Goal: Information Seeking & Learning: Check status

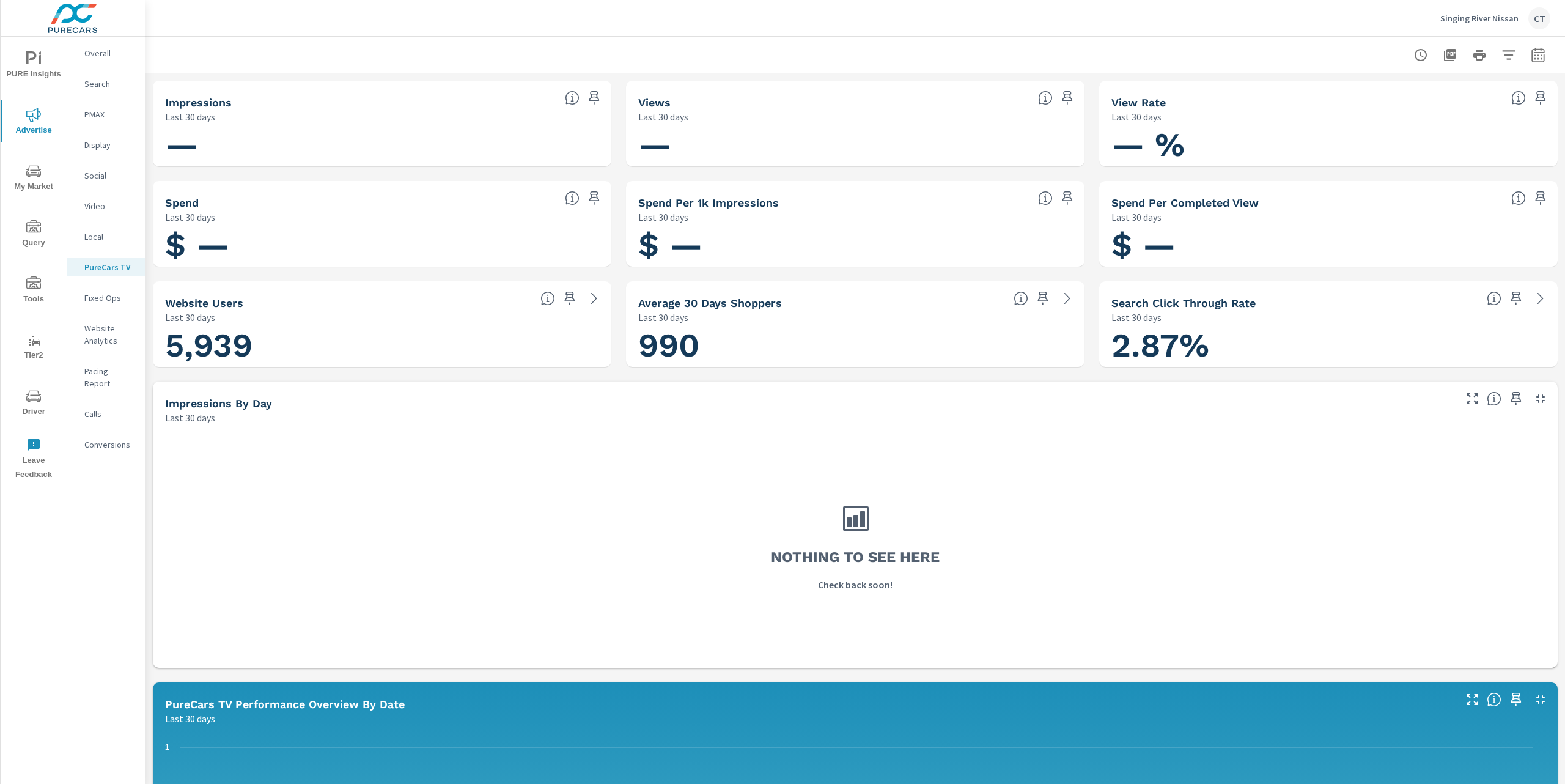
click at [48, 67] on span "PURE Insights" at bounding box center [33, 67] width 58 height 30
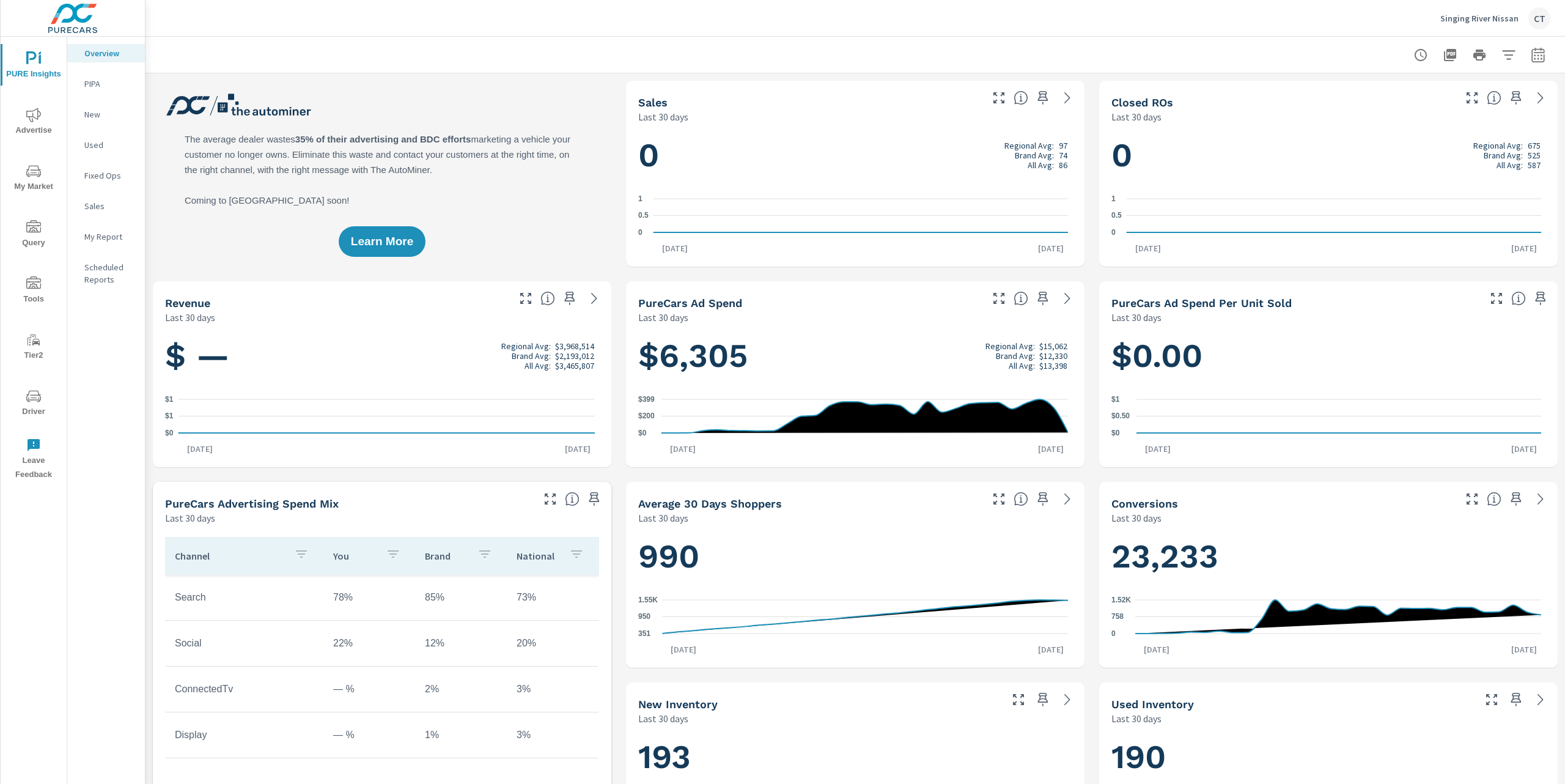
click at [1214, 89] on div "Closed ROs Last 30 days" at bounding box center [1278, 102] width 358 height 43
drag, startPoint x: 399, startPoint y: 119, endPoint x: 426, endPoint y: 123, distance: 27.3
click at [399, 120] on div "Learn More" at bounding box center [382, 173] width 458 height 186
drag, startPoint x: 443, startPoint y: 40, endPoint x: 448, endPoint y: 45, distance: 7.1
click at [446, 39] on div at bounding box center [854, 55] width 1390 height 36
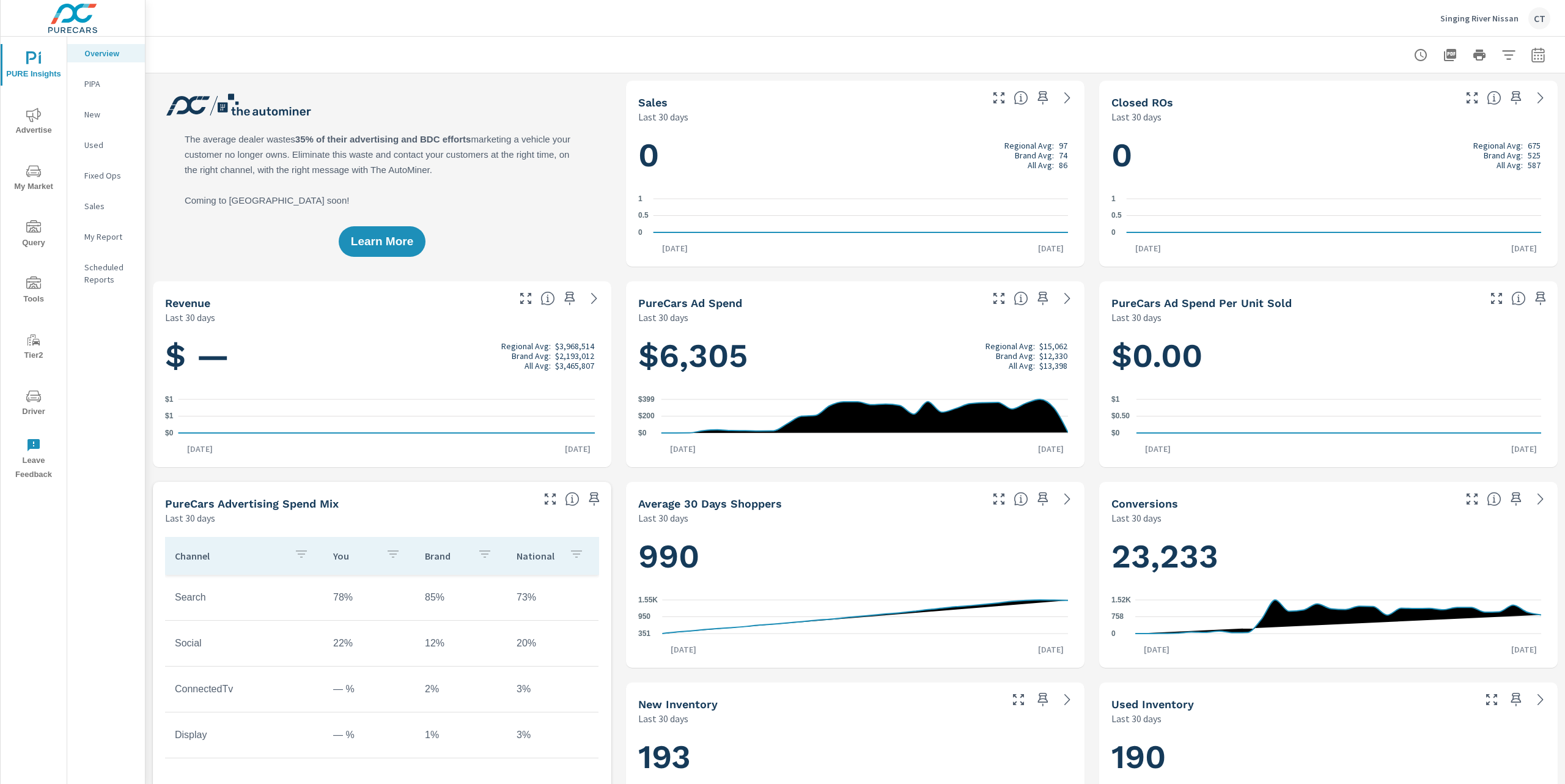
click at [50, 124] on span "Advertise" at bounding box center [33, 123] width 58 height 30
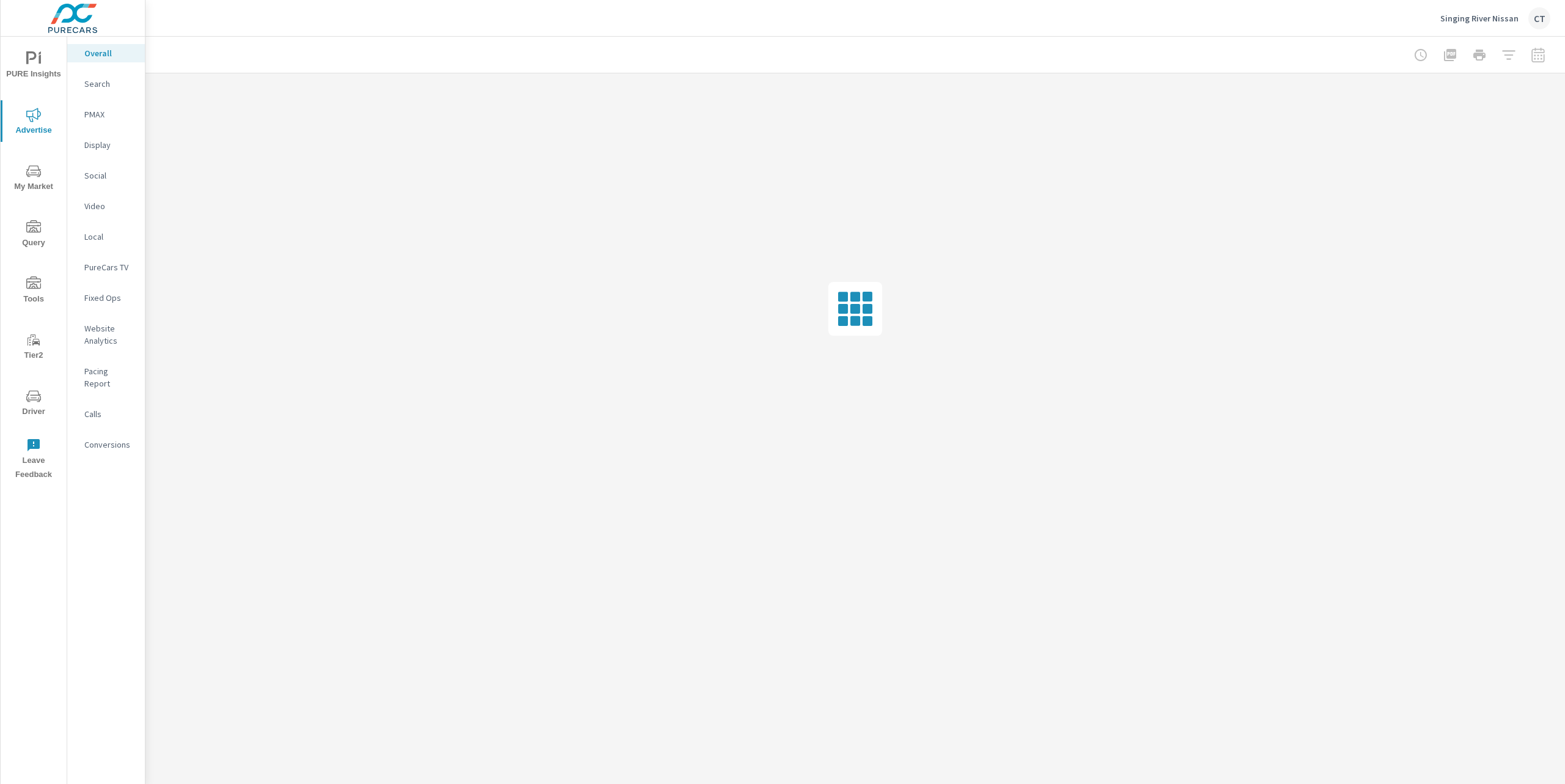
click at [829, 69] on div at bounding box center [854, 55] width 1390 height 36
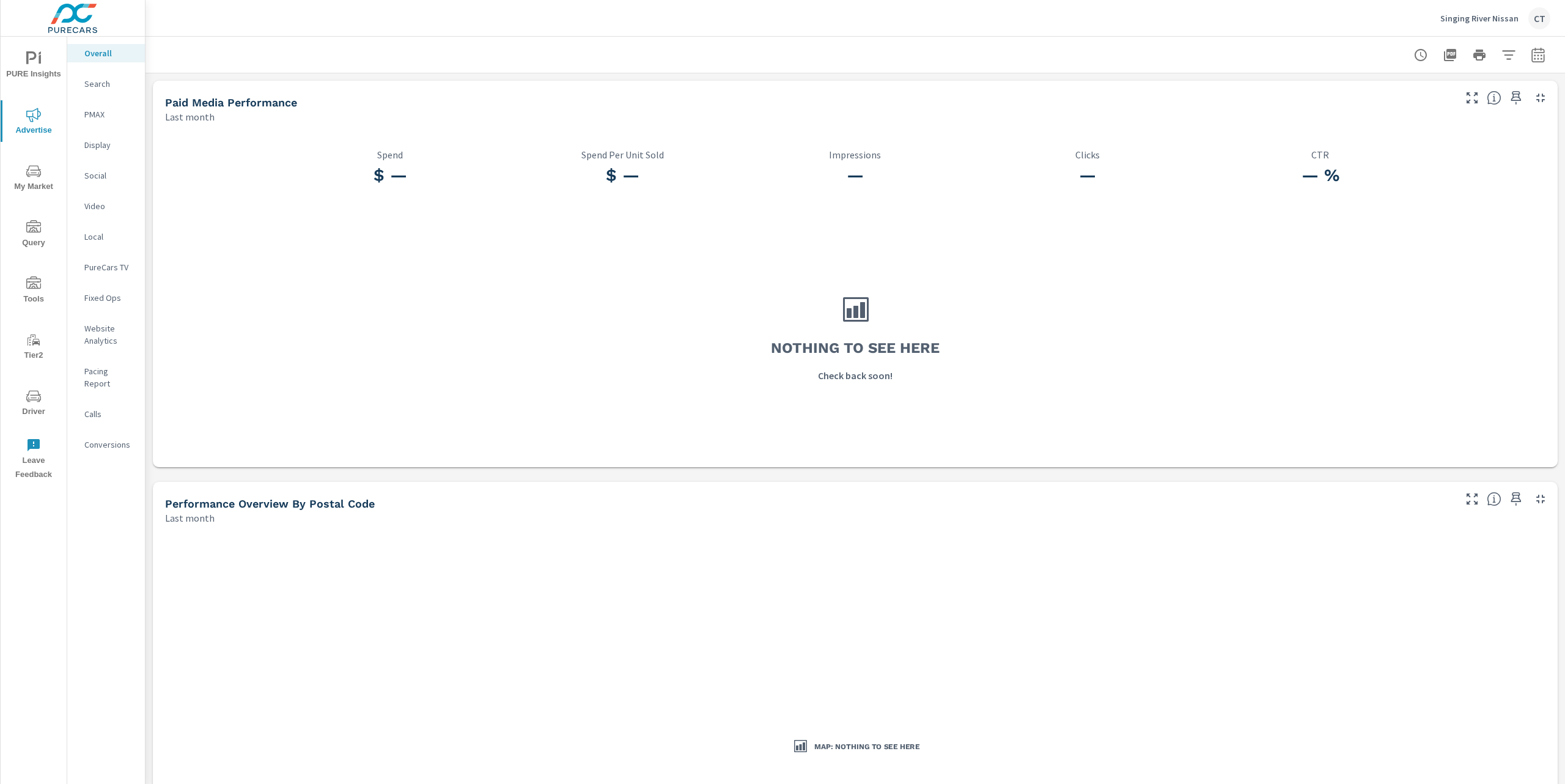
click at [636, 338] on div "Nothing to see here Check back soon!" at bounding box center [855, 337] width 1395 height 251
click at [1538, 47] on div at bounding box center [855, 55] width 1420 height 36
click at [1531, 61] on icon "button" at bounding box center [1538, 55] width 14 height 14
click at [1429, 103] on select "Custom [DATE] Last week Last 7 days Last 14 days Last 30 days Last 45 days Last…" at bounding box center [1428, 105] width 122 height 24
click at [1367, 93] on select "Custom [DATE] Last week Last 7 days Last 14 days Last 30 days Last 45 days Last…" at bounding box center [1428, 105] width 122 height 24
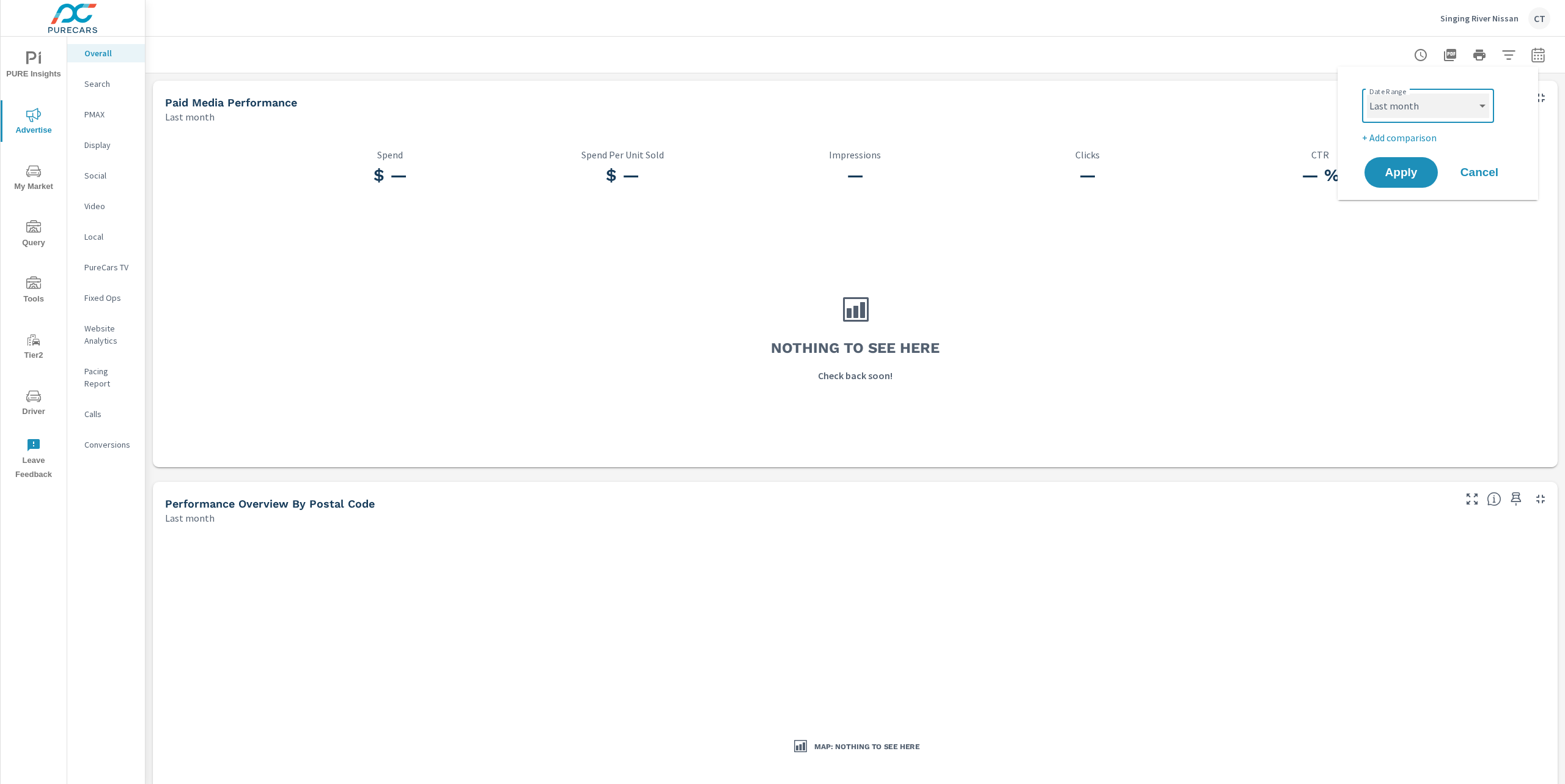
select select "Month to date"
click at [1412, 135] on p "+ Add comparison" at bounding box center [1440, 137] width 157 height 14
select select "Previous period"
click at [1402, 201] on span "Apply" at bounding box center [1401, 207] width 50 height 11
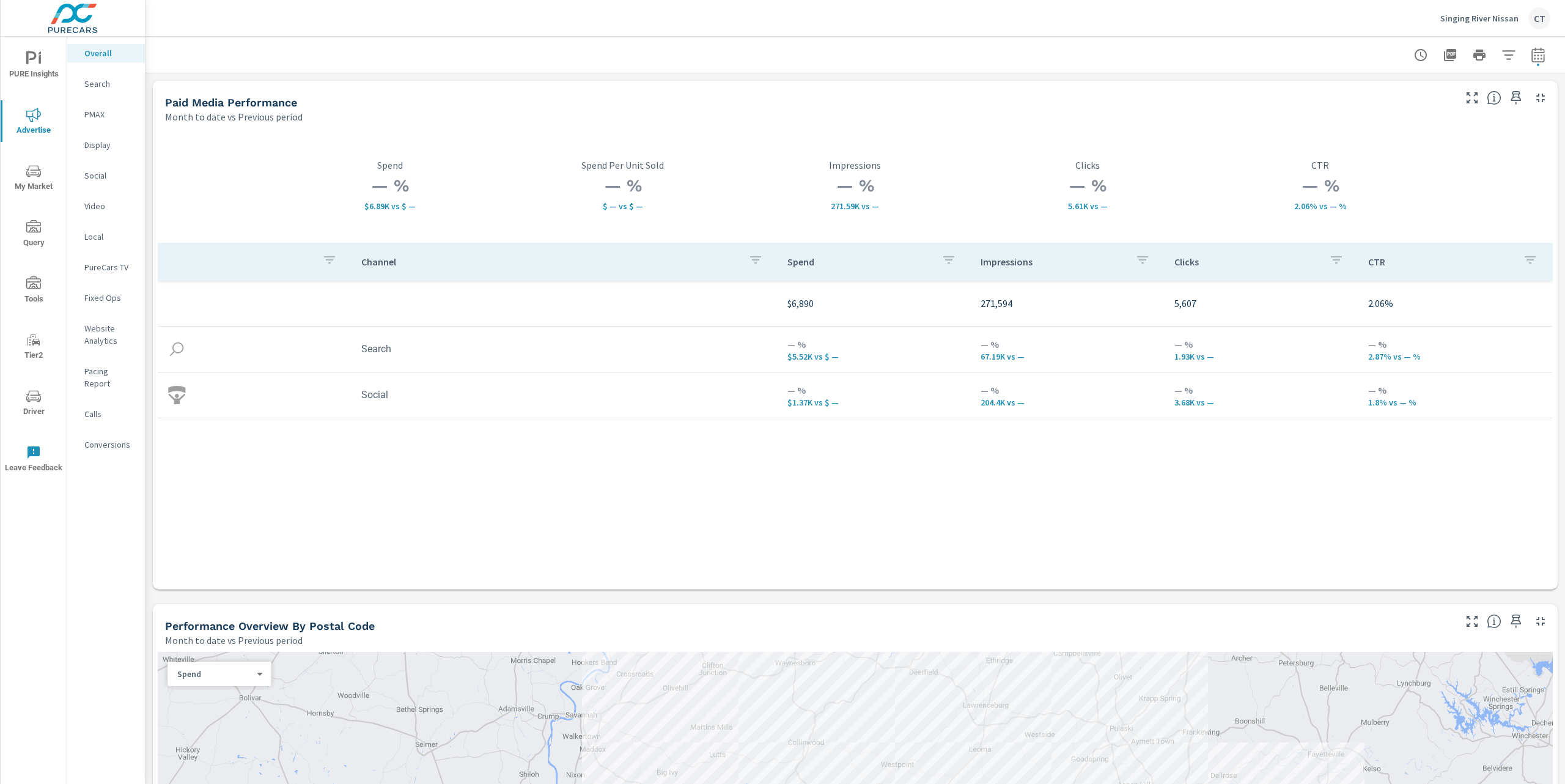
click at [767, 489] on div "Channel Spend Impressions Clicks CTR $6,890 271,594 5,607 2.06% Search — % $5.5…" at bounding box center [855, 404] width 1395 height 324
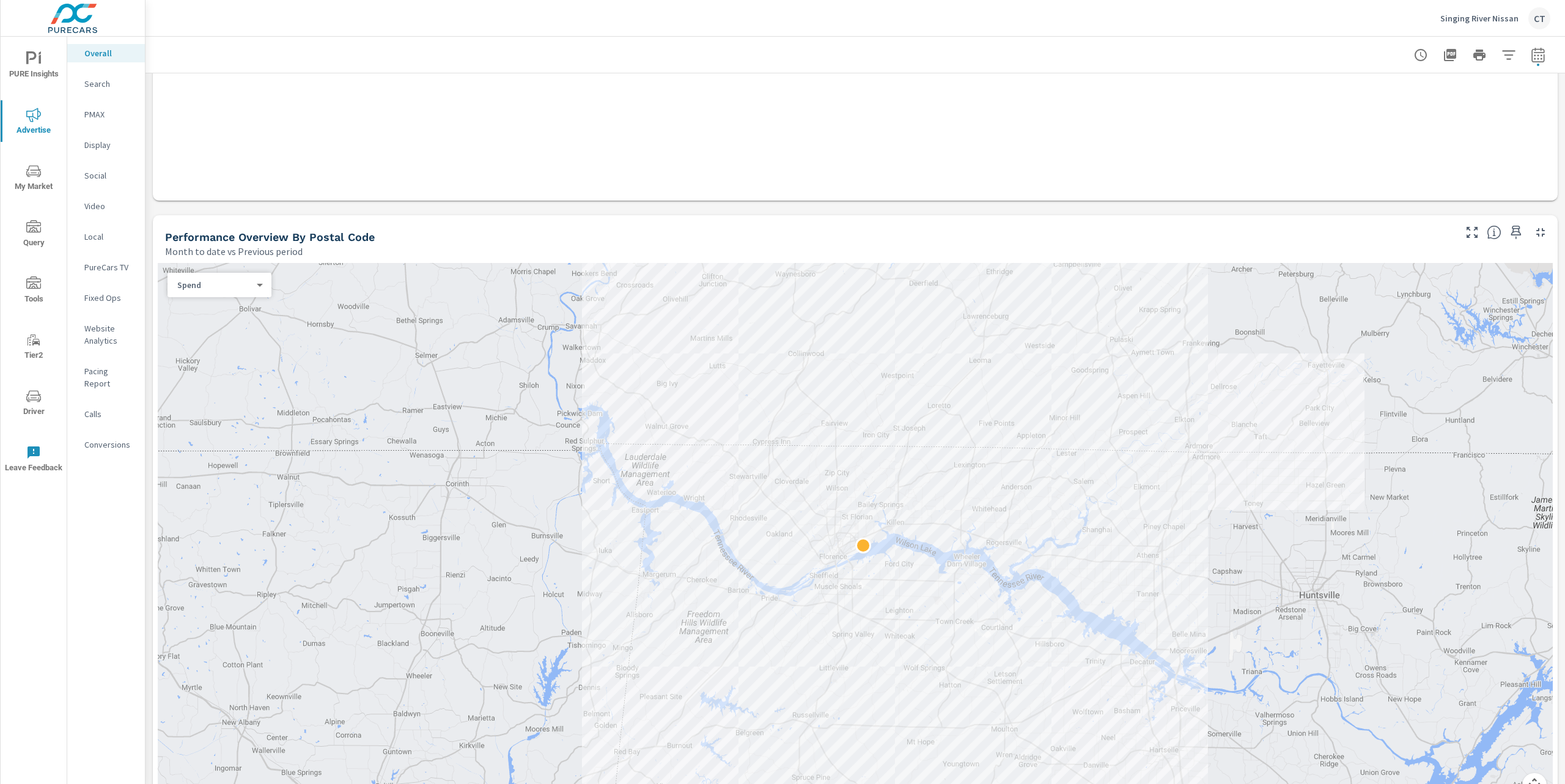
scroll to position [389, 0]
click at [896, 127] on div "Channel Spend Impressions Clicks CTR $6,890 271,594 5,607 2.06% Search — % $5.5…" at bounding box center [855, 16] width 1395 height 324
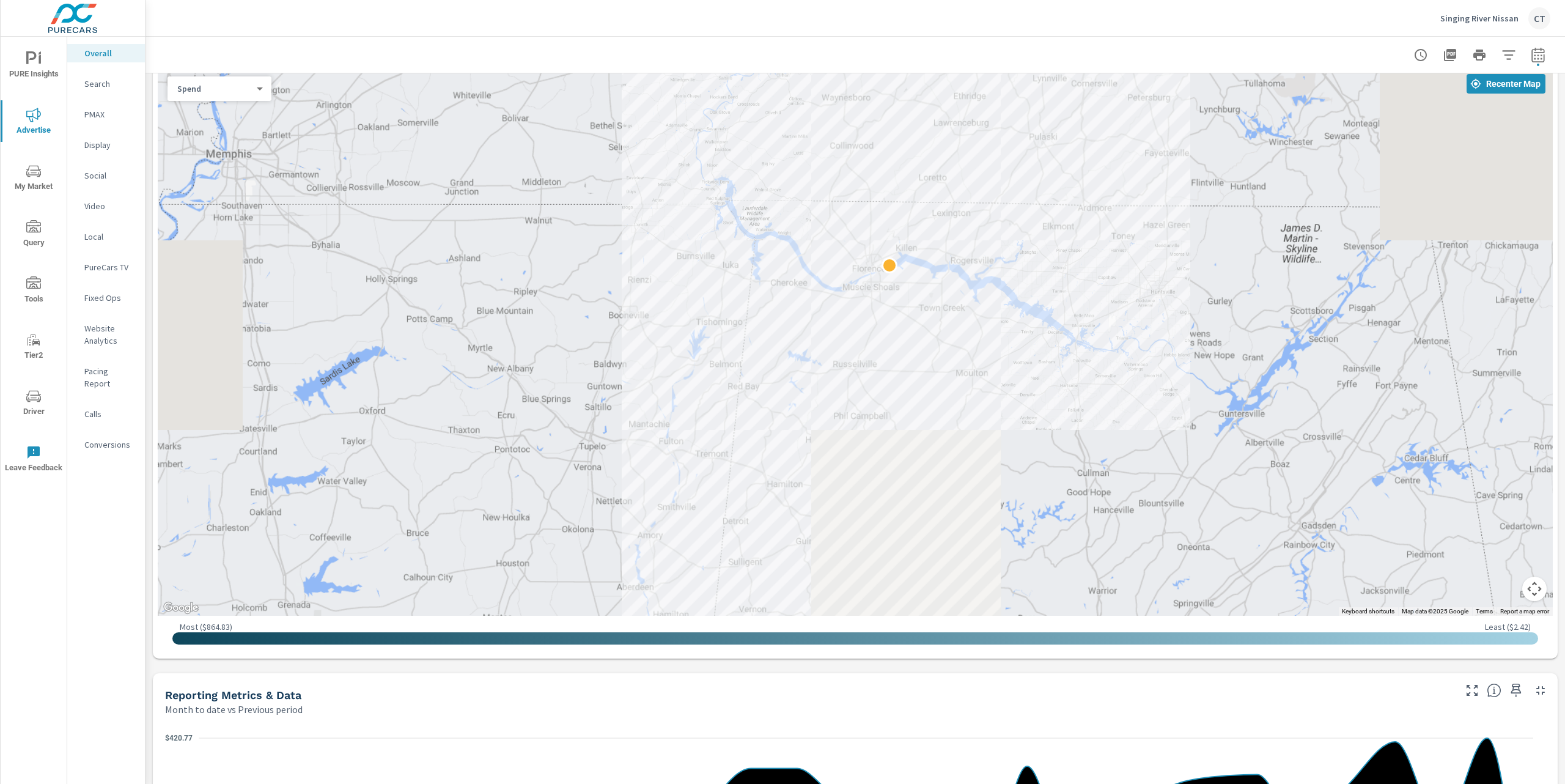
scroll to position [614, 0]
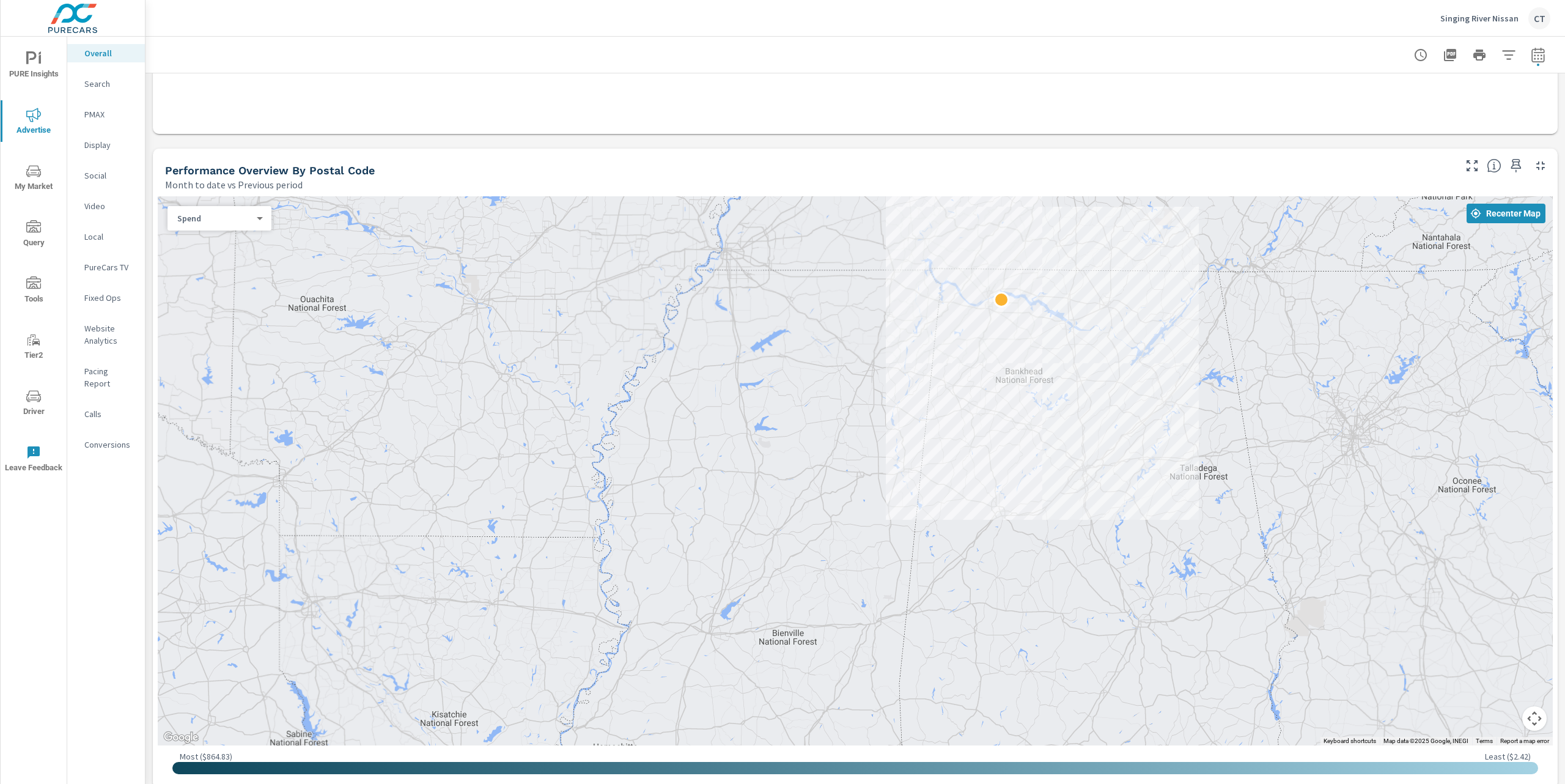
scroll to position [456, 0]
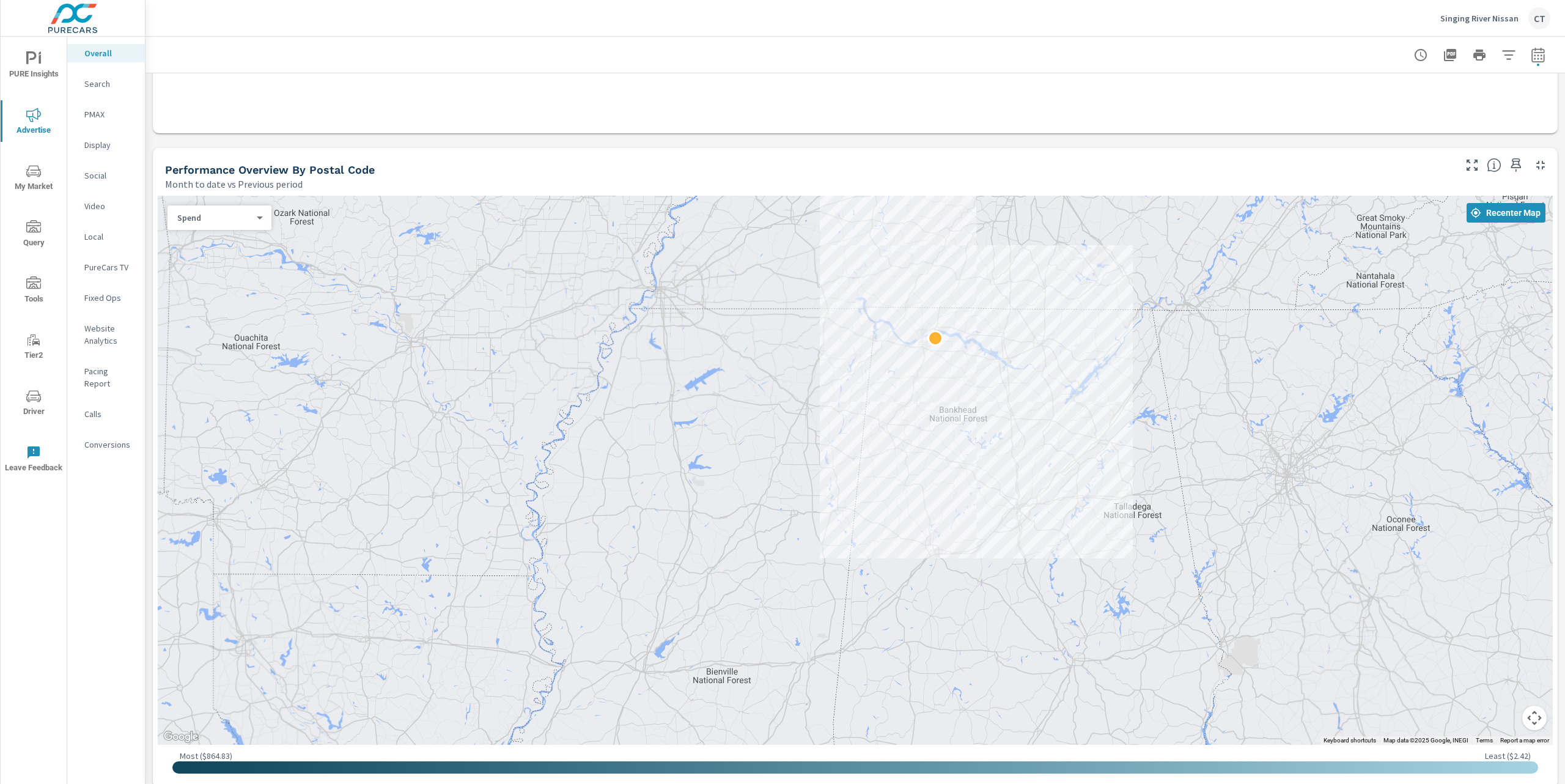
drag, startPoint x: 1327, startPoint y: 317, endPoint x: 1251, endPoint y: 383, distance: 100.7
click at [1252, 382] on div at bounding box center [855, 470] width 1395 height 549
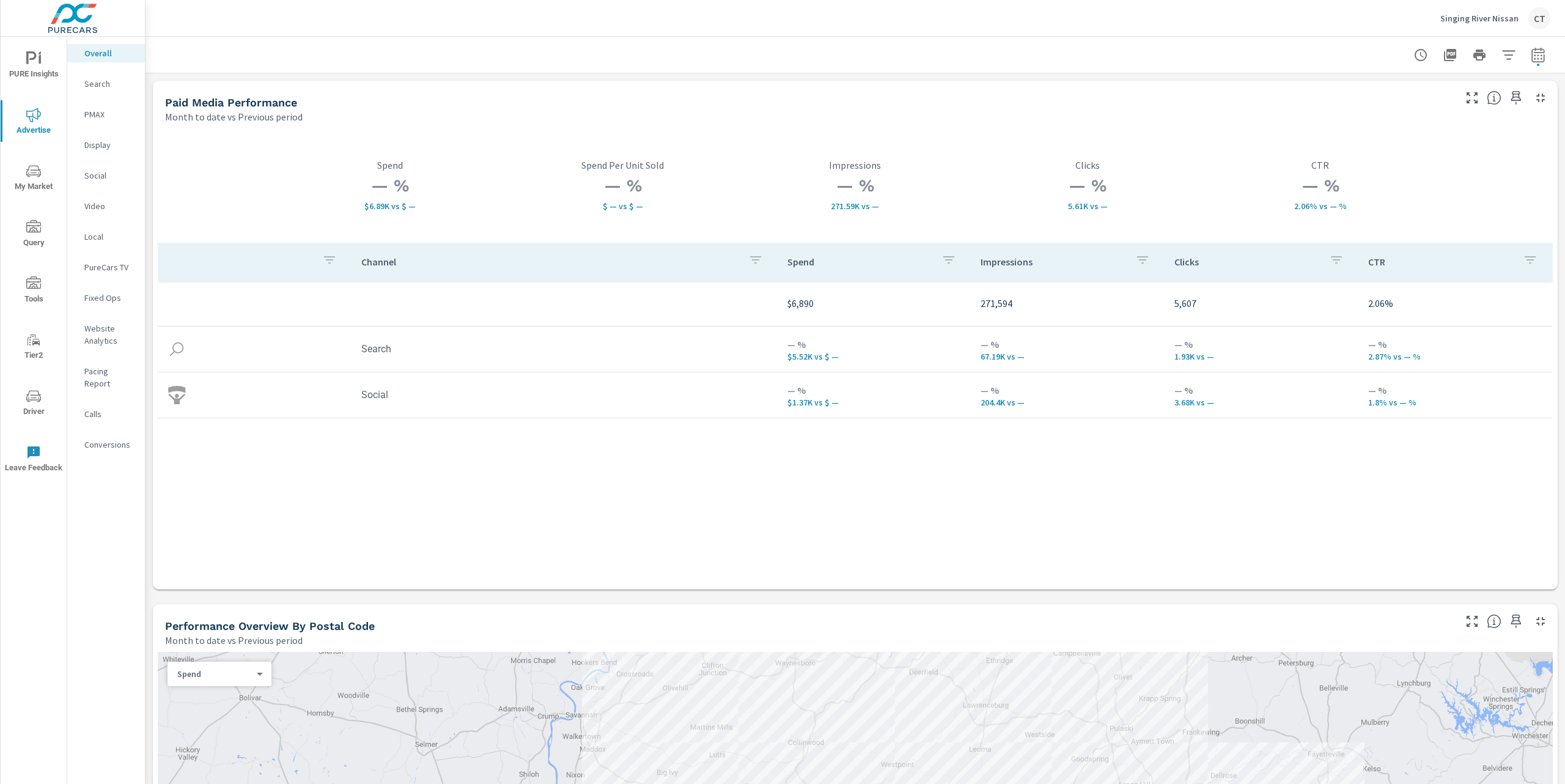
click at [111, 91] on div "Search" at bounding box center [106, 83] width 77 height 18
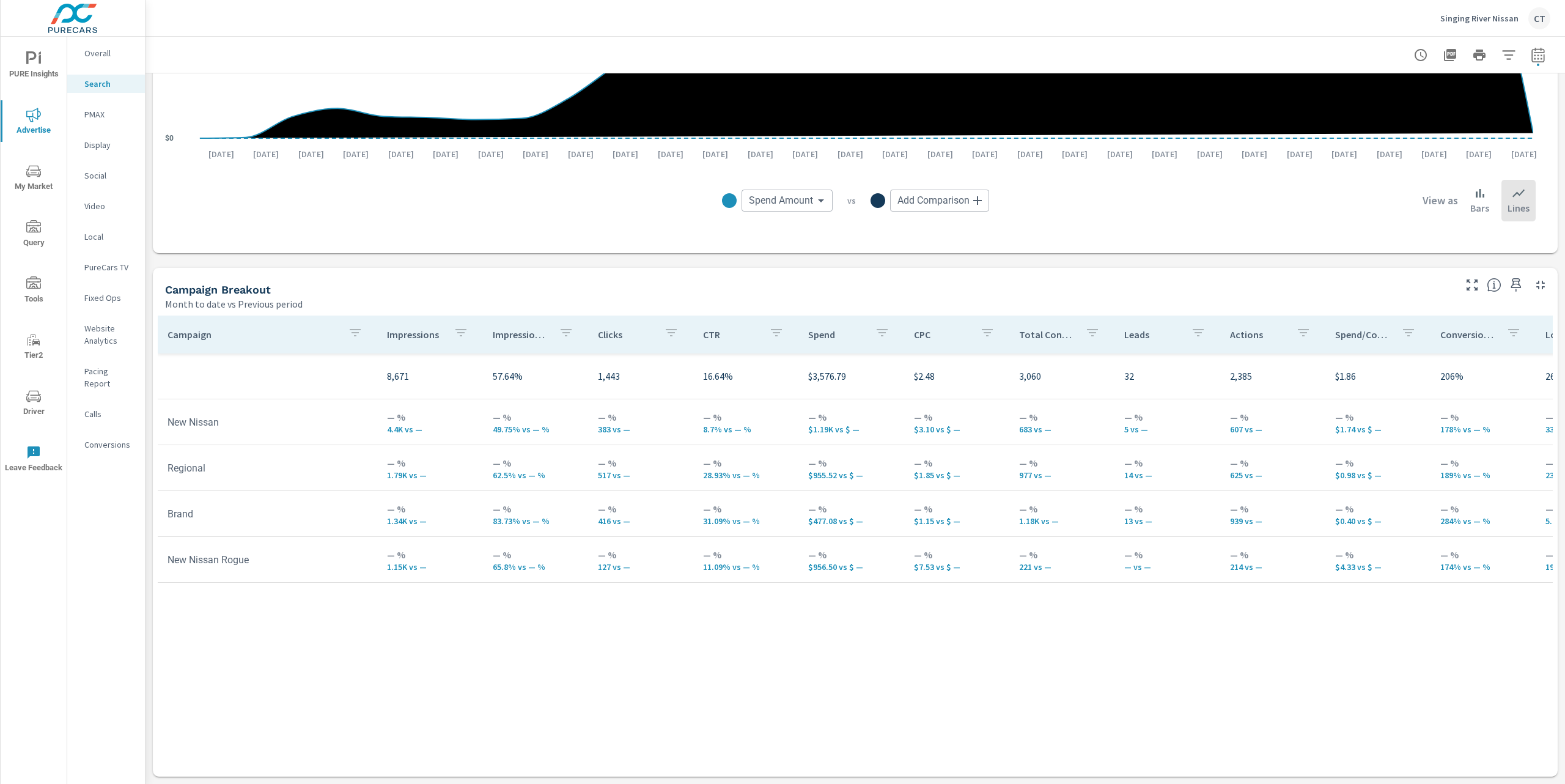
scroll to position [990, 0]
click at [1011, 206] on div "Spend Amount Spend Amount ​ vs Add Comparison ​" at bounding box center [855, 200] width 454 height 22
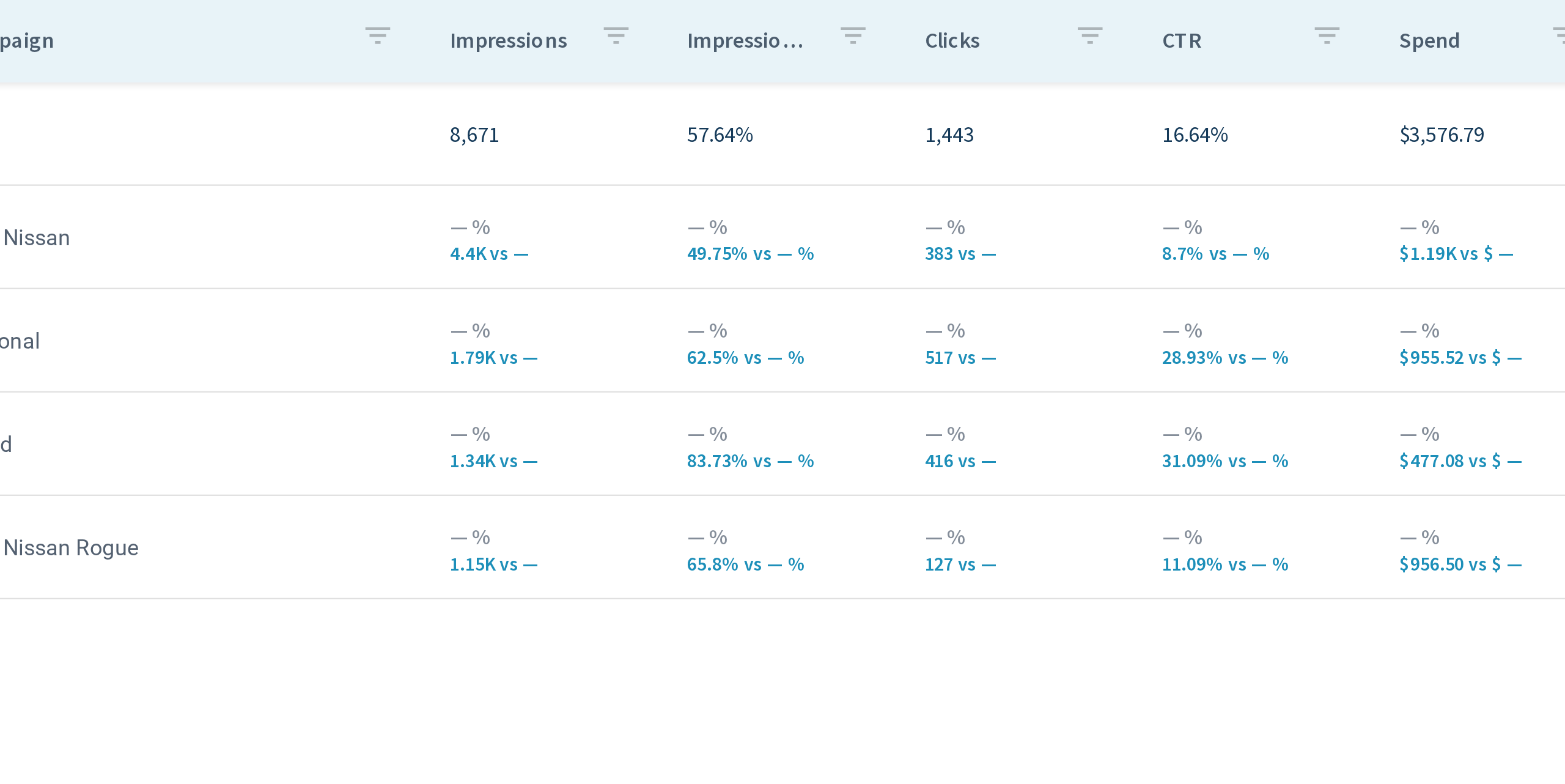
scroll to position [951, 0]
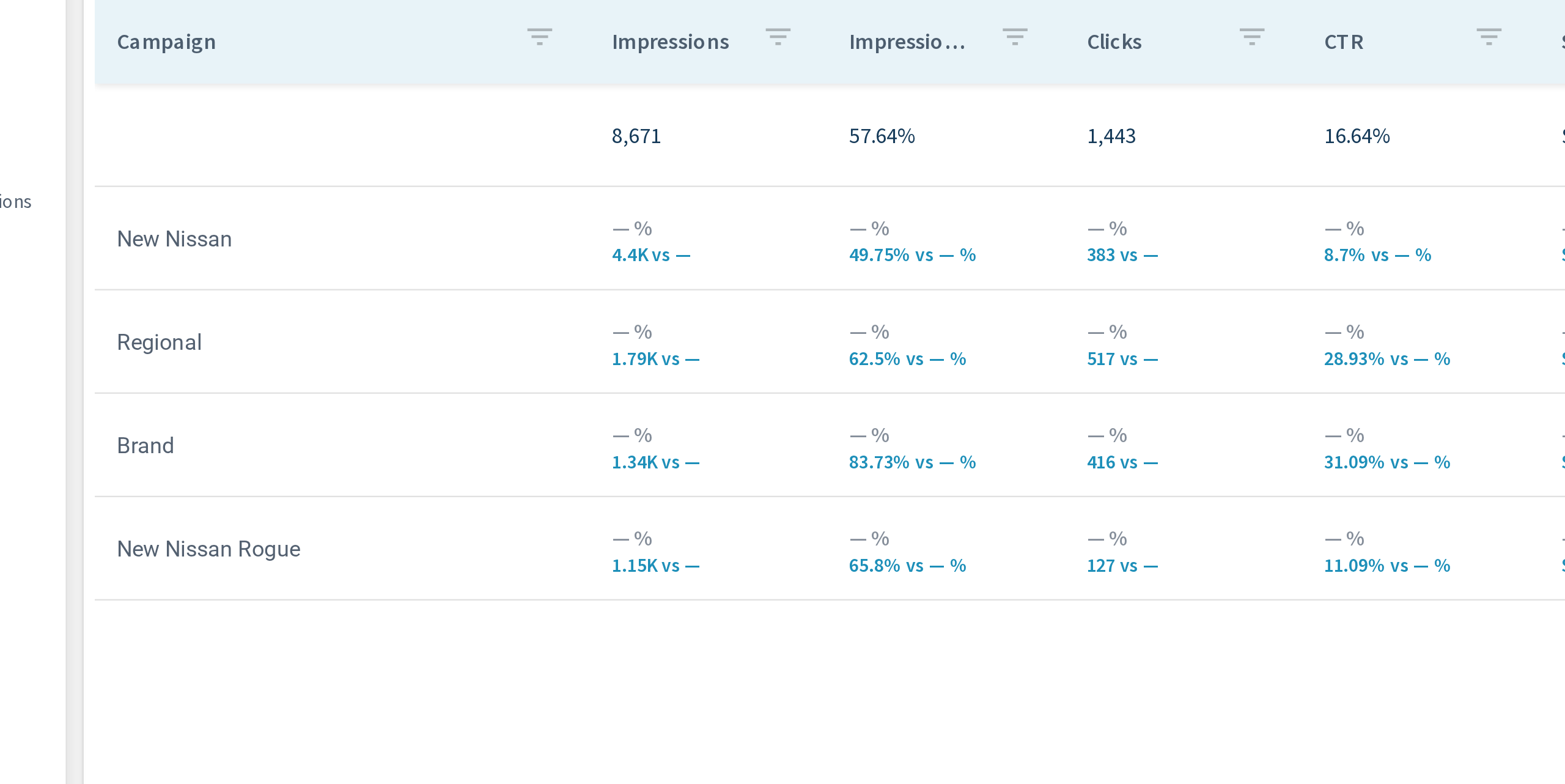
click at [499, 515] on p "62.5% vs — %" at bounding box center [536, 514] width 86 height 10
click at [502, 471] on p "49.75% vs — %" at bounding box center [536, 468] width 86 height 10
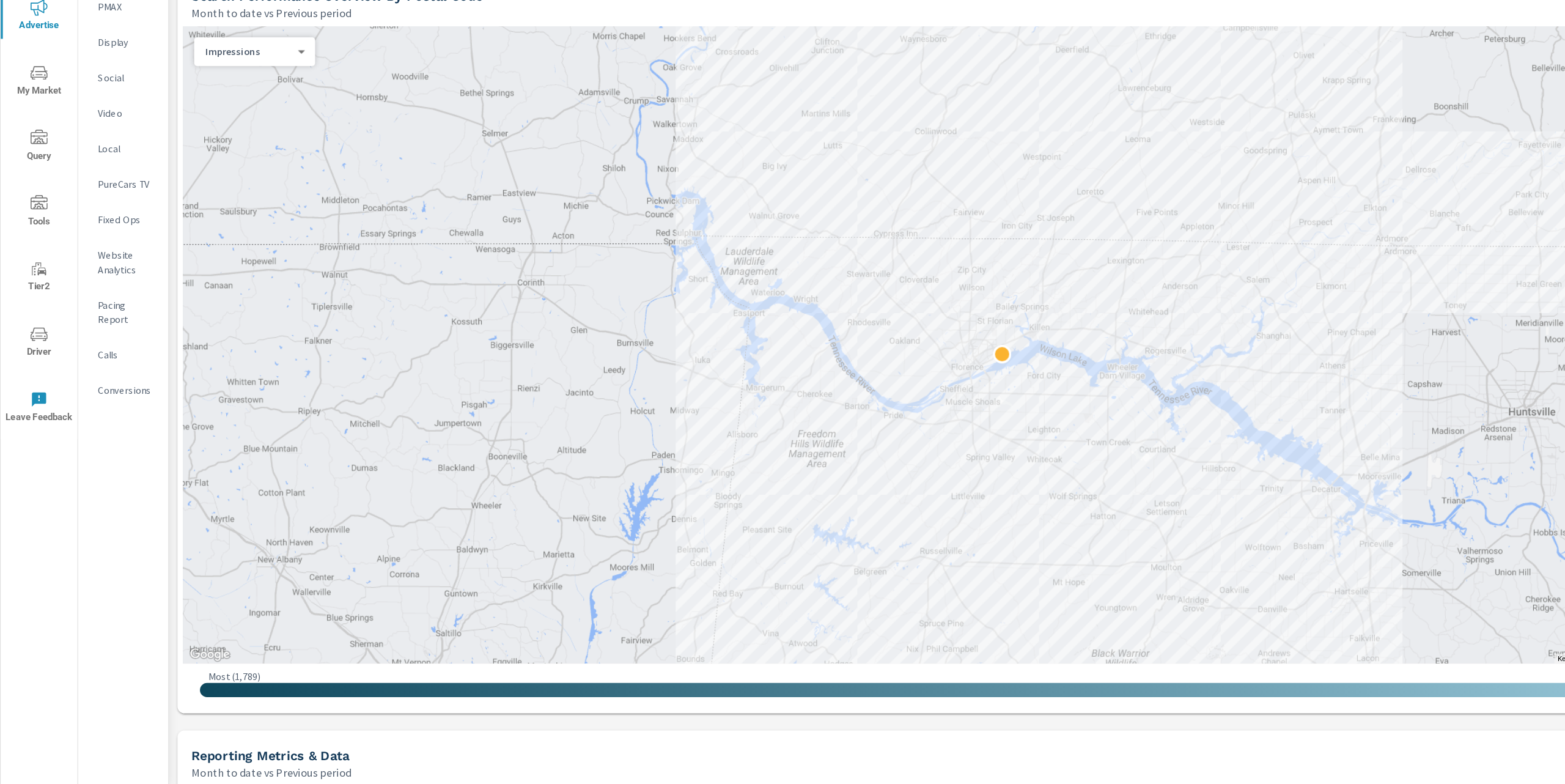
scroll to position [0, 0]
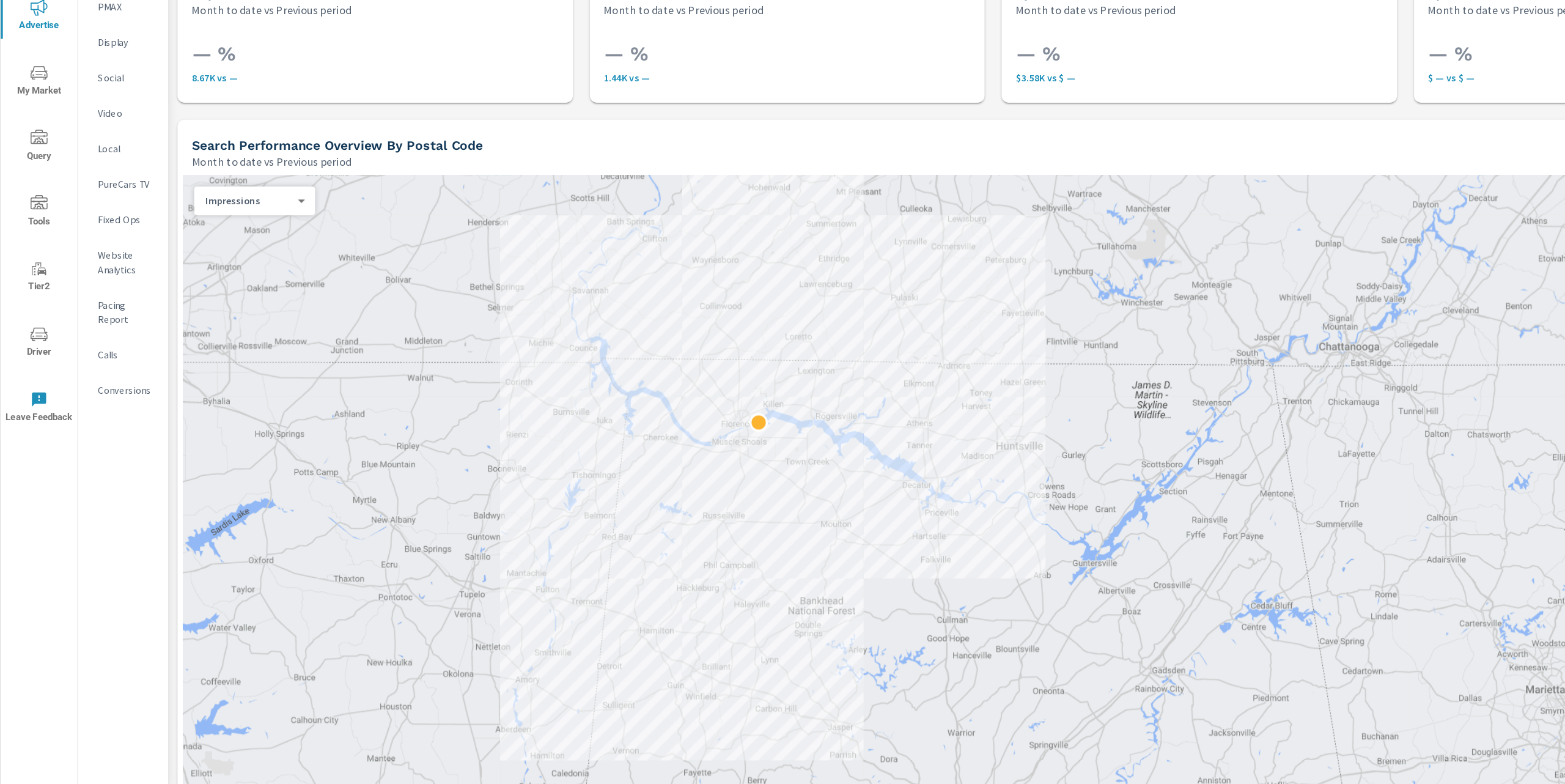
drag, startPoint x: 1276, startPoint y: 432, endPoint x: 898, endPoint y: 446, distance: 378.3
click at [898, 446] on div at bounding box center [855, 533] width 1395 height 549
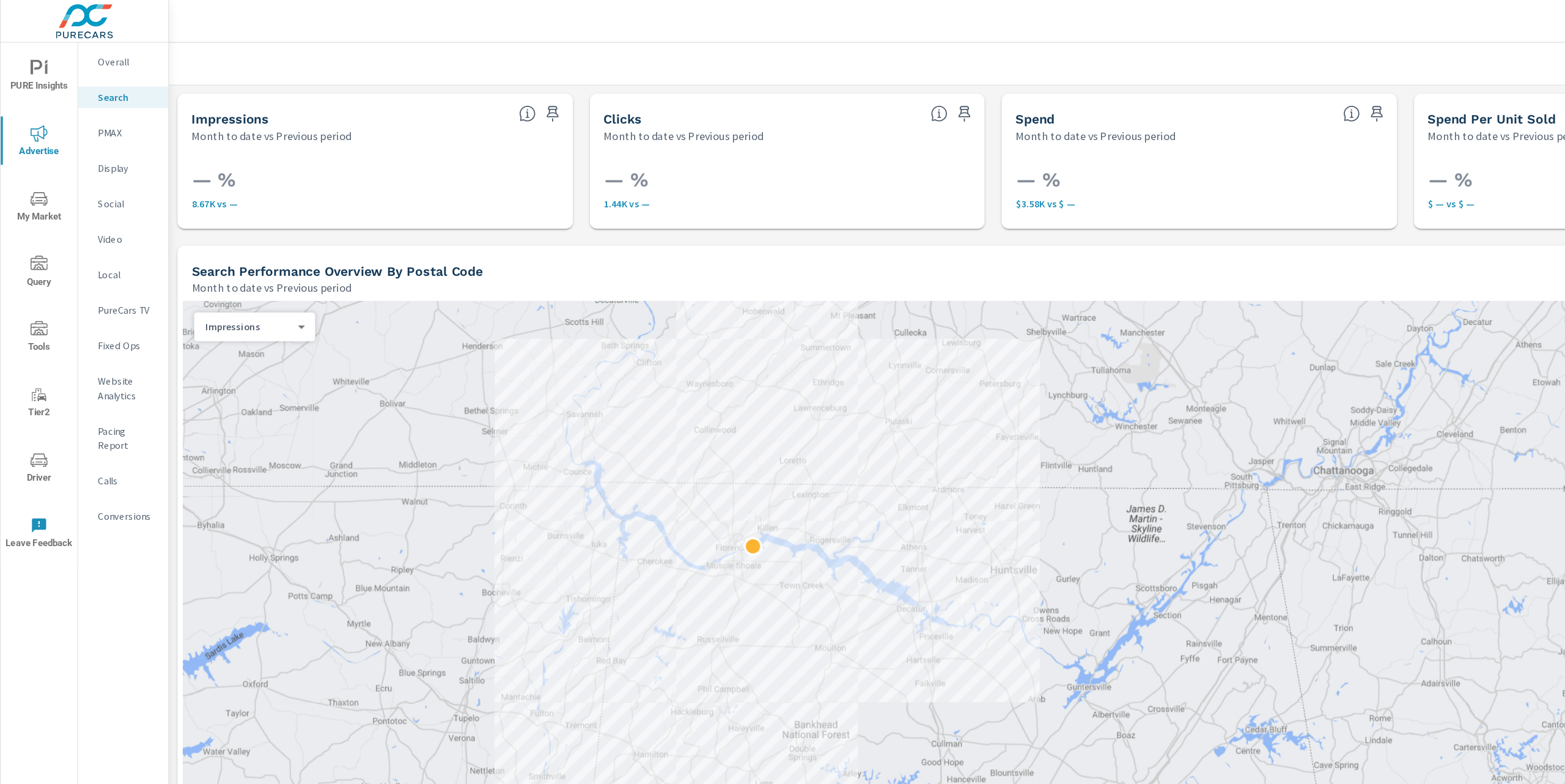
click at [239, 167] on body "PURE Insights Advertise My Market Query Tools Tier2 Driver Leave Feedback Overa…" at bounding box center [782, 392] width 1565 height 784
click at [201, 326] on li "Spend" at bounding box center [214, 320] width 94 height 20
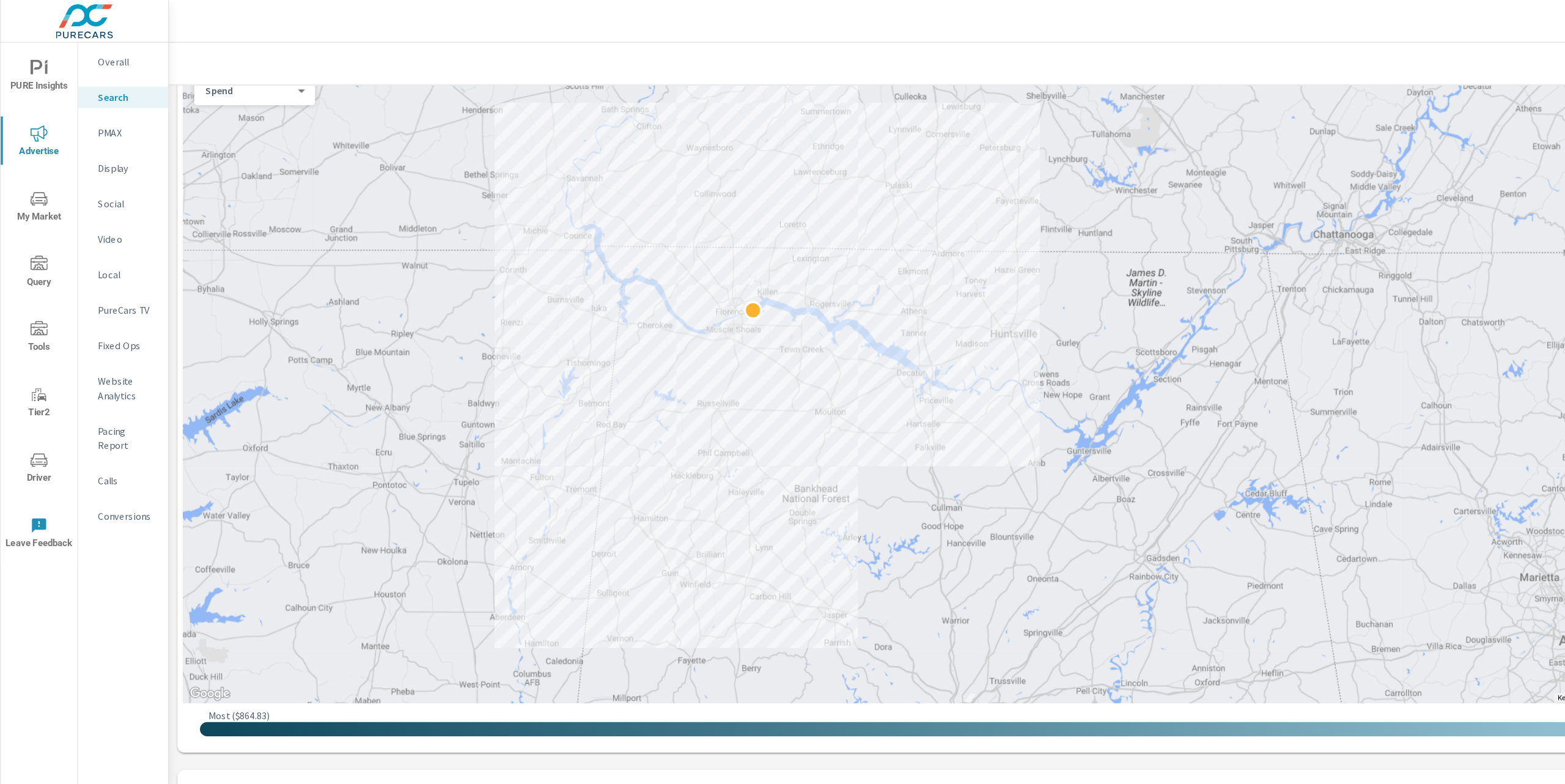
scroll to position [204, 0]
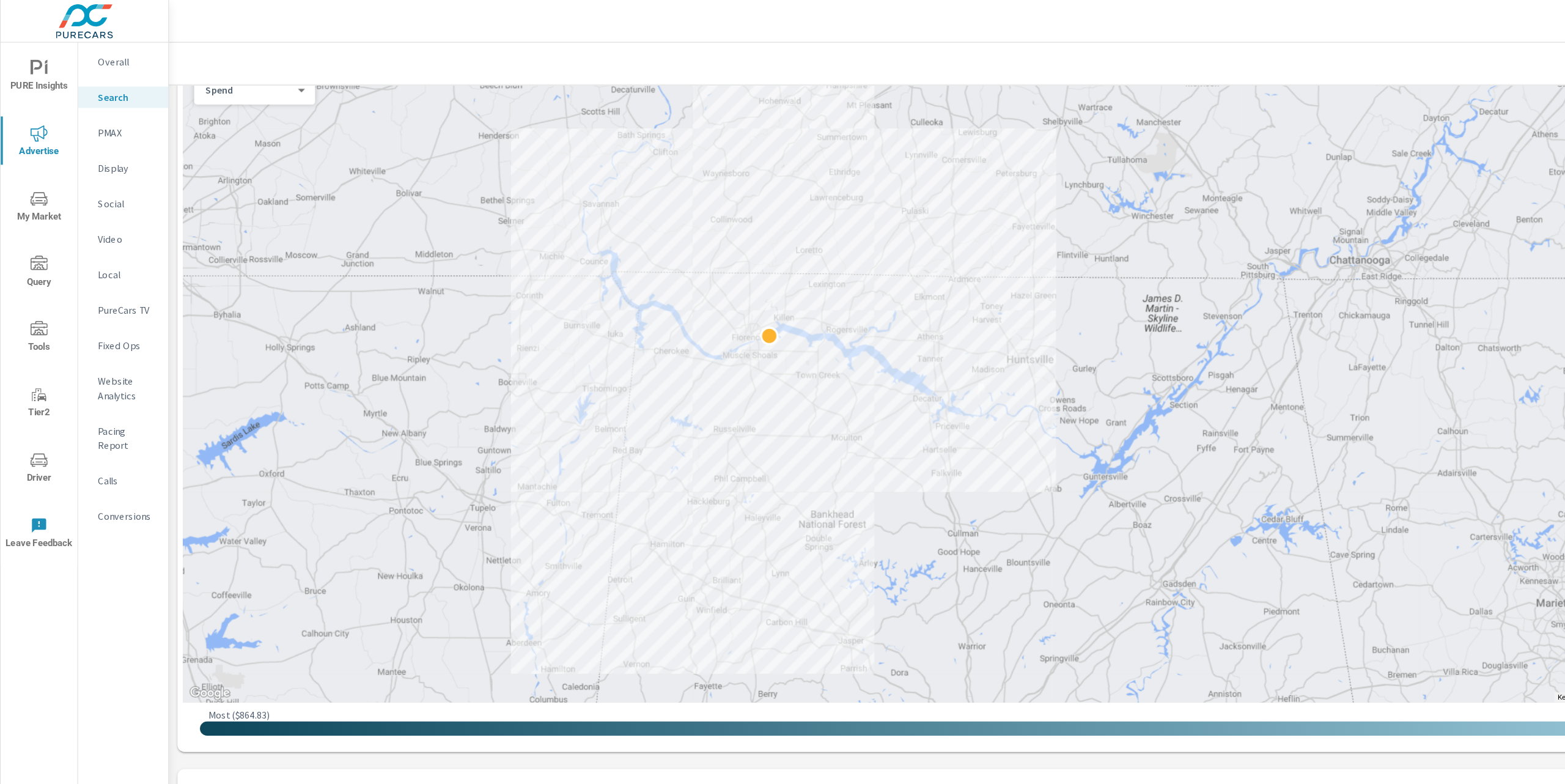
drag, startPoint x: 949, startPoint y: 165, endPoint x: 960, endPoint y: 189, distance: 26.4
click at [964, 187] on div at bounding box center [855, 330] width 1395 height 549
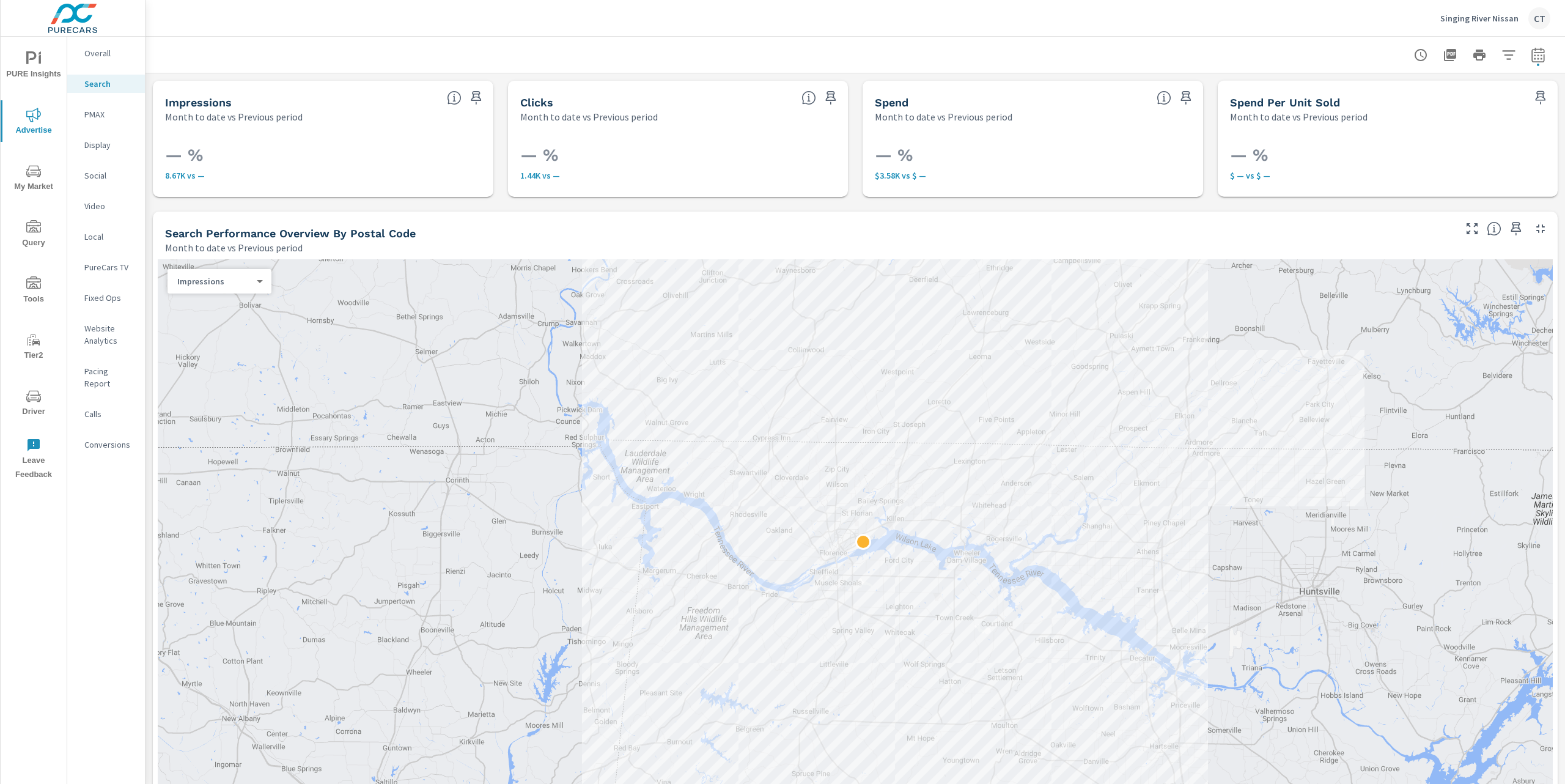
click at [105, 127] on nav "Overall Search PMAX Display Social Video Local PureCars TV Fixed Ops Website An…" at bounding box center [106, 253] width 77 height 434
click at [106, 120] on div "PMAX" at bounding box center [106, 114] width 77 height 18
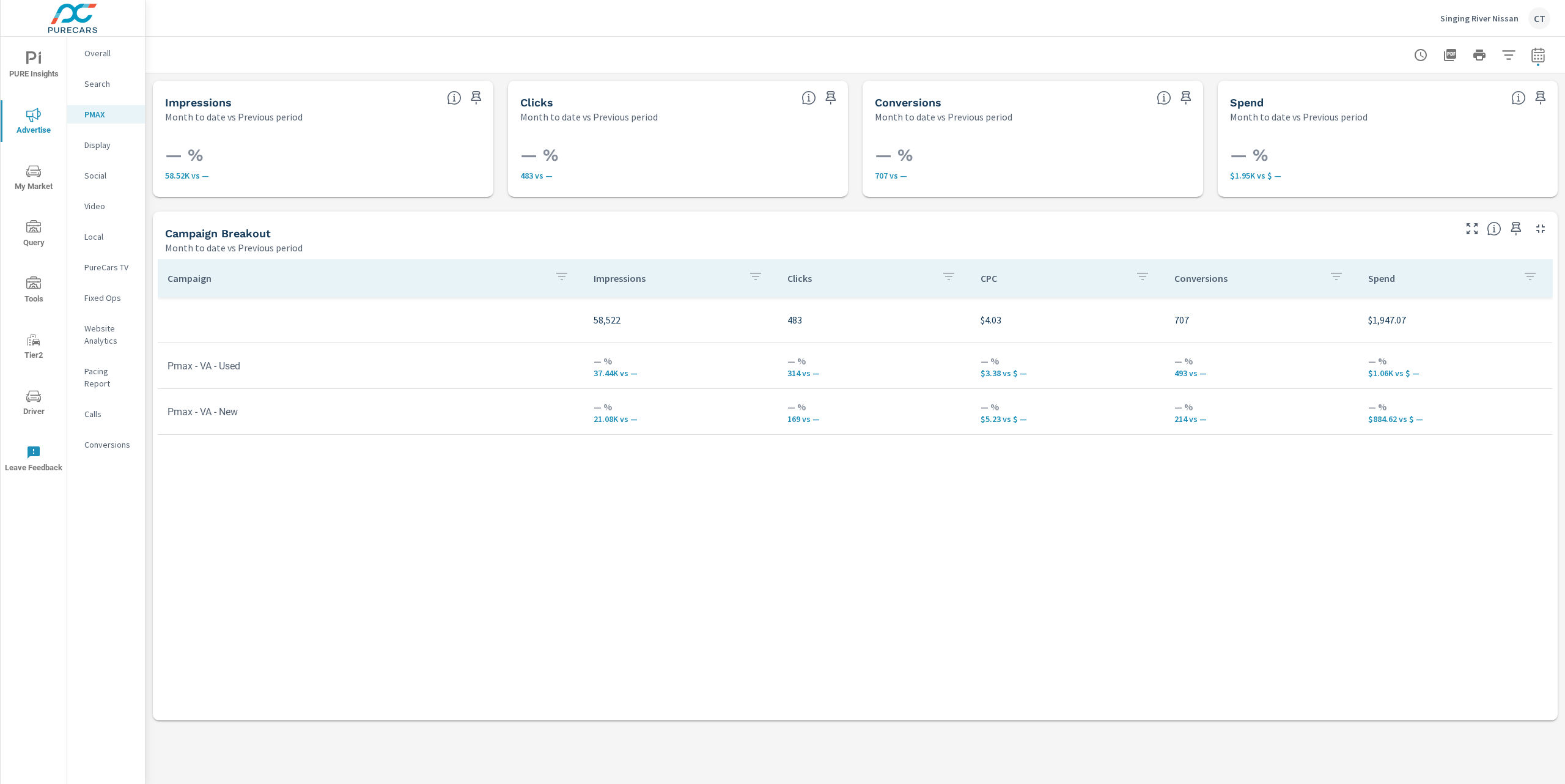
click at [929, 550] on div "Campaign Impressions Clicks CPC Conversions Spend 58,522 483 $4.03 707 $1,947.0…" at bounding box center [855, 478] width 1395 height 438
click at [1445, 554] on div "Campaign Impressions Clicks CPC Conversions Spend 58,522 483 $4.03 707 $1,947.0…" at bounding box center [855, 478] width 1395 height 438
click at [1378, 197] on div "Impressions Month to date vs Previous period — % 58.52K vs — Clicks Month to da…" at bounding box center [855, 401] width 1420 height 654
click at [1321, 54] on div at bounding box center [854, 55] width 1390 height 36
click at [1236, 52] on div at bounding box center [854, 55] width 1390 height 36
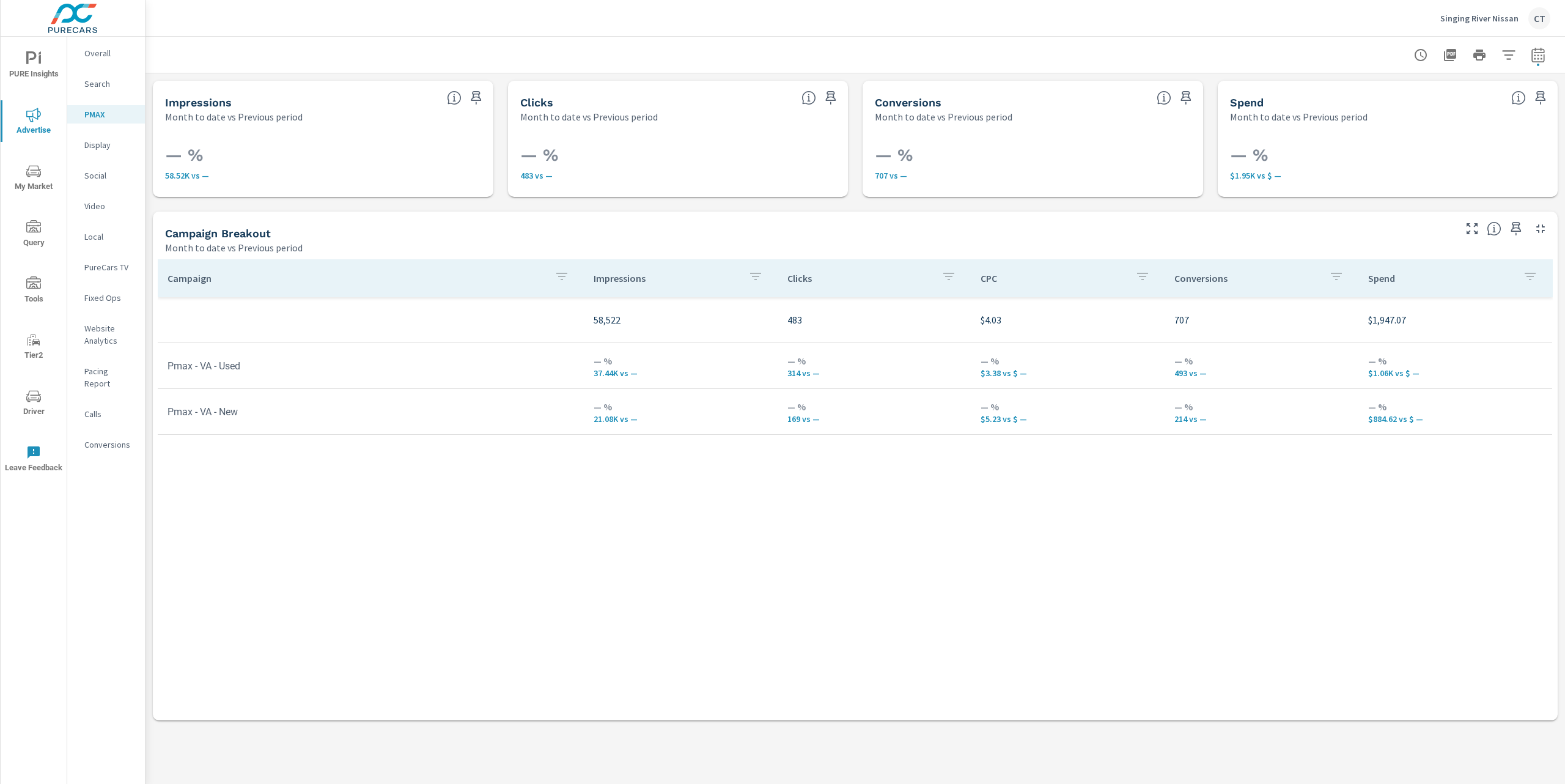
click at [961, 38] on div at bounding box center [854, 55] width 1390 height 36
click at [982, 48] on div at bounding box center [854, 55] width 1390 height 36
click at [946, 572] on div "Campaign Impressions Clicks CPC Conversions Spend 58,522 483 $4.03 707 $1,947.0…" at bounding box center [855, 478] width 1395 height 438
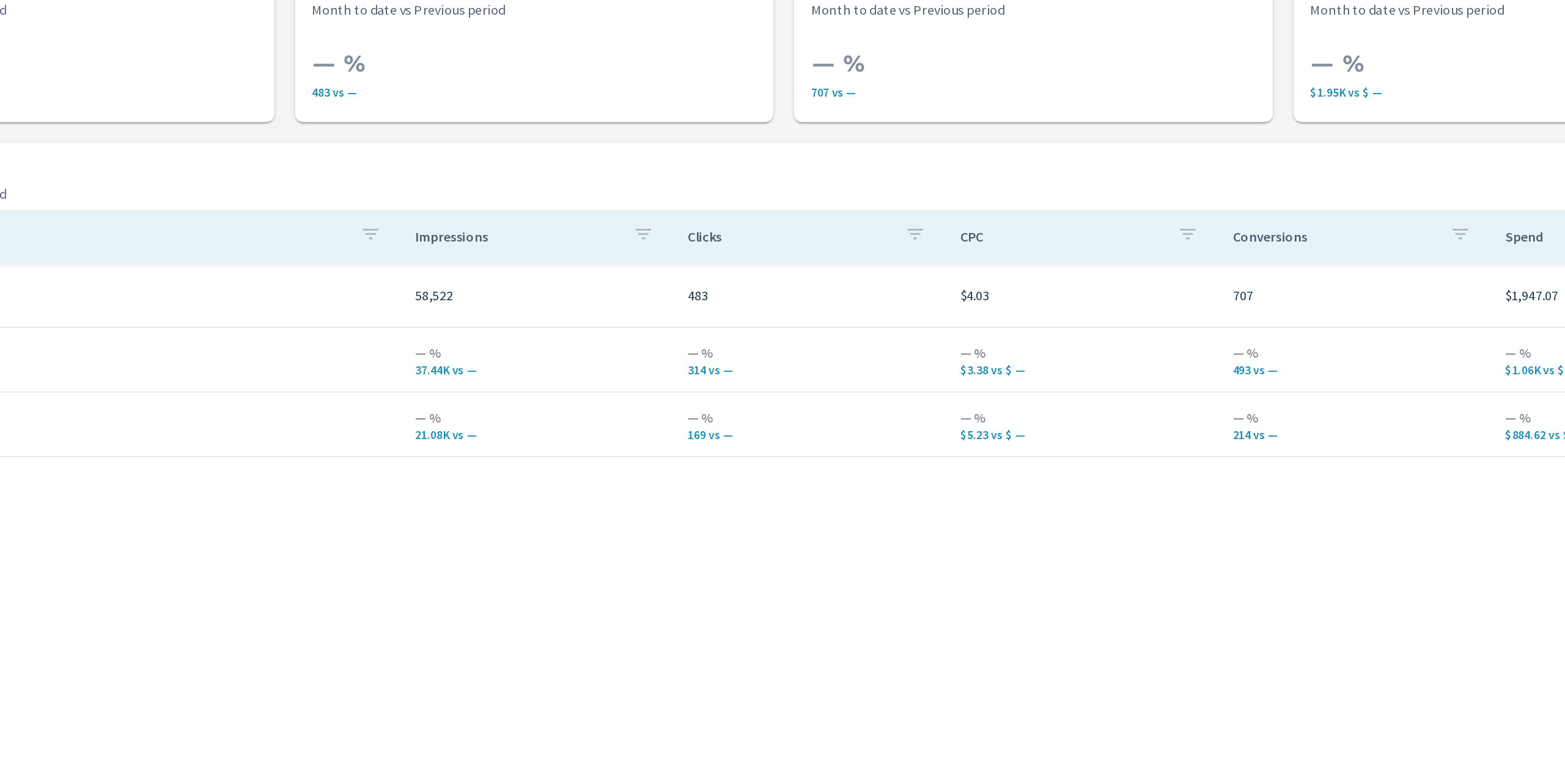
click at [997, 374] on p "$3.38 vs $ —" at bounding box center [1068, 373] width 174 height 10
click at [994, 417] on p "$5.23 vs $ —" at bounding box center [1068, 418] width 174 height 10
click at [996, 375] on p "$3.38 vs $ —" at bounding box center [1068, 373] width 174 height 10
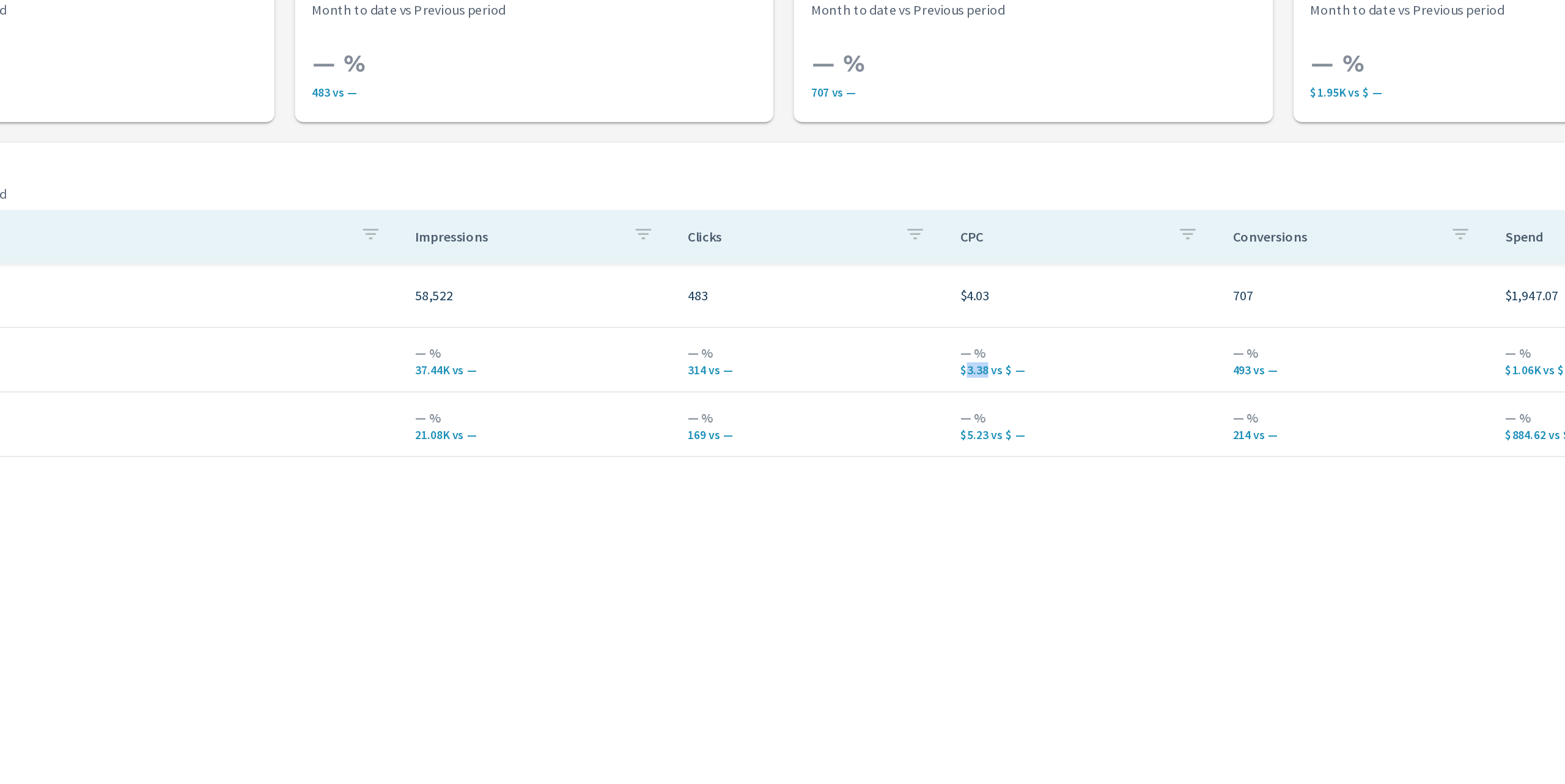
click at [996, 375] on p "$3.38 vs $ —" at bounding box center [1068, 373] width 174 height 10
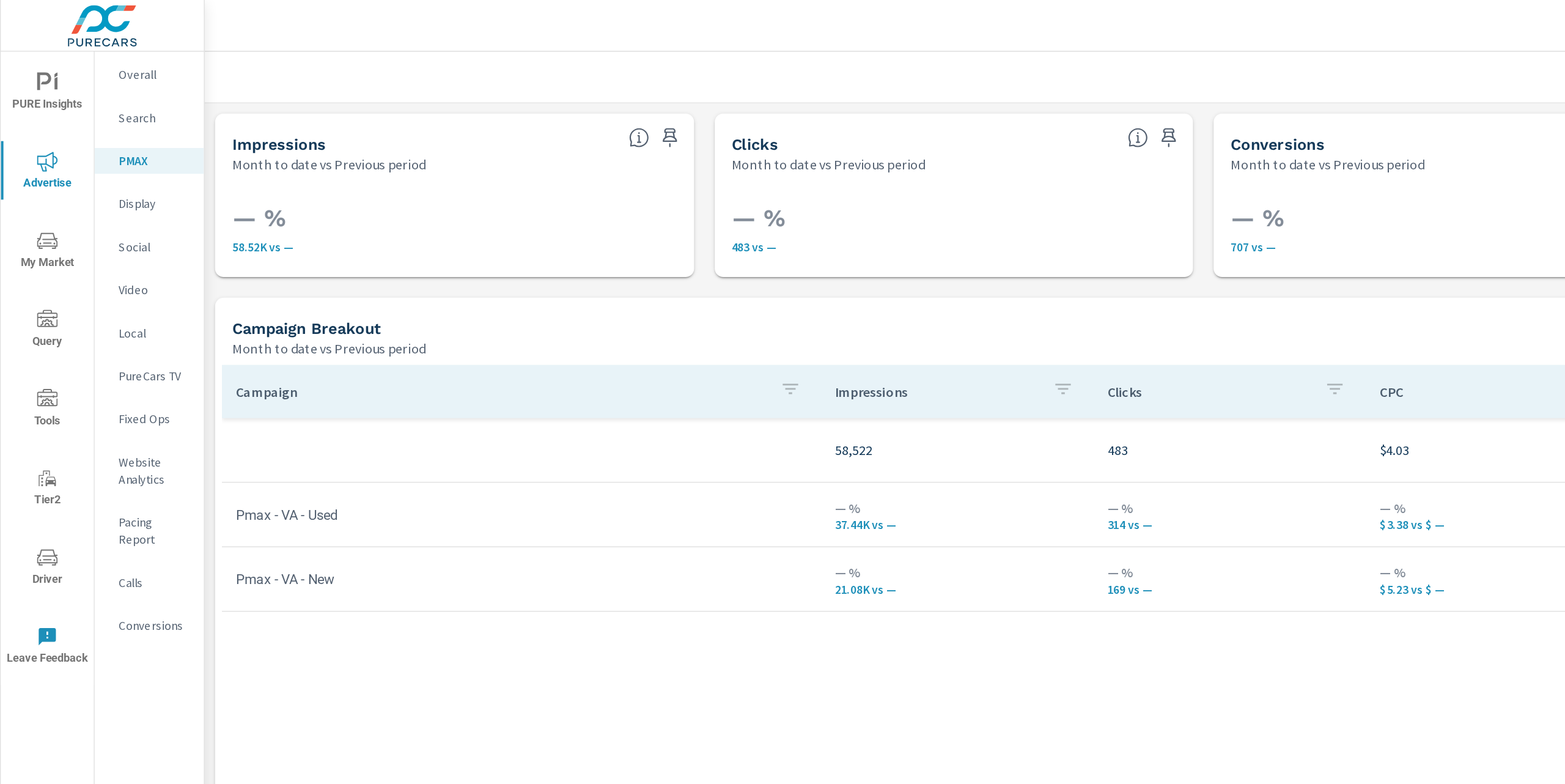
click at [1043, 504] on div "Campaign Impressions Clicks CPC Conversions Spend 58,522 483 $4.03 707 $1,947.0…" at bounding box center [855, 478] width 1395 height 438
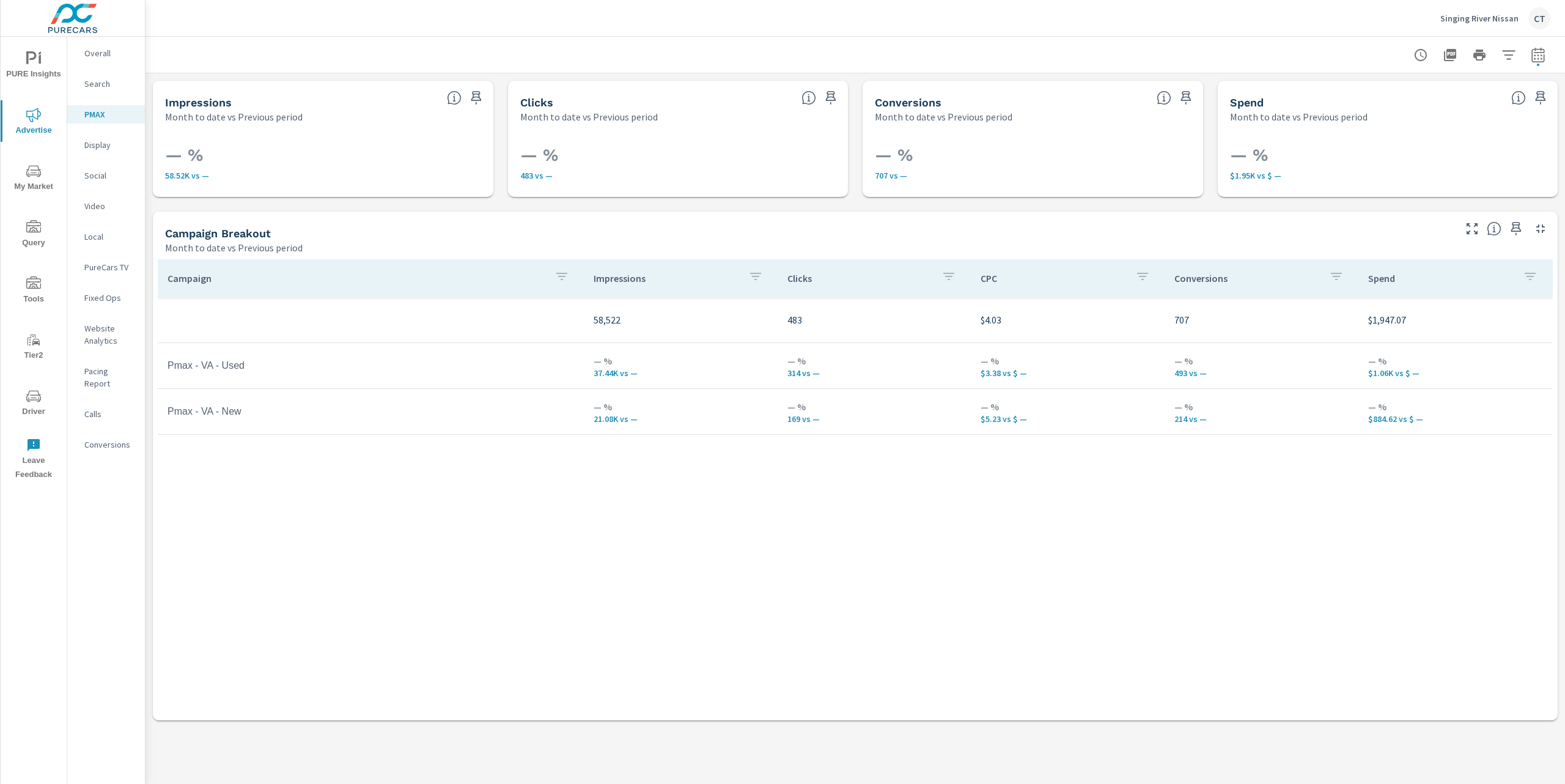
click at [105, 167] on div "Social" at bounding box center [106, 176] width 77 height 18
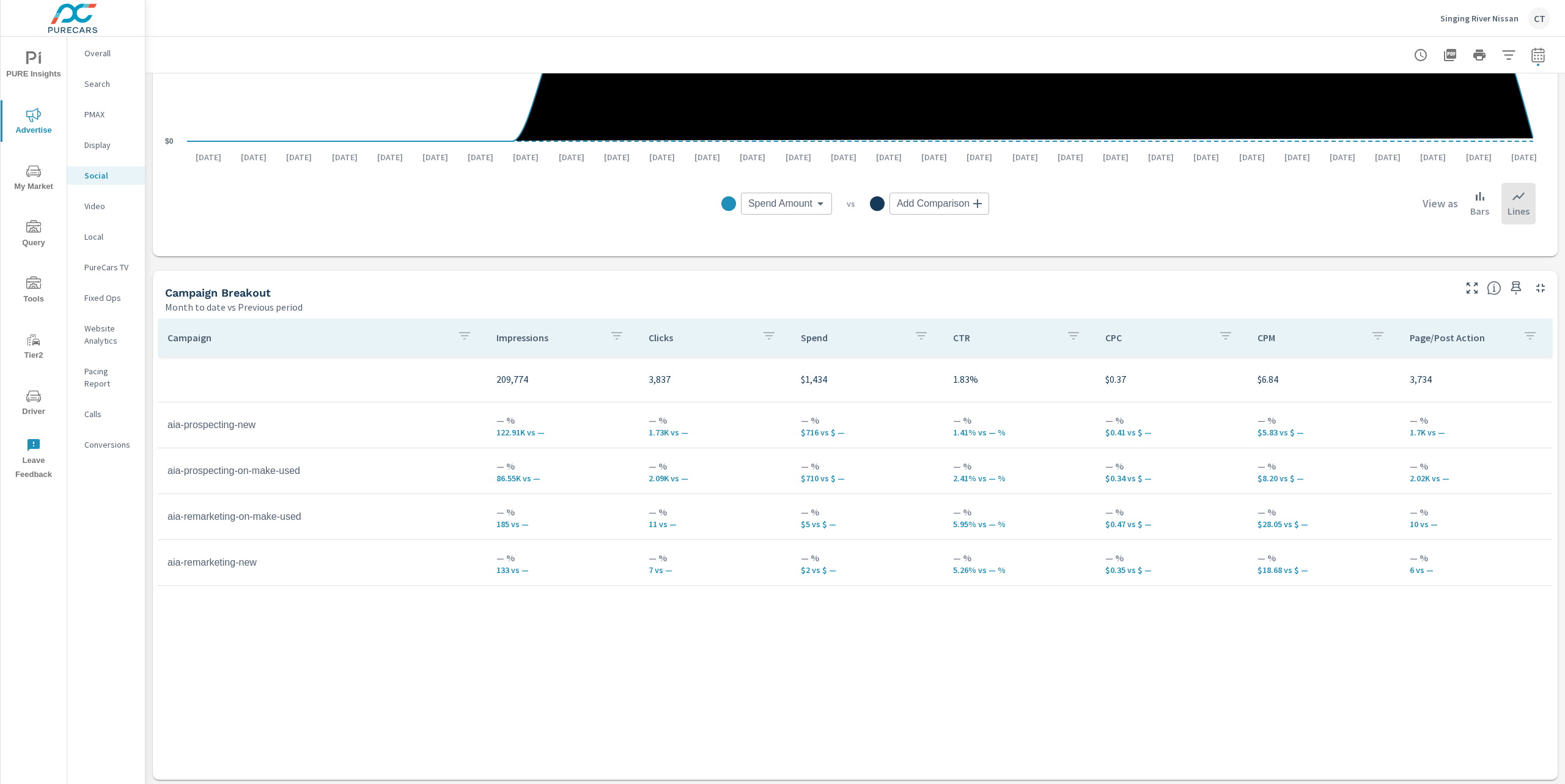
scroll to position [336, 0]
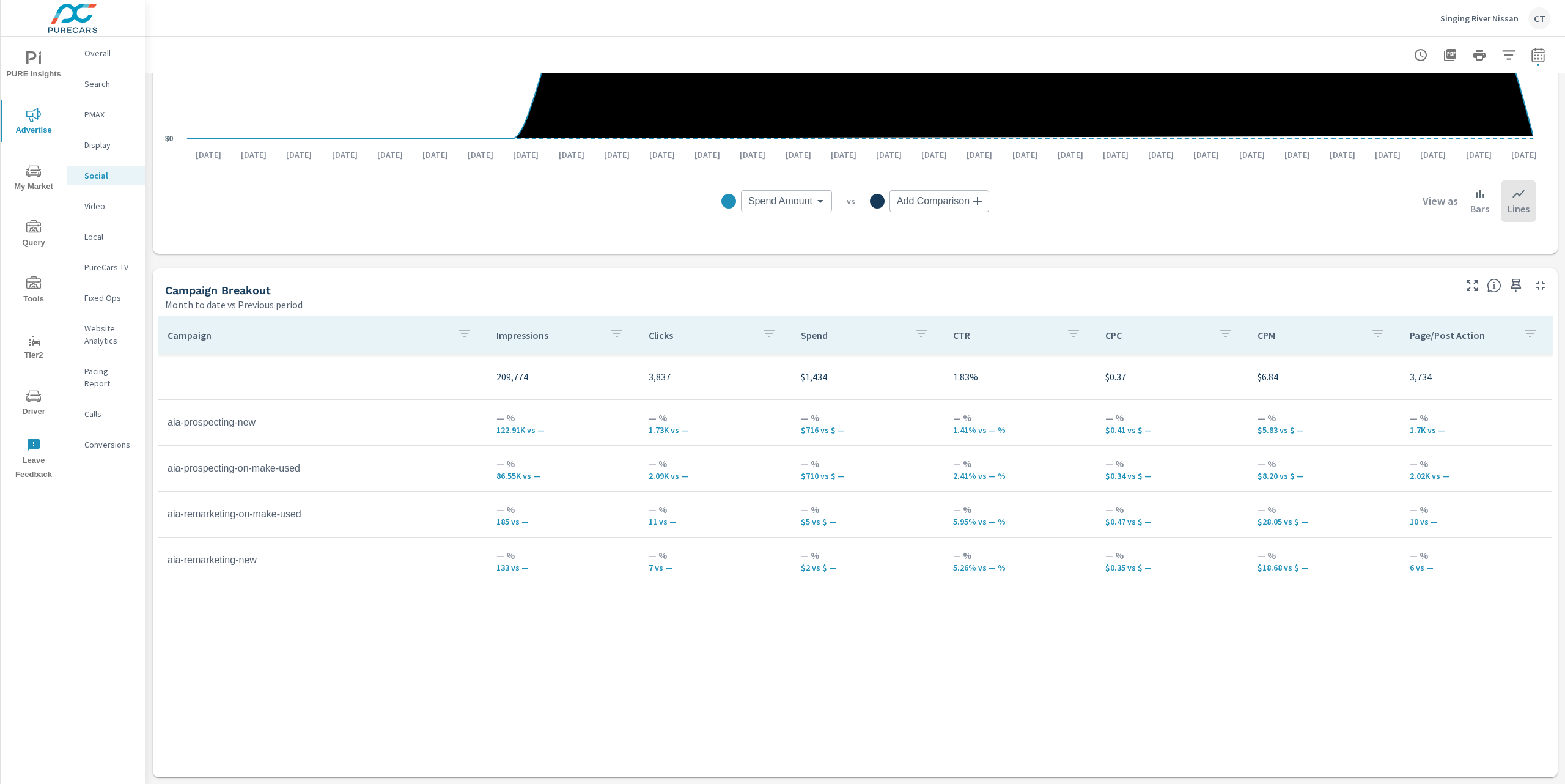
click at [761, 676] on div "Campaign Impressions Clicks Spend CTR CPC CPM Page/Post Action 209,774 3,837 $1…" at bounding box center [855, 535] width 1395 height 438
drag, startPoint x: 1318, startPoint y: 526, endPoint x: 1298, endPoint y: 518, distance: 21.5
click at [1298, 518] on td "— % $28.05 vs $ —" at bounding box center [1323, 514] width 152 height 44
click at [1273, 525] on p "$28.05 vs $ —" at bounding box center [1323, 521] width 133 height 10
drag, startPoint x: 1257, startPoint y: 524, endPoint x: 1251, endPoint y: 523, distance: 6.1
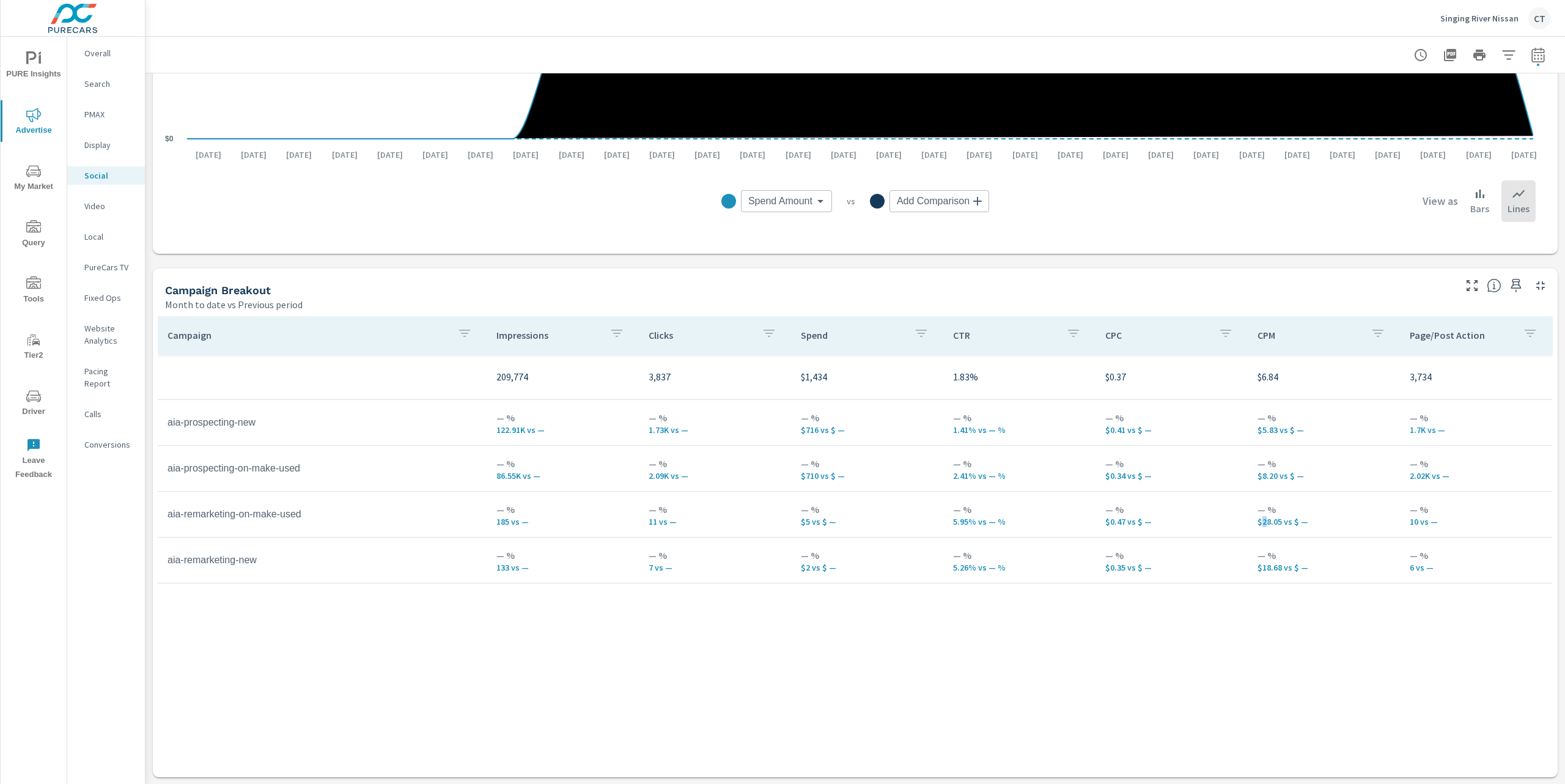
click at [1257, 523] on p "$28.05 vs $ —" at bounding box center [1323, 521] width 133 height 10
click at [1257, 520] on p "$28.05 vs $ —" at bounding box center [1323, 521] width 133 height 10
drag, startPoint x: 540, startPoint y: 480, endPoint x: 477, endPoint y: 482, distance: 63.0
click at [477, 482] on tr "aia-prospecting-on-make-used — % 86.55K vs — — % 2.09K vs — — % $710 vs $ — — %…" at bounding box center [854, 468] width 1395 height 46
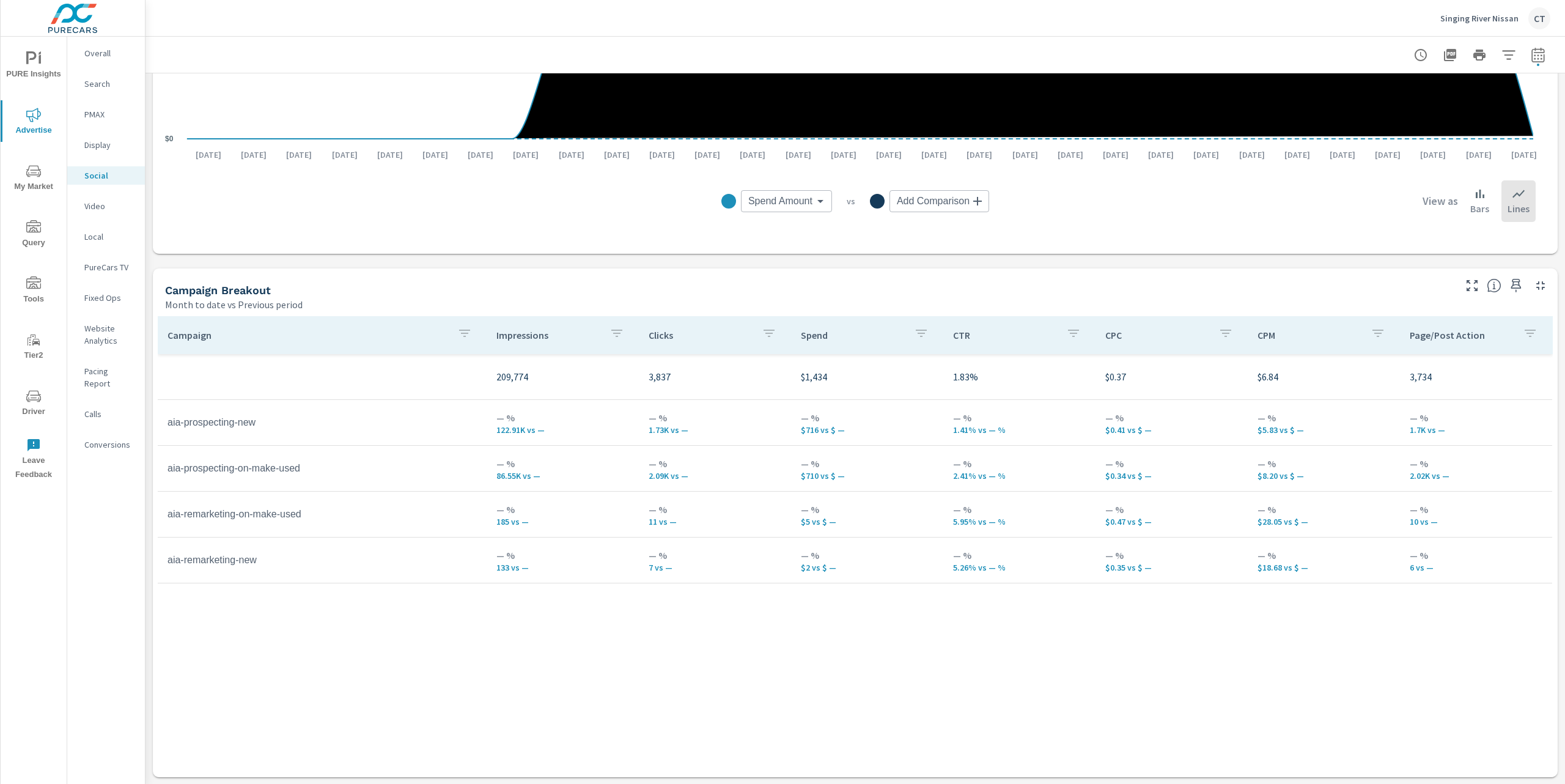
click at [534, 566] on p "133 vs —" at bounding box center [562, 567] width 133 height 10
drag, startPoint x: 531, startPoint y: 568, endPoint x: 479, endPoint y: 565, distance: 52.1
click at [479, 565] on tr "aia-remarketing-new — % 133 vs — — % 7 vs — — % $2 vs $ — — % 5.26% vs — % — % …" at bounding box center [854, 560] width 1395 height 46
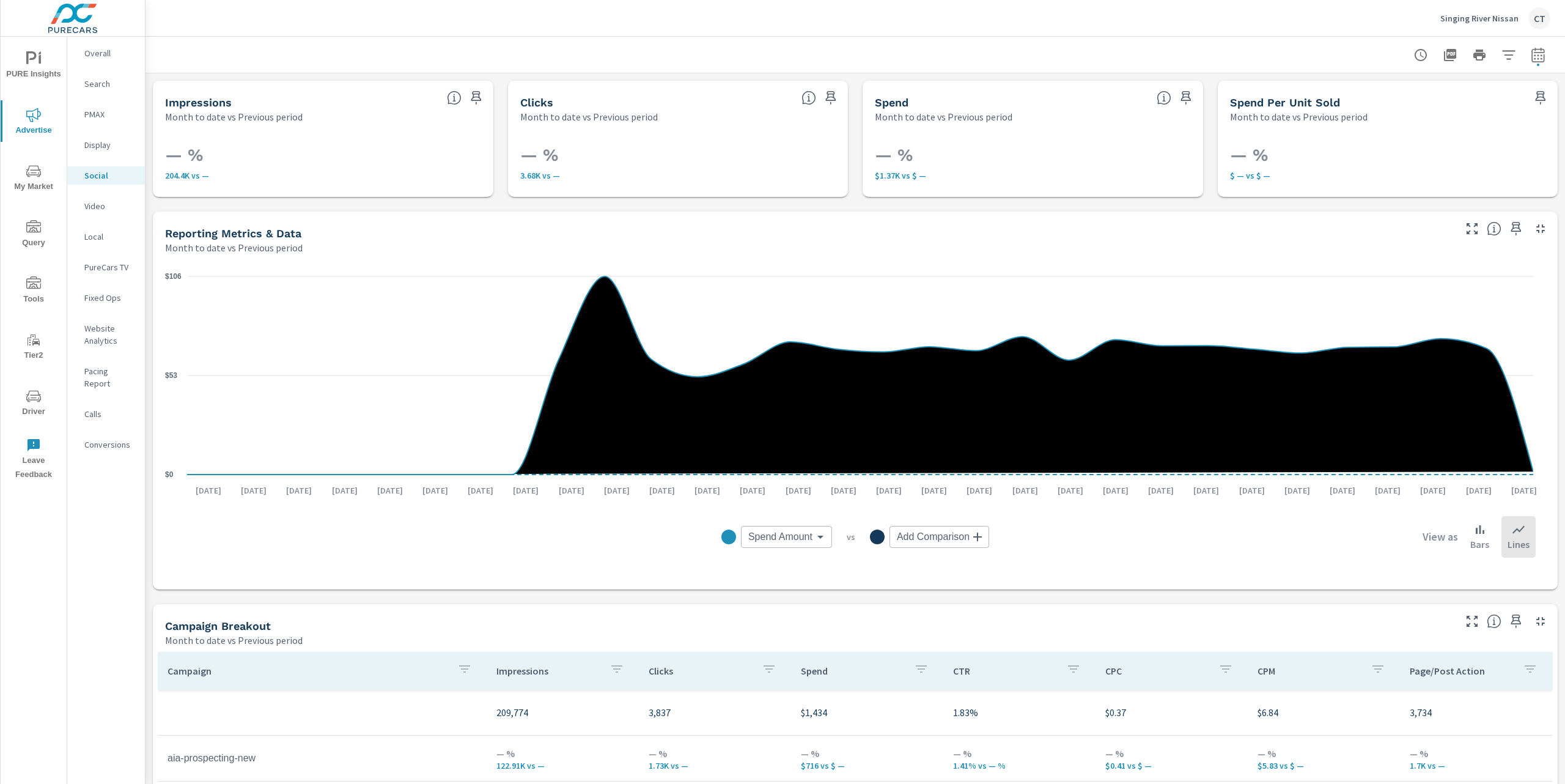
click at [30, 70] on span "PURE Insights" at bounding box center [33, 67] width 58 height 30
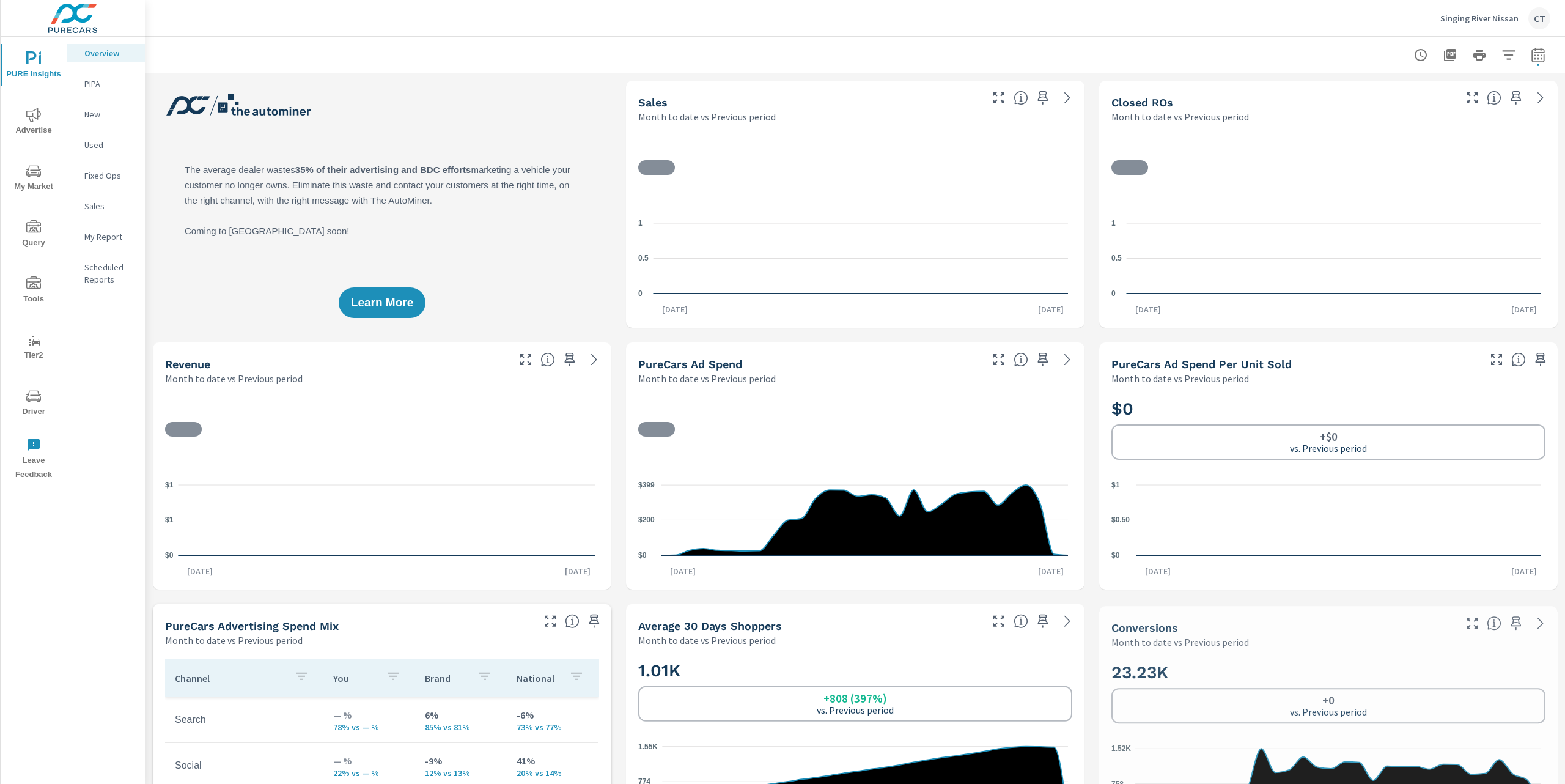
click at [1536, 48] on div at bounding box center [1479, 55] width 142 height 24
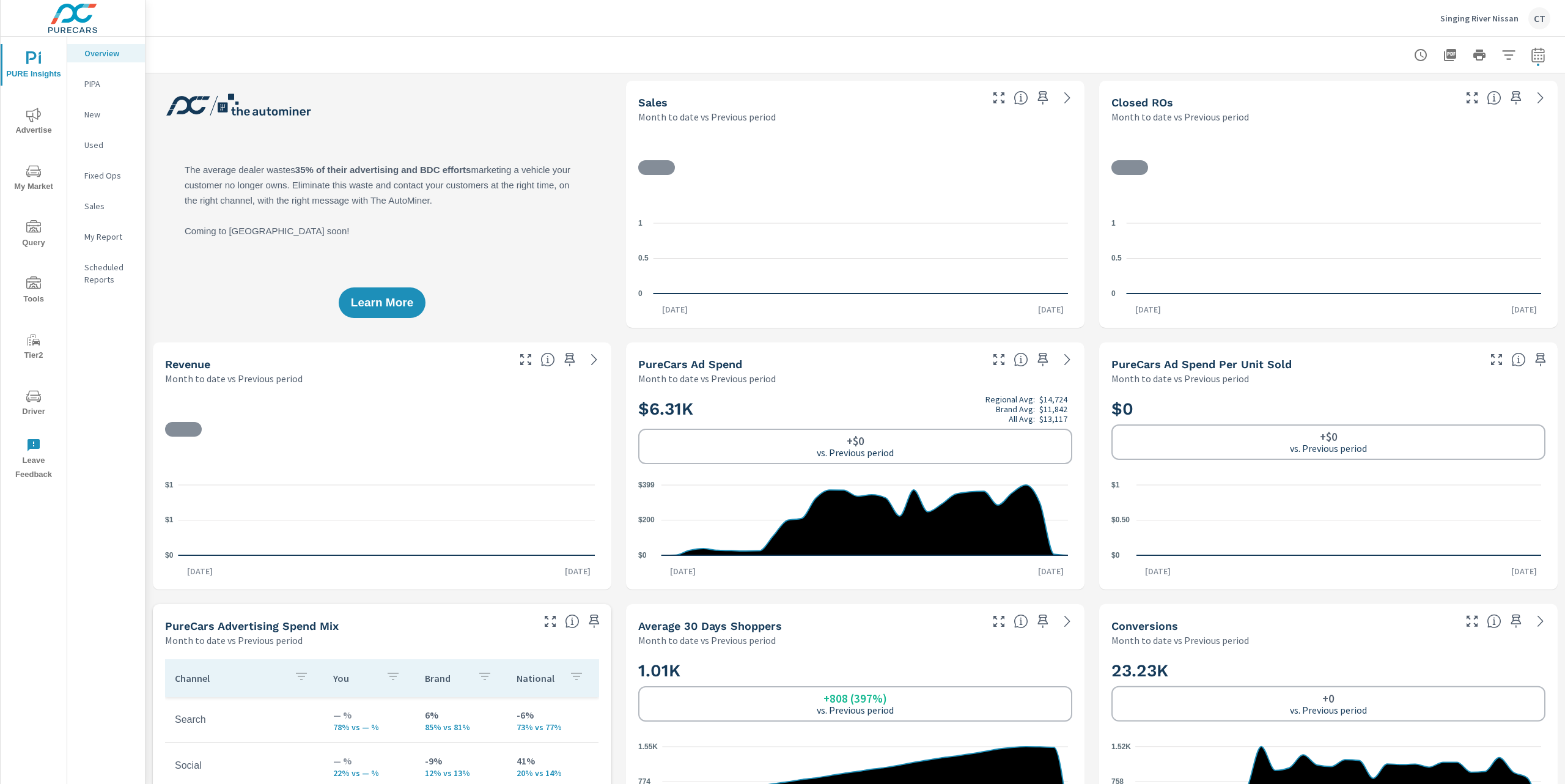
click at [1533, 52] on button "button" at bounding box center [1538, 55] width 24 height 24
select select "Month to date"
select select "Previous period"
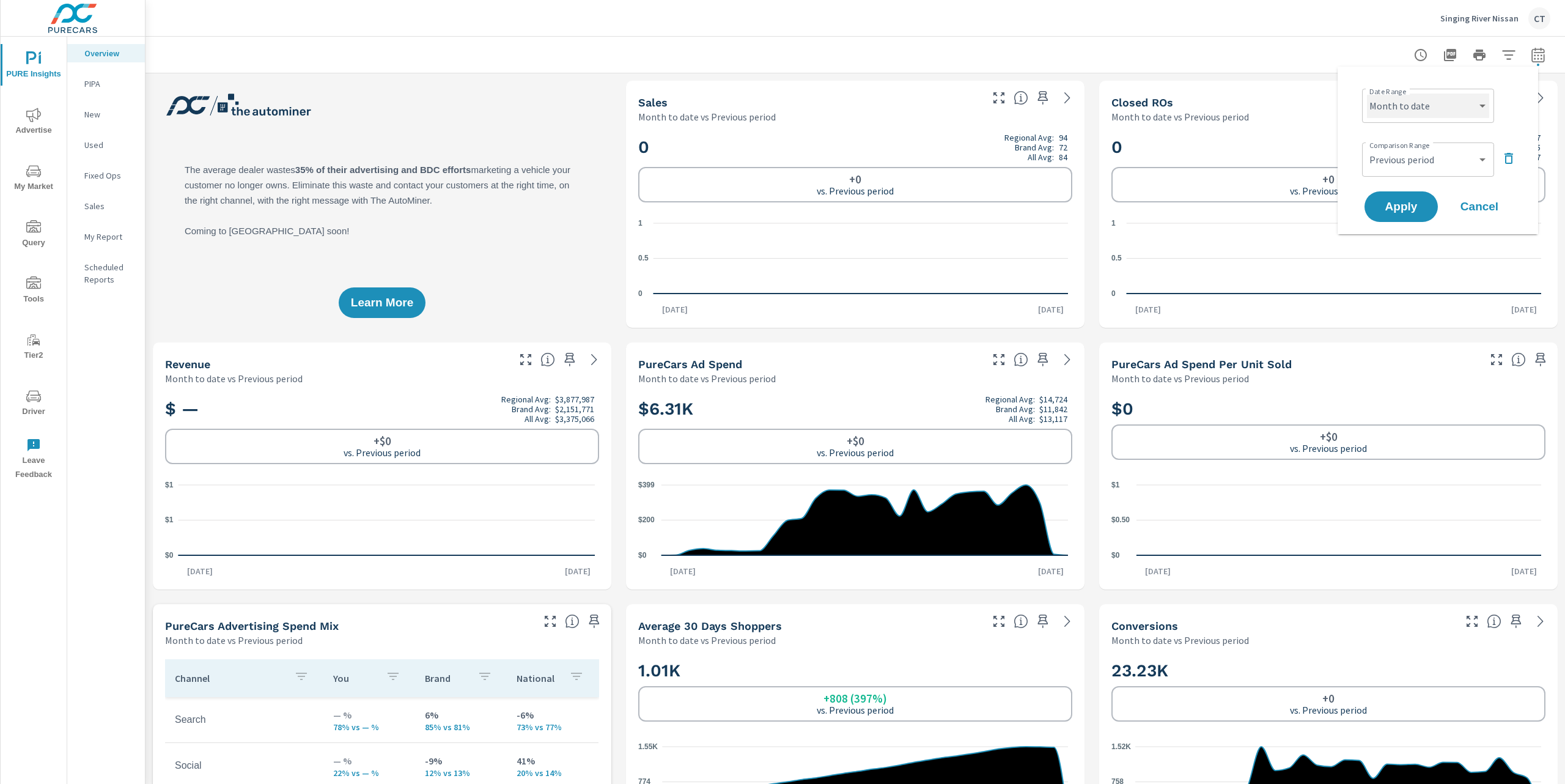
click at [1480, 97] on select "Custom Yesterday Last week Last 7 days Last 14 days Last 30 days Last 45 days L…" at bounding box center [1428, 105] width 122 height 24
click at [1367, 93] on select "Custom Yesterday Last week Last 7 days Last 14 days Last 30 days Last 45 days L…" at bounding box center [1428, 105] width 122 height 24
select select "Last 6 months"
click at [1400, 204] on span "Apply" at bounding box center [1401, 207] width 50 height 11
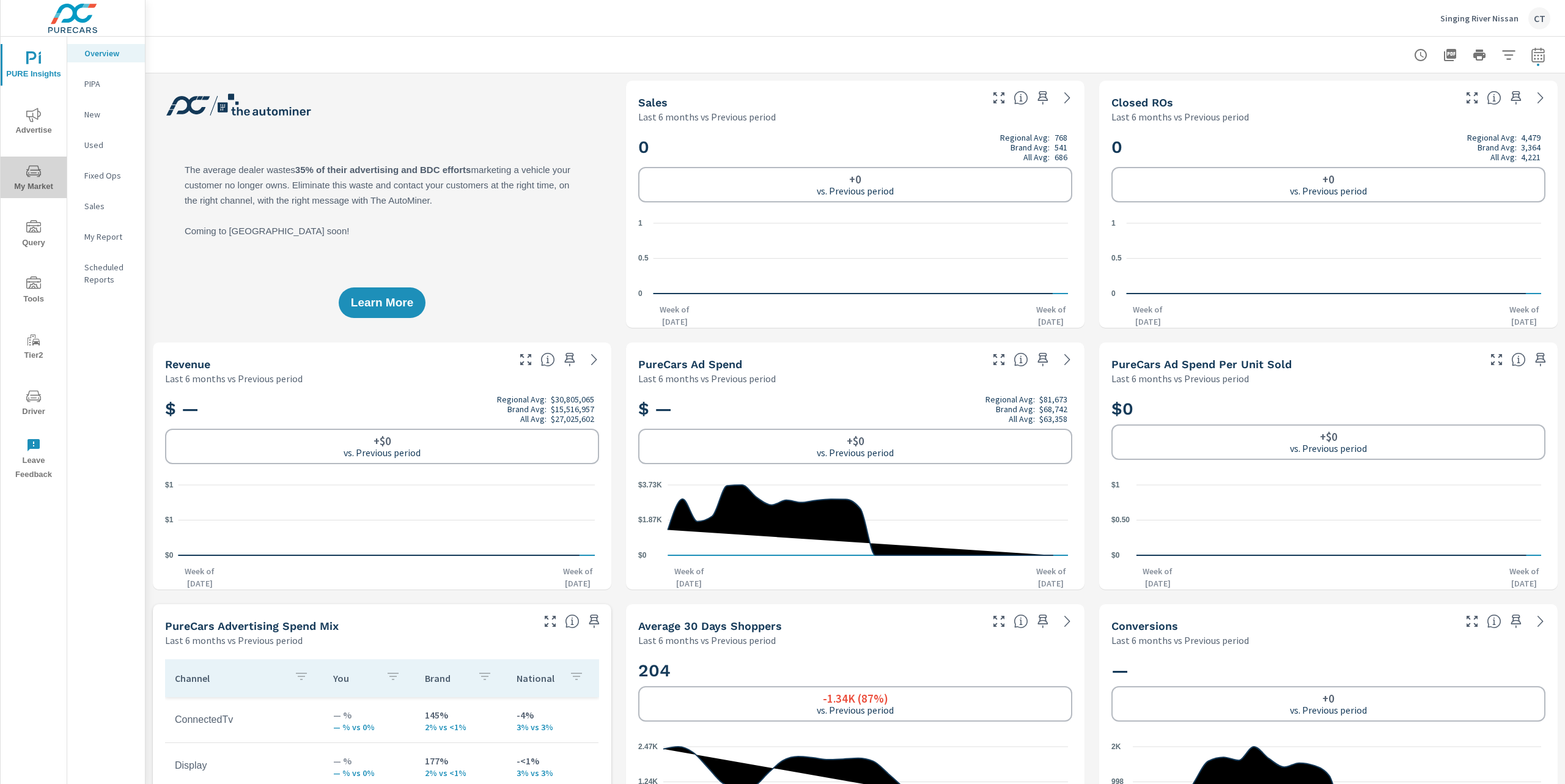
click at [33, 170] on icon "nav menu" at bounding box center [33, 170] width 14 height 14
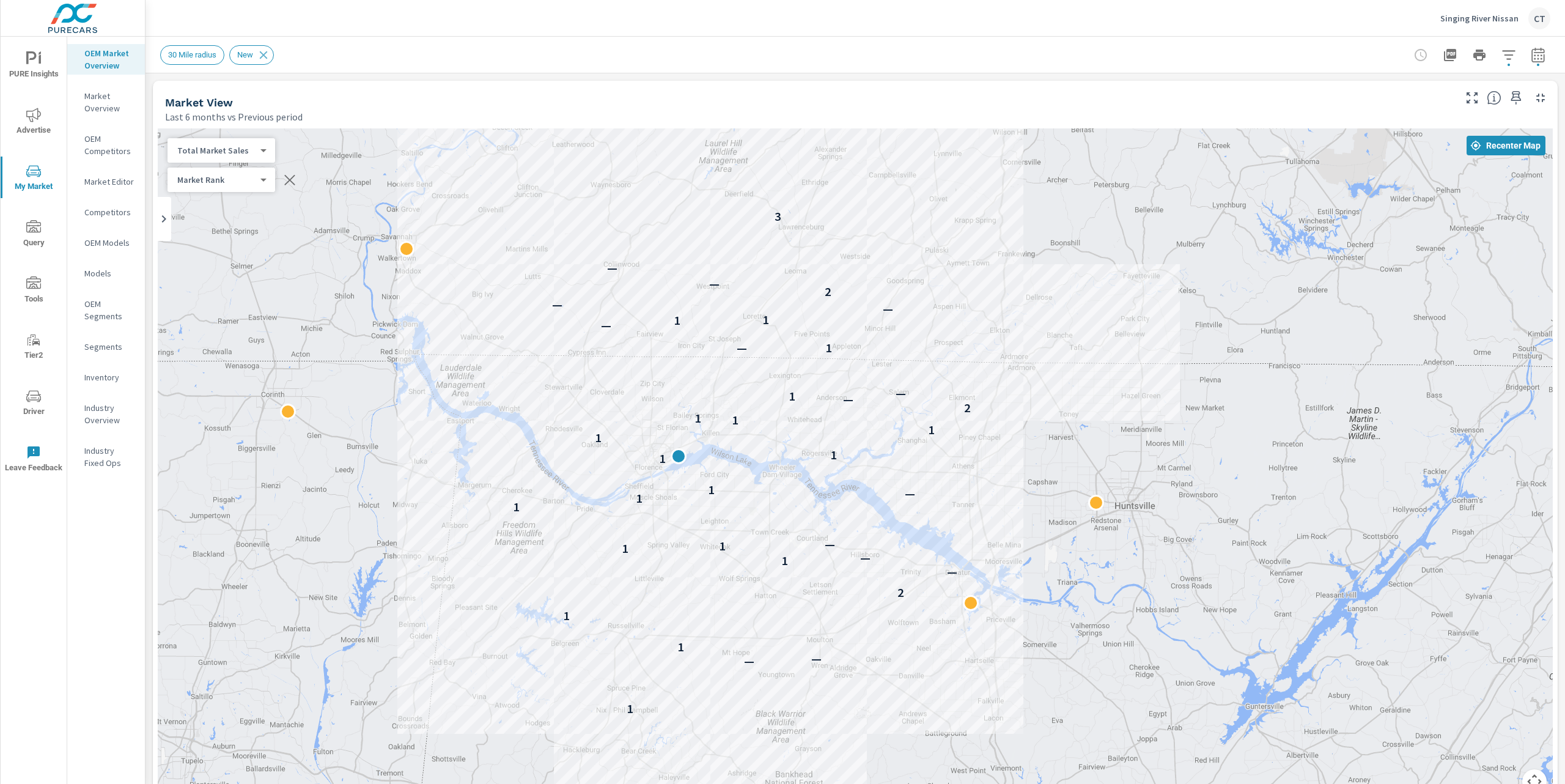
drag, startPoint x: 1420, startPoint y: 447, endPoint x: 1234, endPoint y: 426, distance: 187.2
click at [1234, 426] on div "1 — — 1 1 2 — 1 — 1 1 — 1 1 — 1 1 1 1 1 1 1 2 — 1 — 1 — — 1 1 — — 2 — — 3" at bounding box center [855, 467] width 1395 height 679
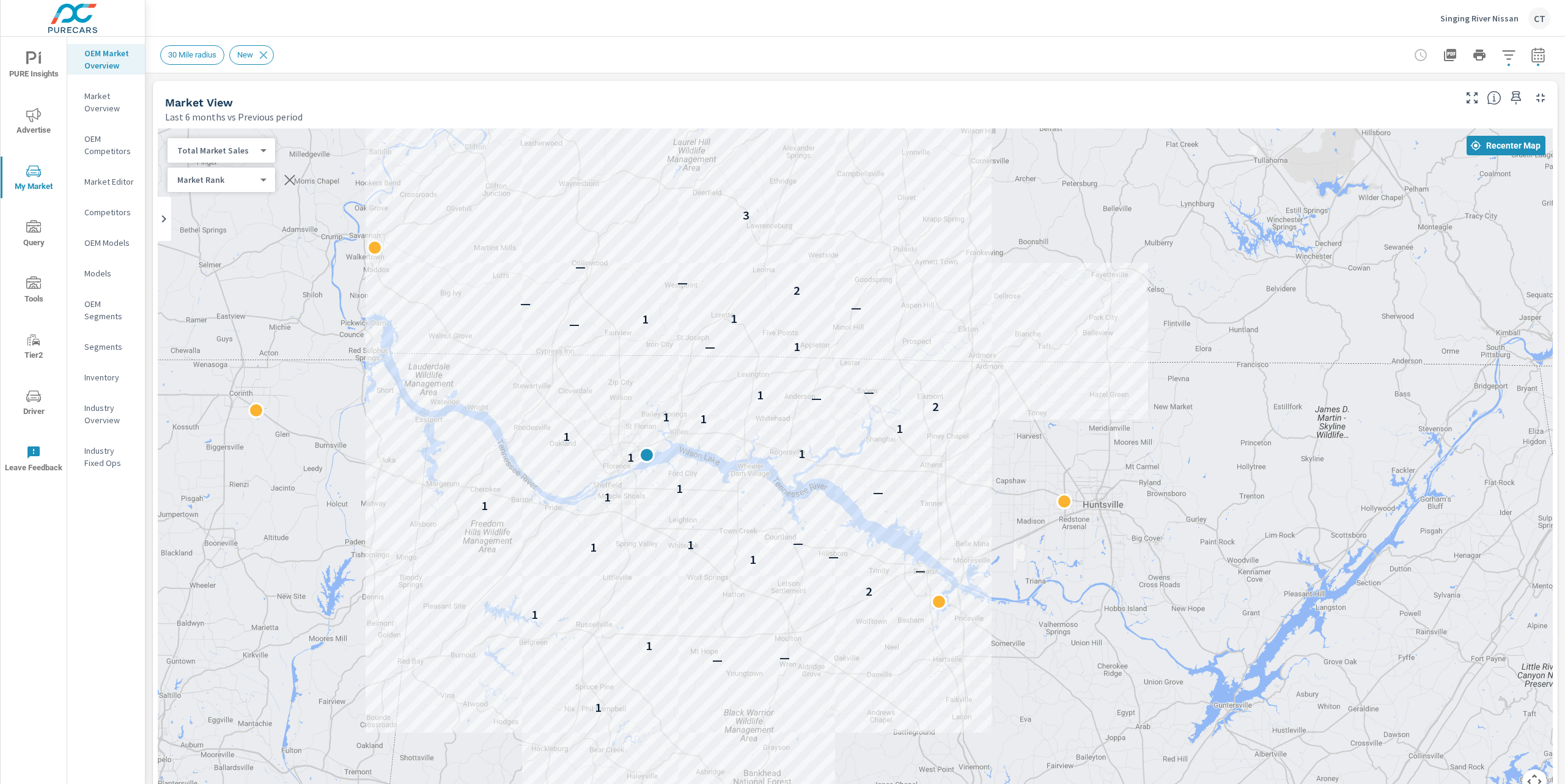
drag, startPoint x: 1279, startPoint y: 621, endPoint x: 1247, endPoint y: 620, distance: 32.0
click at [1247, 620] on div "1 — — 1 1 2 — 1 — 1 1 — 1 1 — 1 1 1 1 1 1 1 2 — 1 — 1 — — 1 1 — — 2 — — 3" at bounding box center [1410, 798] width 1174 height 661
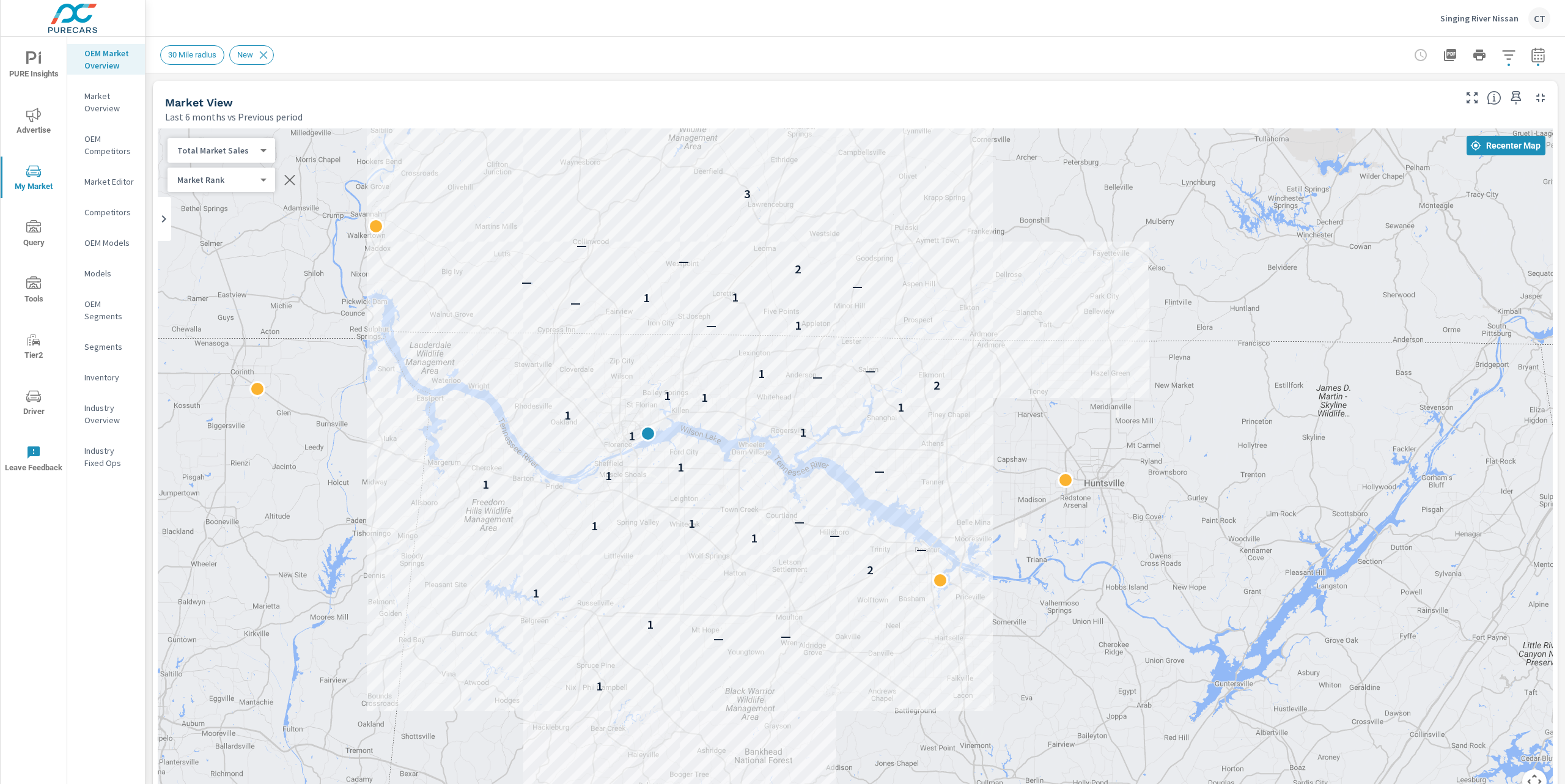
drag, startPoint x: 1123, startPoint y: 681, endPoint x: 1126, endPoint y: 654, distance: 27.2
click at [1126, 654] on div "1 — — 1 1 2 — 1 — 1 1 — 1 1 — 1 1 1 1 1 1 1 2 — 1 — 1 — — 1 1 — — 2 — — 3" at bounding box center [1444, 776] width 1174 height 661
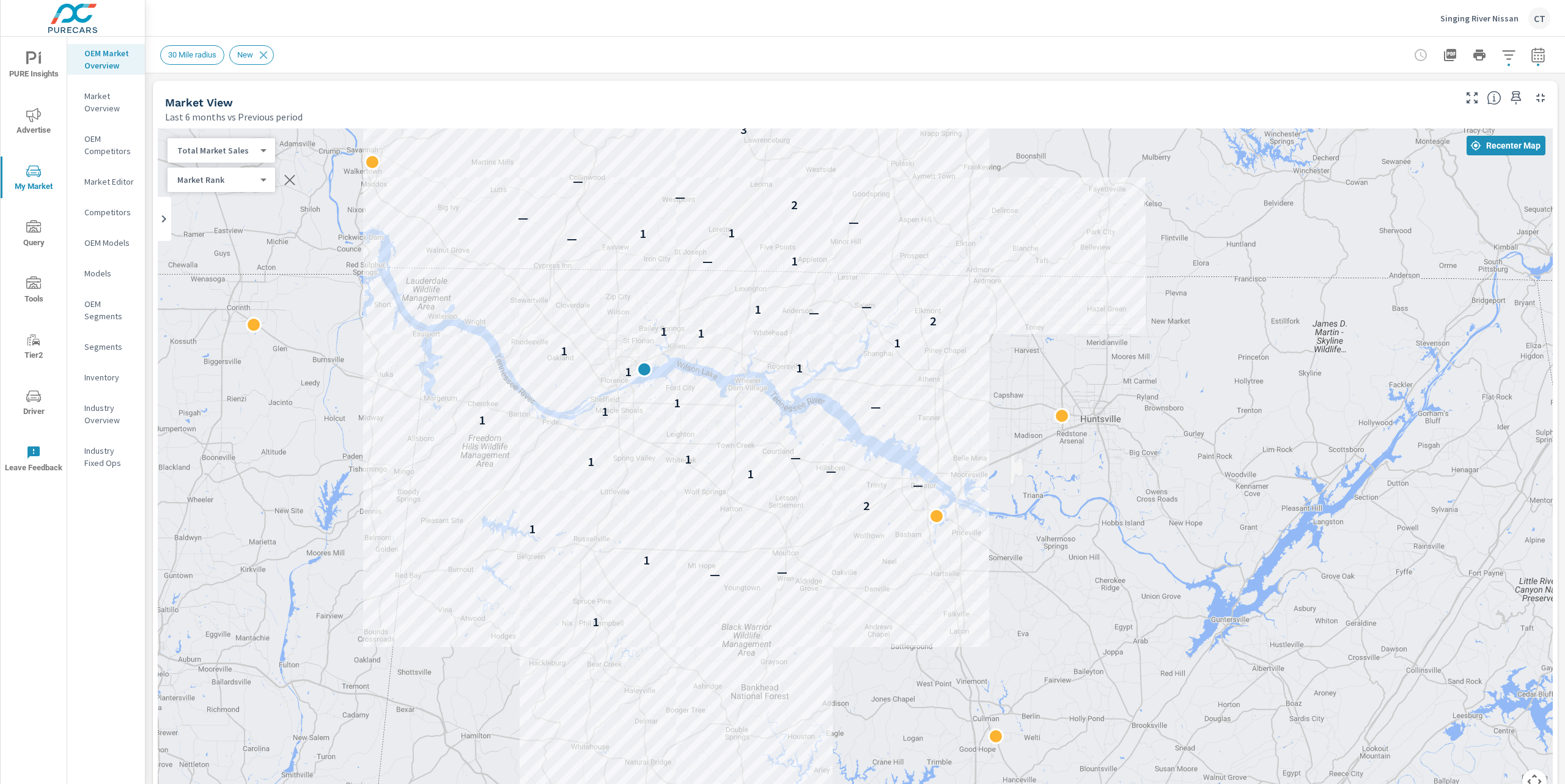
drag, startPoint x: 929, startPoint y: 657, endPoint x: 941, endPoint y: 601, distance: 57.3
click at [926, 588] on div "1 — — 1 1 2 — 1 — 1 1 — 1 1 — 1 1 1 1 1 1 1 2 — 1 — 1 — — 1 1 — — 2 — — 3" at bounding box center [1438, 738] width 1174 height 661
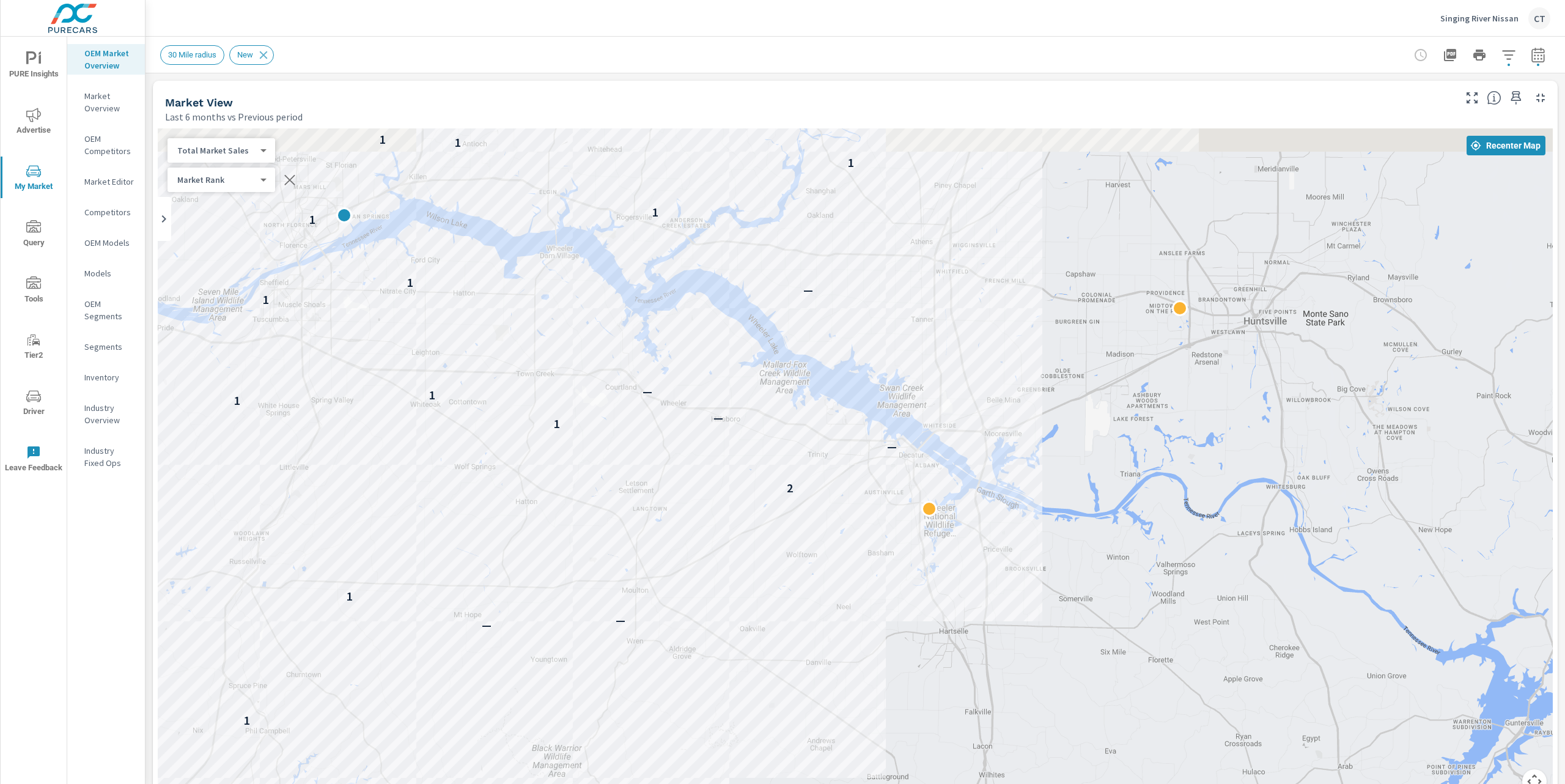
drag, startPoint x: 1103, startPoint y: 435, endPoint x: 1082, endPoint y: 469, distance: 40.0
click at [1082, 469] on div "1 — — 1 1 2 — 1 — 1 1 — 1 1 — 1 1 1 1 1 1 1 2 — 1 — 1 — — 1 1 — — 2 — —" at bounding box center [855, 467] width 1395 height 679
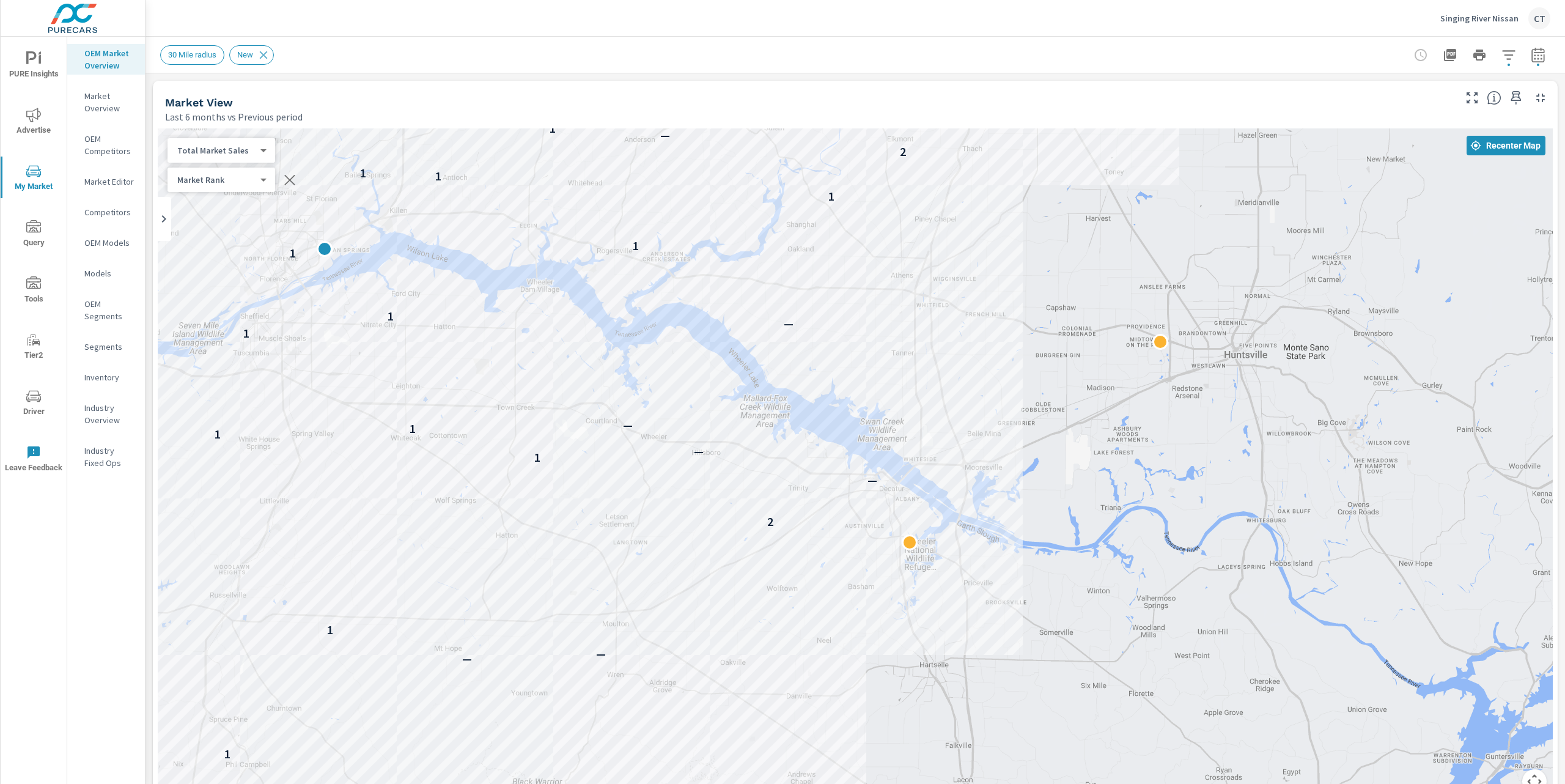
drag, startPoint x: 1051, startPoint y: 419, endPoint x: 1031, endPoint y: 458, distance: 43.8
click at [1031, 458] on div "1 — — 1 1 2 — 1 — 1 1 — 1 1 — 1 1 1 1 1 1 1 2 — 1 — 1 — — 1 1 — — 2 — — 3" at bounding box center [855, 467] width 1395 height 679
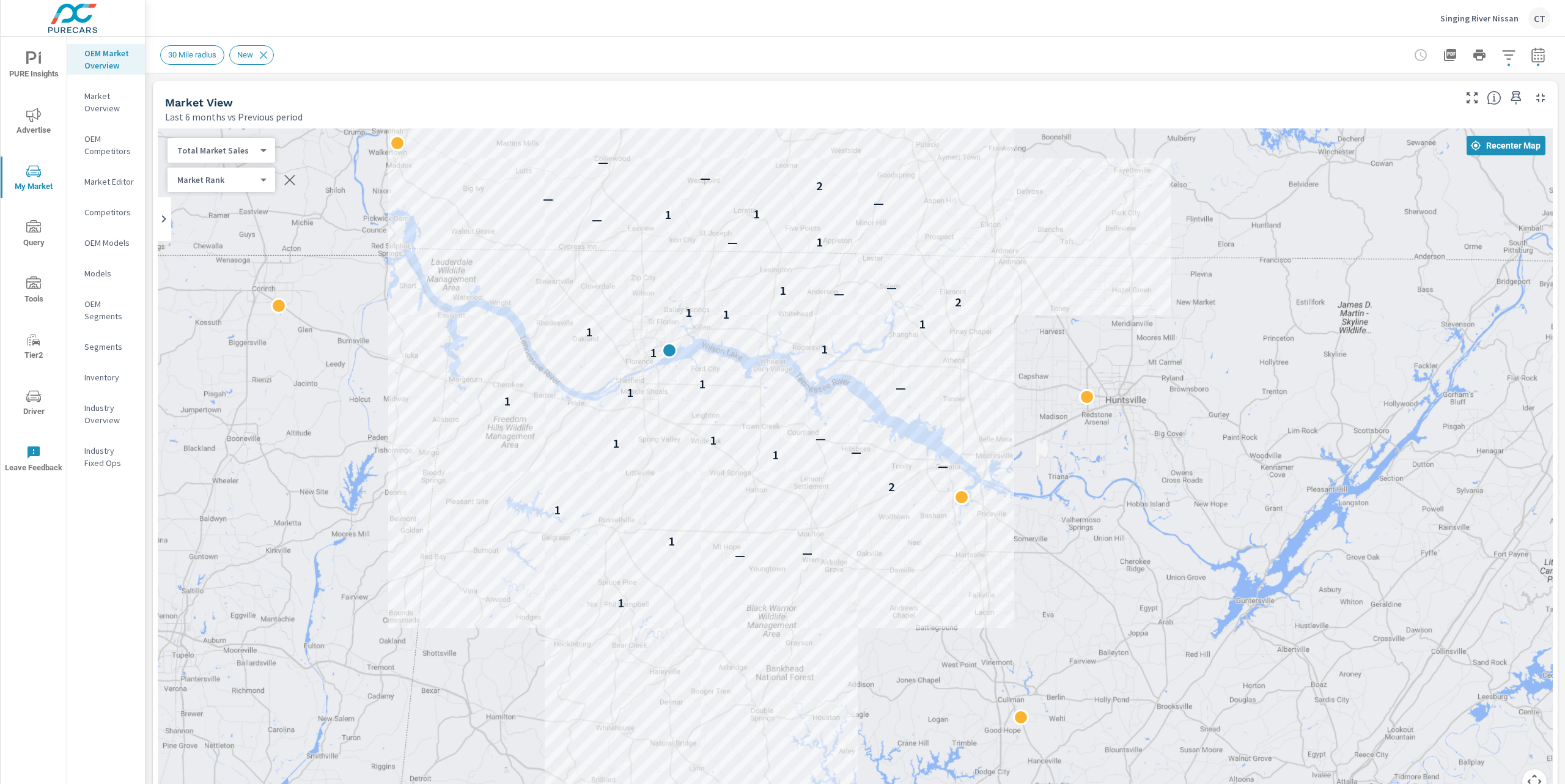
drag, startPoint x: 1148, startPoint y: 483, endPoint x: 1129, endPoint y: 503, distance: 27.6
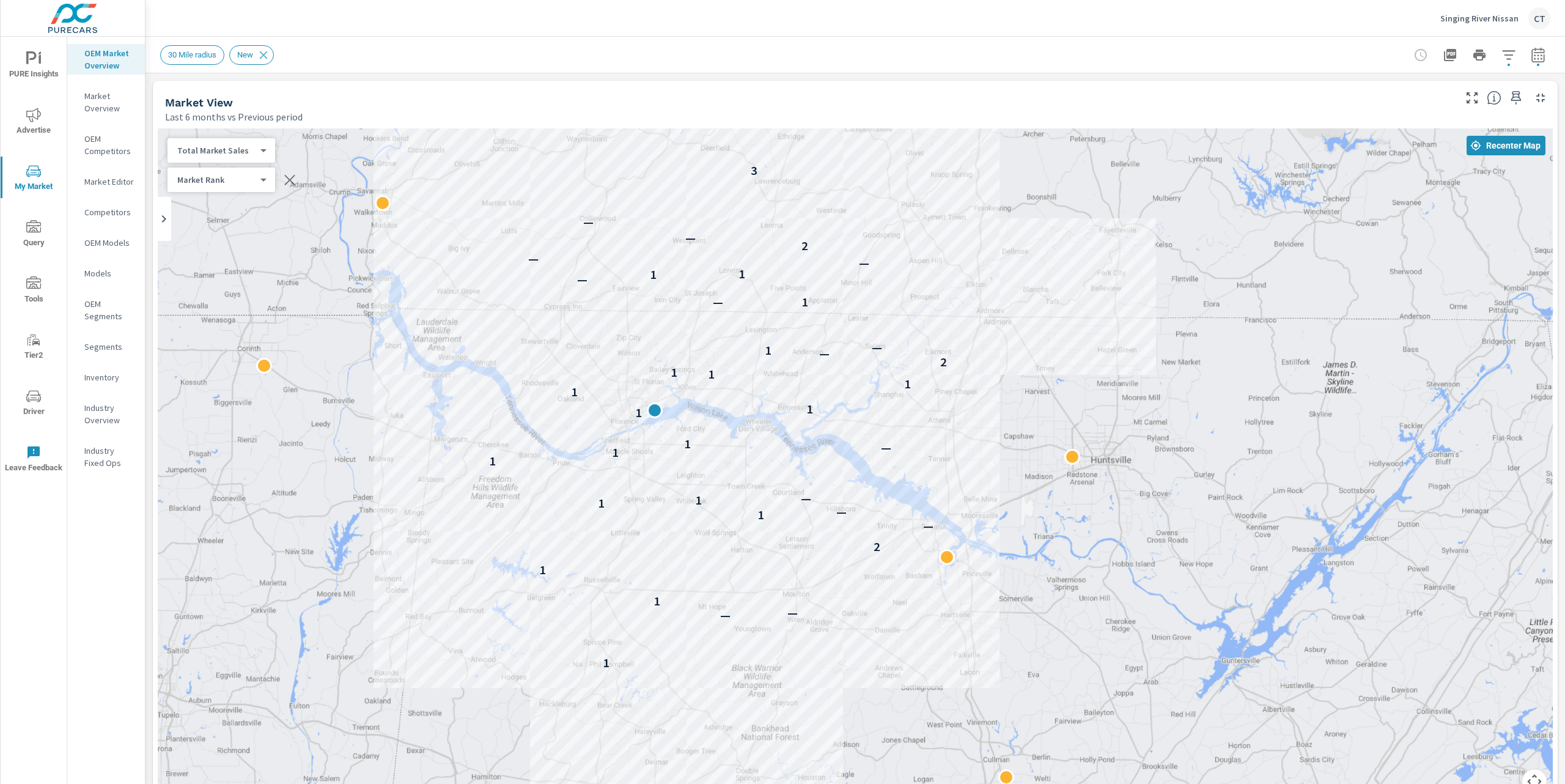
drag, startPoint x: 1042, startPoint y: 407, endPoint x: 1029, endPoint y: 467, distance: 61.4
click at [1029, 467] on div "1 — — 1 1 2 — 1 — 1 1 — 1 1 — 1 1 1 1 1 1 1 2 — 1 — 1 — — 1 1 — — 2 — — 3" at bounding box center [855, 467] width 1395 height 679
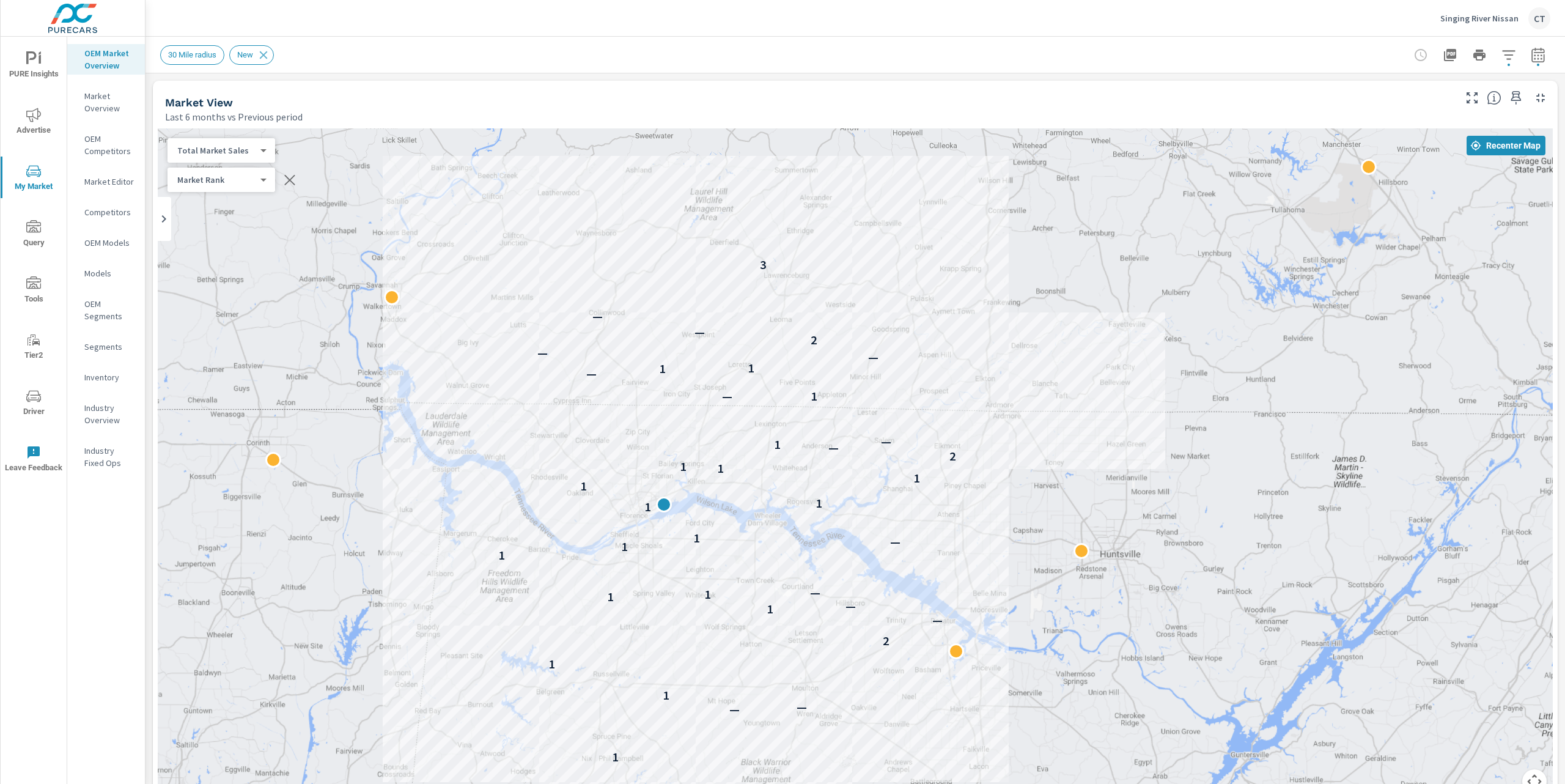
drag, startPoint x: 930, startPoint y: 189, endPoint x: 939, endPoint y: 271, distance: 82.5
click at [939, 271] on div "1 — — 1 1 2 — 1 — 1 1 — 1 1 — 1 1 1 1 1 1 1 2 — 1 — 1 — — 1 1 — — 2 — — 3" at bounding box center [855, 467] width 1395 height 679
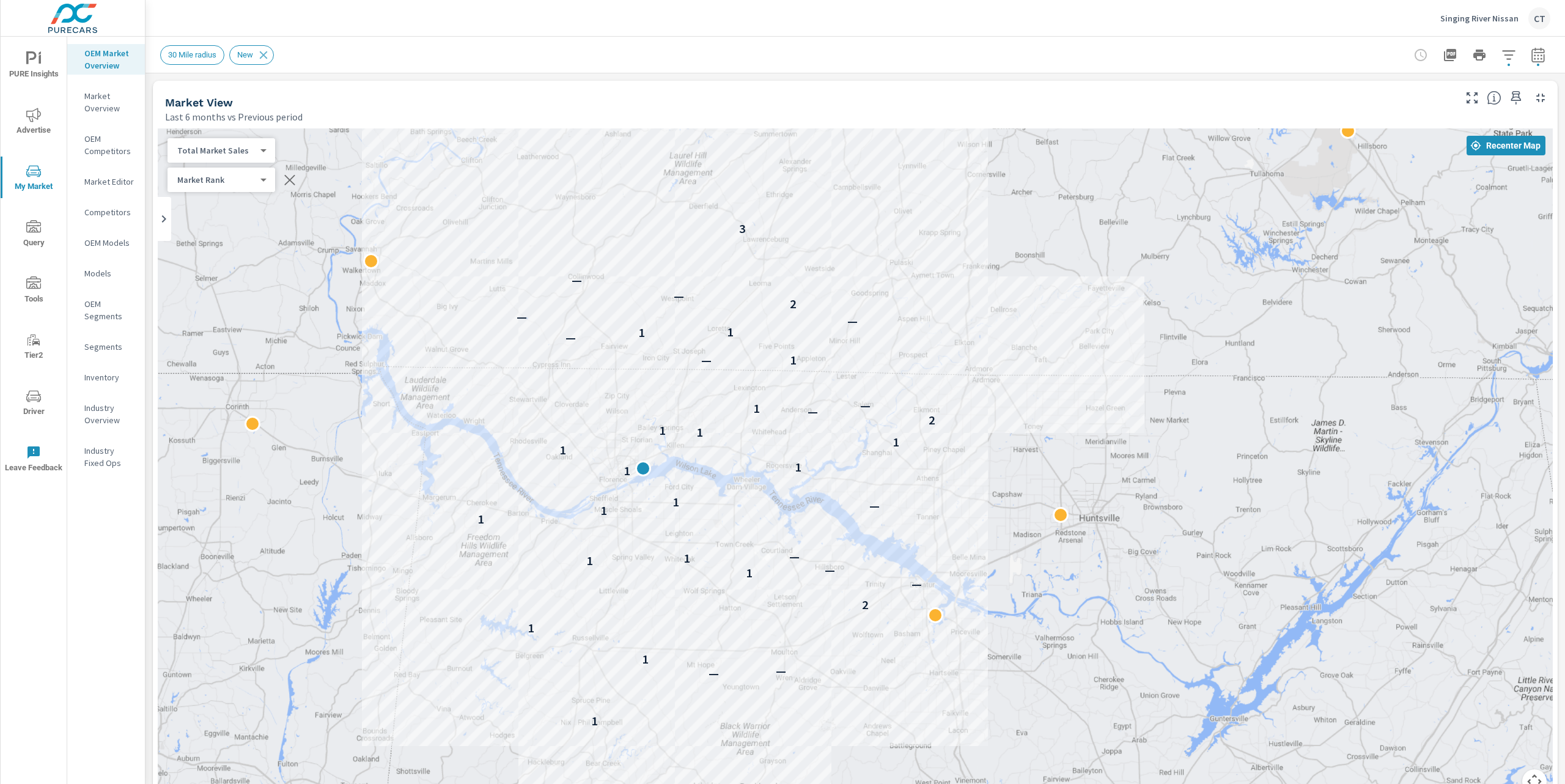
drag, startPoint x: 1235, startPoint y: 607, endPoint x: 1203, endPoint y: 549, distance: 66.2
click at [1203, 549] on div "1 — — 1 1 2 — 1 — 1 1 — 1 1 — 1 1 1 1 1 1 1 2 — 1 — 1 — — 1 1 — — 2 — — 3" at bounding box center [1422, 763] width 1174 height 661
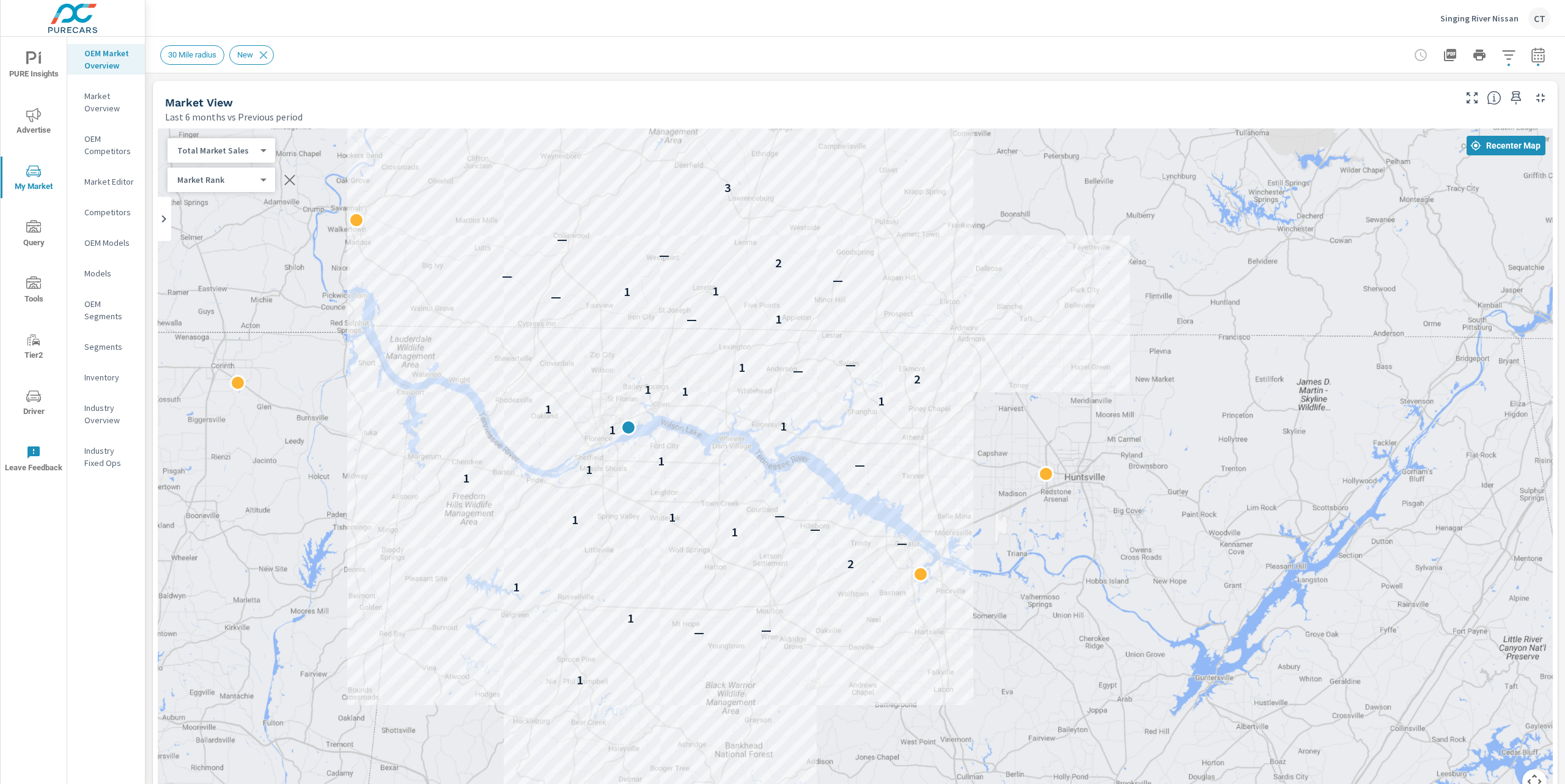
drag, startPoint x: 1072, startPoint y: 595, endPoint x: 1067, endPoint y: 564, distance: 31.4
click at [1067, 564] on div "1 — — 1 1 2 — 1 — 1 1 — 1 1 — 1 1 1 1 1 1 1 2 — 1 — 1 — — 1 1 — — 2 — — 3" at bounding box center [1441, 783] width 1174 height 661
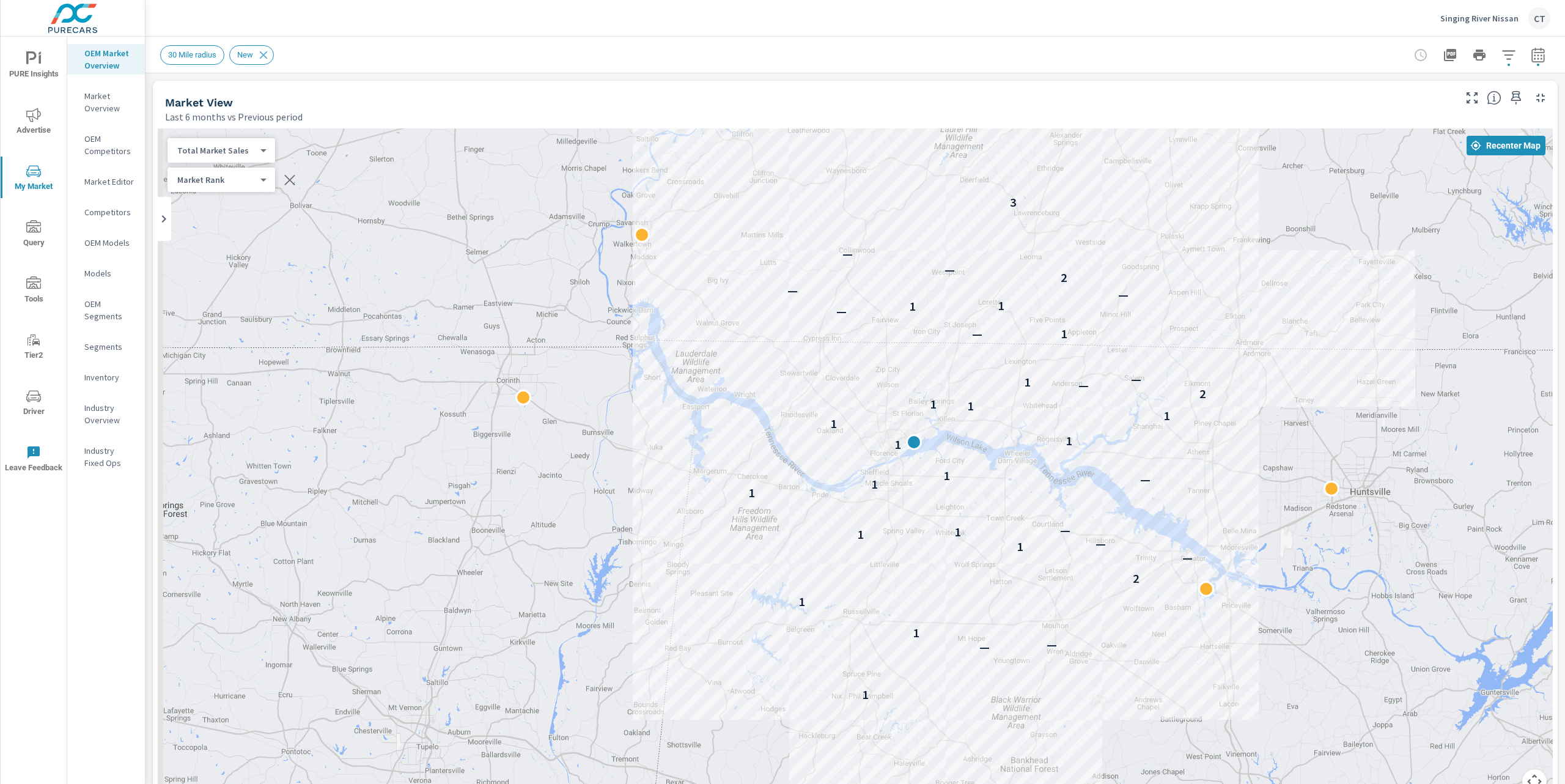
drag, startPoint x: 758, startPoint y: 482, endPoint x: 1079, endPoint y: 515, distance: 322.7
click at [1079, 515] on div "1 — — 1 1 2 — 1 — 1 1 — 1 1 — 1 1 1 1 1 1 1 2 — 1 — 1 — — 1 1 — — 2 — — 3" at bounding box center [855, 467] width 1395 height 679
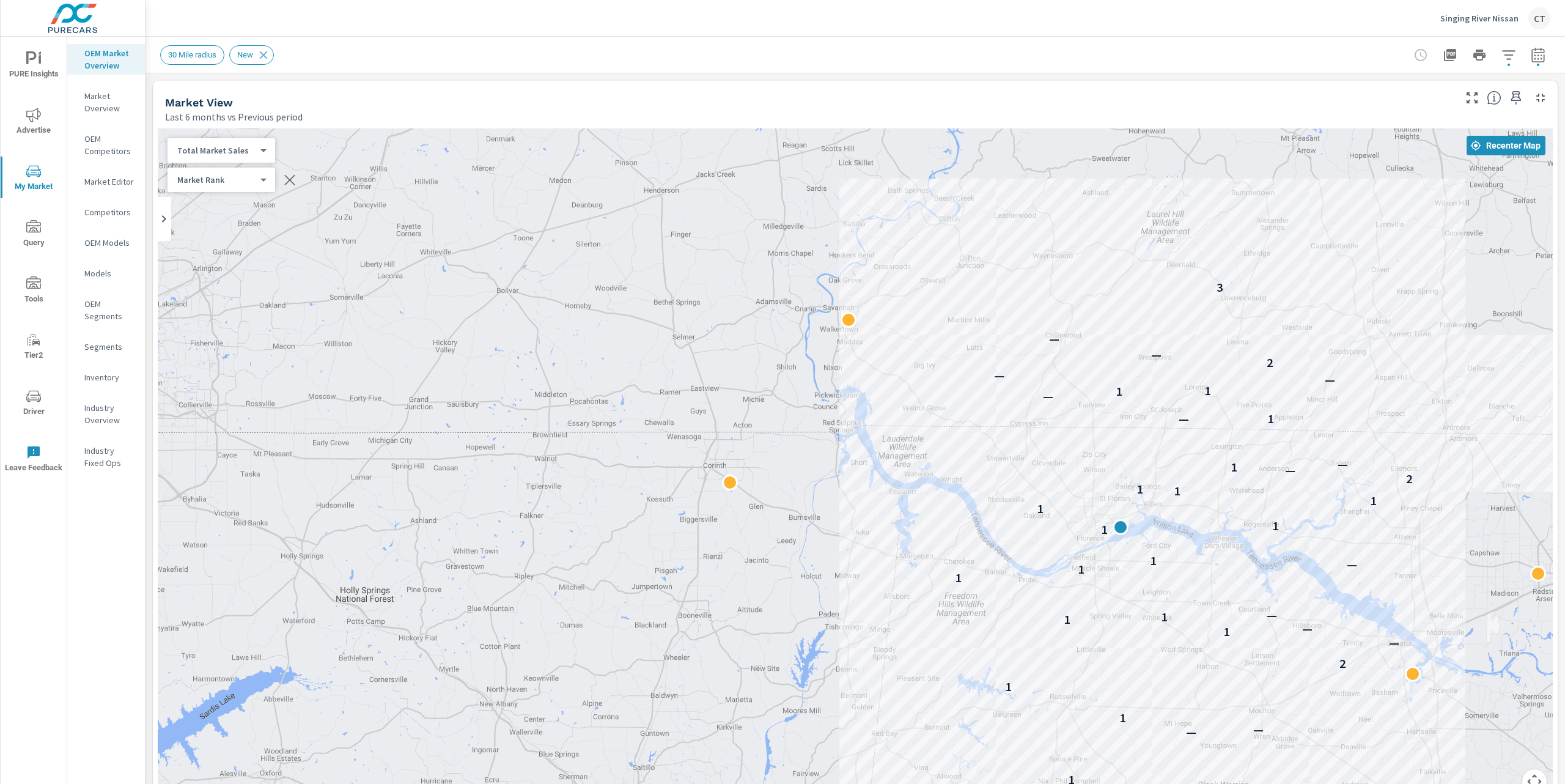
drag, startPoint x: 470, startPoint y: 230, endPoint x: 604, endPoint y: 305, distance: 153.6
click at [604, 305] on div "1 — — 1 1 2 — 1 — 1 1 — 1 1 — 1 1 1 1 1 1 1 2 — 1 — 1 — — 1 1 — — 2 — — 3" at bounding box center [855, 467] width 1395 height 679
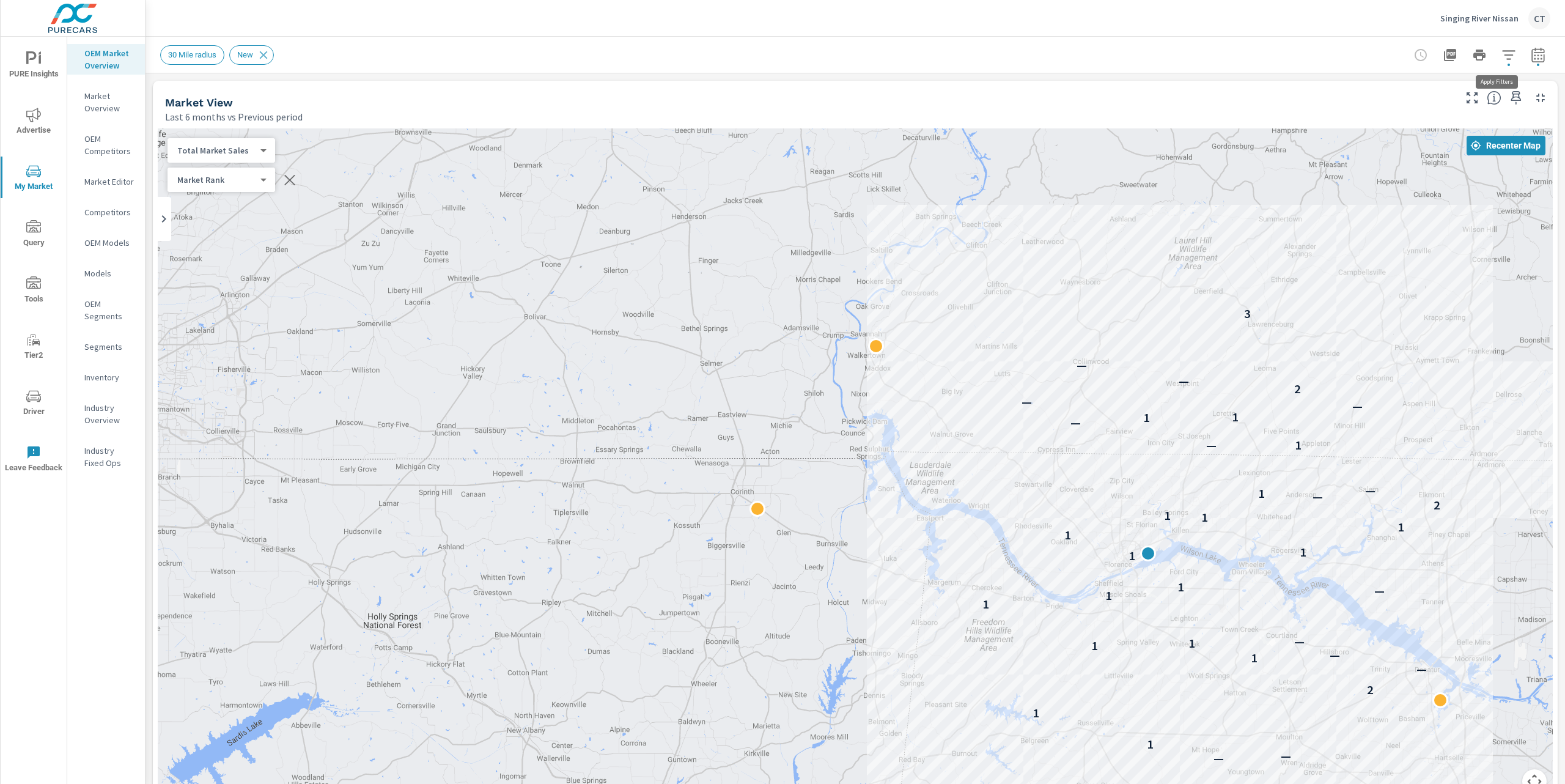
click at [1502, 58] on icon "button" at bounding box center [1508, 55] width 13 height 9
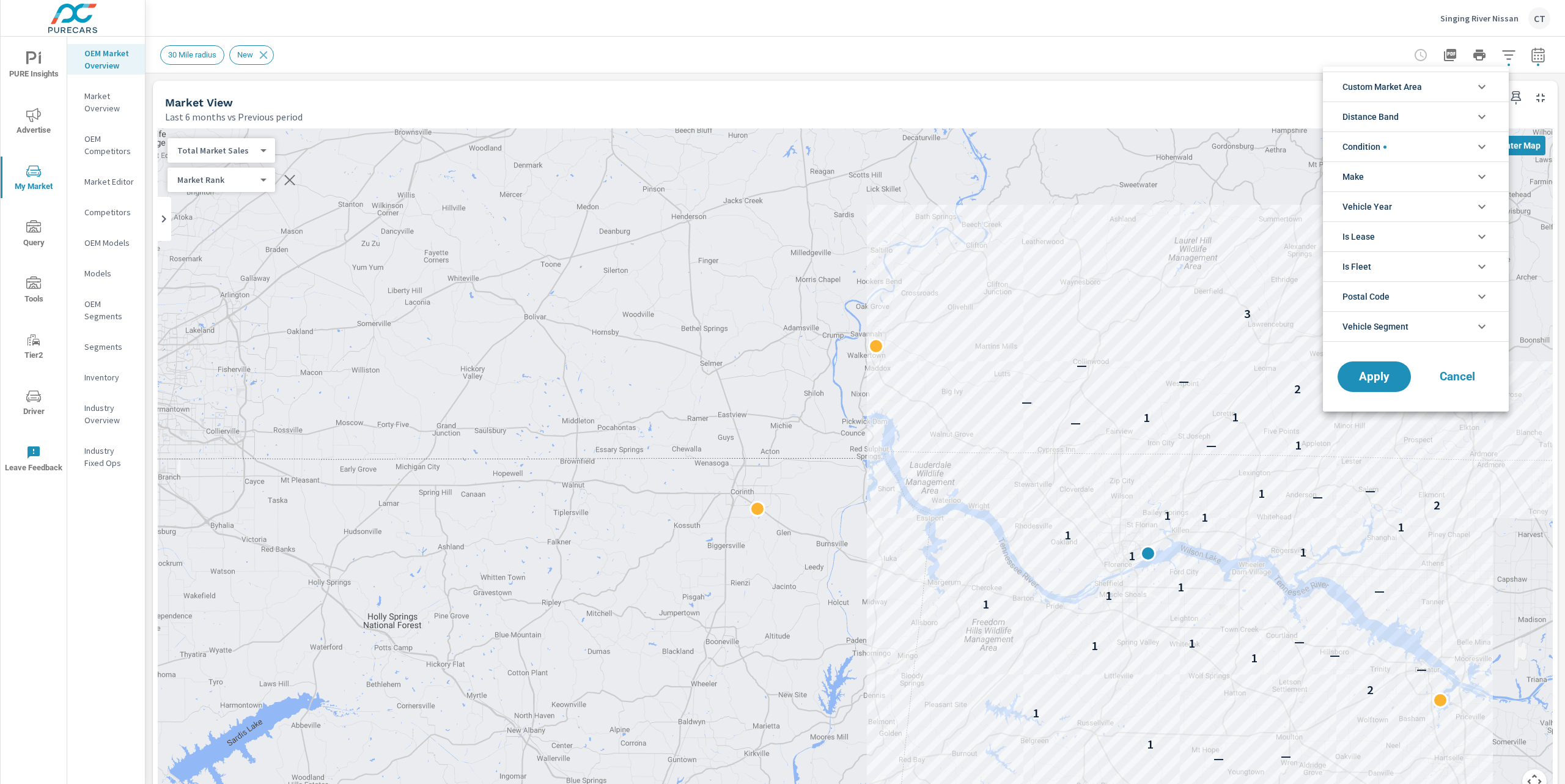
click at [855, 98] on div at bounding box center [782, 392] width 1565 height 784
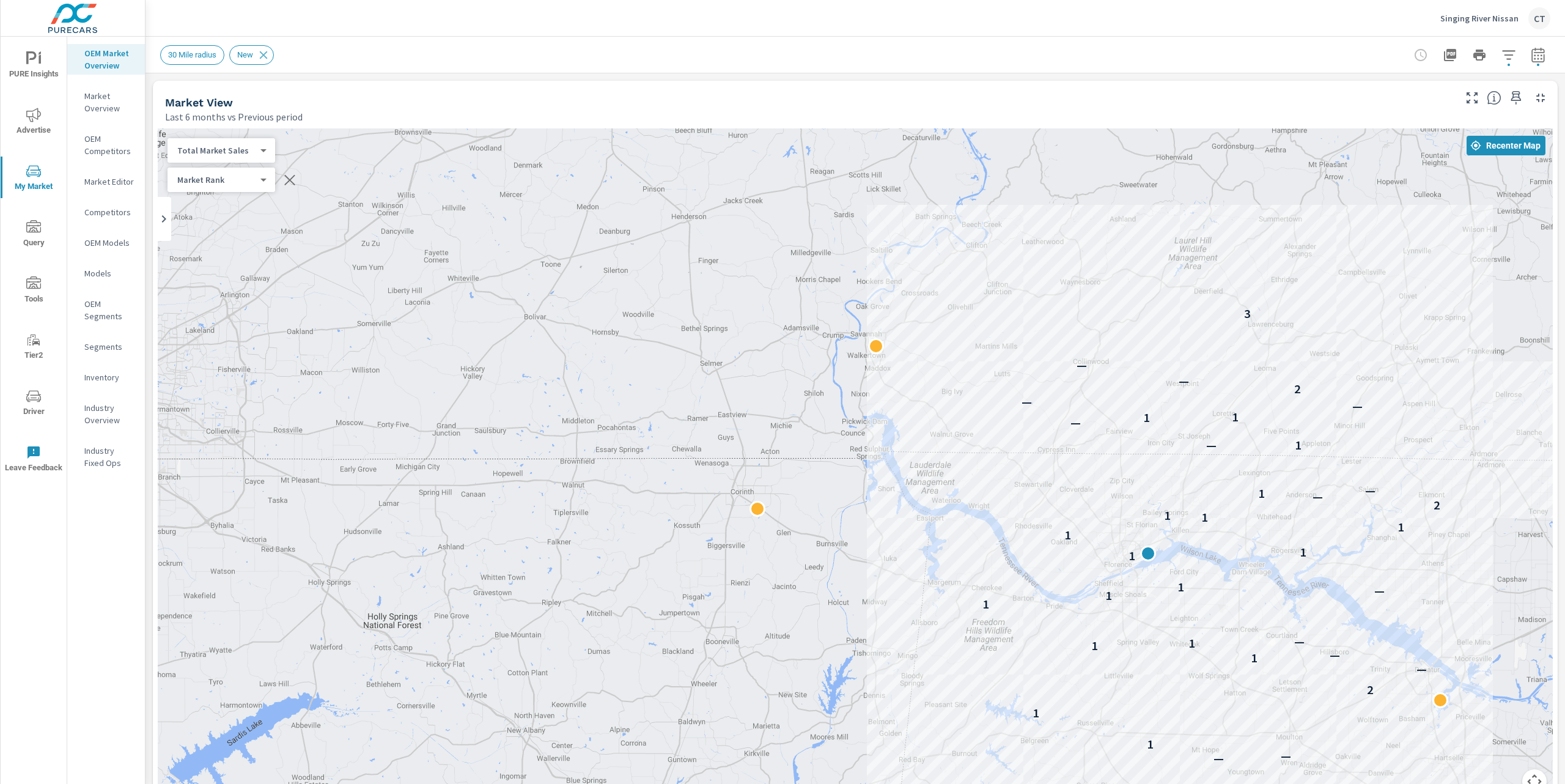
click at [112, 187] on div "Market Editor" at bounding box center [106, 182] width 77 height 18
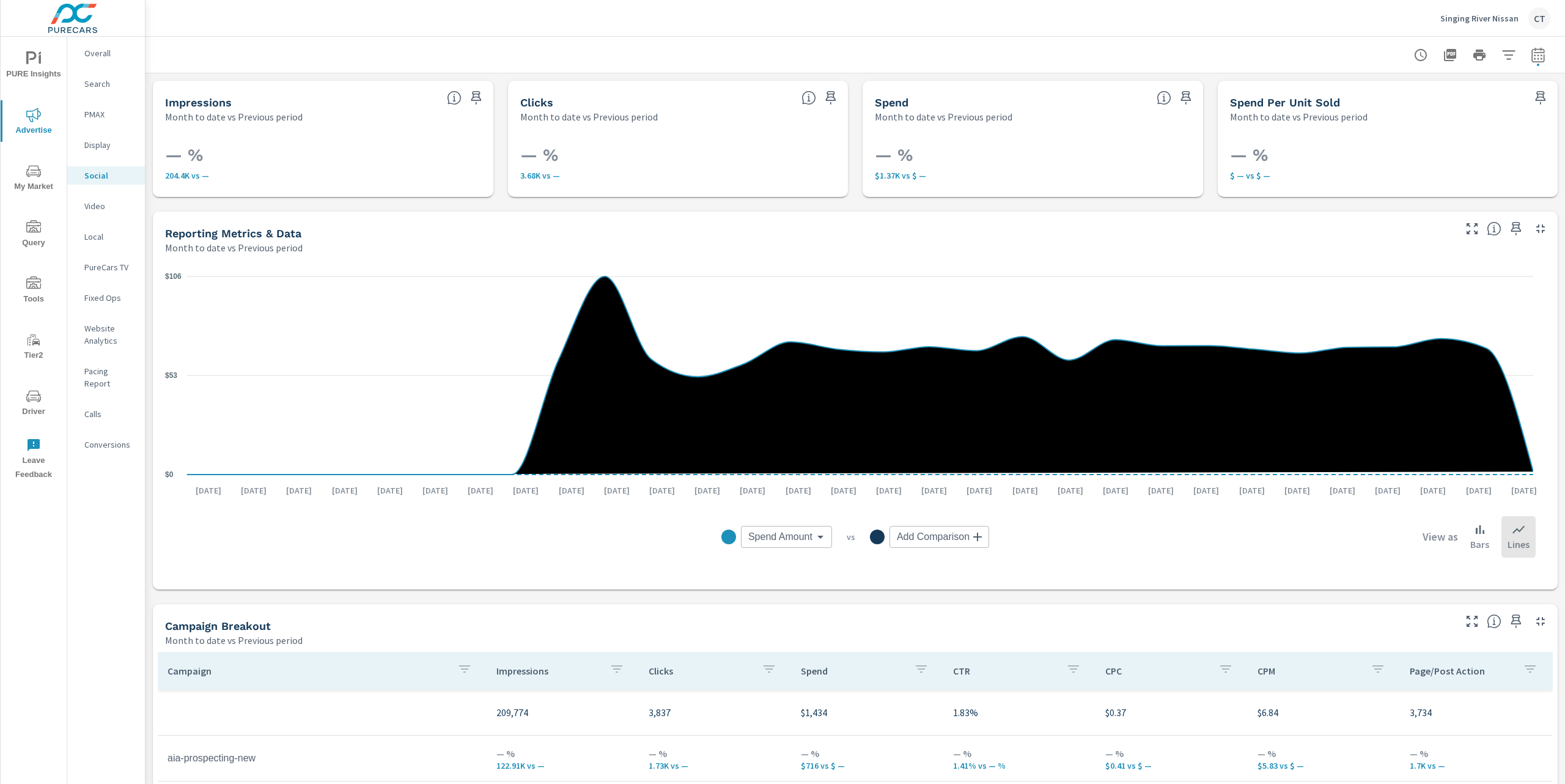
click at [30, 176] on icon "nav menu" at bounding box center [33, 170] width 14 height 14
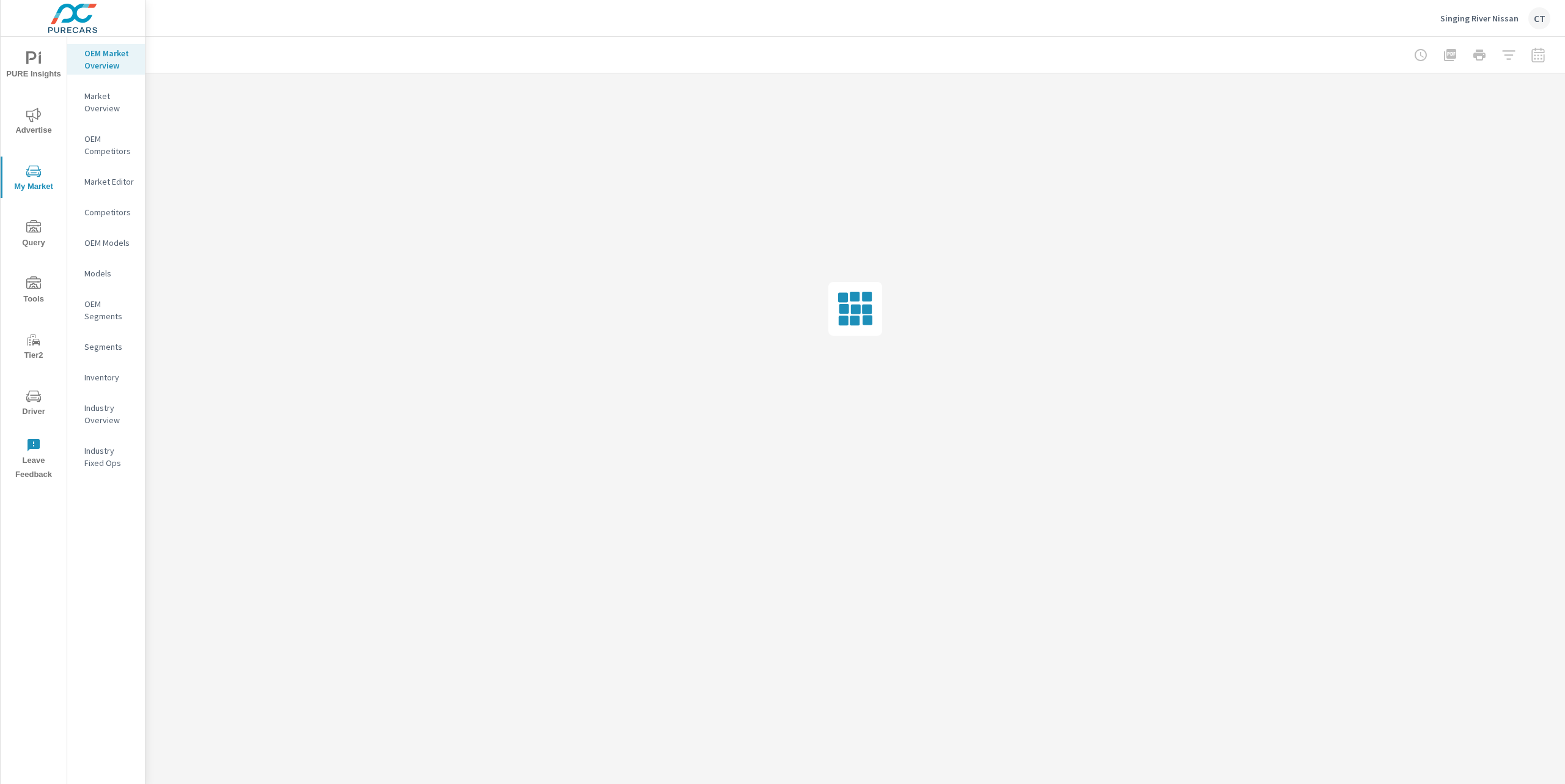
click at [89, 374] on p "Inventory" at bounding box center [109, 377] width 51 height 12
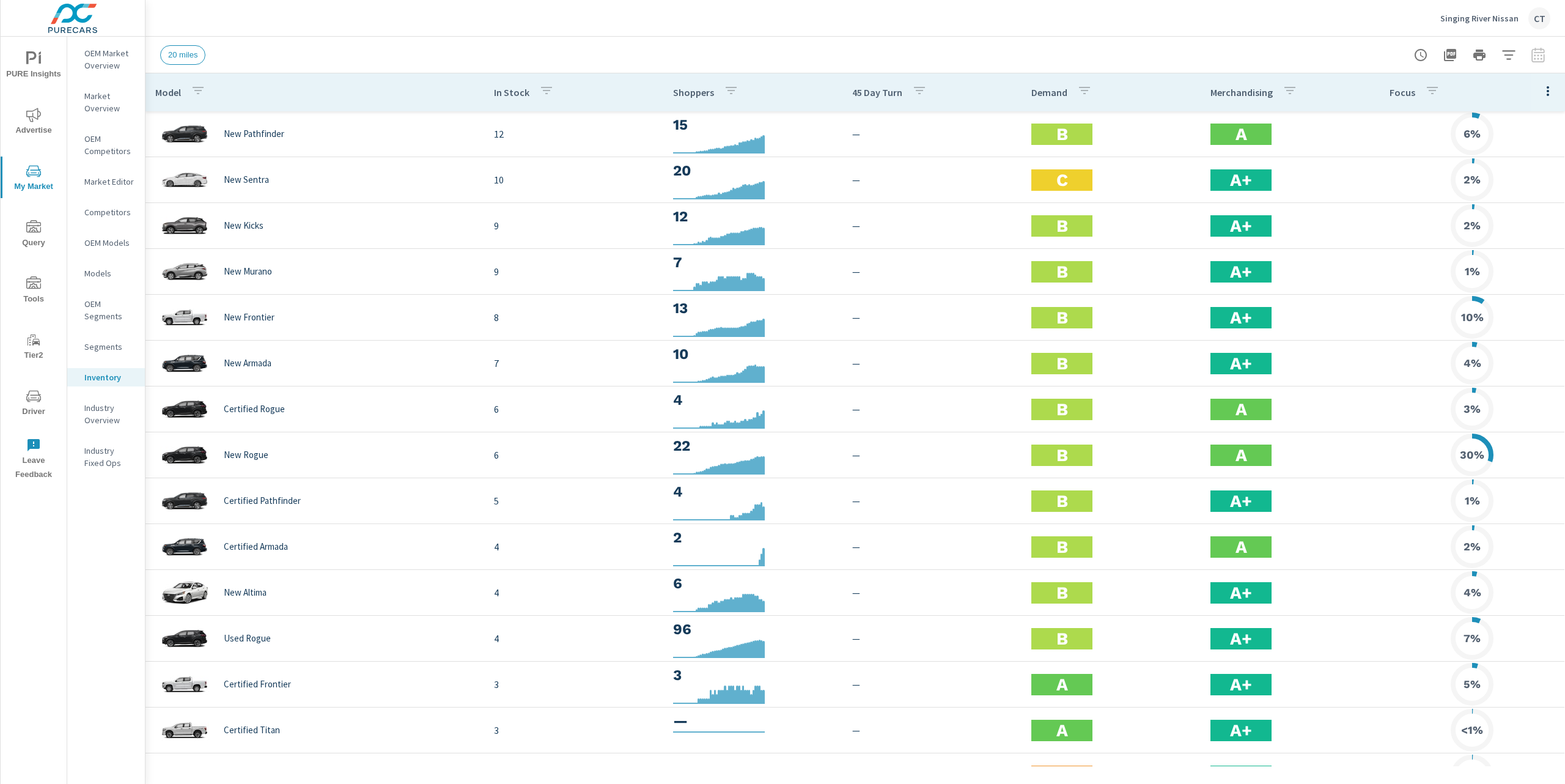
click at [1548, 91] on div at bounding box center [1548, 92] width 34 height 38
click at [1541, 92] on icon "button" at bounding box center [1548, 91] width 14 height 14
click at [1490, 167] on span "Audience" at bounding box center [1508, 163] width 77 height 12
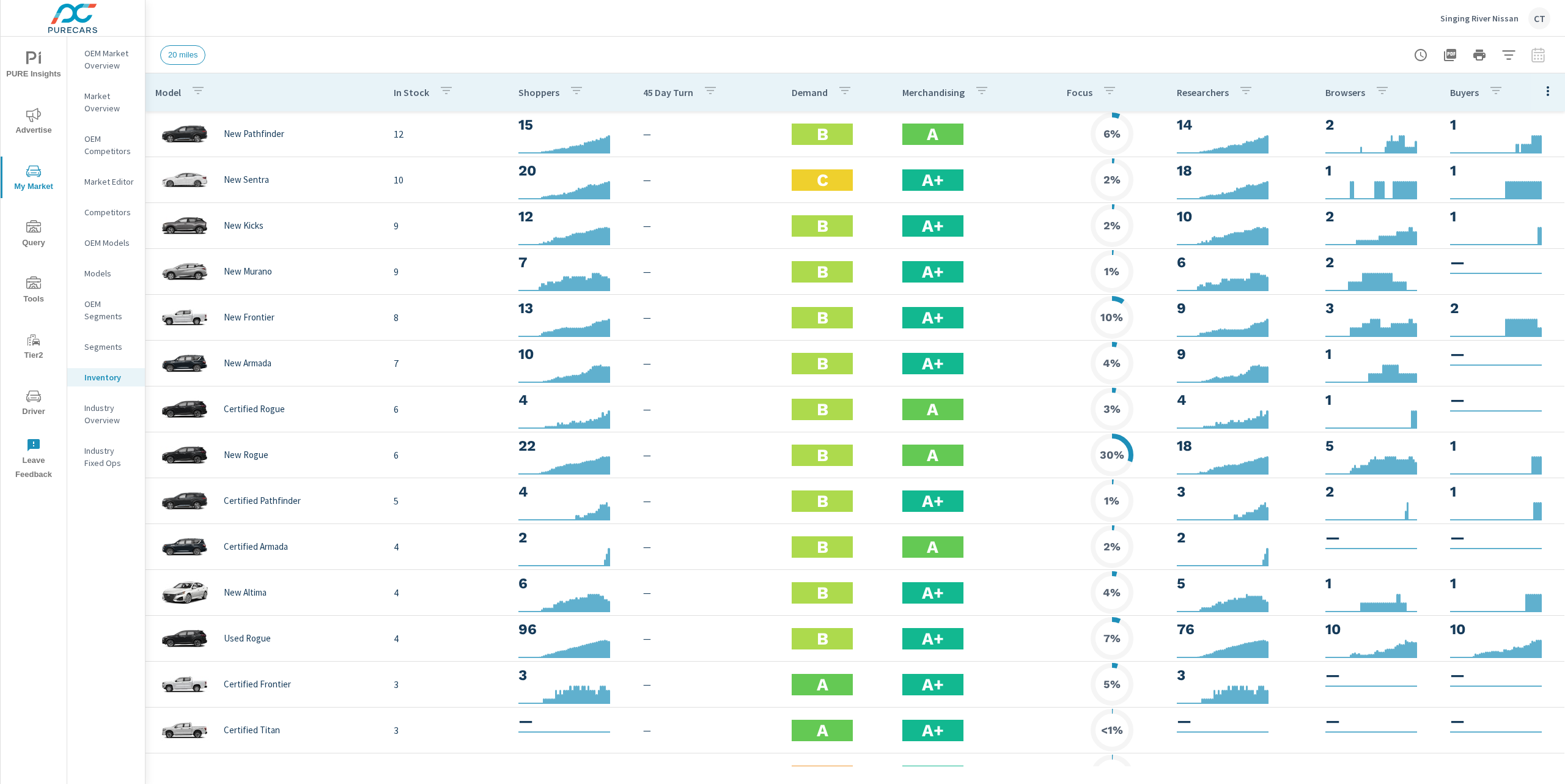
click at [1345, 52] on div "20 miles" at bounding box center [769, 55] width 1219 height 20
click at [1242, 62] on div "20 miles" at bounding box center [769, 55] width 1219 height 20
click at [1539, 99] on button "button" at bounding box center [1548, 90] width 24 height 25
click at [1351, 57] on div at bounding box center [782, 392] width 1565 height 784
click at [1051, 17] on div "Singing River Nissan CT" at bounding box center [854, 18] width 1390 height 36
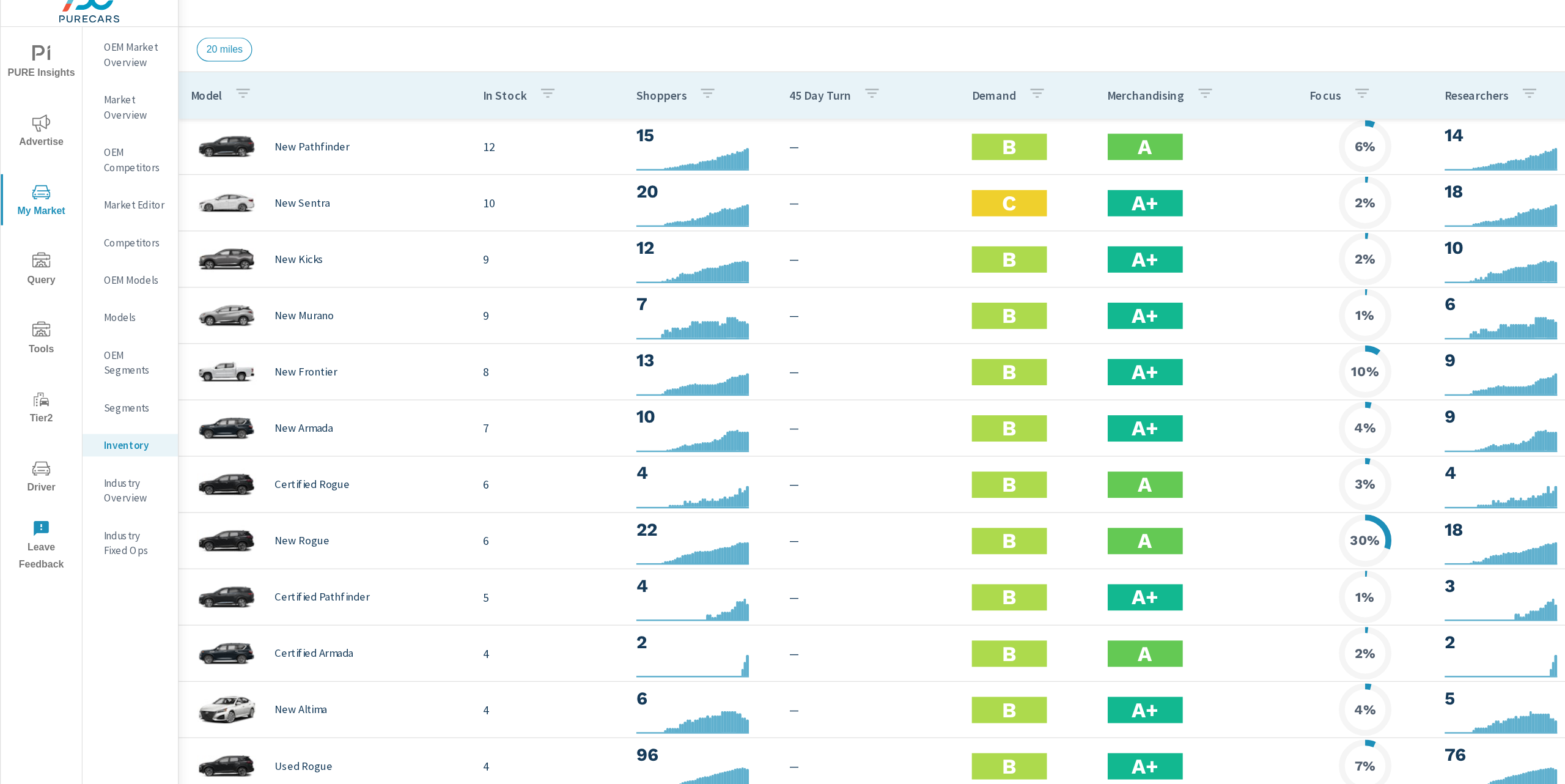
click at [845, 45] on div "20 miles" at bounding box center [769, 55] width 1219 height 20
click at [899, 36] on header "Singing River Nissan CT" at bounding box center [855, 18] width 1420 height 36
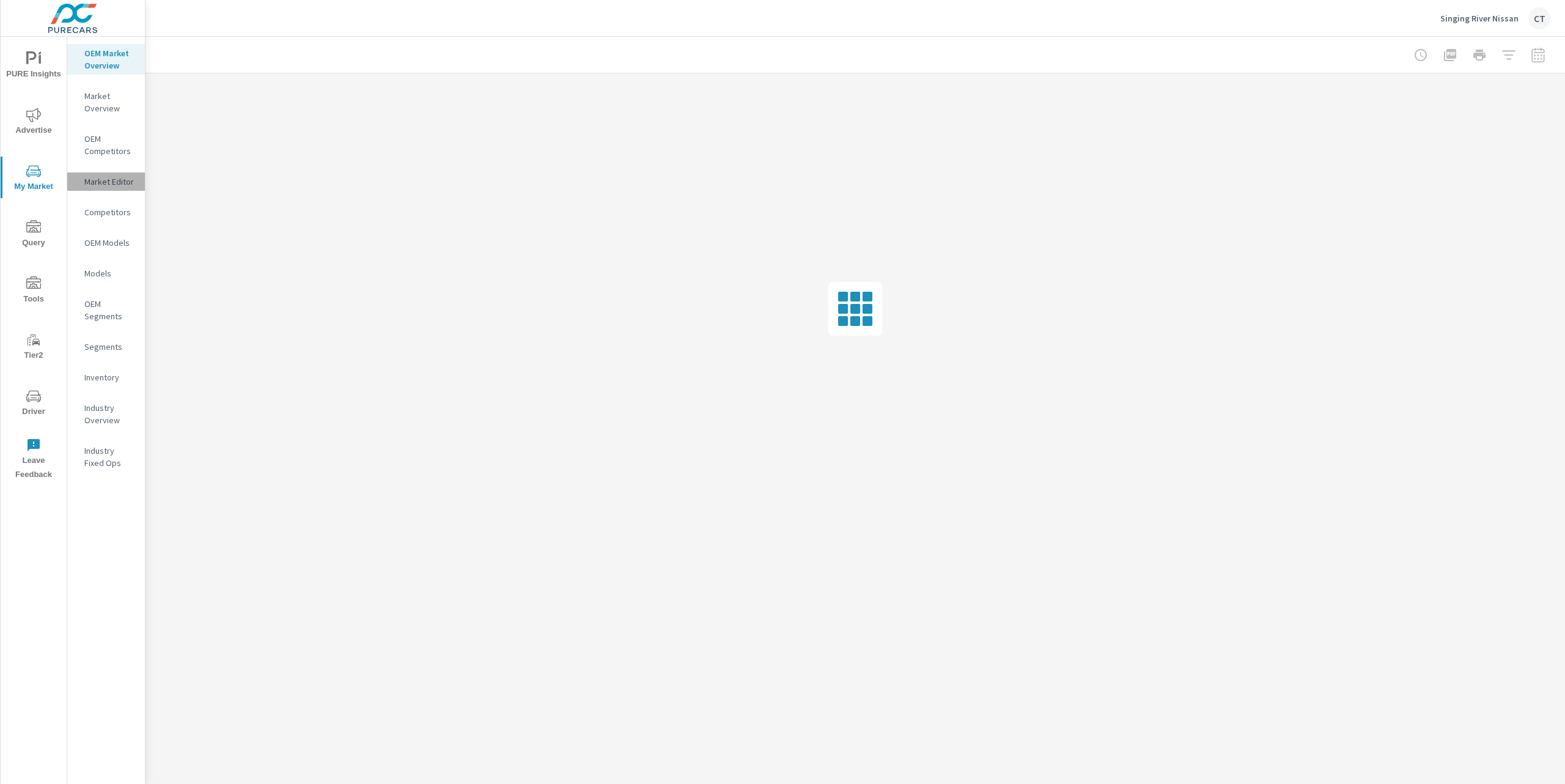
click at [116, 184] on p "Market Editor" at bounding box center [109, 182] width 51 height 12
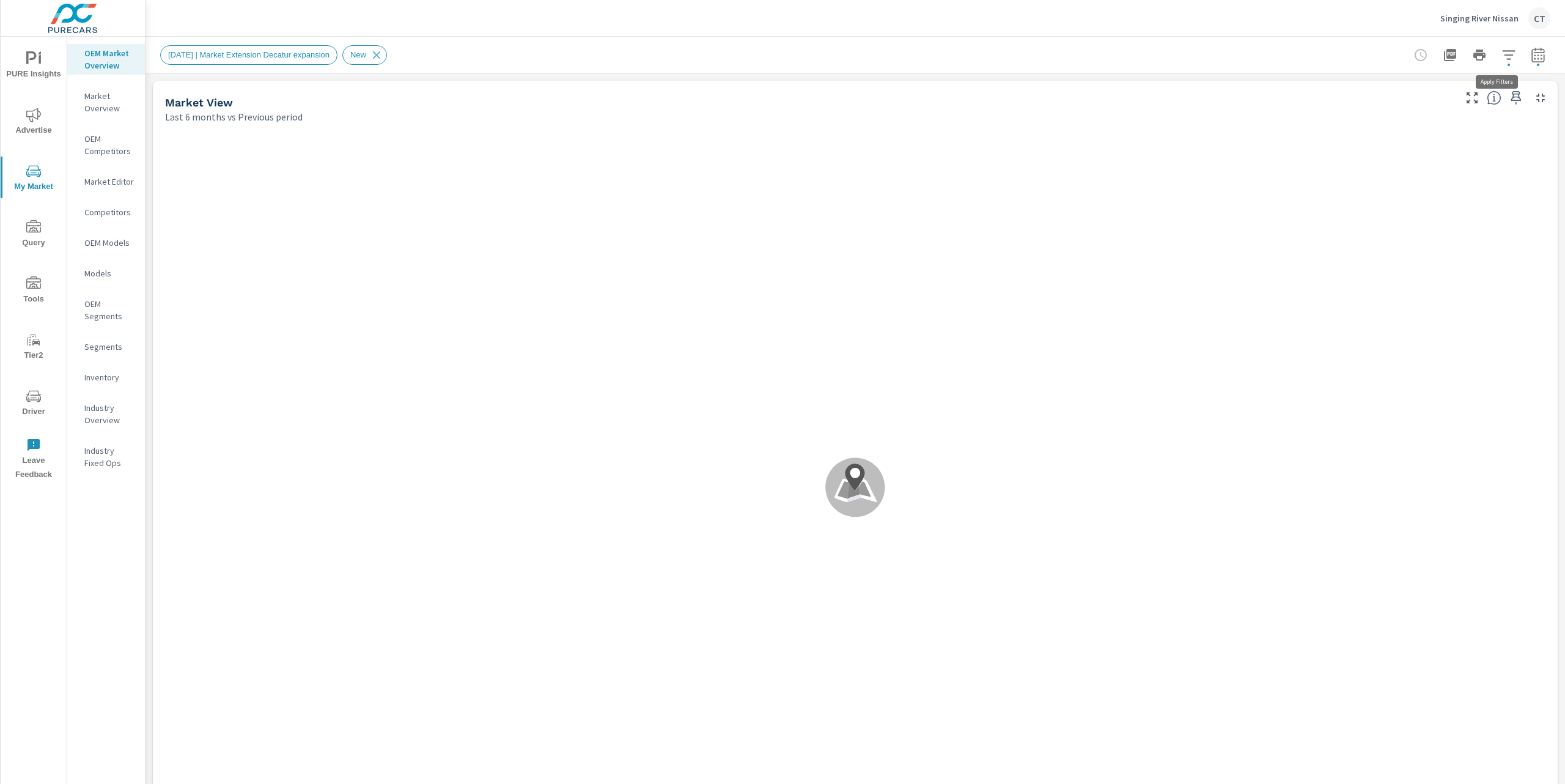
click at [1503, 64] on button "button" at bounding box center [1509, 55] width 24 height 24
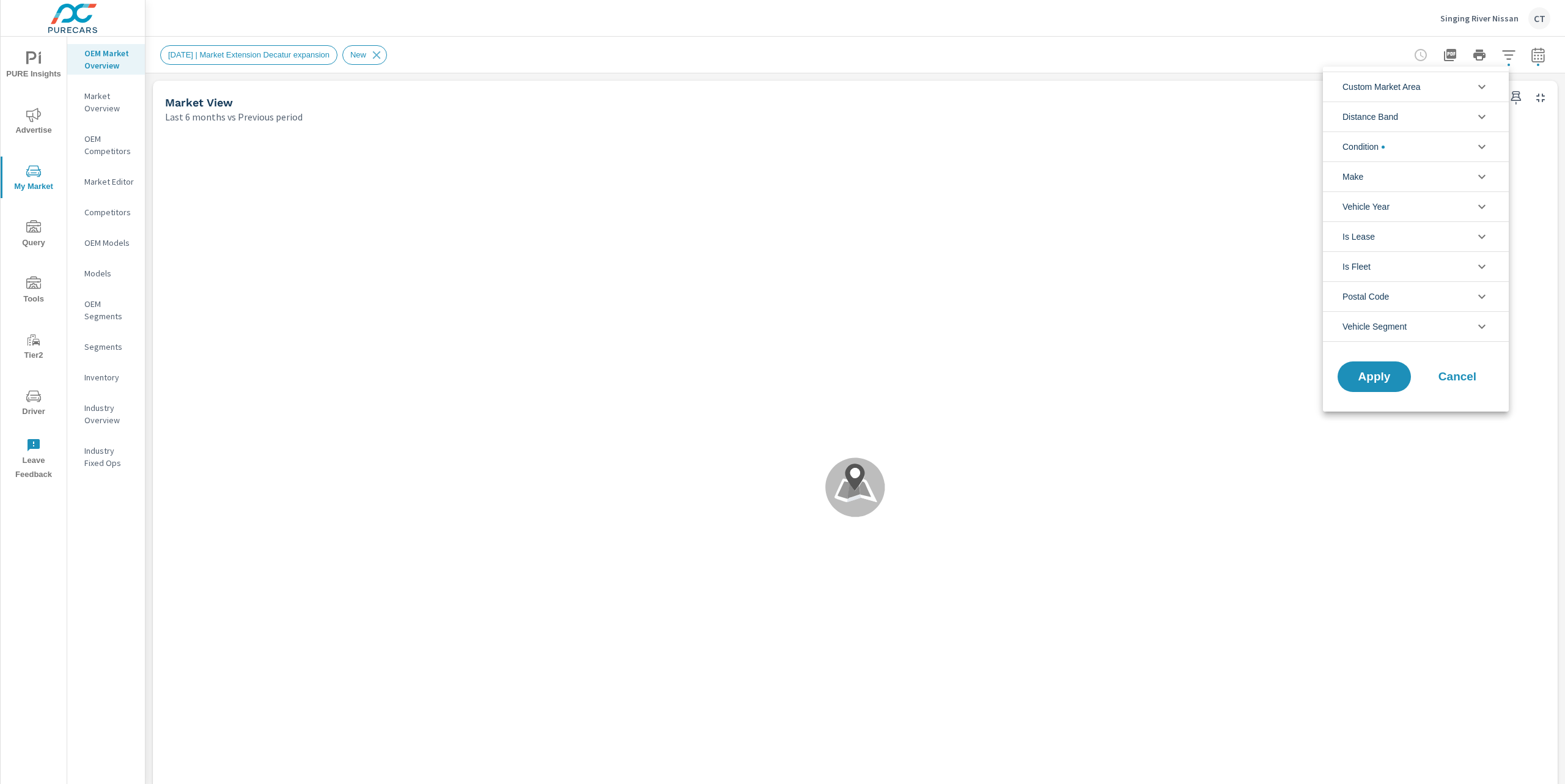
click at [1432, 89] on li "Custom Market Area" at bounding box center [1416, 86] width 186 height 30
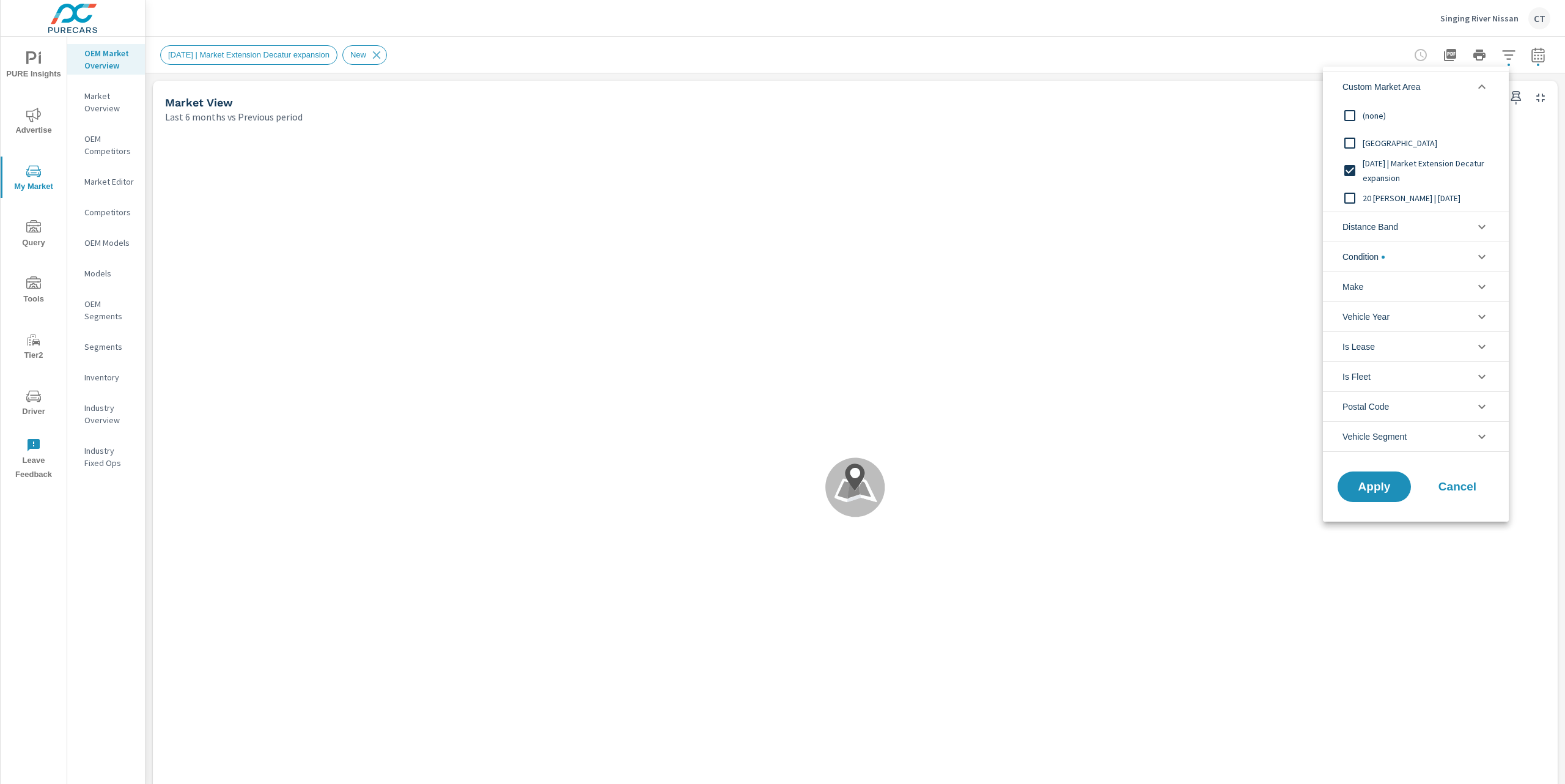
click at [1386, 170] on span "[DATE] | Market Extension Decatur expansion" at bounding box center [1429, 170] width 134 height 30
click at [1393, 179] on span "[DATE] | Market Extension Decatur expansion" at bounding box center [1429, 170] width 134 height 30
click at [1389, 486] on span "Apply" at bounding box center [1374, 486] width 50 height 11
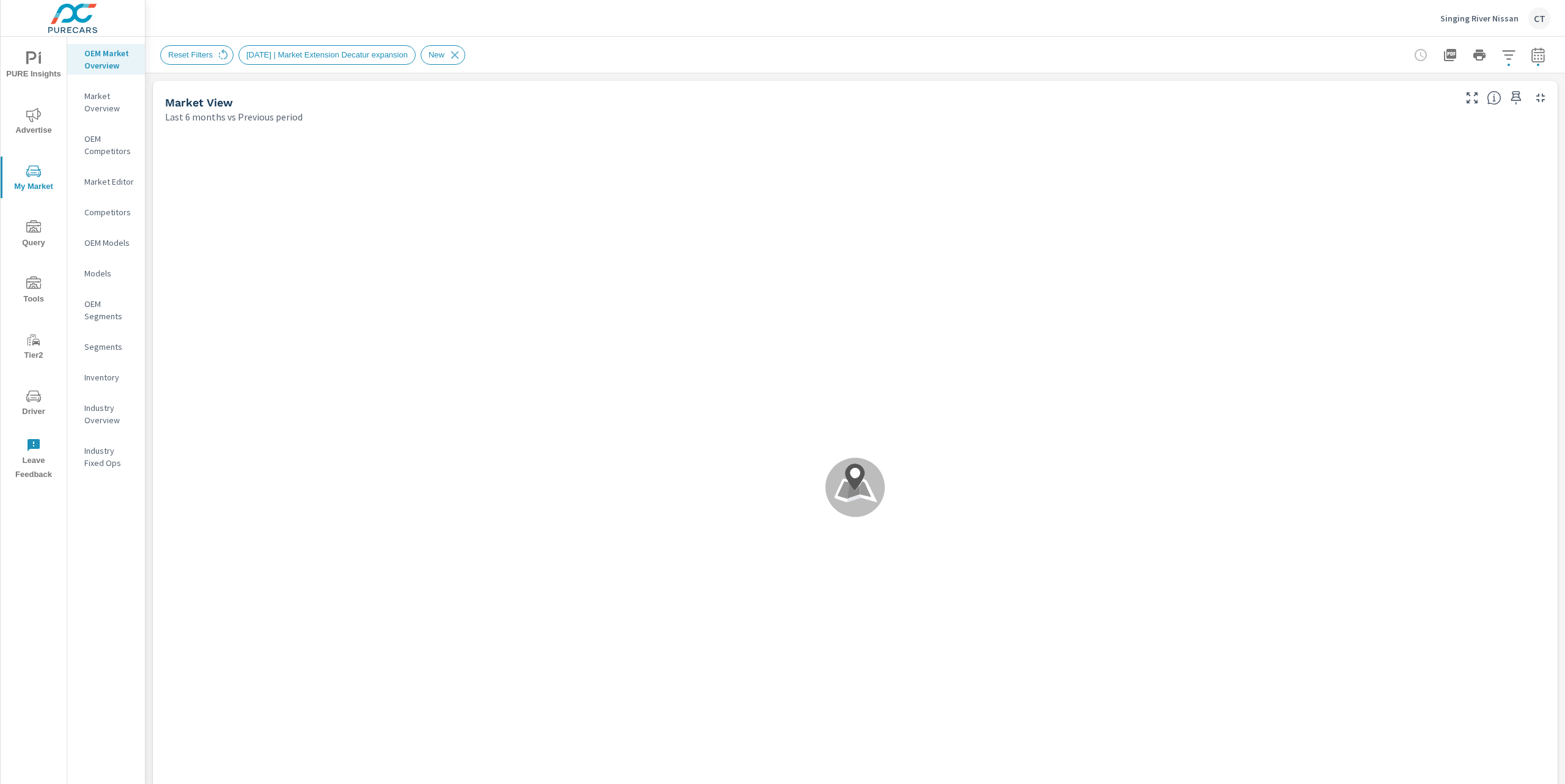
click at [779, 17] on div "Singing River Nissan CT" at bounding box center [854, 18] width 1390 height 36
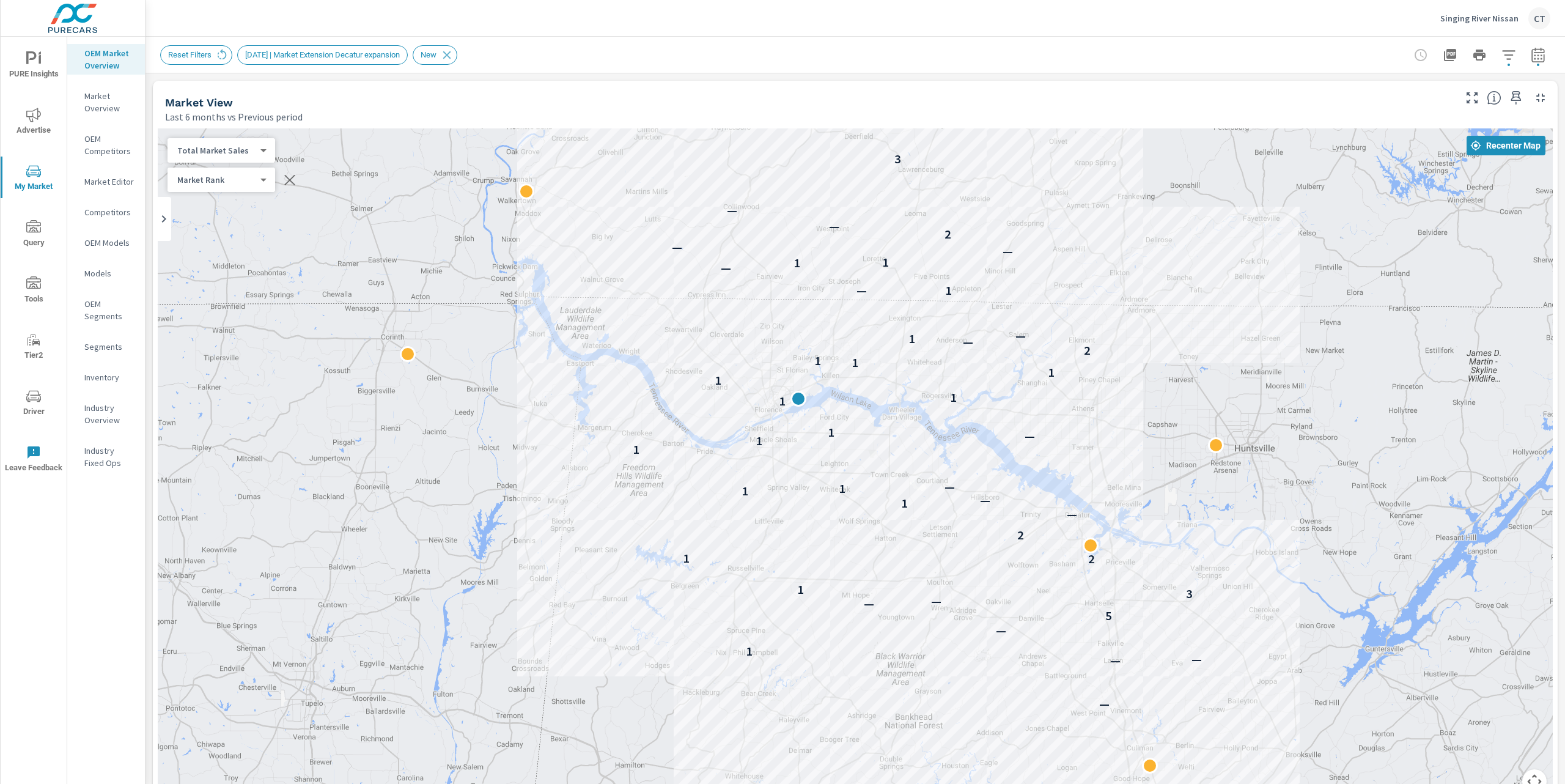
drag, startPoint x: 1285, startPoint y: 332, endPoint x: 932, endPoint y: 186, distance: 382.0
click at [932, 186] on div "— — — 1 — 5 — — 3 1 2 1 2 — 1 — 1 1 — 1 1 — 1 1 1 1 1 1 1 2 — 1 — 1 — — 1 1 — —…" at bounding box center [855, 467] width 1395 height 679
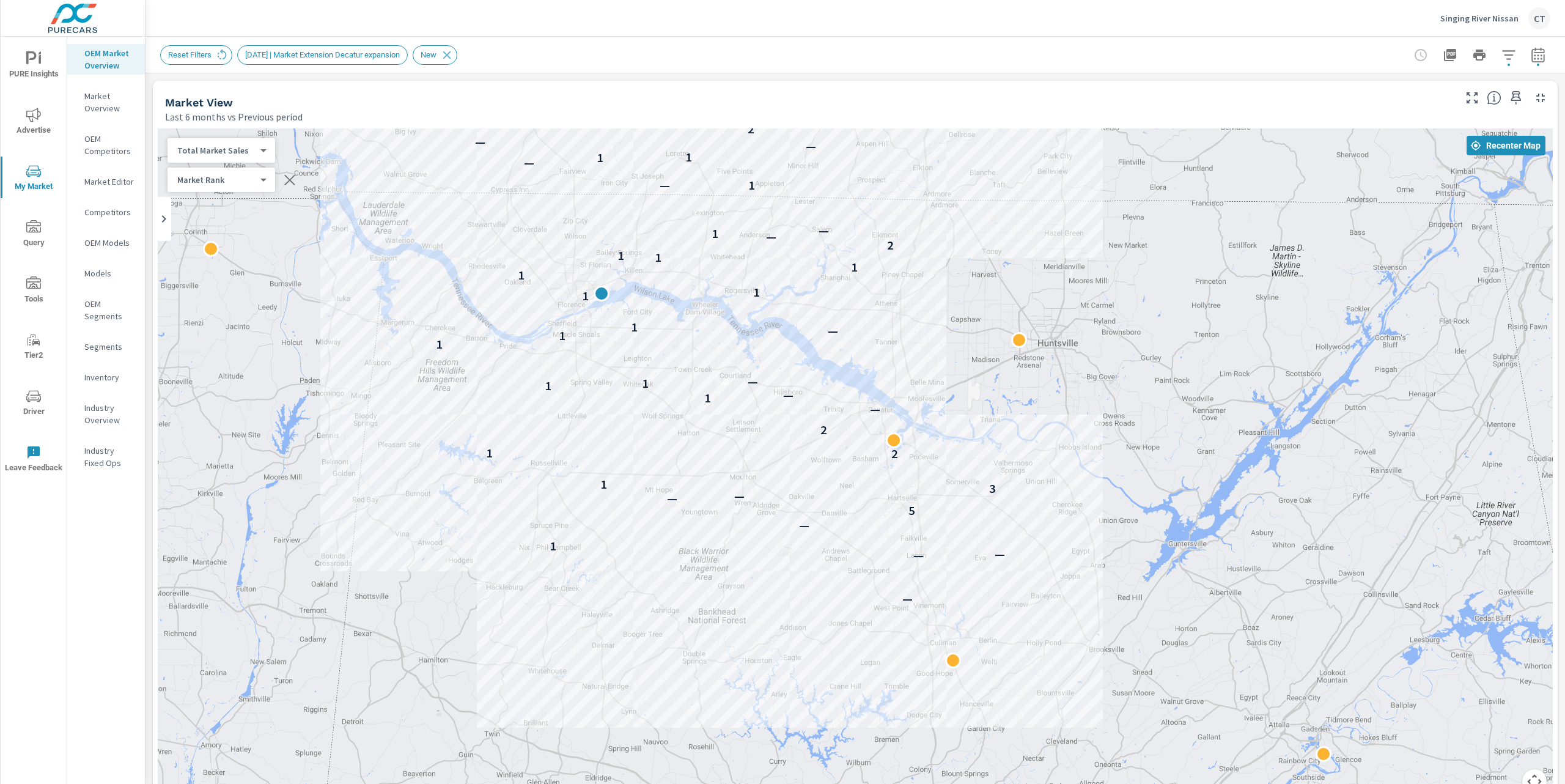
drag, startPoint x: 1361, startPoint y: 395, endPoint x: 1171, endPoint y: 284, distance: 220.0
click at [1171, 284] on div "— — — 1 — 5 — — 3 1 2 1 2 — 1 — 1 1 — 1 1 — 1 1 1 1 1 1 1 2 — 1 — 1 — — 1 1 — —…" at bounding box center [855, 467] width 1395 height 679
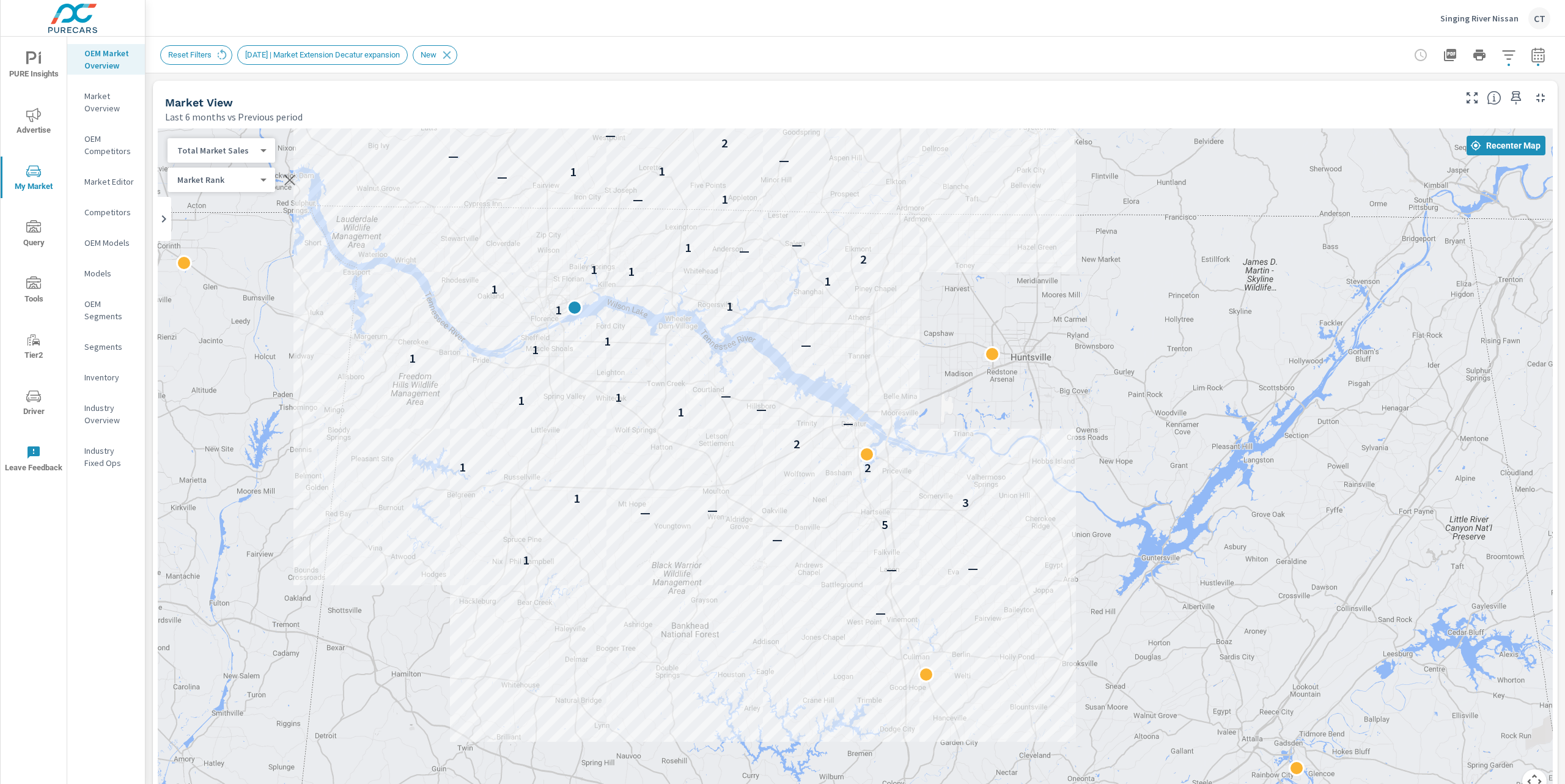
drag, startPoint x: 1219, startPoint y: 436, endPoint x: 1223, endPoint y: 473, distance: 37.2
click at [1223, 473] on div "— — — 1 — 5 — — 3 1 2 1 2 — 1 — 1 1 — 1 1 — 1 1 1 1 1 1 1 2 — 1 — 1 — — 1 1 — —…" at bounding box center [855, 467] width 1395 height 679
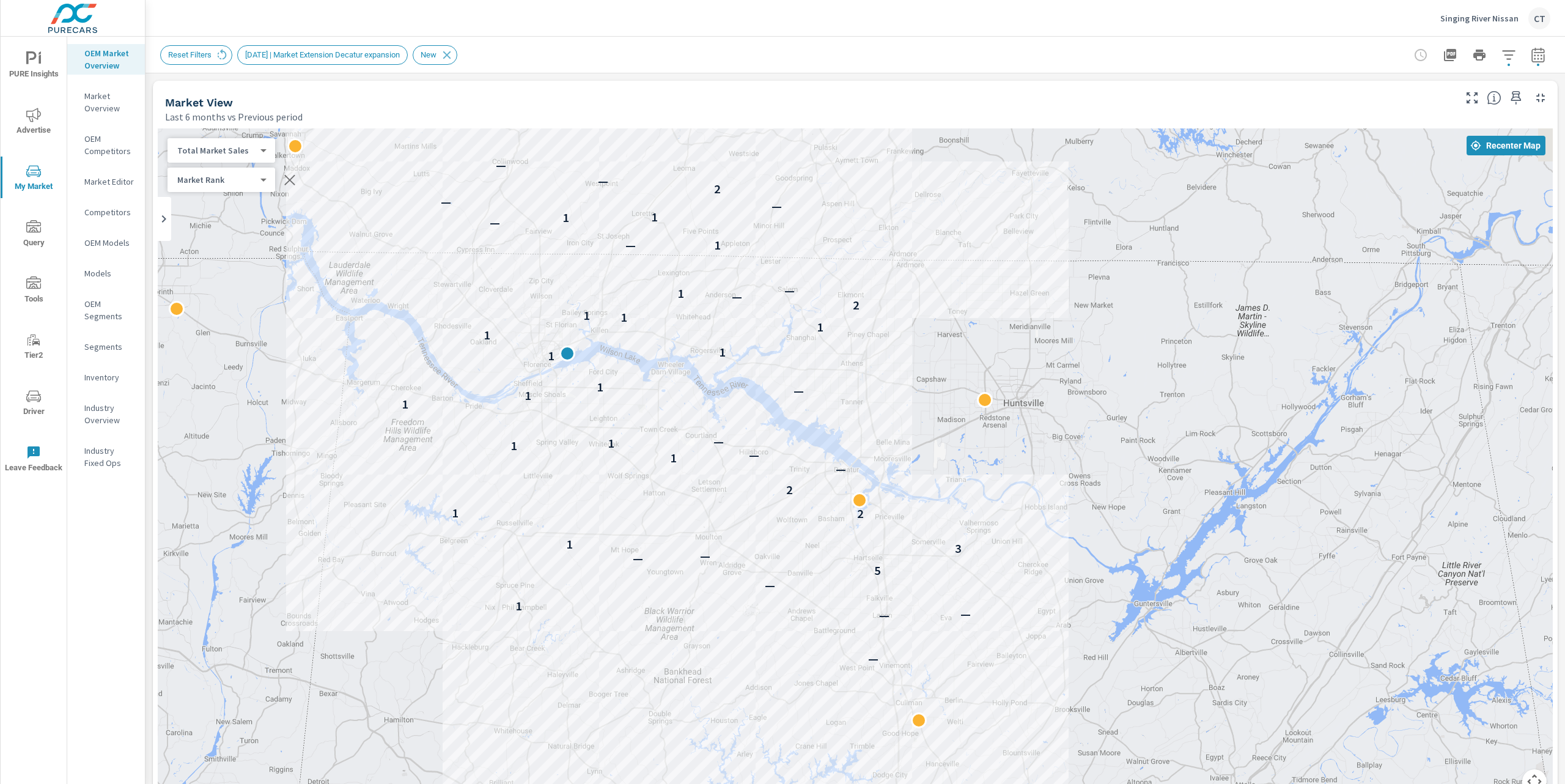
drag, startPoint x: 908, startPoint y: 565, endPoint x: 861, endPoint y: 513, distance: 70.1
click at [861, 513] on div "— — — 1 — 5 — — 3 1 2 1 2 — 1 — 1 1 — 1 1 — 1 1 1 1 1 1 1 2 — 1 — 1 — — 1 1 — —…" at bounding box center [1429, 764] width 1174 height 661
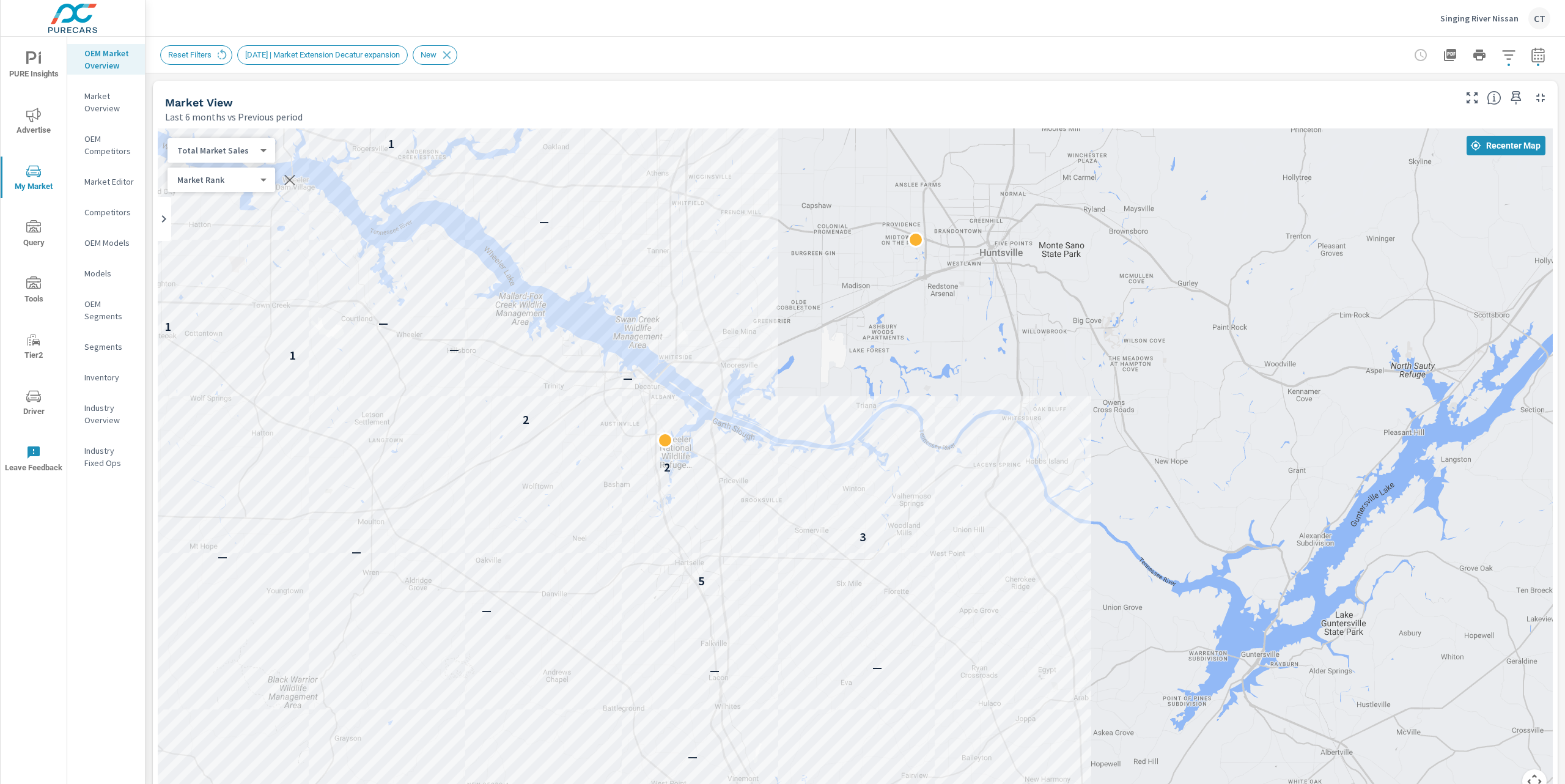
drag, startPoint x: 1034, startPoint y: 458, endPoint x: 1182, endPoint y: 462, distance: 148.1
click at [1182, 462] on div "— — — 1 — 5 — — 3 1 2 1 2 — 1 — 1 1 — 1 1 — 1 1 1 1 1 1 1 2 — 1 — 1 — — 1 1 — —…" at bounding box center [855, 467] width 1395 height 679
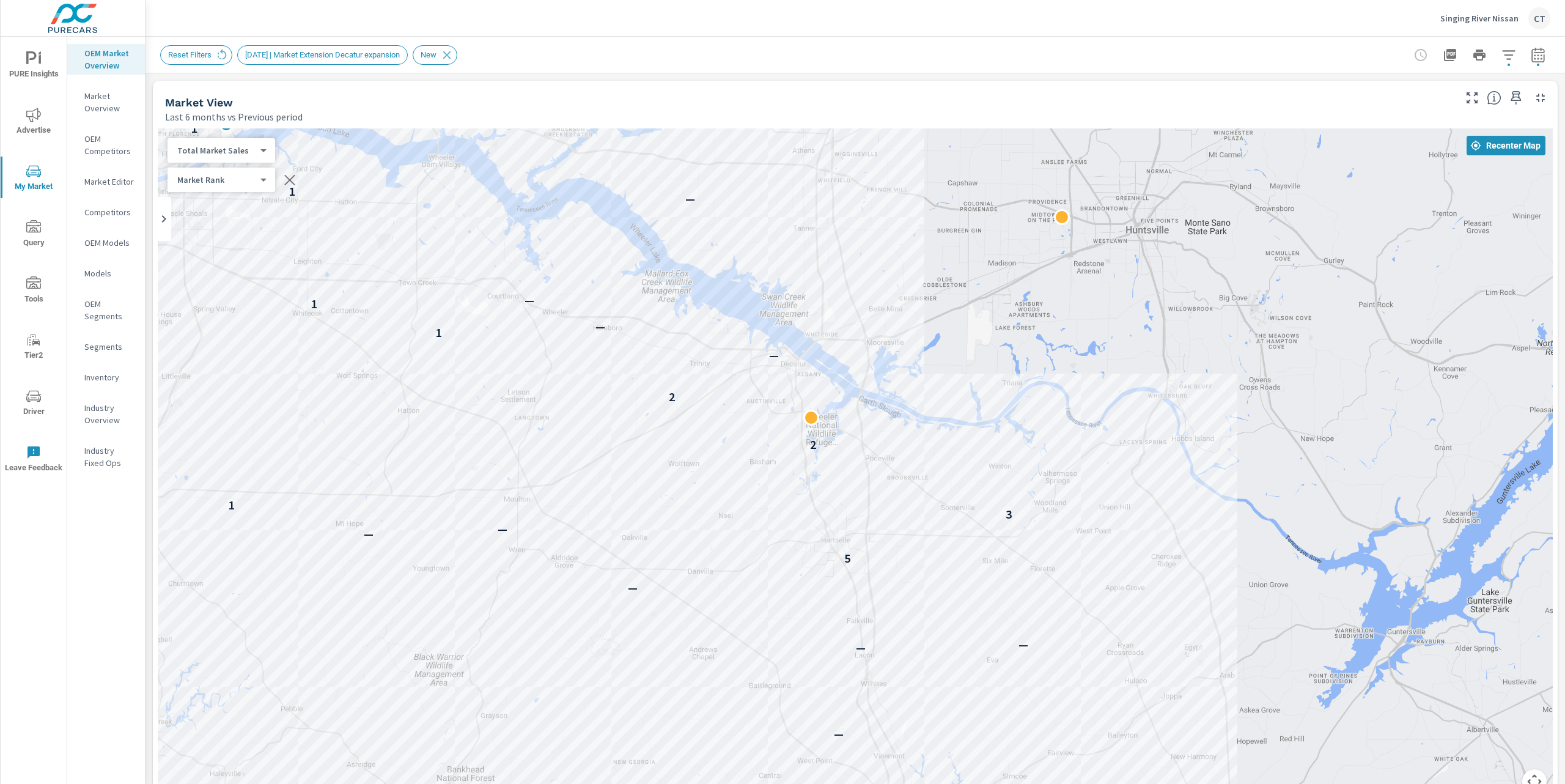
drag, startPoint x: 1309, startPoint y: 374, endPoint x: 1344, endPoint y: 333, distance: 53.9
click at [1344, 333] on div "— — — 1 — 5 — — 3 1 2 1 2 — 1 — 1 1 — 1 1 — 1 1 1 1 1 1 1 2 — 1 — 1 — — 1 1 — —…" at bounding box center [855, 467] width 1395 height 679
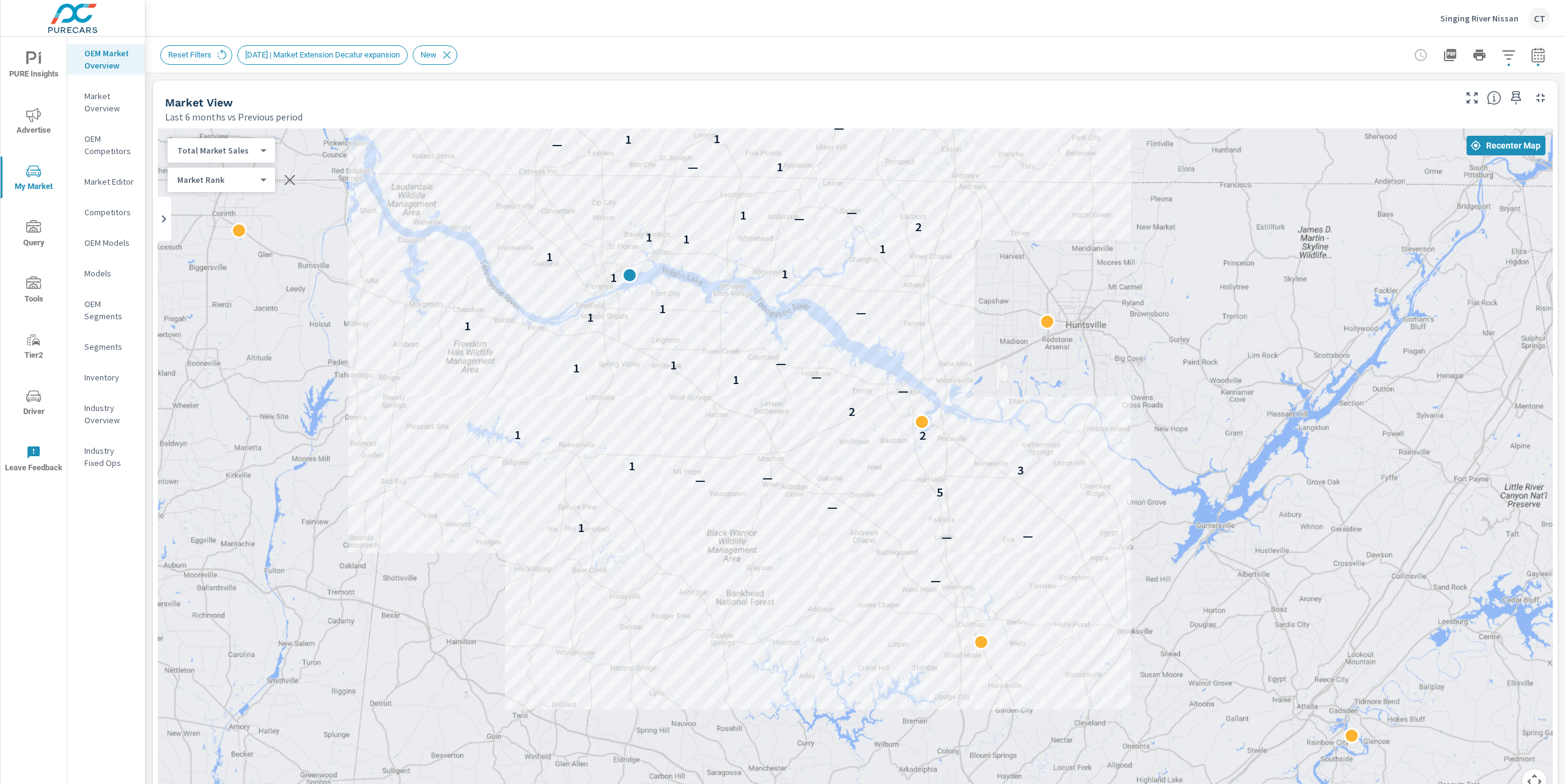
drag, startPoint x: 1191, startPoint y: 329, endPoint x: 1139, endPoint y: 379, distance: 72.1
click at [1139, 380] on div "— — — 1 — 5 — — 3 1 2 1 2 — 1 — 1 1 — 1 1 — 1 1 1 1 1 1 1 2 — 1 — 1 — — 1 1 — —…" at bounding box center [855, 467] width 1395 height 679
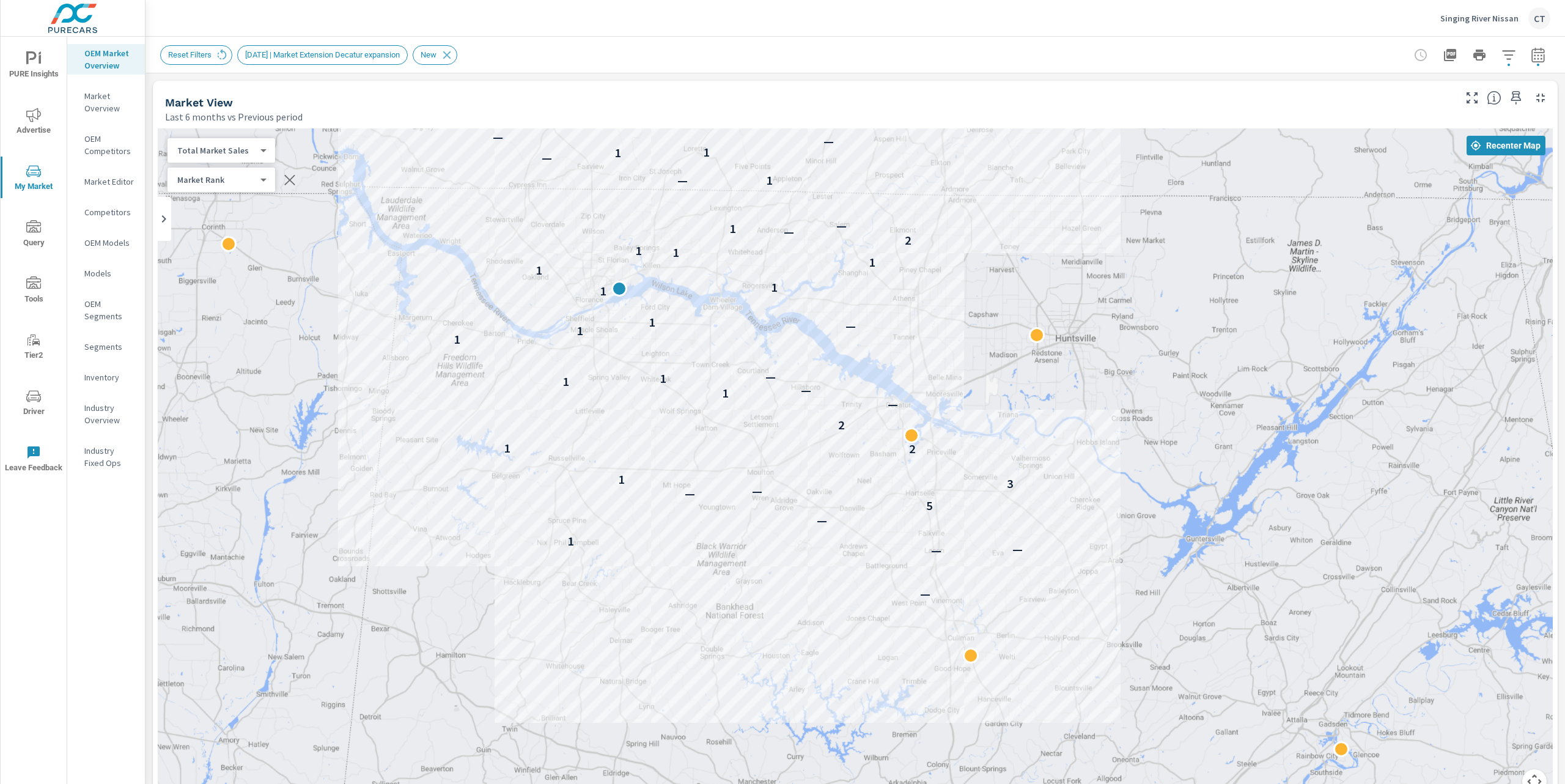
drag, startPoint x: 1116, startPoint y: 400, endPoint x: 1107, endPoint y: 408, distance: 12.0
click at [1107, 408] on div "— — — 1 — 5 — — 3 1 2 1 2 — 1 — 1 1 — 1 1 — 1 1 1 1 1 1 1 2 — 1 — 1 — — 1 1 — —…" at bounding box center [855, 467] width 1395 height 679
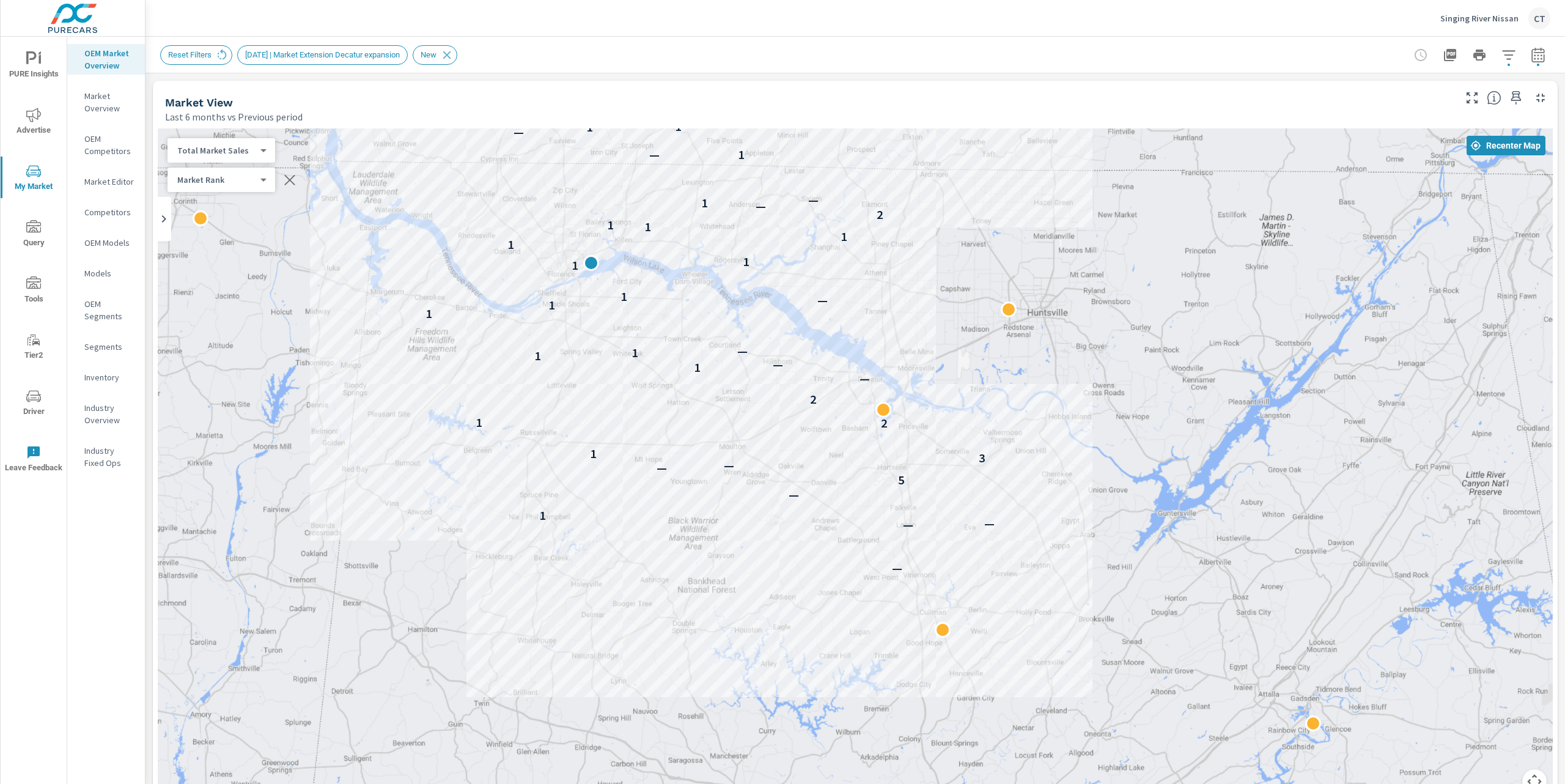
drag, startPoint x: 1160, startPoint y: 426, endPoint x: 1132, endPoint y: 404, distance: 35.6
click at [1133, 404] on div "— — — 1 — 5 — — 3 1 2 1 2 — 1 — 1 1 — 1 1 — 1 1 1 1 1 1 1 2 — 1 — 1 — — 1 1 — —…" at bounding box center [855, 467] width 1395 height 679
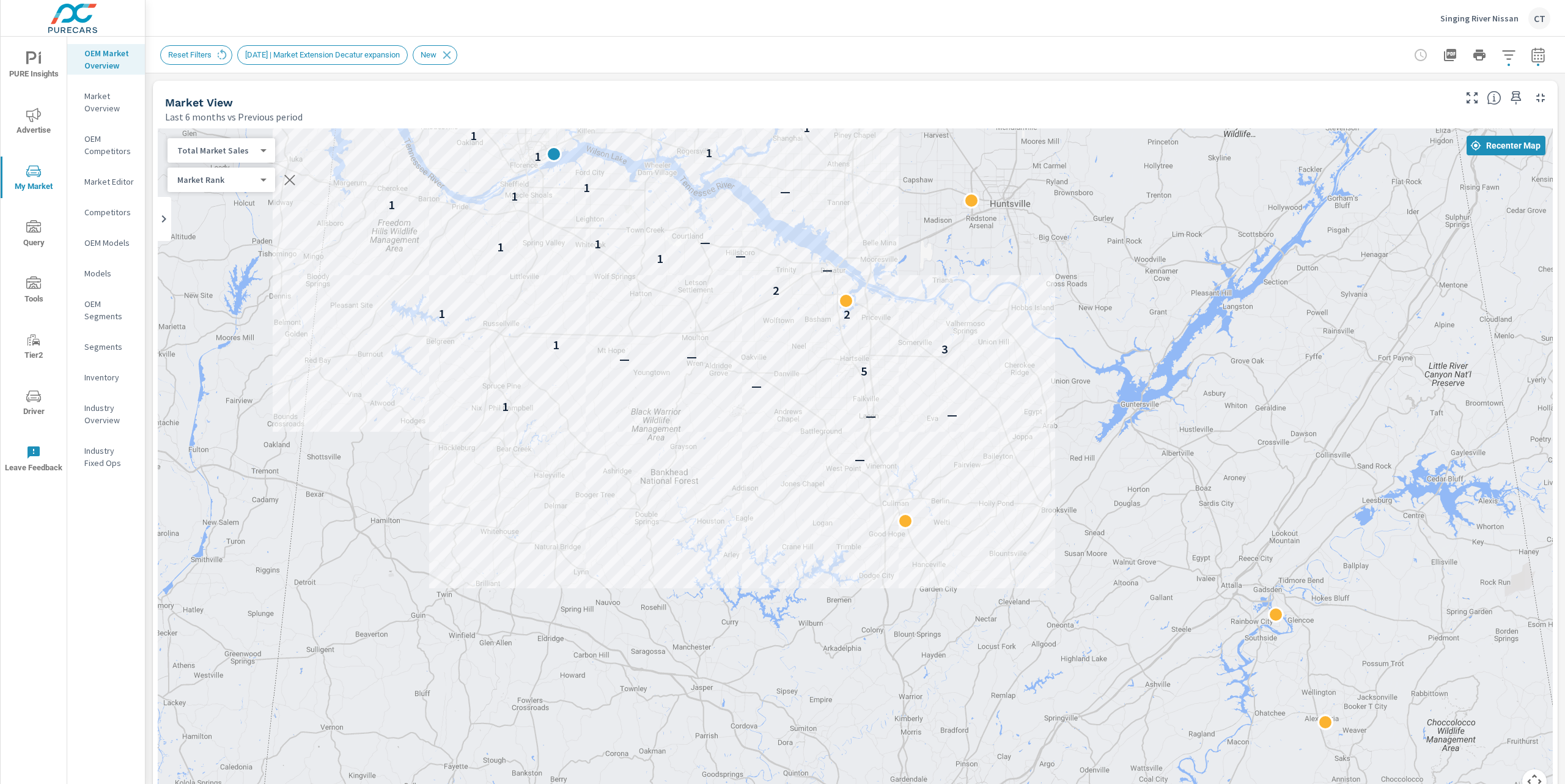
drag, startPoint x: 1319, startPoint y: 498, endPoint x: 1306, endPoint y: 461, distance: 39.2
click at [1306, 461] on div "— — — 1 — 5 — — 3 1 2 1 2 — 1 — 1 1 — 1 1 — 1 1 1 1 1 1 1 2 — 1 — 1 — — 1 1 — —…" at bounding box center [1407, 692] width 1174 height 661
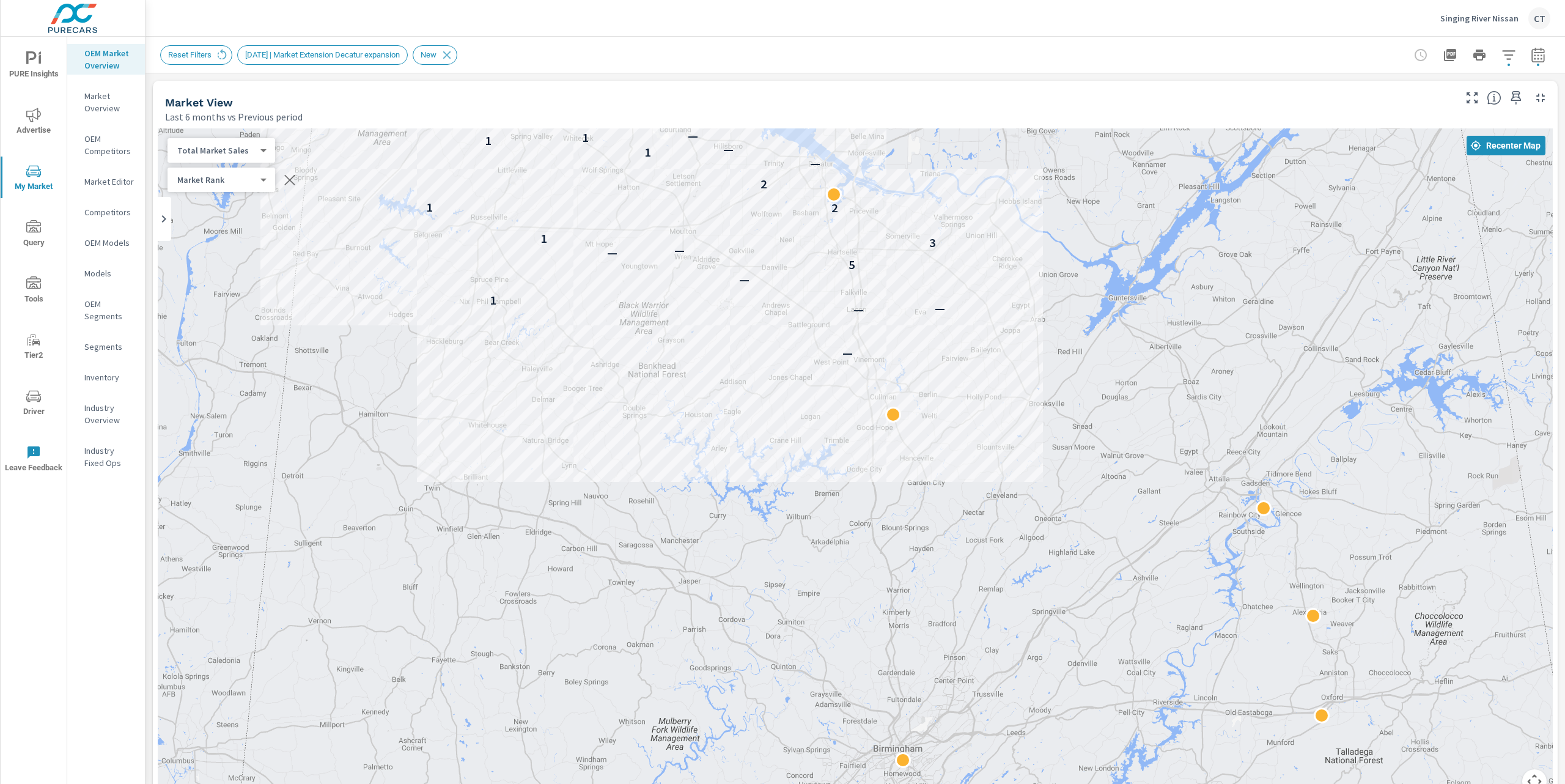
drag, startPoint x: 1203, startPoint y: 559, endPoint x: 1202, endPoint y: 548, distance: 11.0
click at [1202, 548] on div "— — — 1 — 5 — — 3 1 2 1 2 — 1 — 1 1 — 1 1 — 1 1 1 1 1 1 1 2 — 1 — 1 — — 1 1 — —…" at bounding box center [1430, 692] width 1174 height 661
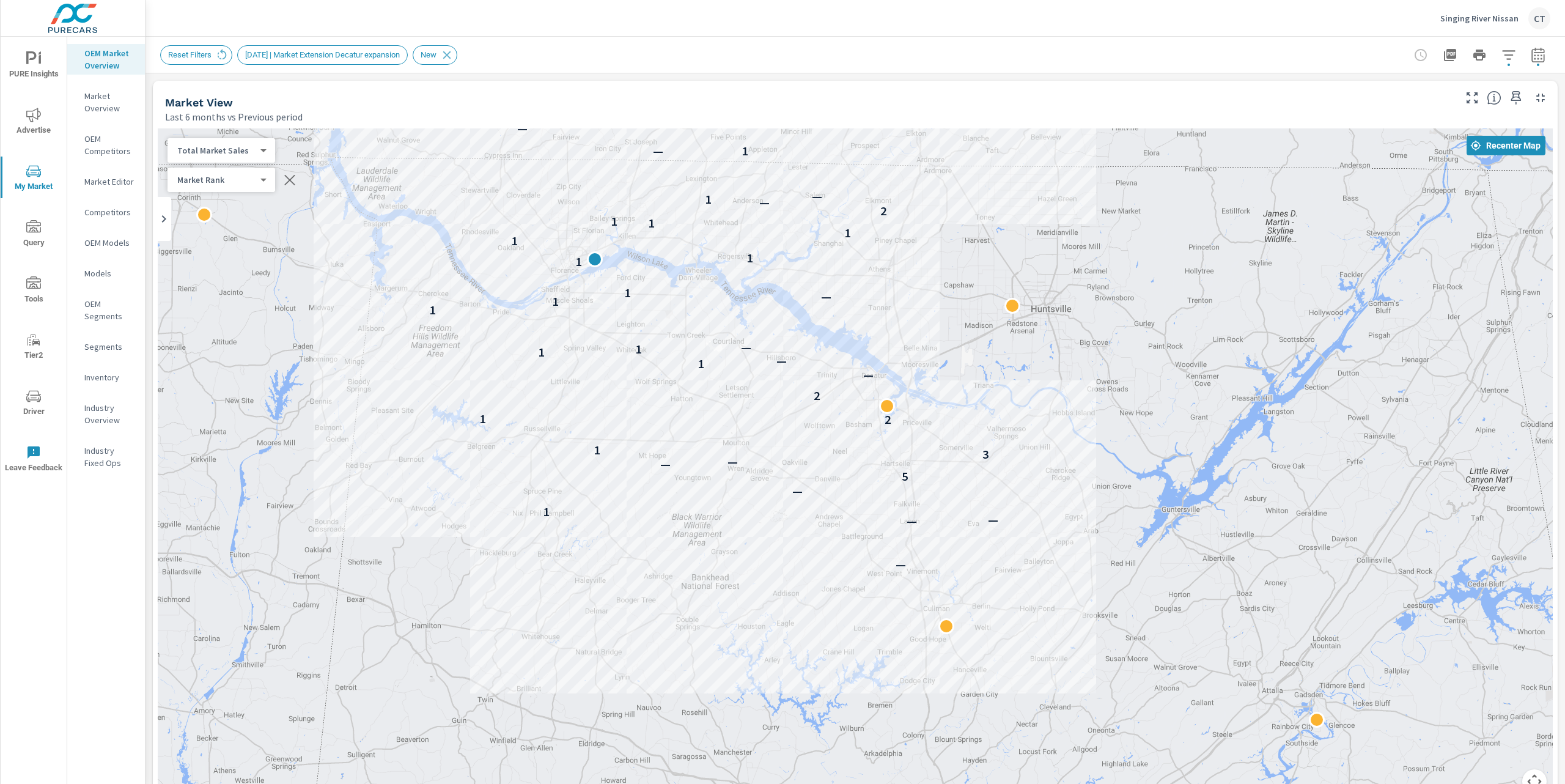
drag, startPoint x: 1125, startPoint y: 303, endPoint x: 1179, endPoint y: 523, distance: 226.5
click at [1179, 523] on div "— — — 1 — 5 — — 3 1 2 1 2 — 1 — 1 1 — 1 1 — 1 1 1 1 1 1 1 2 — 1 — 1 — — 1 1 — —…" at bounding box center [855, 467] width 1395 height 679
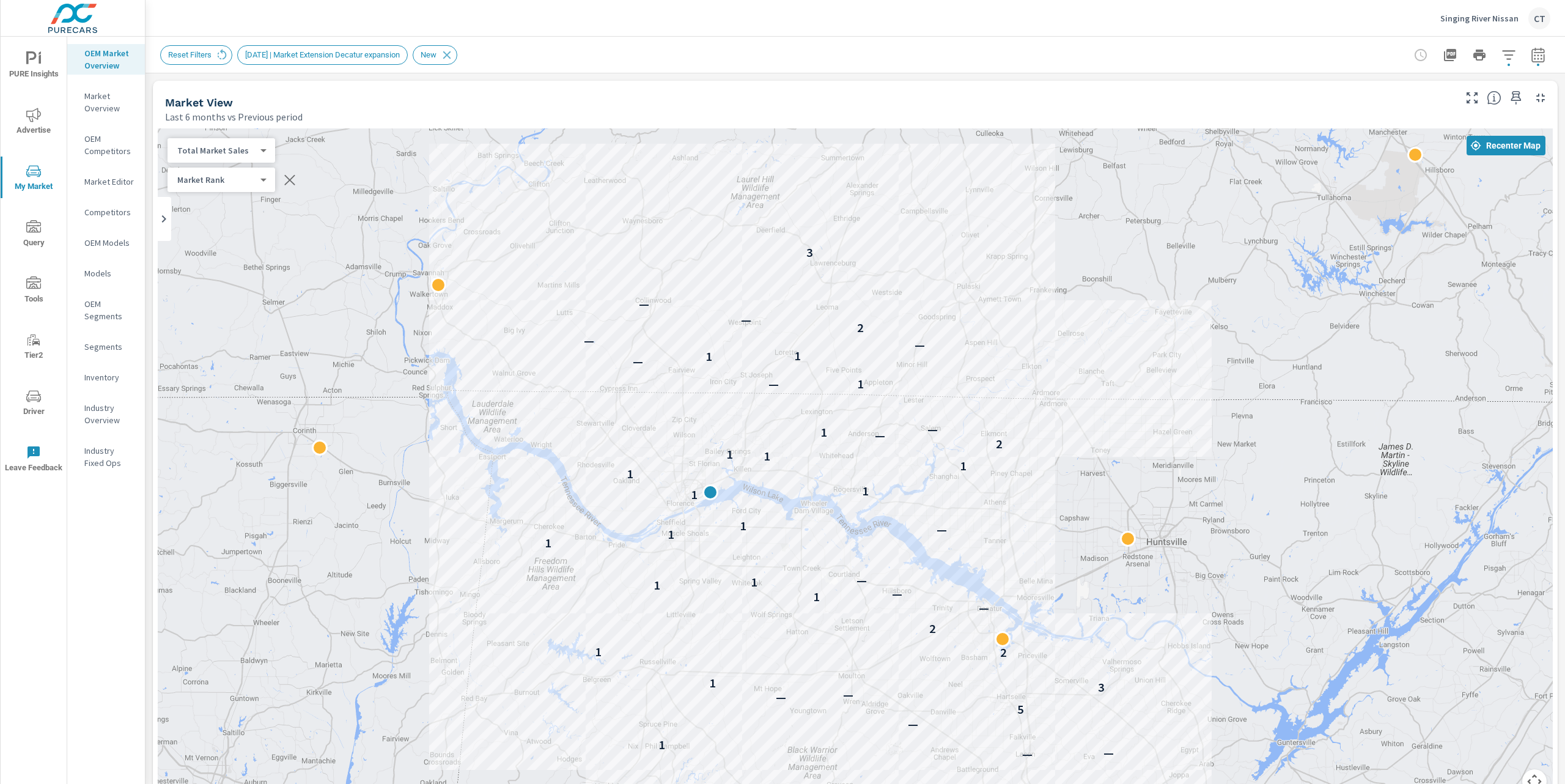
drag, startPoint x: 1178, startPoint y: 445, endPoint x: 1283, endPoint y: 637, distance: 218.8
click at [1282, 633] on div "— — — 1 — 5 — — 3 1 2 1 2 — 1 — 1 1 — 1 1 — 1 1 1 1 1 1 1 2 — 1 — 1 — — 1 1 — —…" at bounding box center [855, 467] width 1395 height 679
drag, startPoint x: 1297, startPoint y: 417, endPoint x: 1301, endPoint y: 423, distance: 7.2
click at [1301, 423] on div "— — — 1 — 5 — — 3 1 2 1 2 — 1 — 1 1 — 1 1 — 1 1 1 1 1 1 1 2 — 1 — 1 — — 1 1 — —…" at bounding box center [855, 467] width 1395 height 679
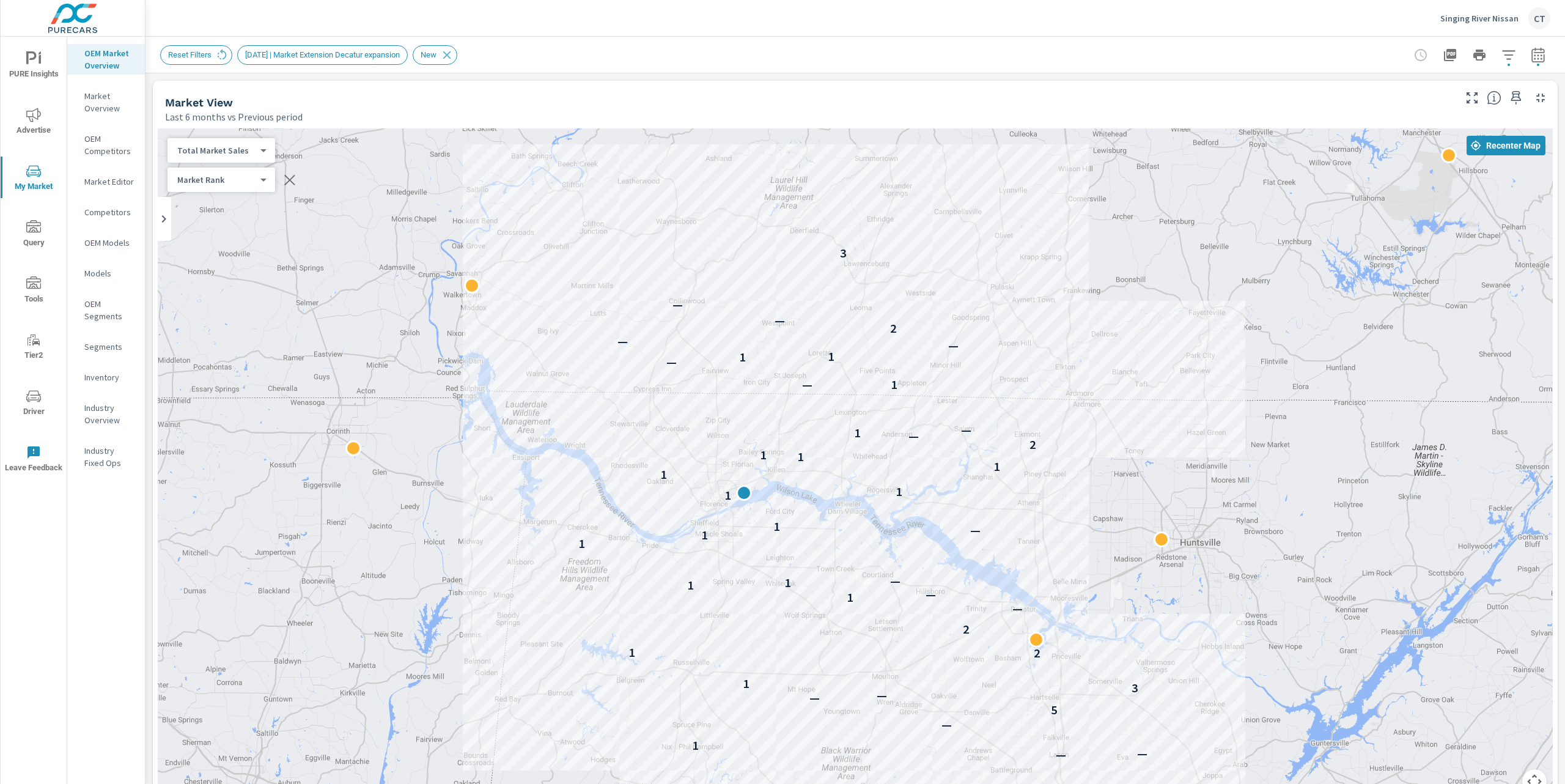
drag, startPoint x: 1347, startPoint y: 462, endPoint x: 1340, endPoint y: 409, distance: 53.5
click at [1340, 409] on div "— — — 1 — 5 — — 3 1 2 1 2 — 1 — 1 1 — 1 1 — 1 1 1 1 1 1 1 2 — 1 — 1 — — 1 1 — —…" at bounding box center [855, 467] width 1395 height 679
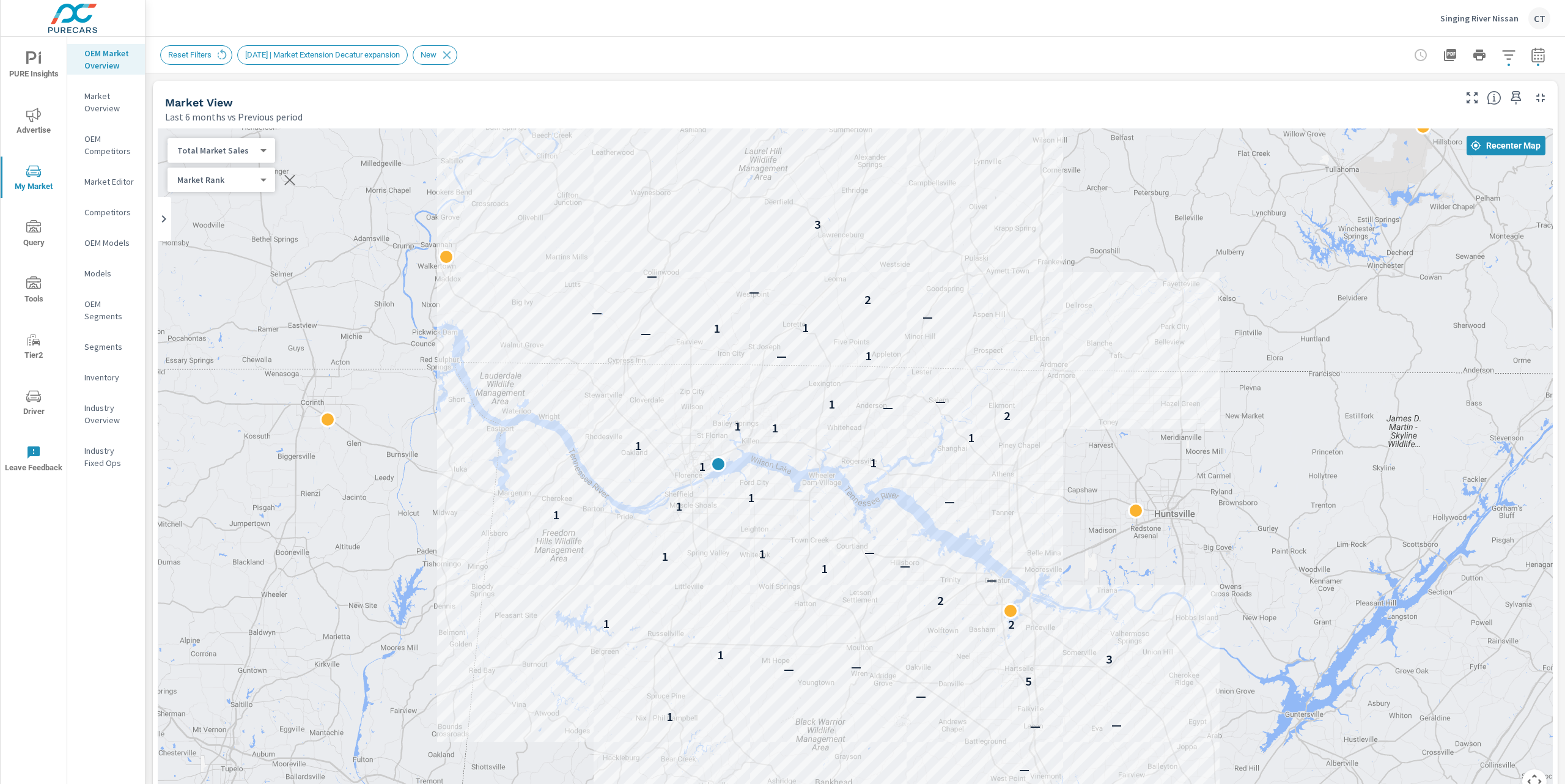
drag, startPoint x: 1523, startPoint y: 407, endPoint x: 1493, endPoint y: 370, distance: 47.6
click at [1494, 370] on div "— — — 1 — 5 — — 3 1 2 1 2 — 1 — 1 1 — 1 1 — 1 1 1 1 1 1 1 2 — 1 — 1 — — 1 1 — —…" at bounding box center [855, 467] width 1395 height 679
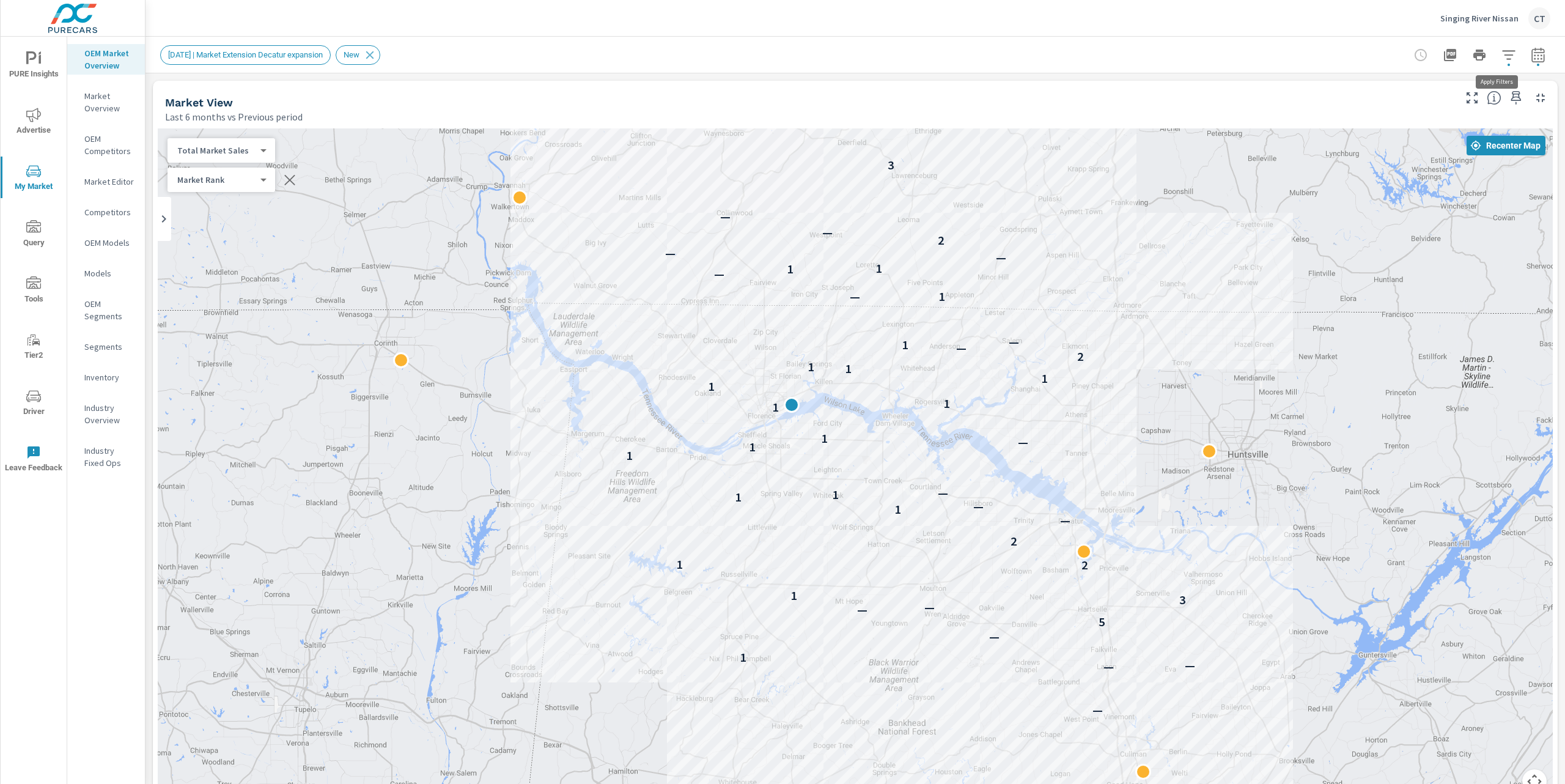
click at [1501, 57] on icon "button" at bounding box center [1508, 55] width 14 height 14
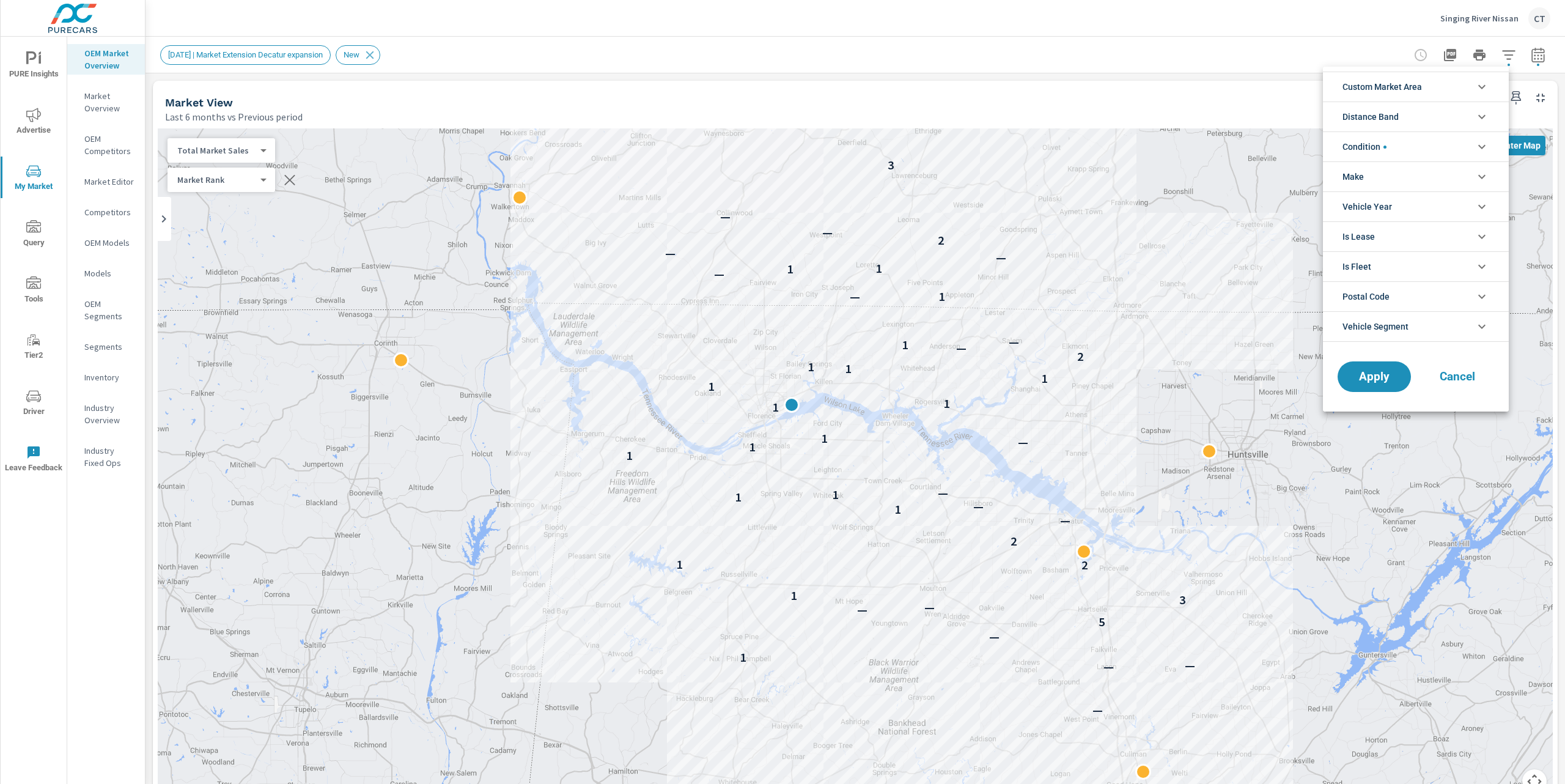
click at [1433, 80] on li "Custom Market Area" at bounding box center [1416, 86] width 186 height 30
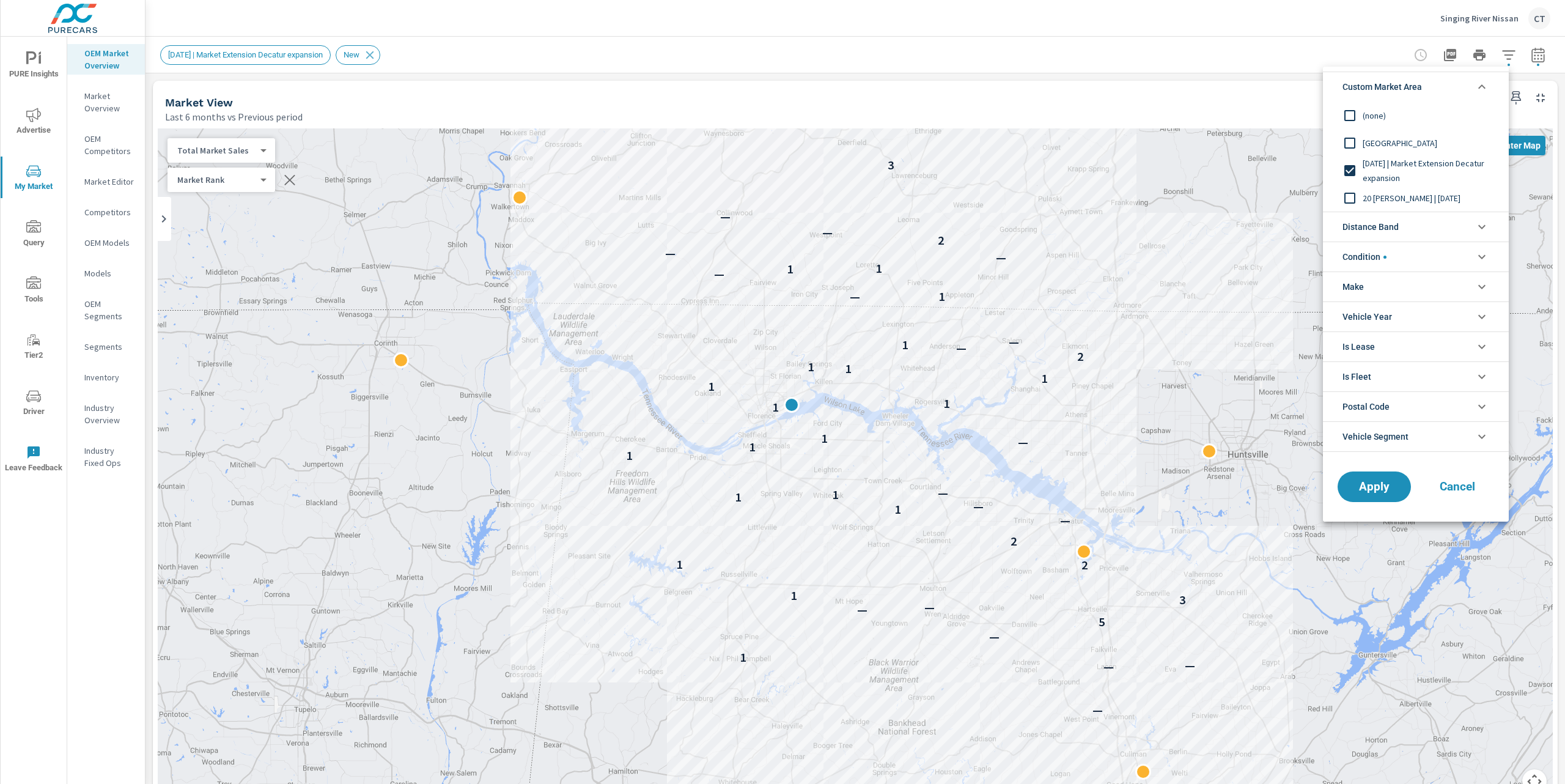
drag, startPoint x: 1276, startPoint y: 33, endPoint x: 1261, endPoint y: 40, distance: 16.6
click at [1276, 32] on div at bounding box center [782, 392] width 1565 height 784
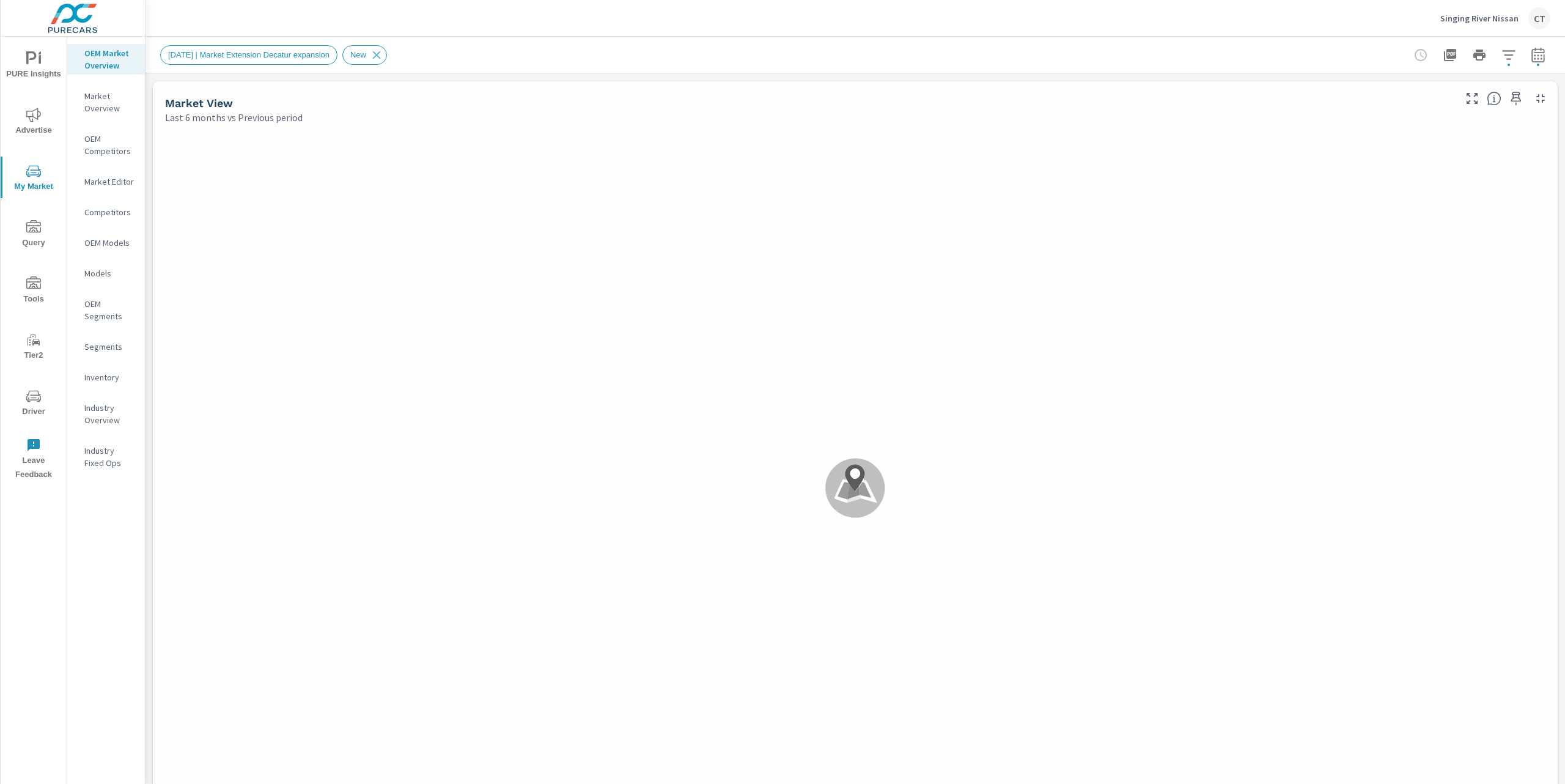
click at [1510, 58] on div at bounding box center [1479, 55] width 142 height 24
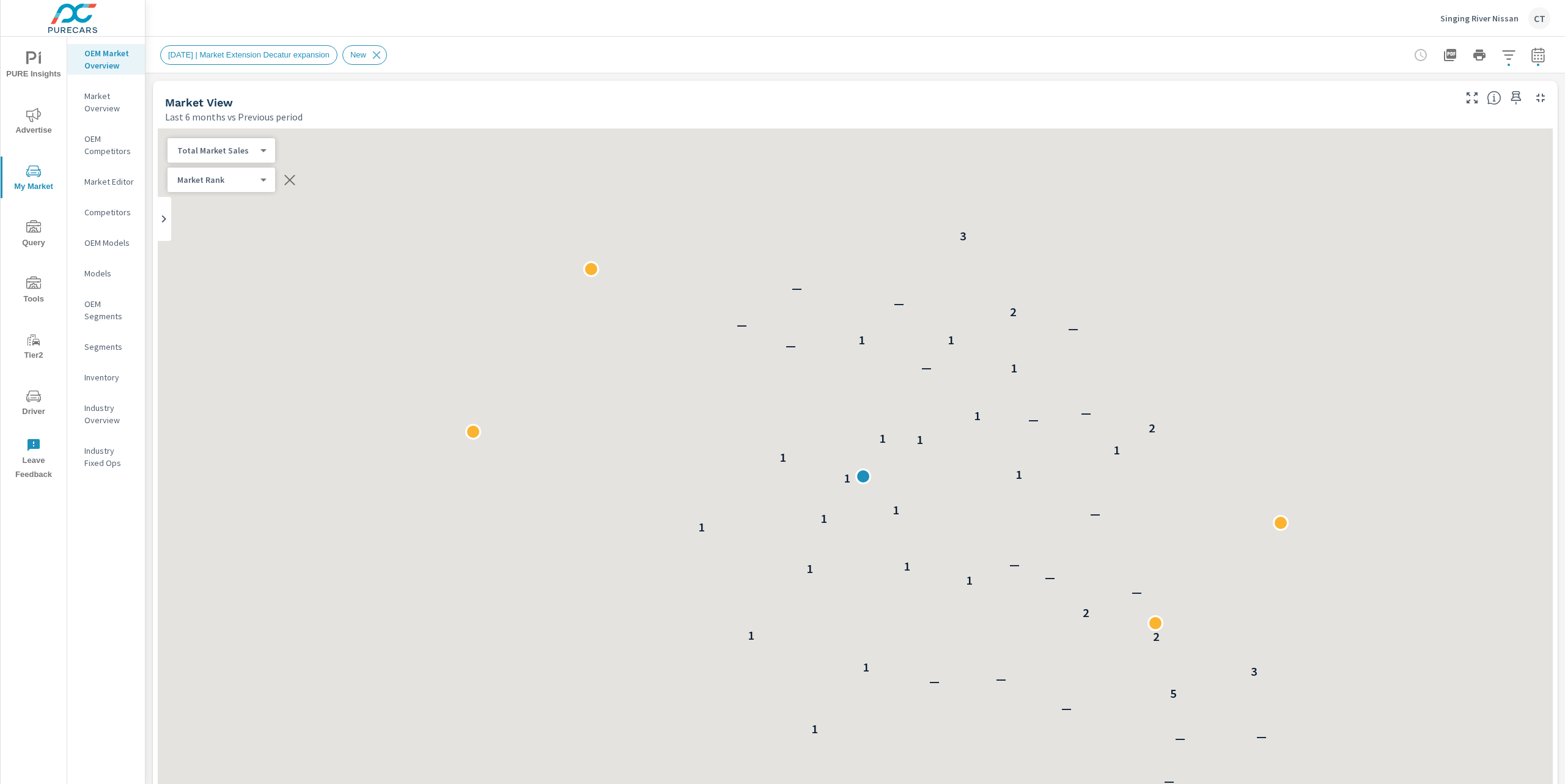
click at [1505, 57] on button "button" at bounding box center [1509, 55] width 24 height 24
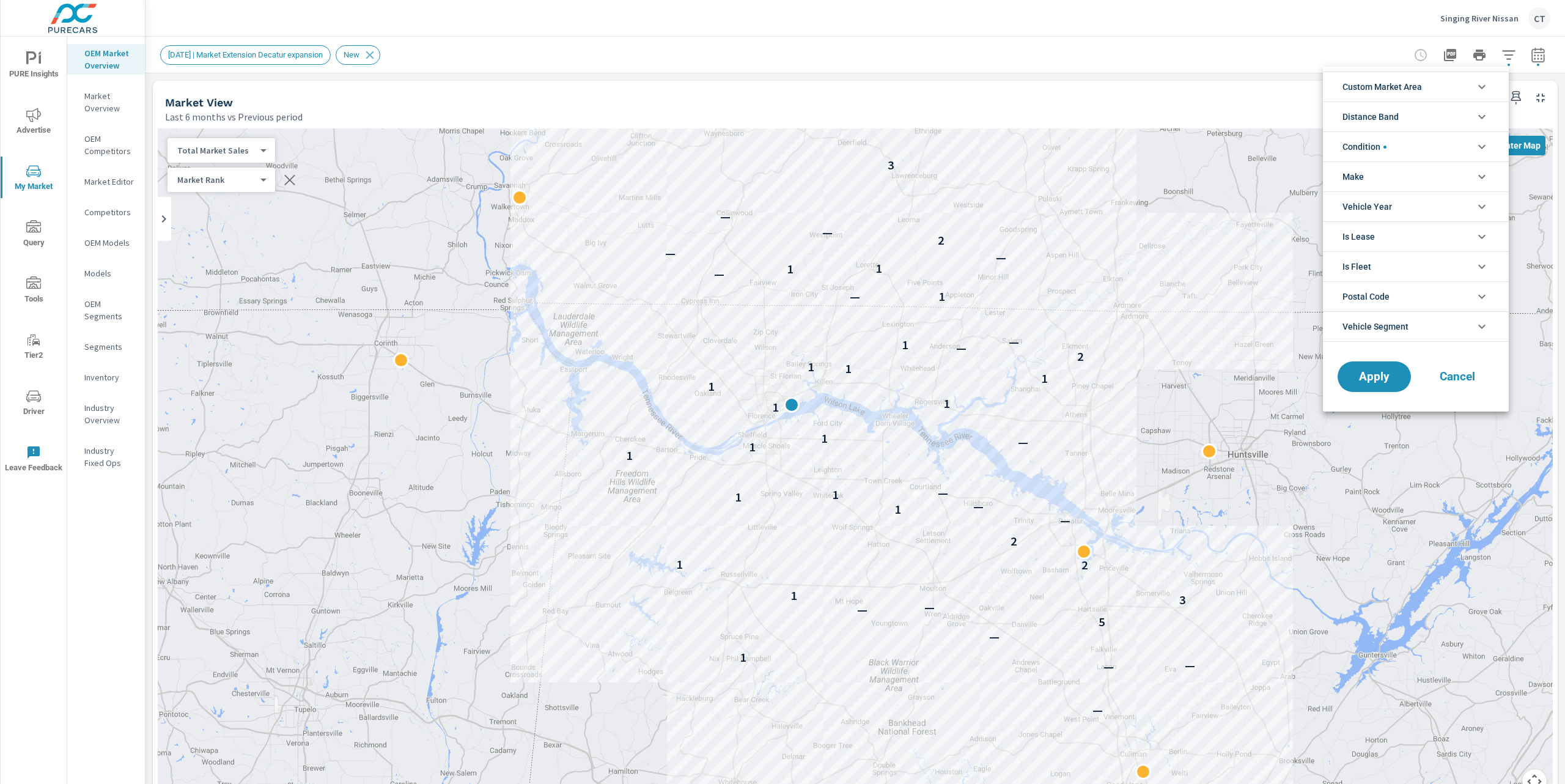
click at [1440, 83] on li "Custom Market Area" at bounding box center [1416, 86] width 186 height 30
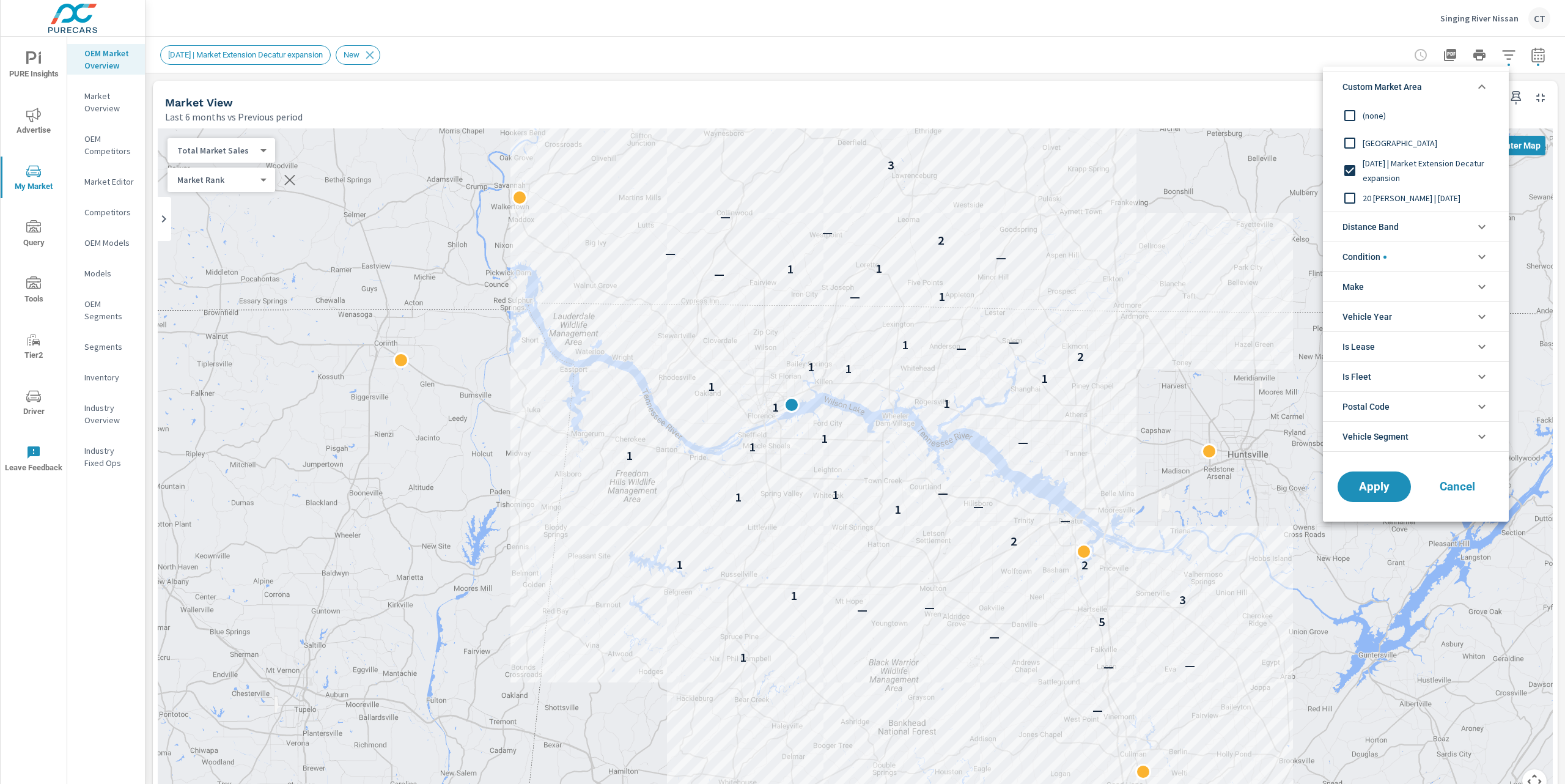
click at [1257, 79] on div at bounding box center [782, 392] width 1565 height 784
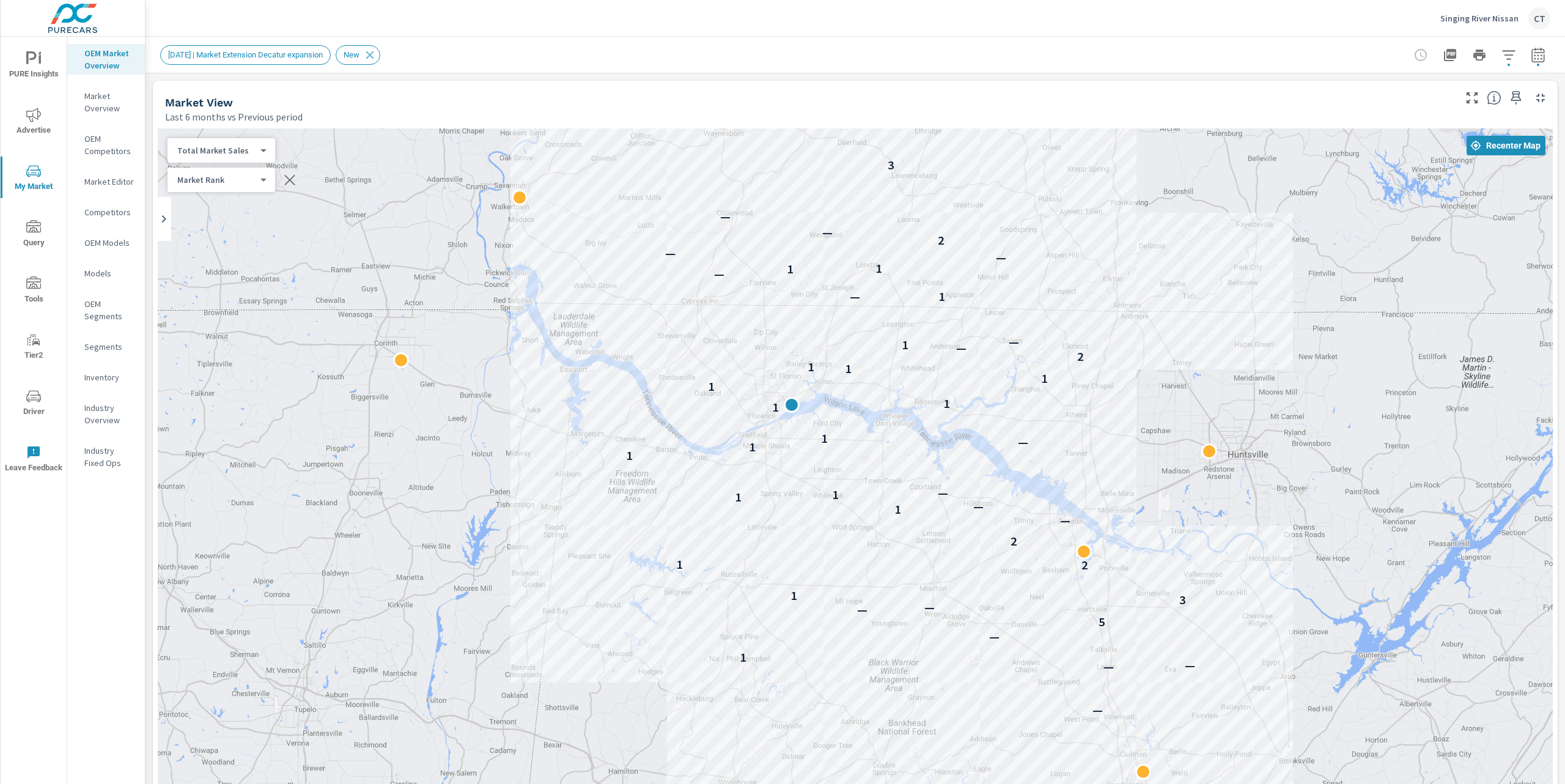
click at [1498, 62] on button "button" at bounding box center [1509, 55] width 24 height 24
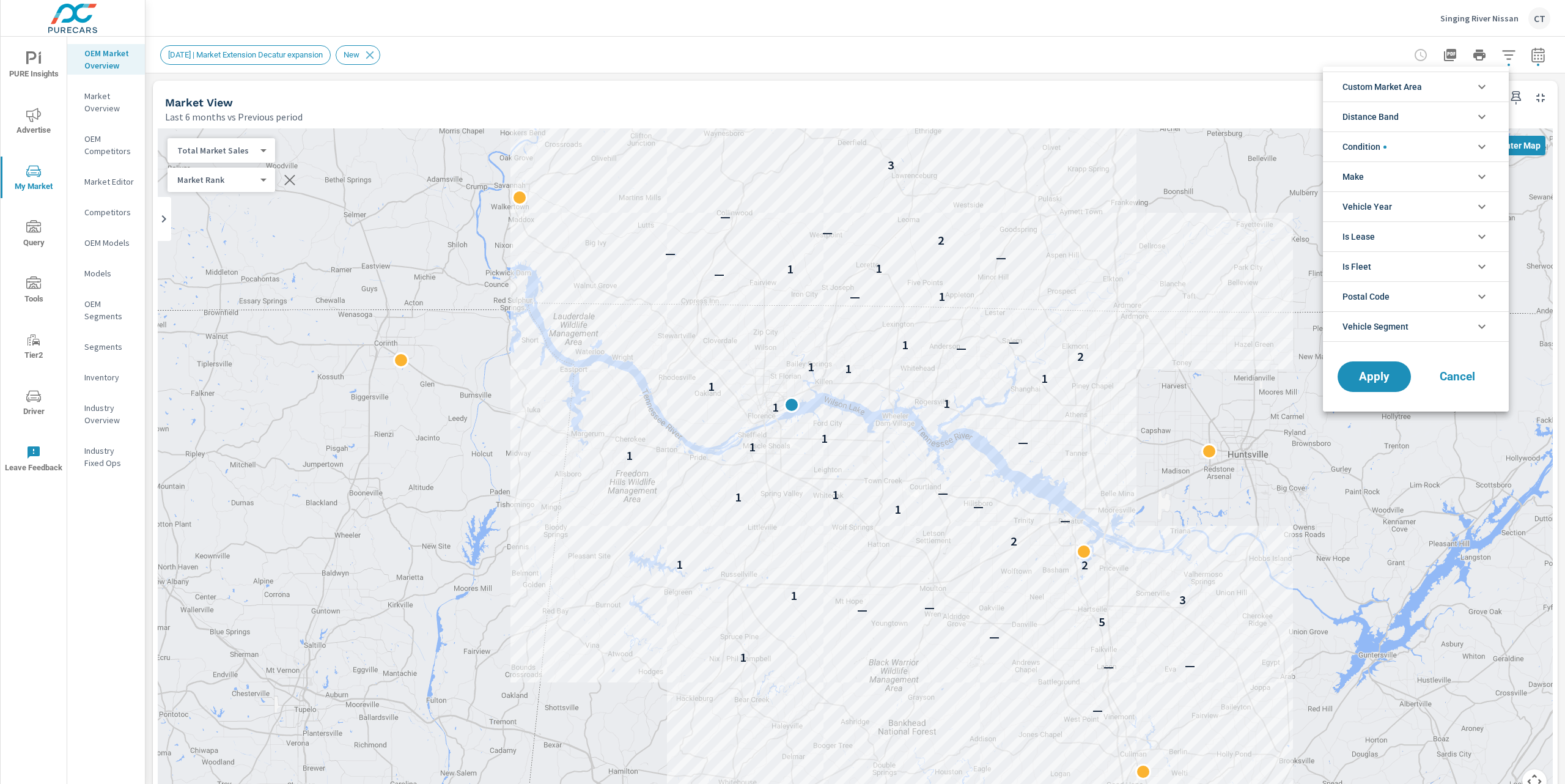
click at [1450, 111] on li "Distance Band" at bounding box center [1416, 117] width 186 height 30
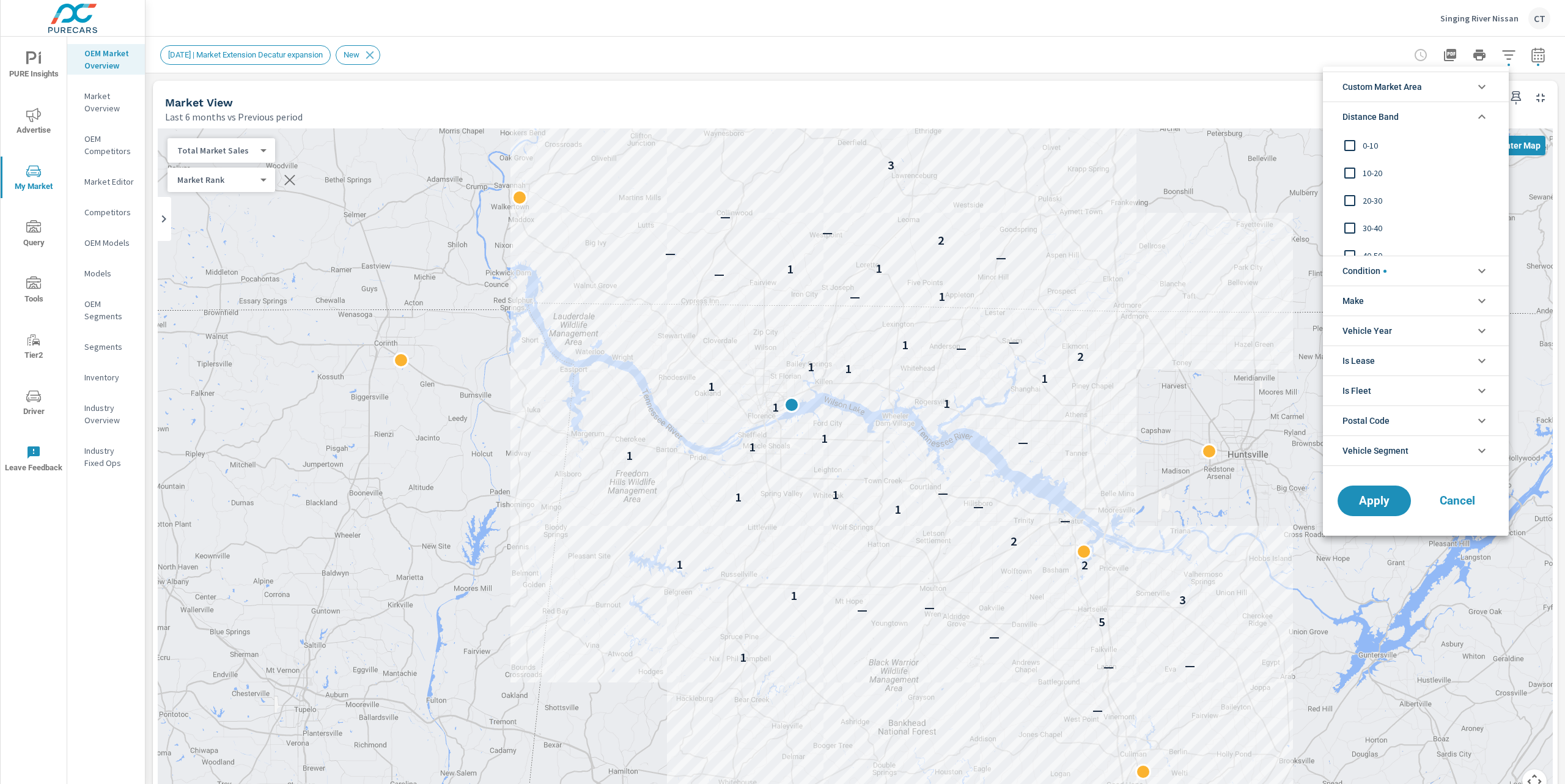
click at [1450, 83] on li "Custom Market Area" at bounding box center [1416, 86] width 186 height 30
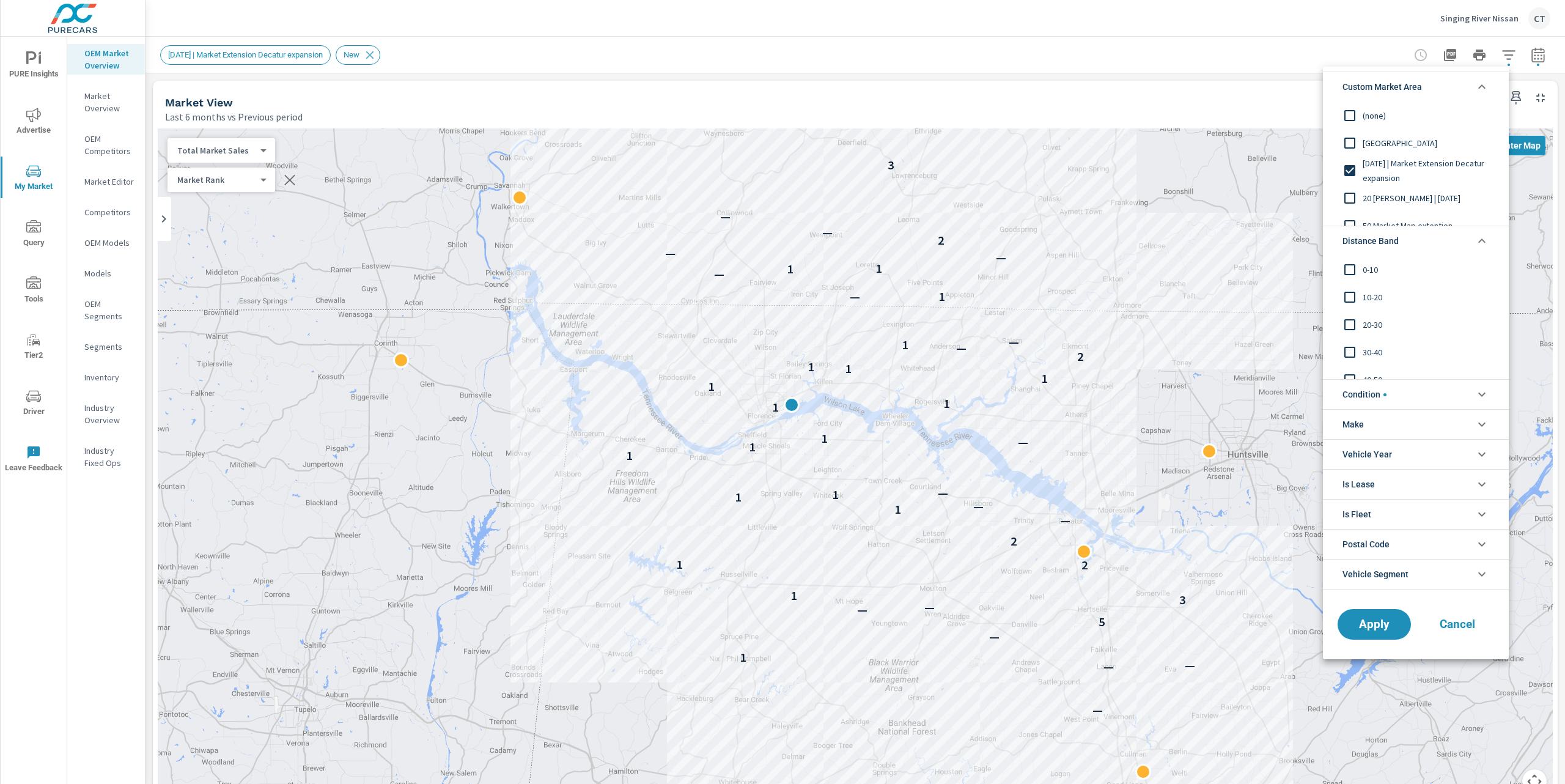
scroll to position [14, 0]
click at [1410, 206] on span "50 Market Map extention" at bounding box center [1429, 211] width 134 height 14
click at [1399, 273] on span "0-10" at bounding box center [1429, 268] width 134 height 14
click at [1393, 301] on span "10-20" at bounding box center [1429, 296] width 134 height 14
click at [1380, 346] on span "30-40" at bounding box center [1429, 351] width 134 height 14
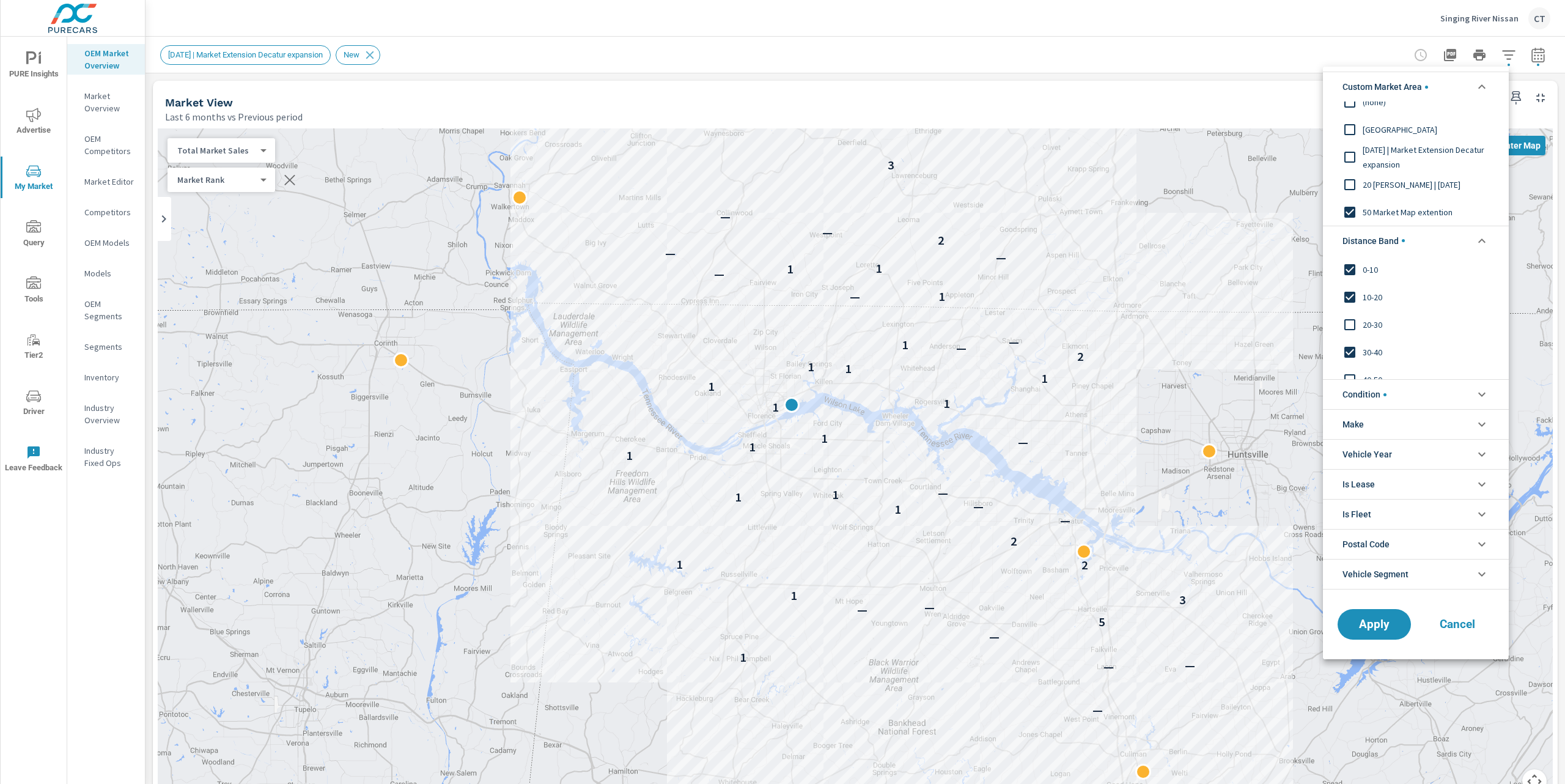
click at [1381, 325] on span "20-30" at bounding box center [1429, 323] width 134 height 14
click at [1382, 375] on span "40-50" at bounding box center [1429, 379] width 134 height 14
click at [1380, 630] on span "Apply" at bounding box center [1374, 624] width 50 height 11
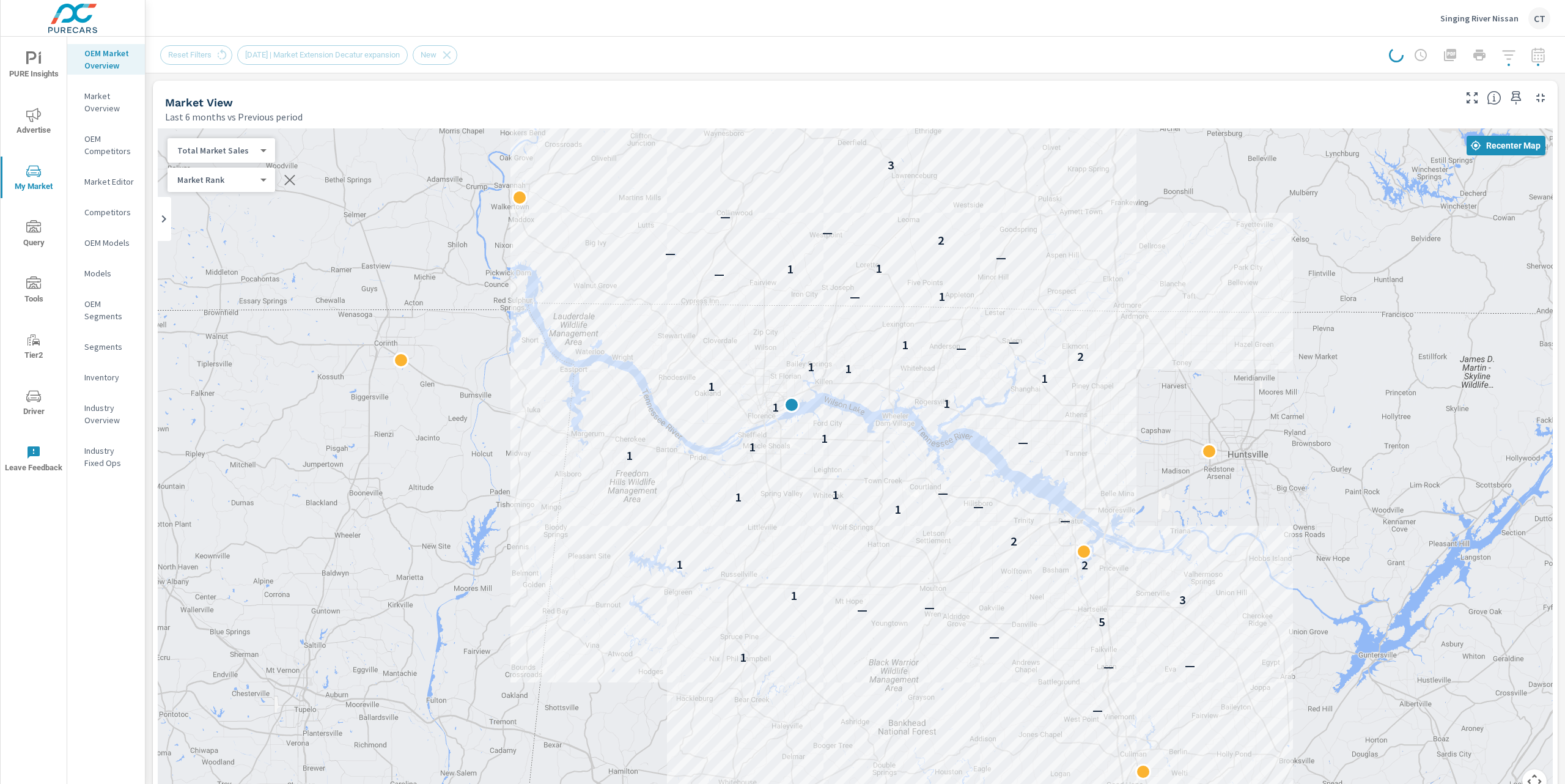
click at [1297, 110] on div "Last 6 months vs Previous period" at bounding box center [809, 116] width 1288 height 14
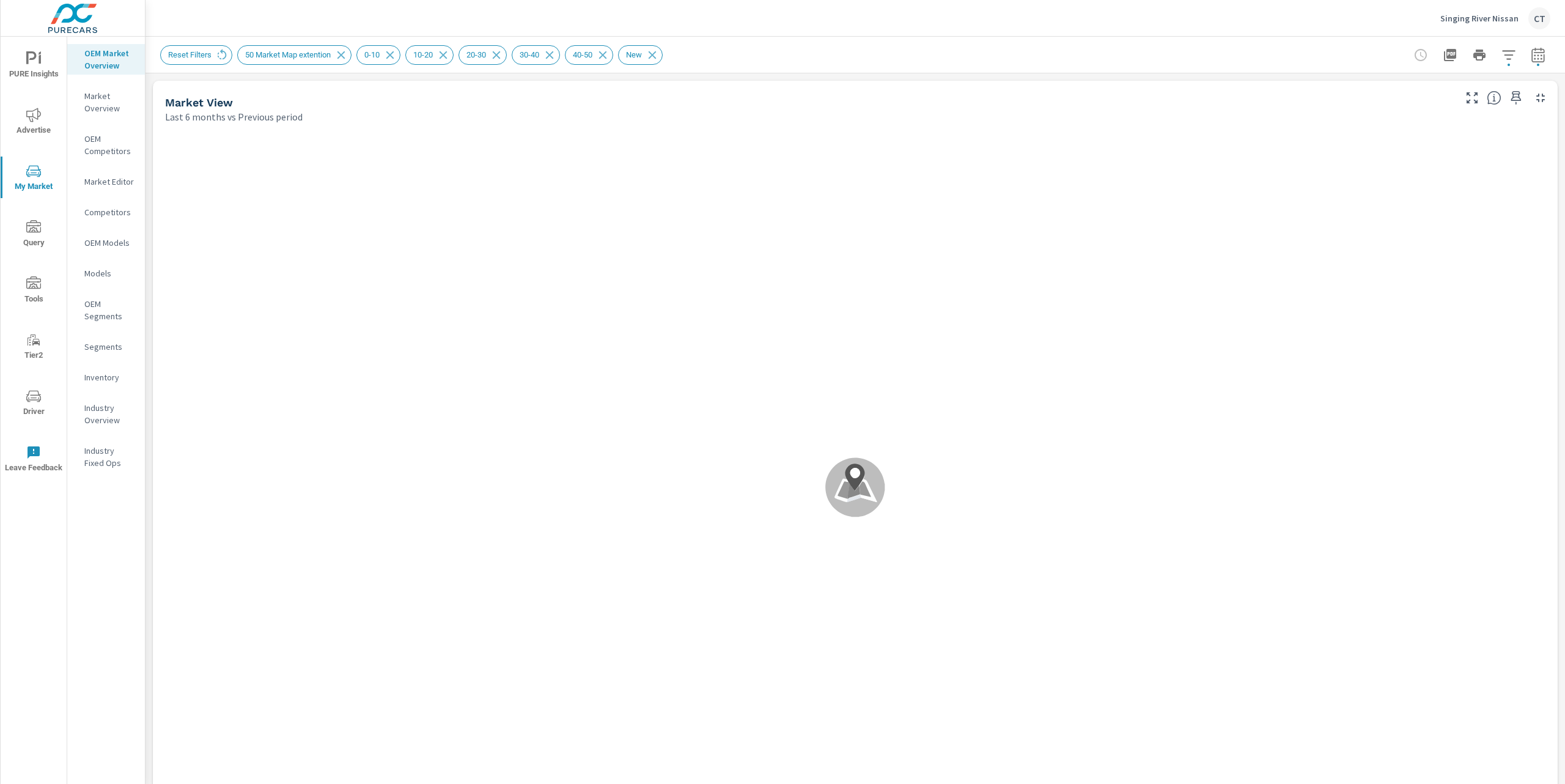
click at [1108, 51] on div "Reset Filters 50 Market Map extention 0-10 10-20 20-30 30-40 40-50 New" at bounding box center [769, 55] width 1219 height 20
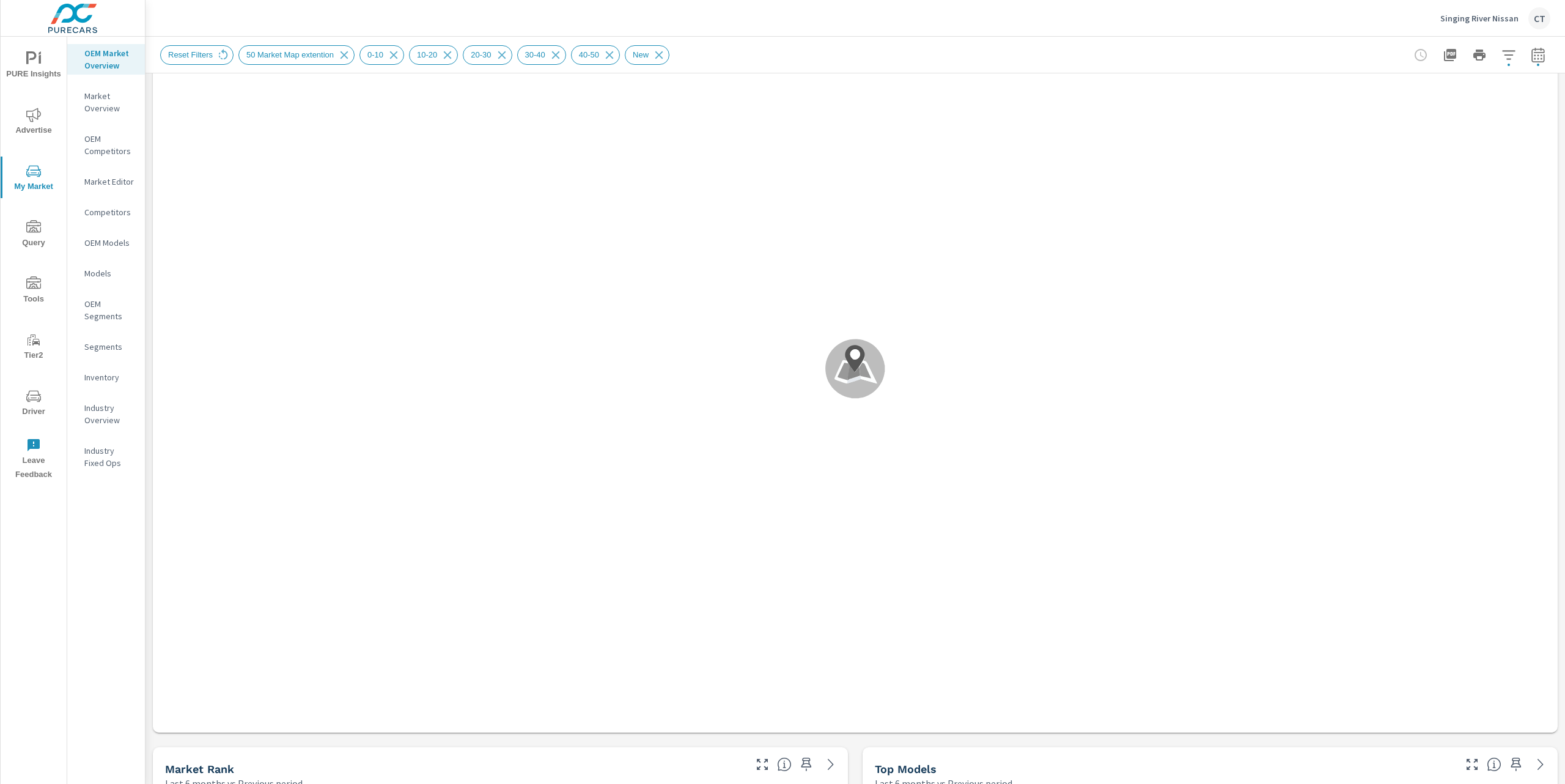
scroll to position [111, 0]
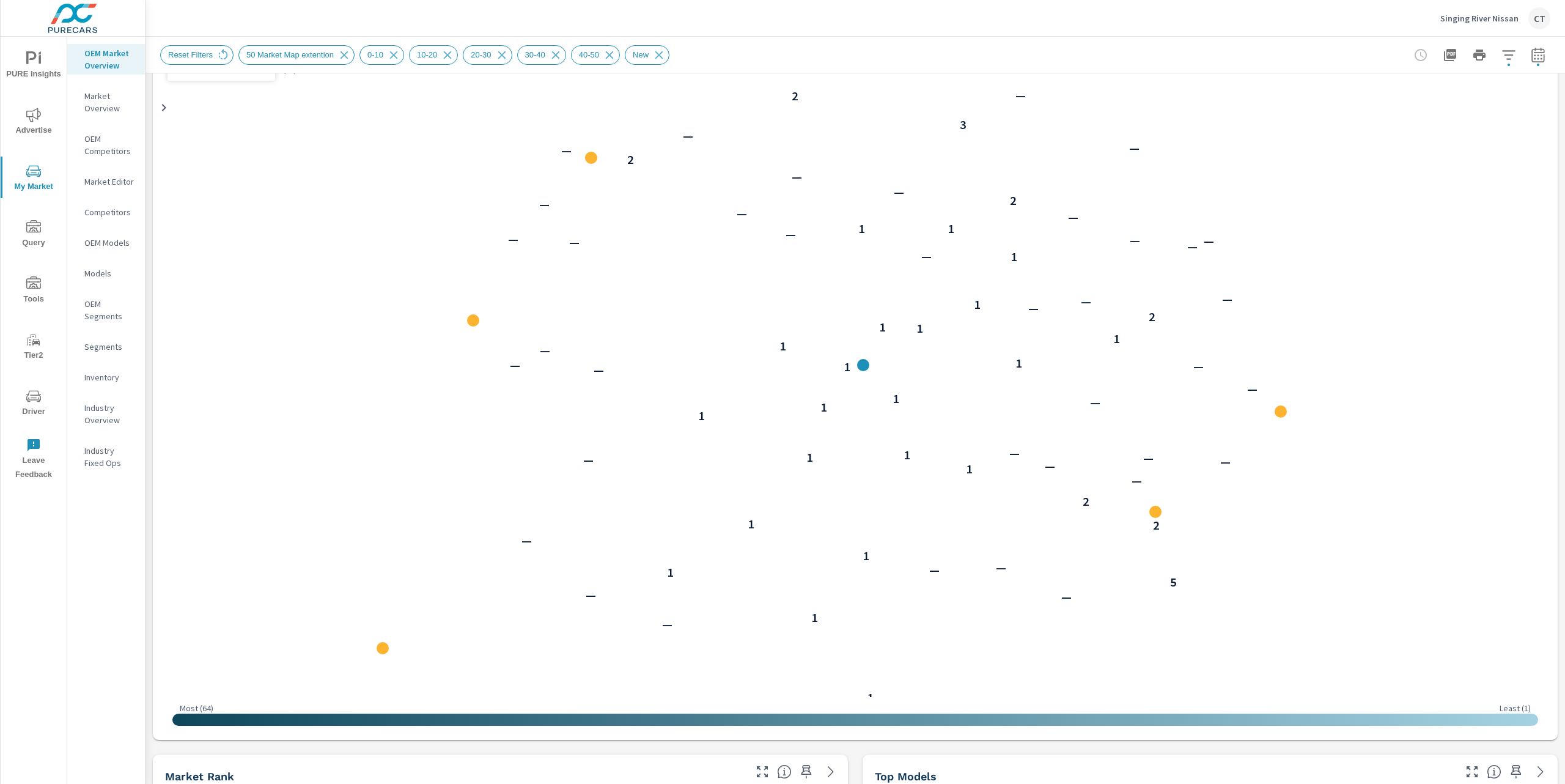
scroll to position [111, 0]
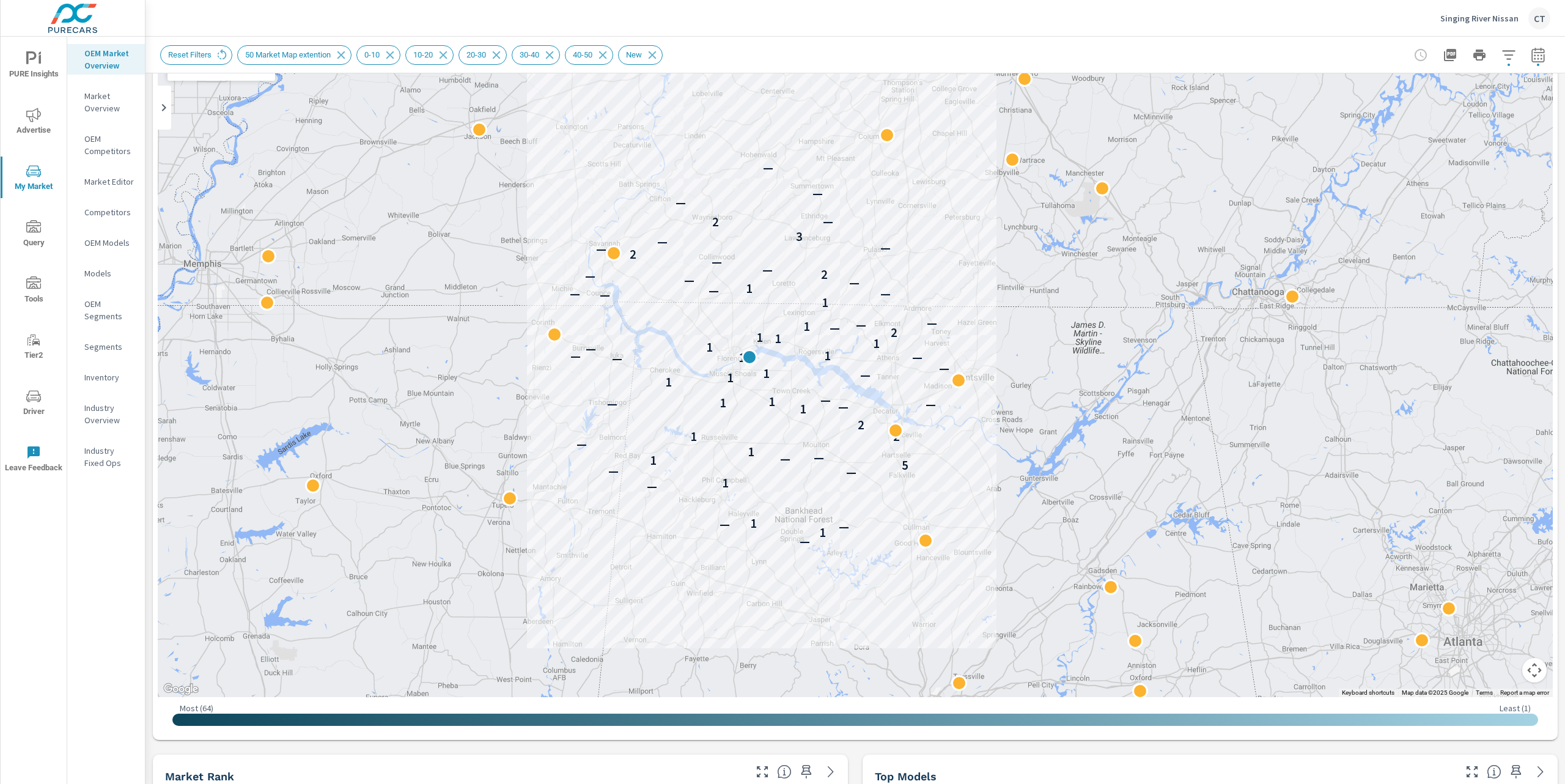
drag, startPoint x: 1373, startPoint y: 432, endPoint x: 1072, endPoint y: 395, distance: 303.3
click at [1072, 395] on div "— 1 — — 1 — 1 — — 5 1 — — 1 — 2 1 2 1 — — — 1 1 — 1 1 — 1 — — 1 — — 1 — 1 1 1 1…" at bounding box center [1141, 651] width 1174 height 661
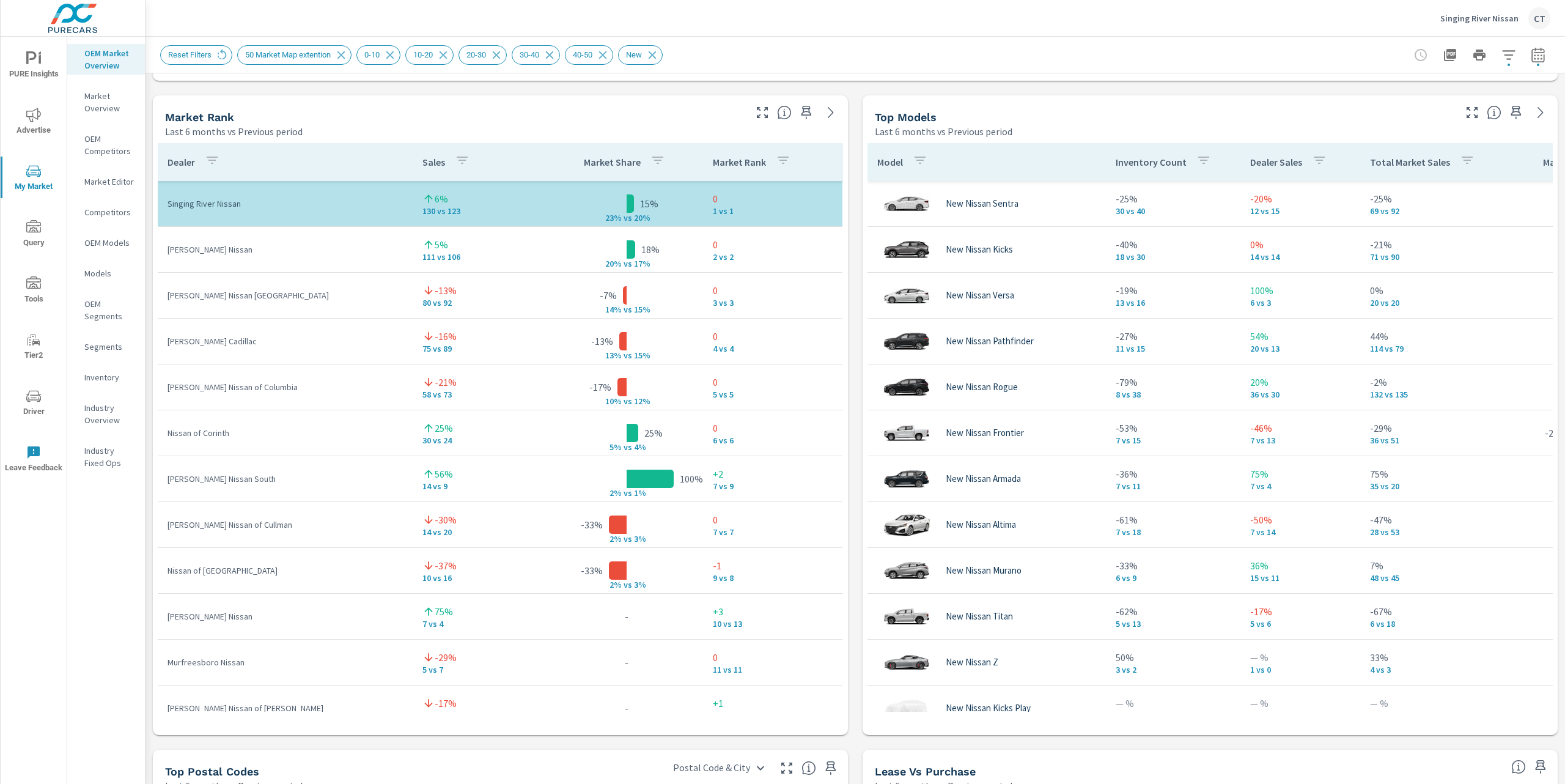
scroll to position [775, 0]
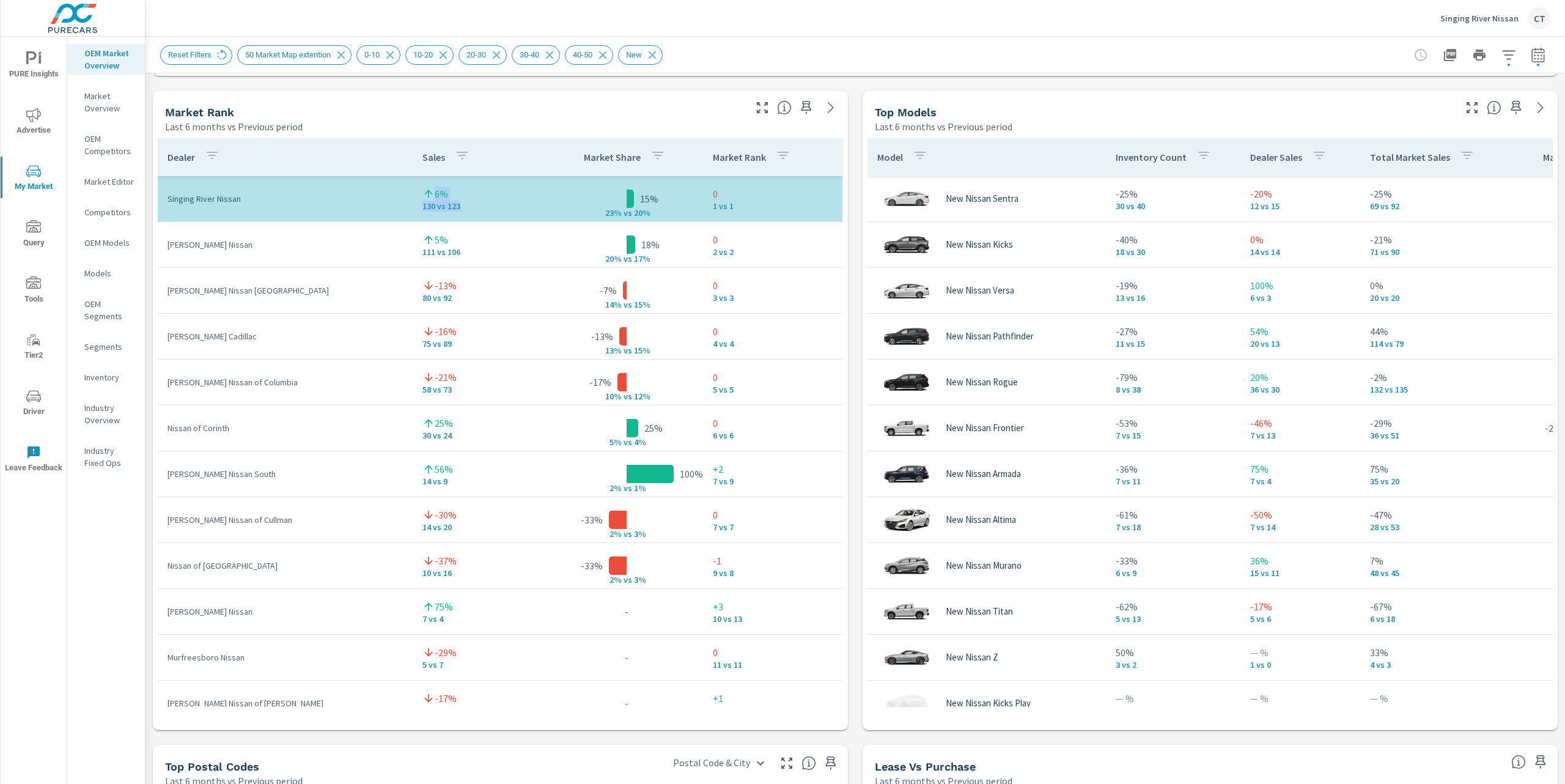
drag, startPoint x: 464, startPoint y: 212, endPoint x: 414, endPoint y: 192, distance: 53.9
click at [414, 192] on td "6% 130 vs 123" at bounding box center [482, 198] width 138 height 44
click at [470, 211] on p "130 vs 123" at bounding box center [482, 206] width 118 height 10
click at [641, 217] on tr "Singing River Nissan 6% 130 vs 123 15% 23% v s 20% 0 1 vs 1" at bounding box center [500, 198] width 685 height 46
drag, startPoint x: 640, startPoint y: 217, endPoint x: 623, endPoint y: 215, distance: 17.1
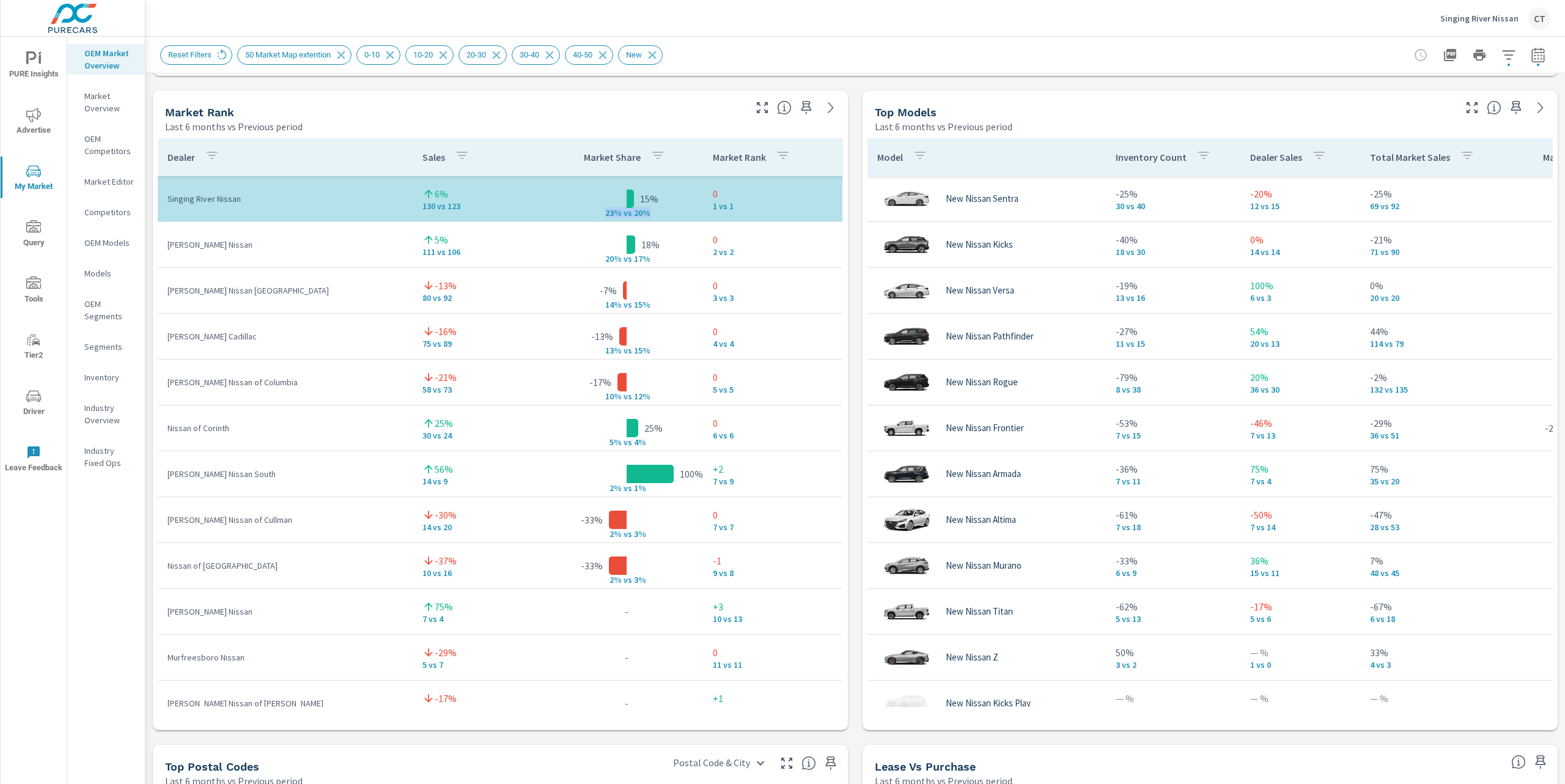
click at [623, 215] on tr "Singing River Nissan 6% 130 vs 123 15% 23% v s 20% 0 1 vs 1" at bounding box center [500, 198] width 685 height 46
click at [628, 214] on p "s 20%" at bounding box center [642, 213] width 30 height 11
click at [596, 214] on p "23% v" at bounding box center [612, 213] width 32 height 11
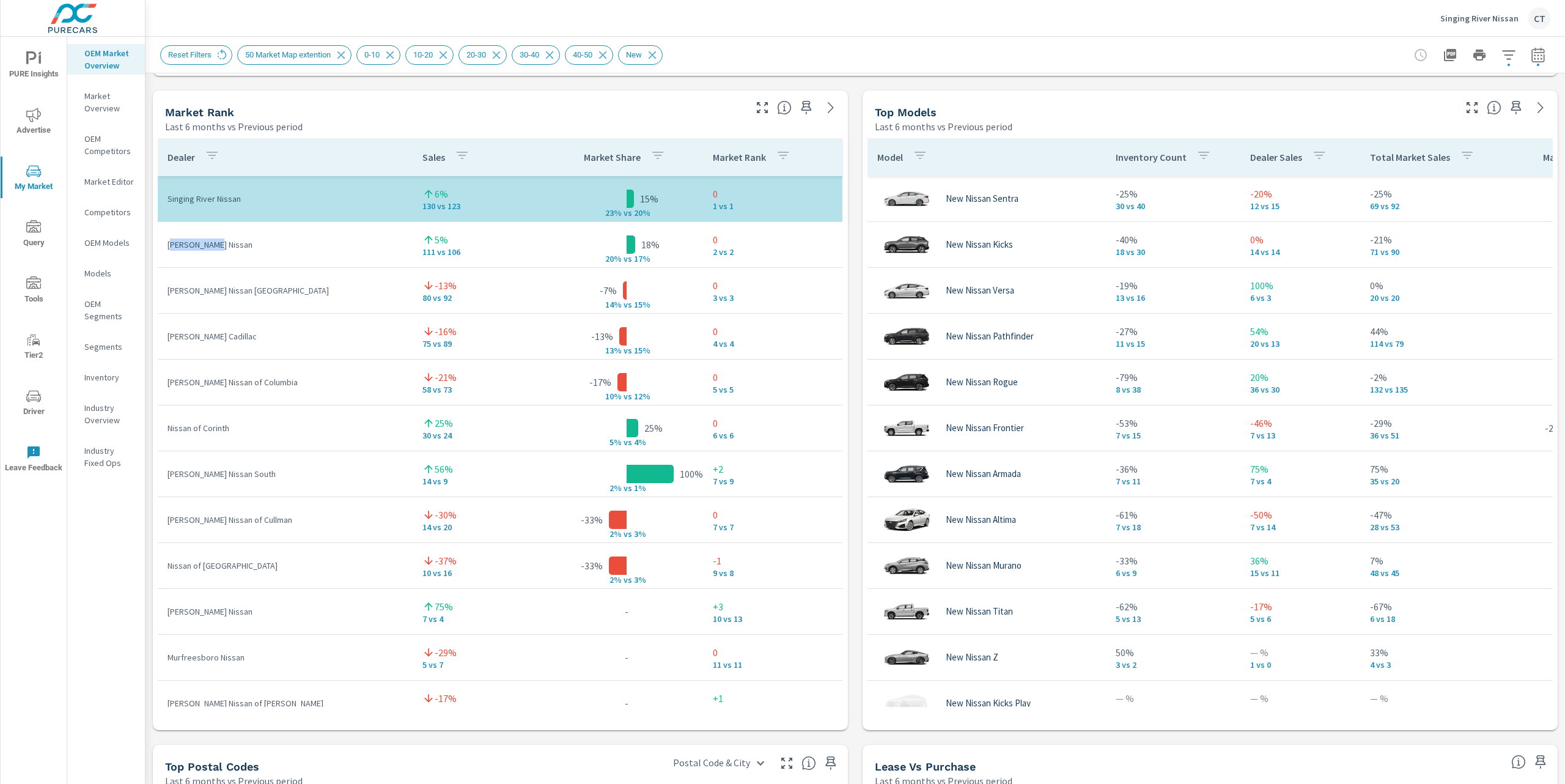
drag, startPoint x: 229, startPoint y: 244, endPoint x: 220, endPoint y: 242, distance: 9.2
click at [220, 242] on p "Jones Nissan" at bounding box center [285, 245] width 236 height 12
click at [269, 234] on td "Jones Nissan" at bounding box center [285, 245] width 255 height 32
drag, startPoint x: 304, startPoint y: 291, endPoint x: 261, endPoint y: 288, distance: 43.1
click at [261, 288] on p "Landers McLarty Nissan Huntsville" at bounding box center [285, 290] width 236 height 12
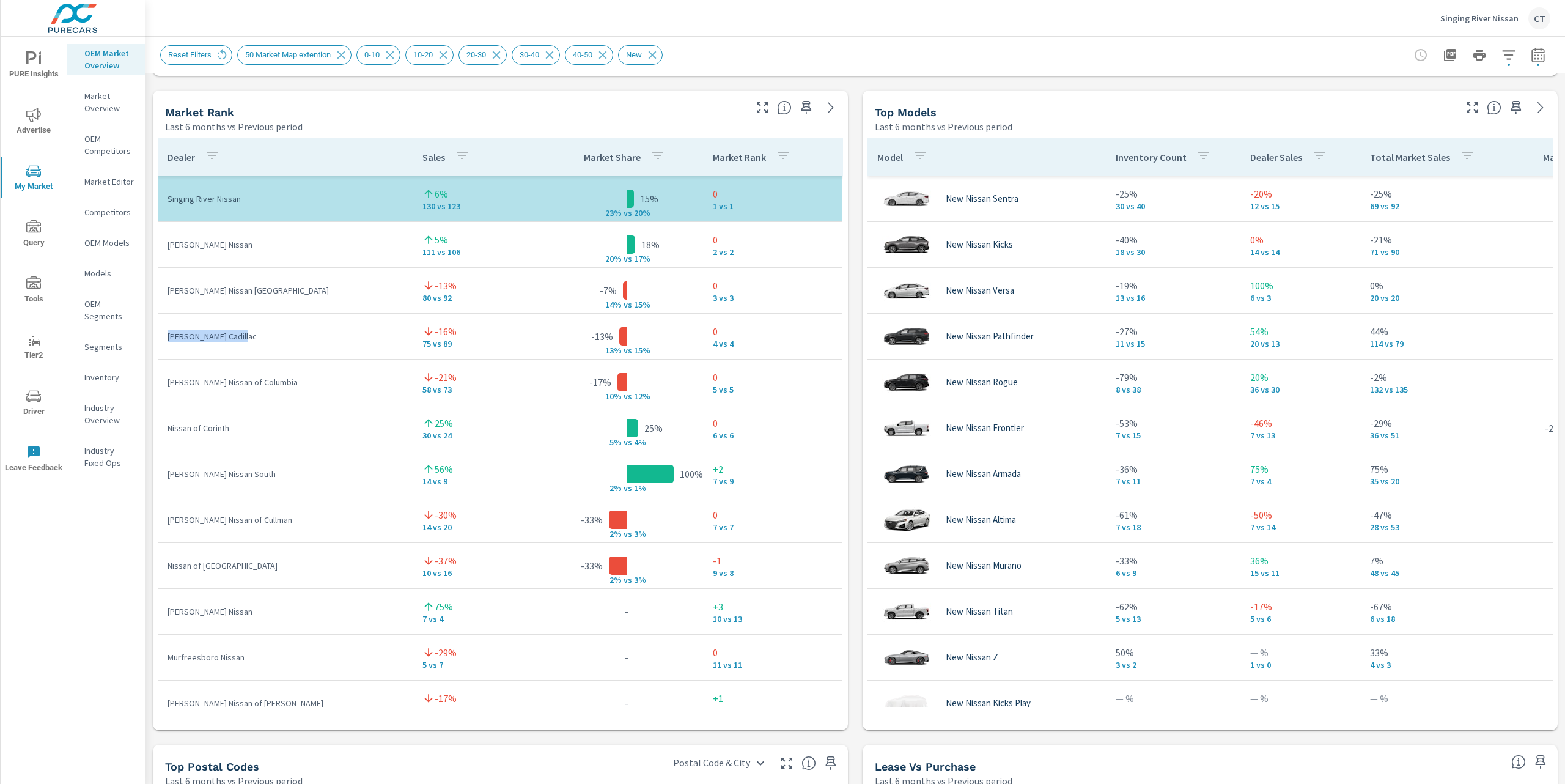
drag, startPoint x: 263, startPoint y: 334, endPoint x: 167, endPoint y: 339, distance: 96.1
click at [167, 339] on p "Lynn Layton Cadillac" at bounding box center [285, 336] width 236 height 12
click at [470, 85] on div "Market View Last 6 months vs Previous period ← Move left → Move right ↑ Move up…" at bounding box center [855, 344] width 1420 height 2093
drag, startPoint x: 255, startPoint y: 343, endPoint x: 155, endPoint y: 337, distance: 100.2
click at [155, 337] on div "Dealer Sales Market Share Market Rank Singing River Nissan 6% 130 vs 123 15% 23…" at bounding box center [501, 432] width 695 height 597
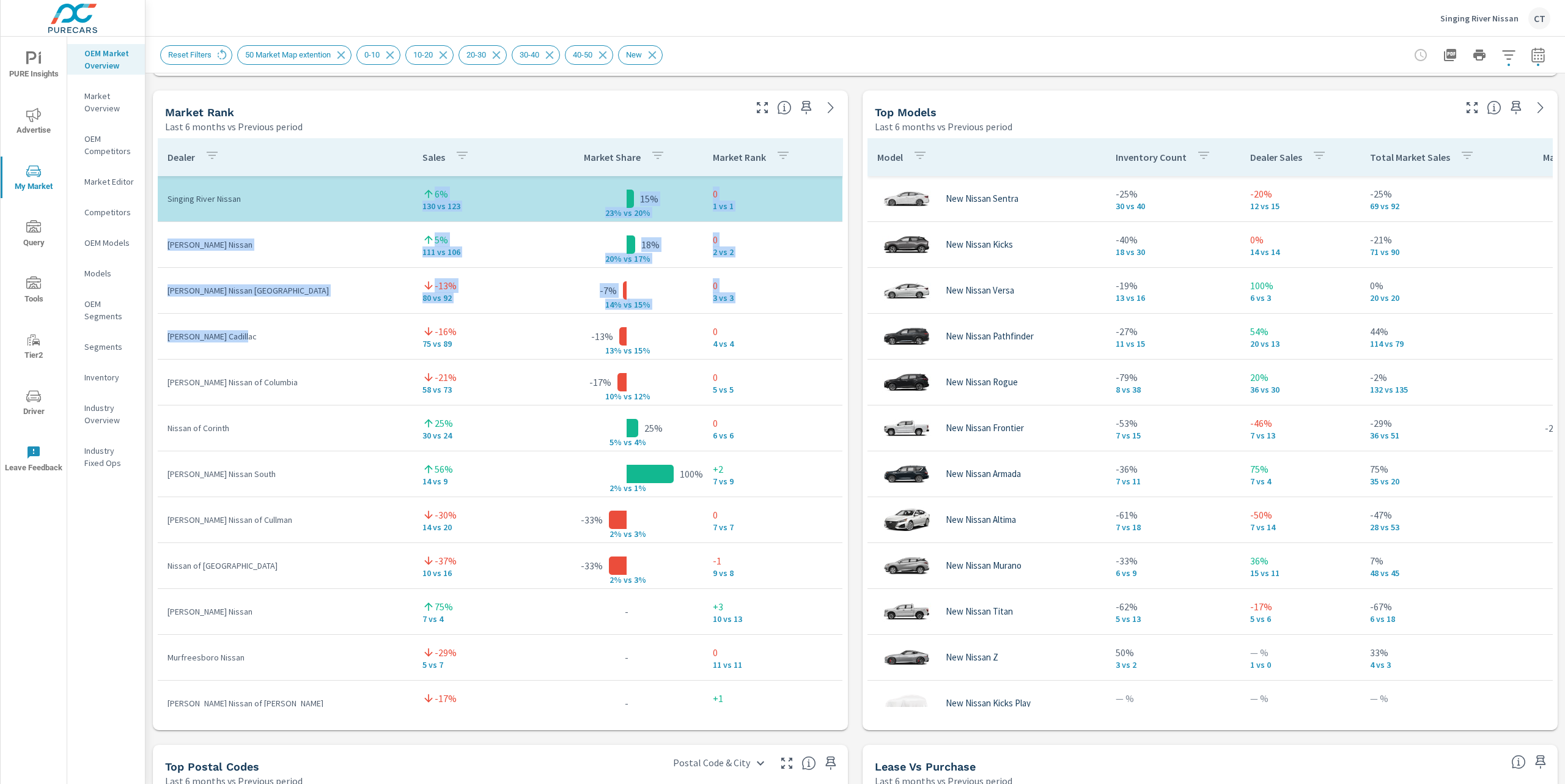
click at [239, 322] on td "Lynn Layton Cadillac" at bounding box center [285, 336] width 255 height 32
drag, startPoint x: 321, startPoint y: 292, endPoint x: 198, endPoint y: 291, distance: 123.0
click at [198, 291] on p "Landers McLarty Nissan Huntsville" at bounding box center [285, 290] width 236 height 12
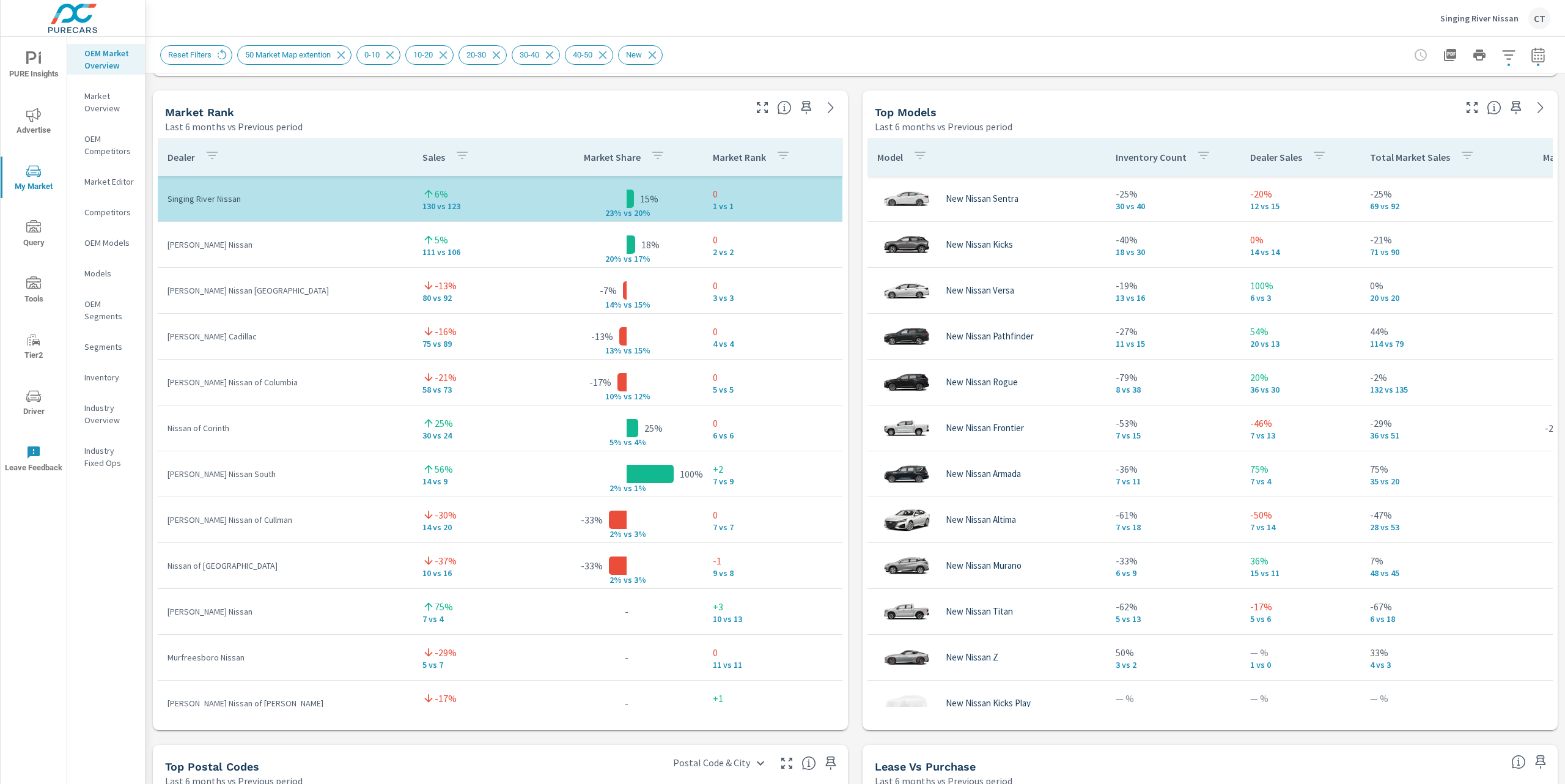
click at [255, 349] on td "Lynn Layton Cadillac" at bounding box center [285, 336] width 255 height 32
drag, startPoint x: 258, startPoint y: 341, endPoint x: 223, endPoint y: 343, distance: 35.1
click at [223, 343] on td "Lynn Layton Cadillac" at bounding box center [285, 336] width 255 height 32
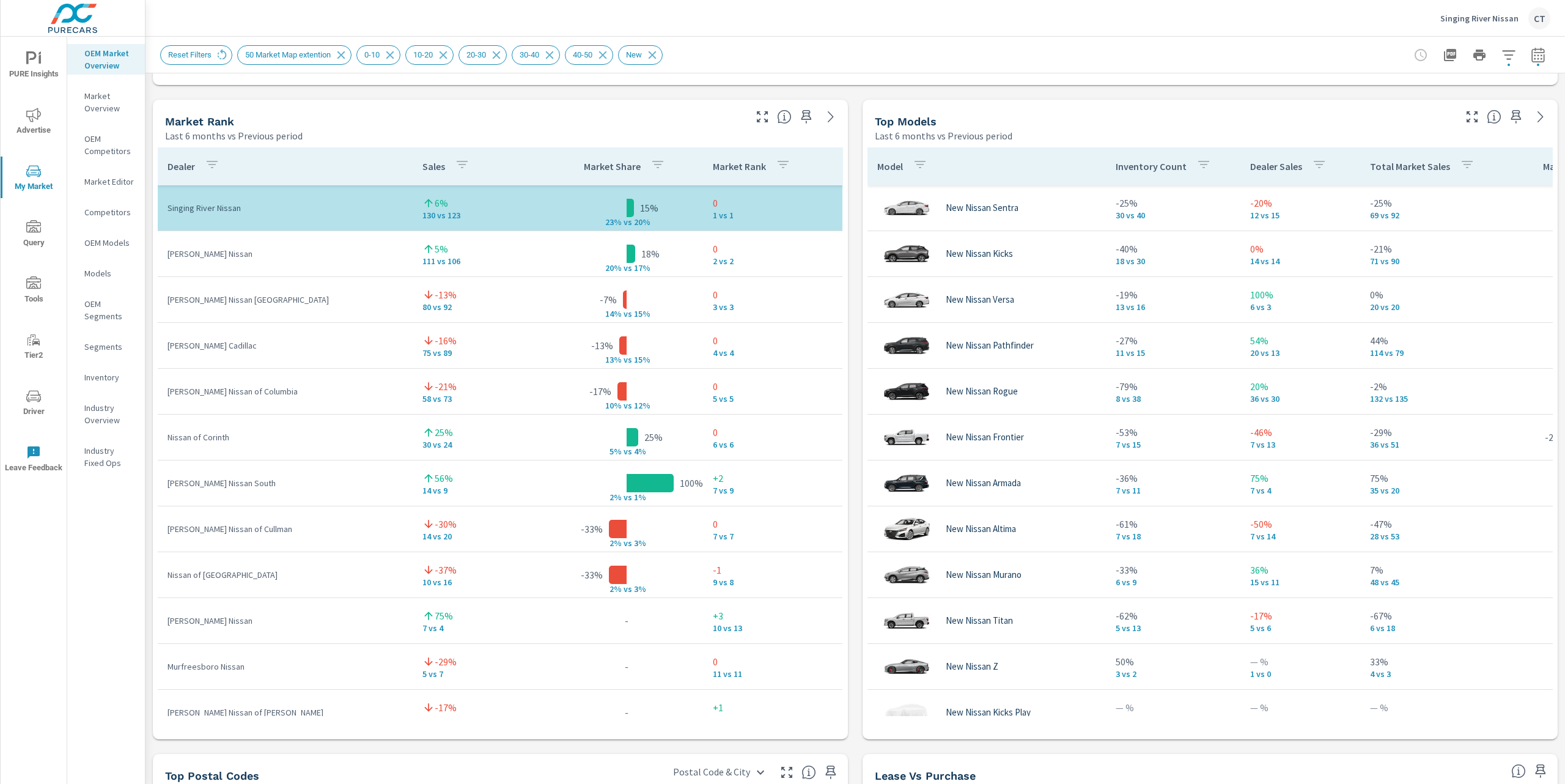
scroll to position [764, 0]
click at [851, 273] on div "Market View Last 6 months vs Previous period ← Move left → Move right ↑ Move up…" at bounding box center [855, 355] width 1420 height 2093
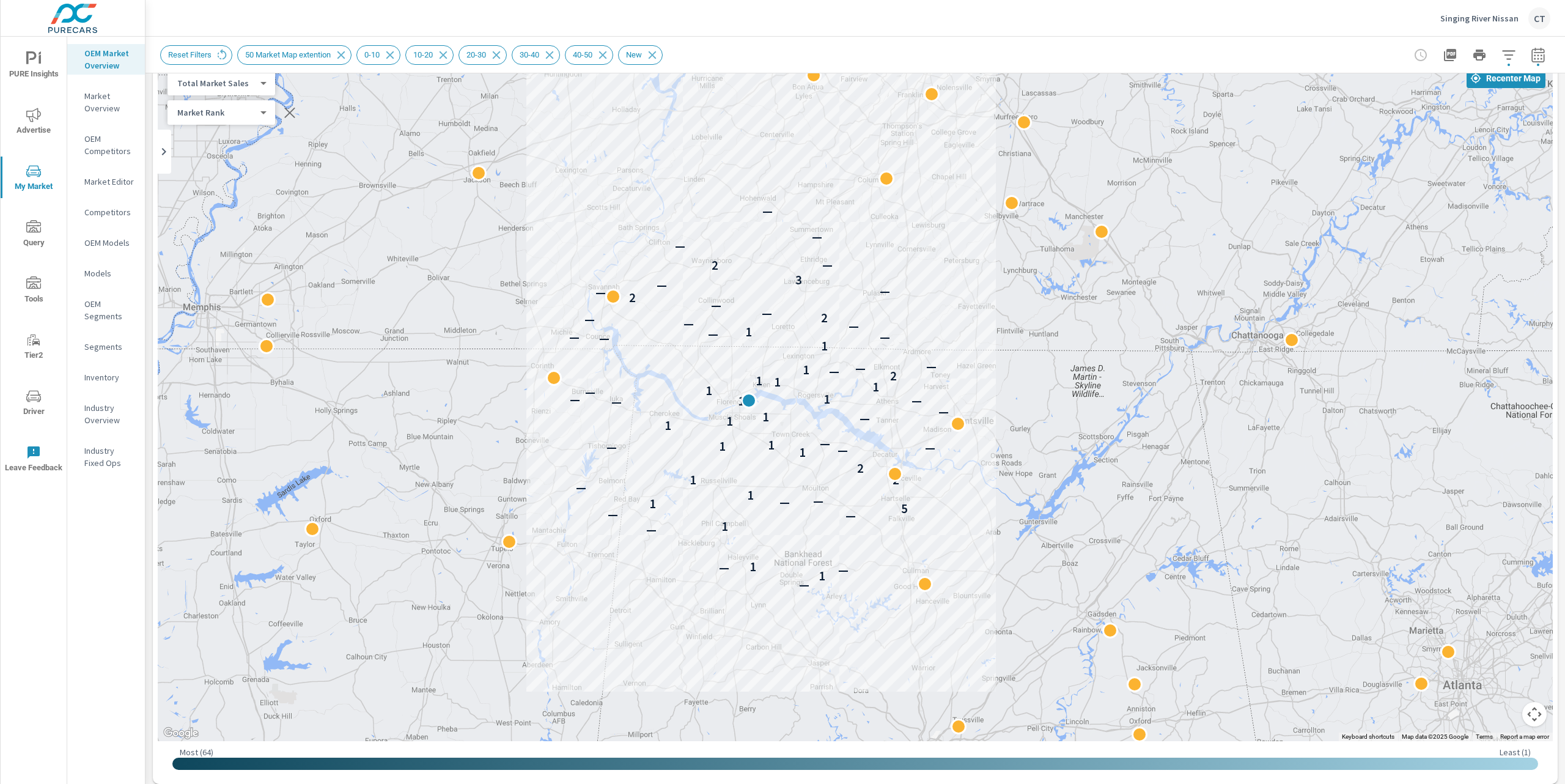
scroll to position [66, 0]
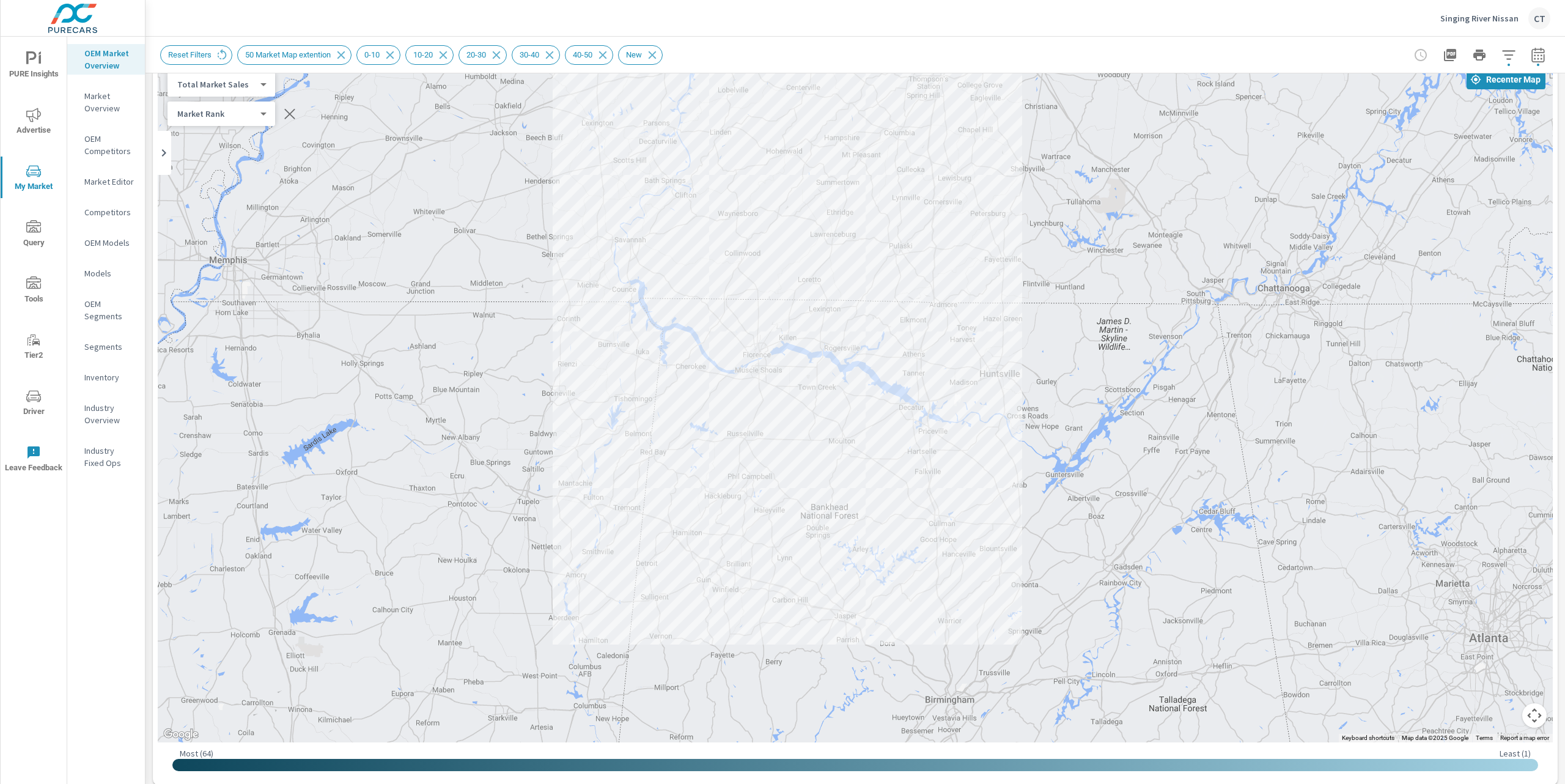
drag, startPoint x: 1160, startPoint y: 434, endPoint x: 1190, endPoint y: 383, distance: 59.2
click at [1190, 383] on div "— 1 — — 1 — 1 — — 5 1 — — 1 — 2 1 2 1 — — — 1 1 — 1 1 — 1 — — 1 — — 1 — 1 1 1 1…" at bounding box center [1469, 684] width 1174 height 661
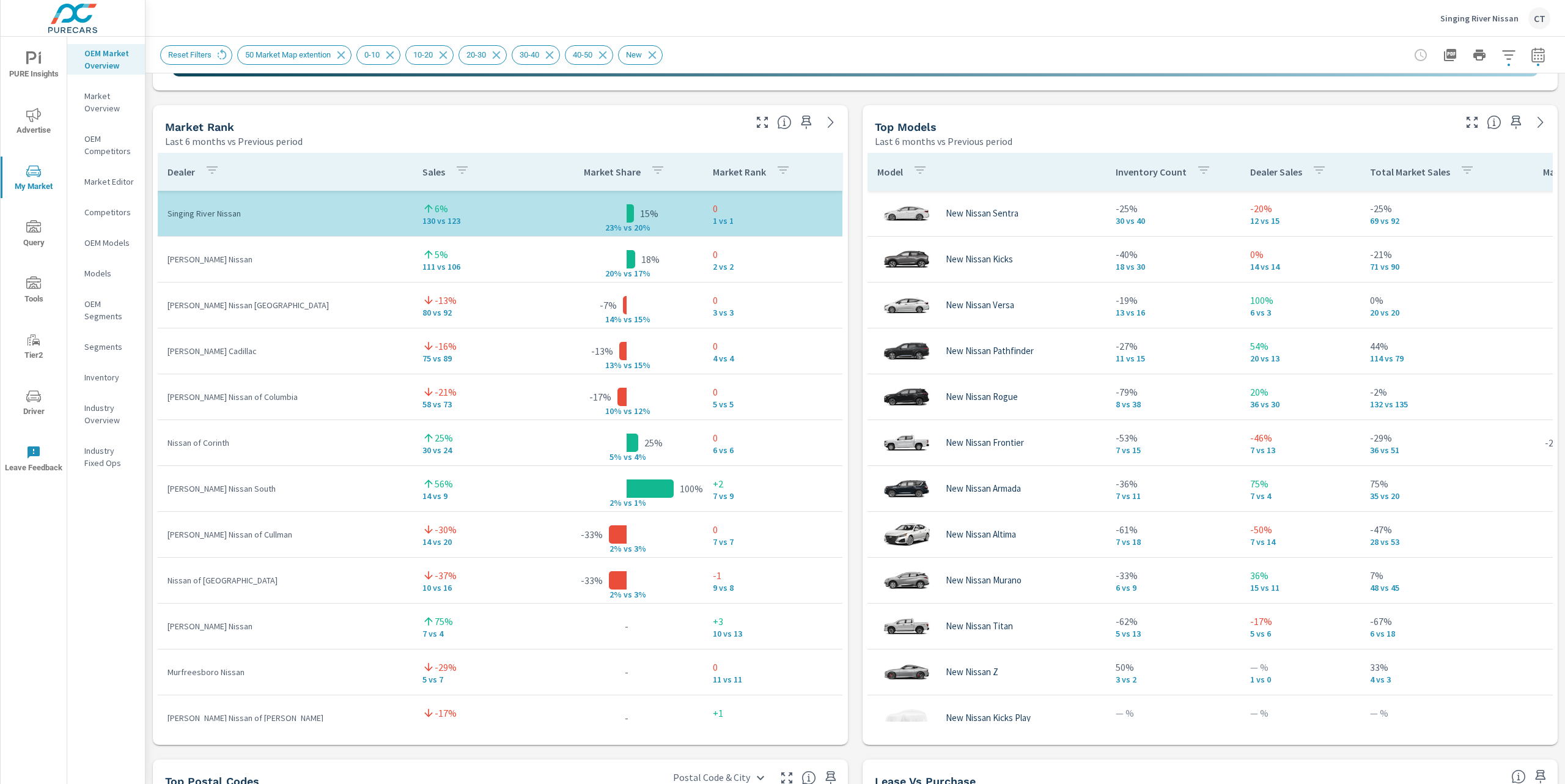
scroll to position [774, 0]
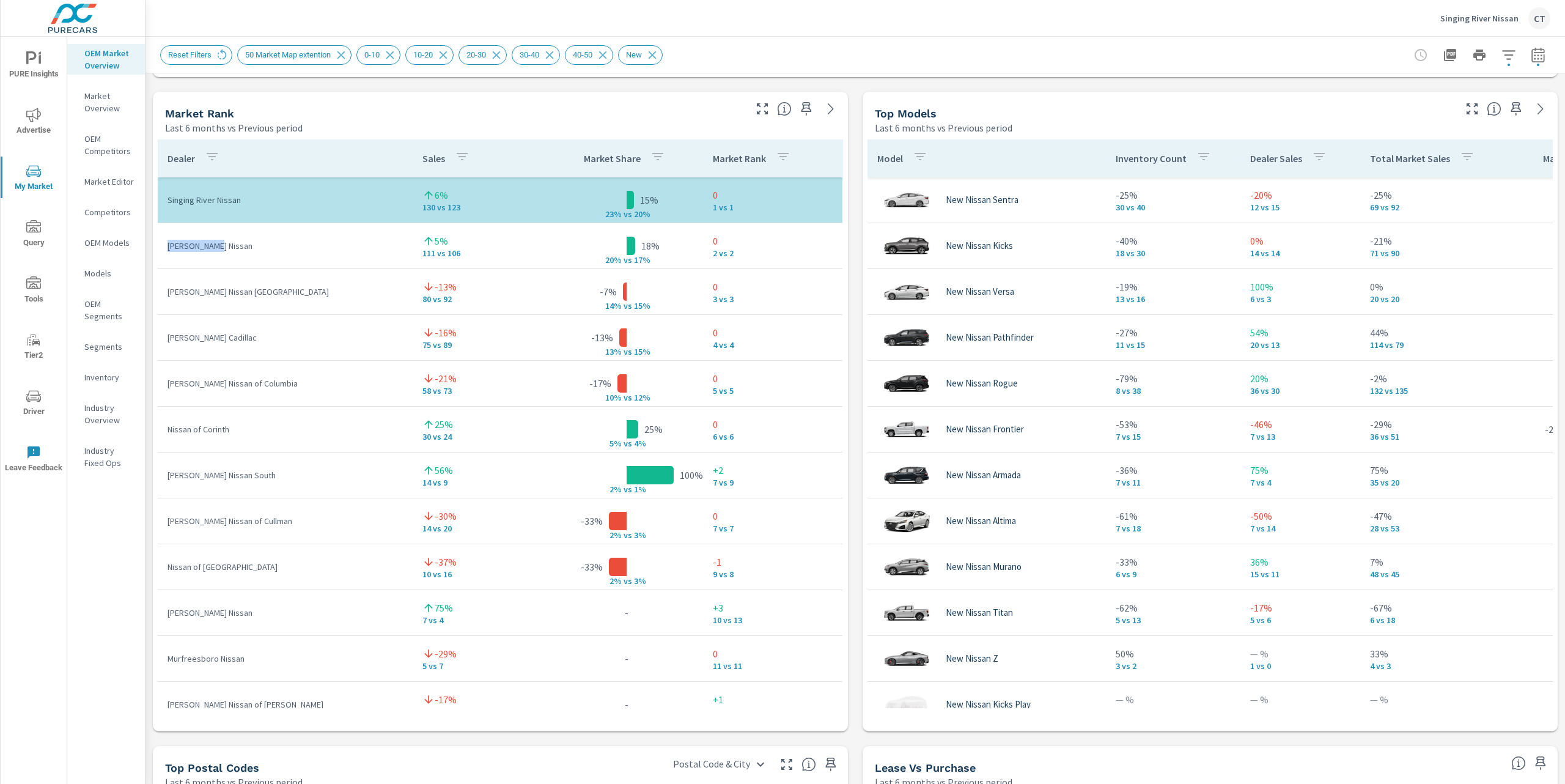
drag, startPoint x: 235, startPoint y: 248, endPoint x: 163, endPoint y: 240, distance: 72.4
click at [163, 240] on td "Jones Nissan" at bounding box center [285, 245] width 255 height 32
click at [414, 129] on div "Last 6 months vs Previous period" at bounding box center [454, 127] width 578 height 14
click at [1364, 97] on div "Top Models Last 6 months vs Previous period" at bounding box center [1160, 113] width 595 height 43
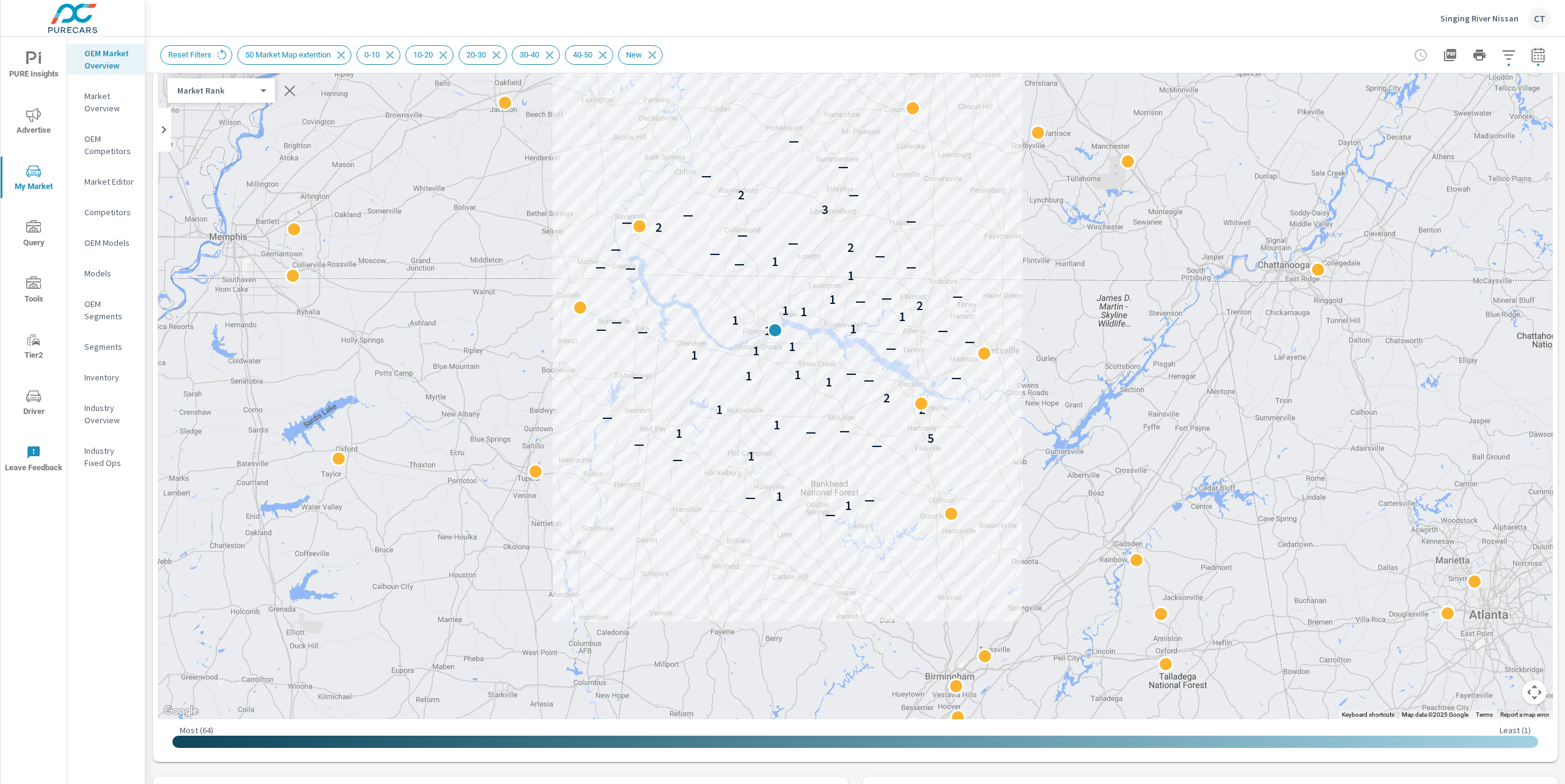
scroll to position [0, 0]
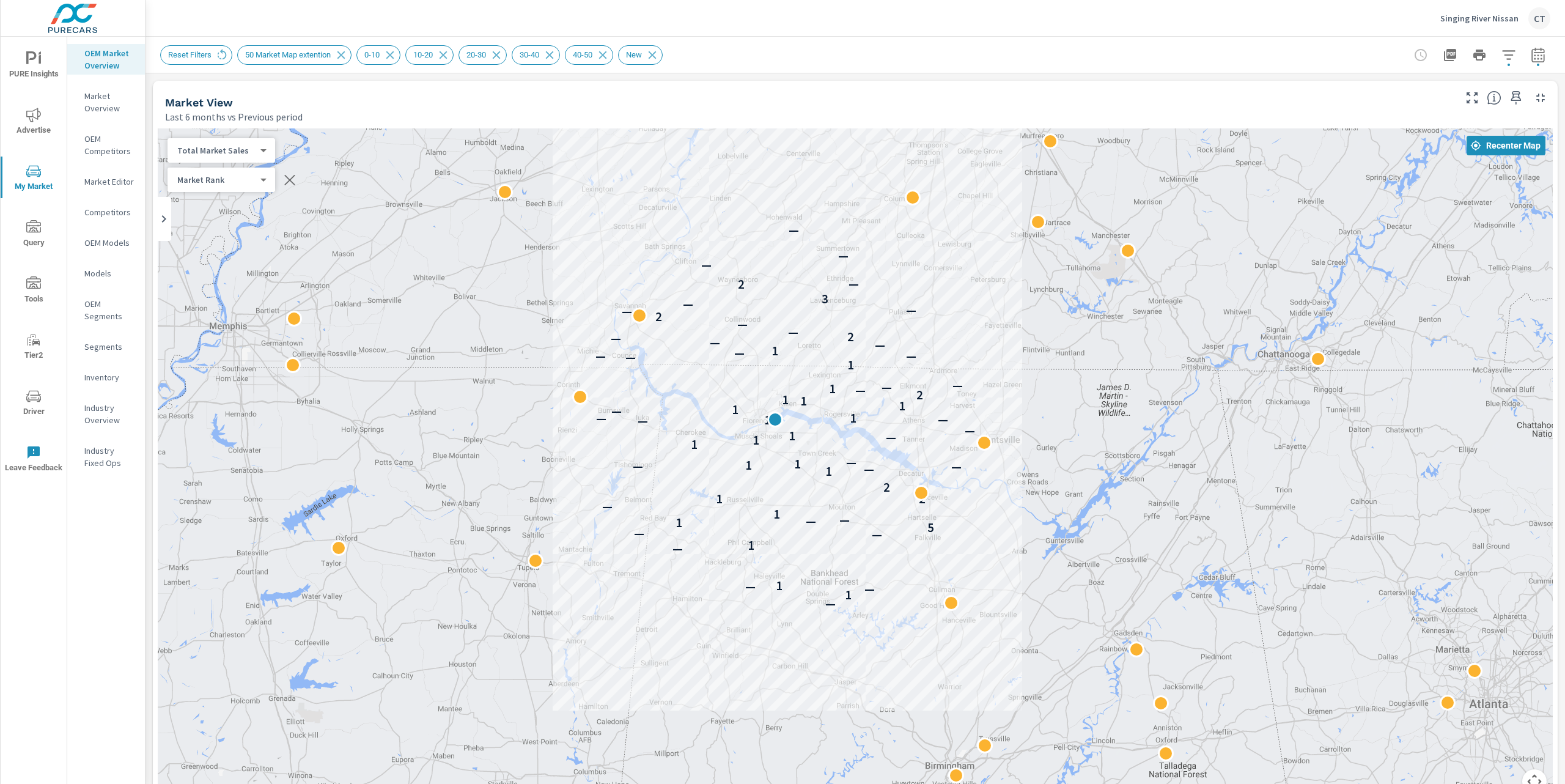
click at [1497, 66] on button "button" at bounding box center [1509, 55] width 24 height 24
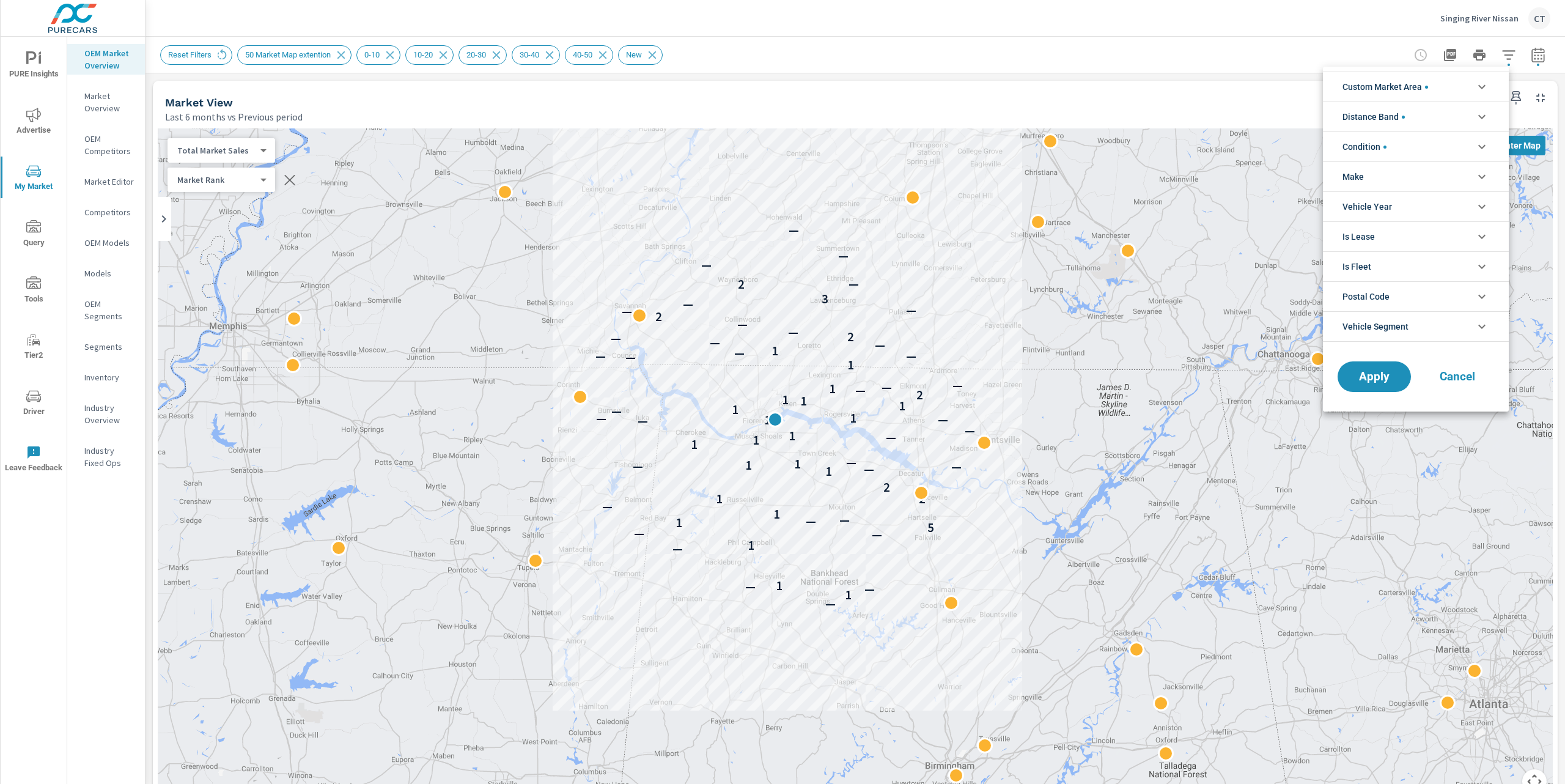
click at [1386, 181] on li "Make" at bounding box center [1416, 176] width 186 height 30
click at [1372, 208] on span "Nissan" at bounding box center [1429, 205] width 134 height 14
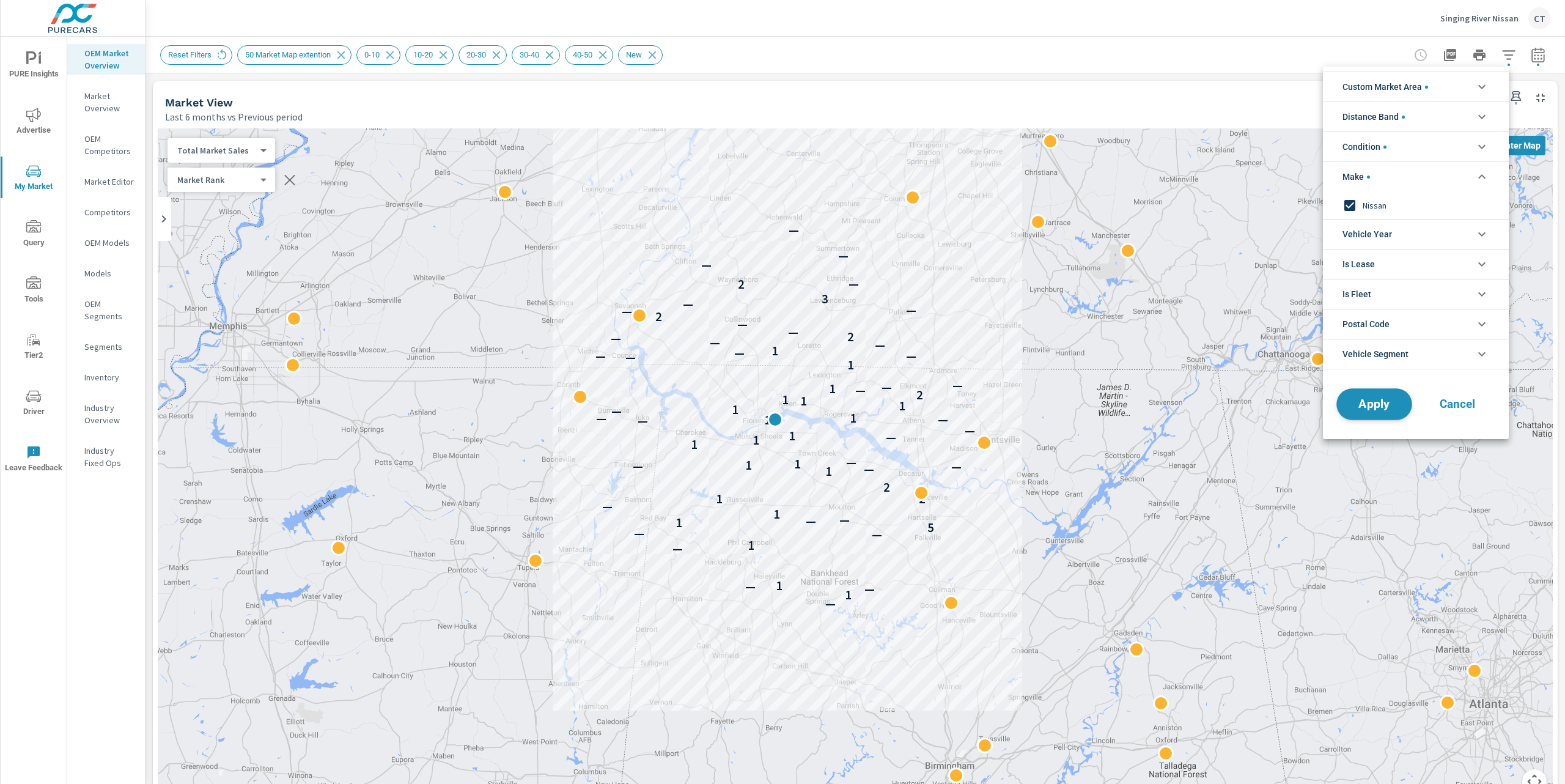
click at [1379, 404] on span "Apply" at bounding box center [1374, 404] width 50 height 11
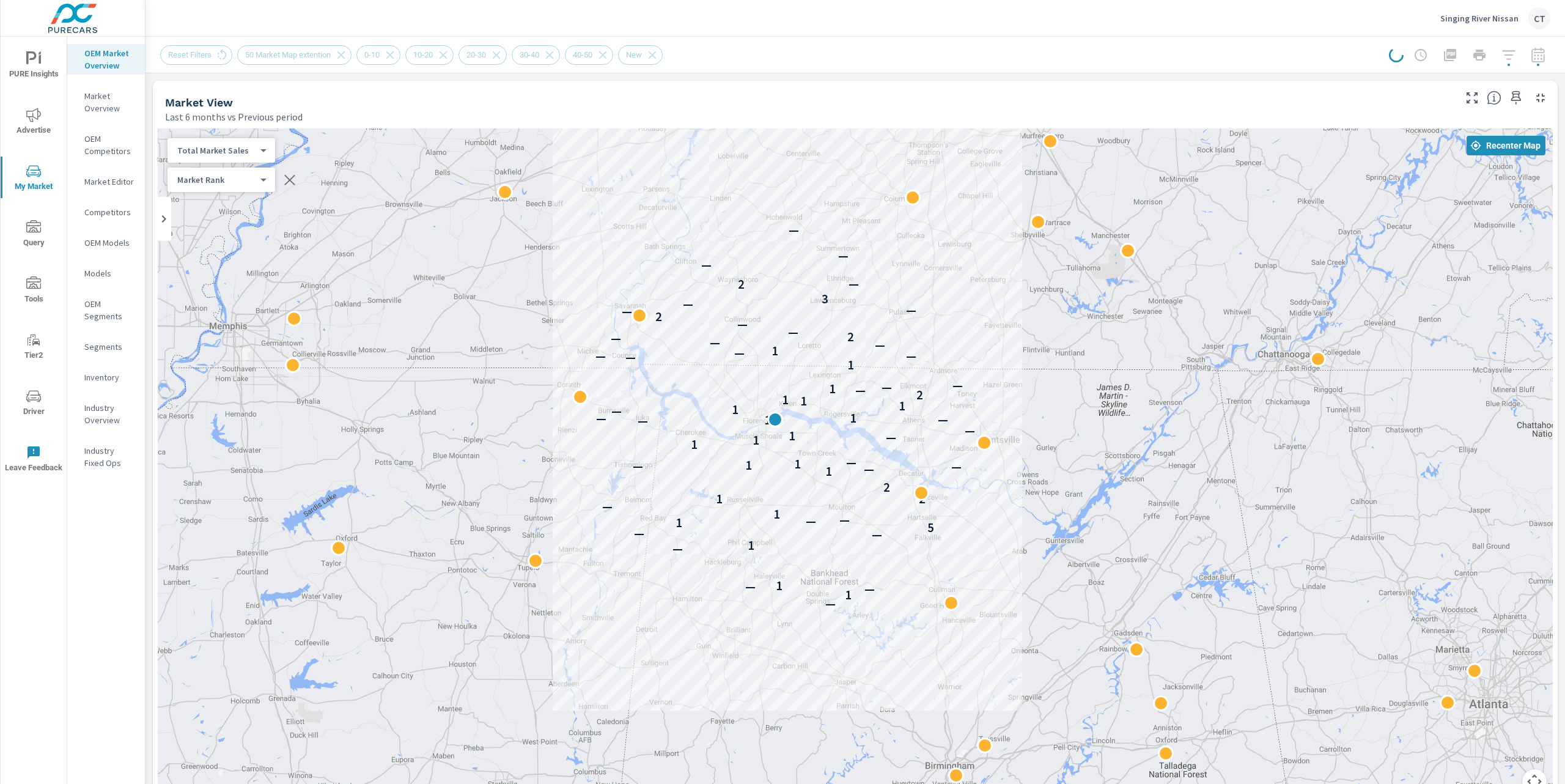
click at [1314, 49] on div "Reset Filters 50 Market Map extention 0-10 10-20 20-30 30-40 40-50 New" at bounding box center [759, 55] width 1199 height 20
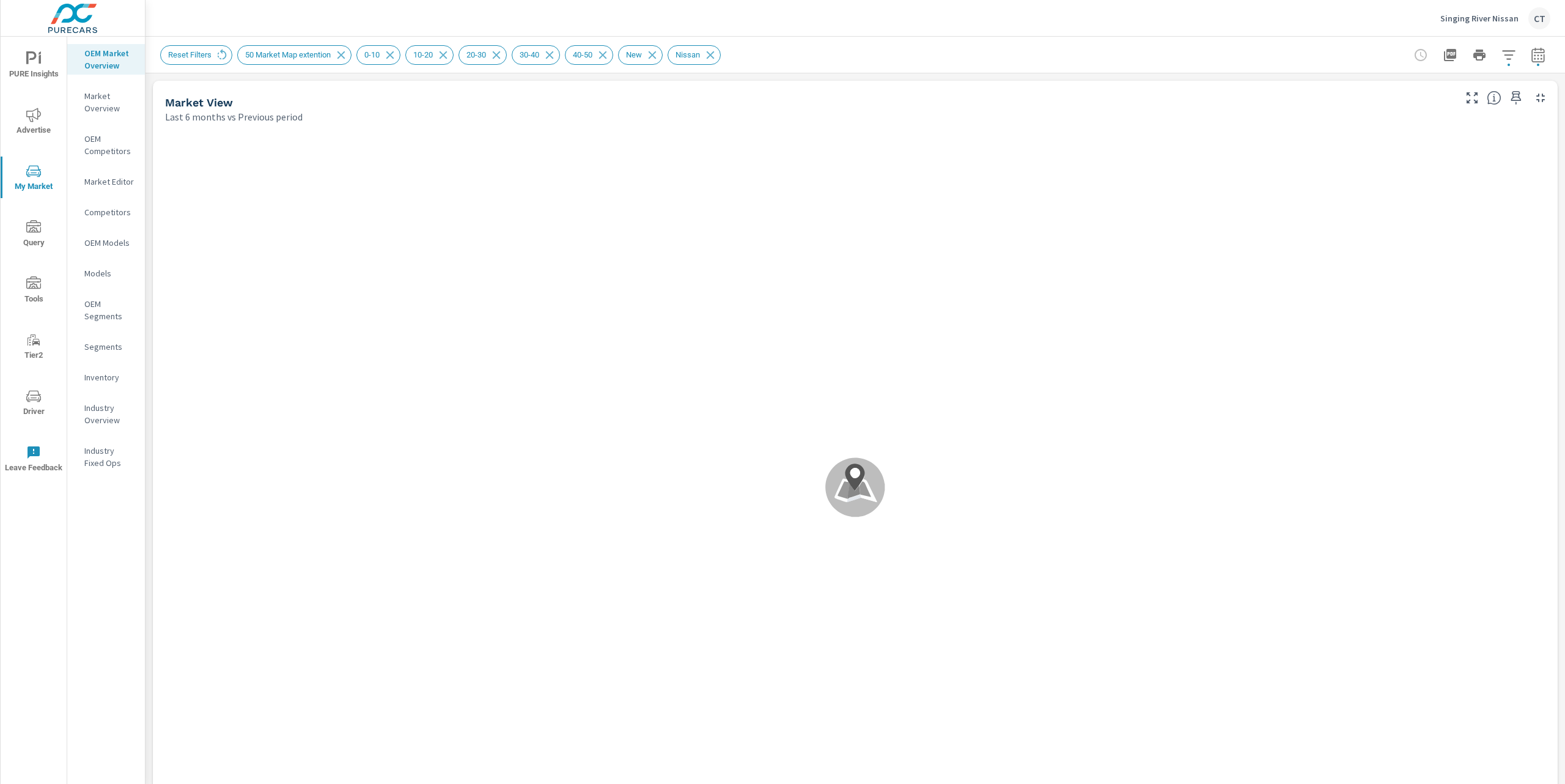
click at [1508, 47] on div at bounding box center [1479, 55] width 142 height 24
click at [1501, 55] on icon "button" at bounding box center [1508, 55] width 14 height 14
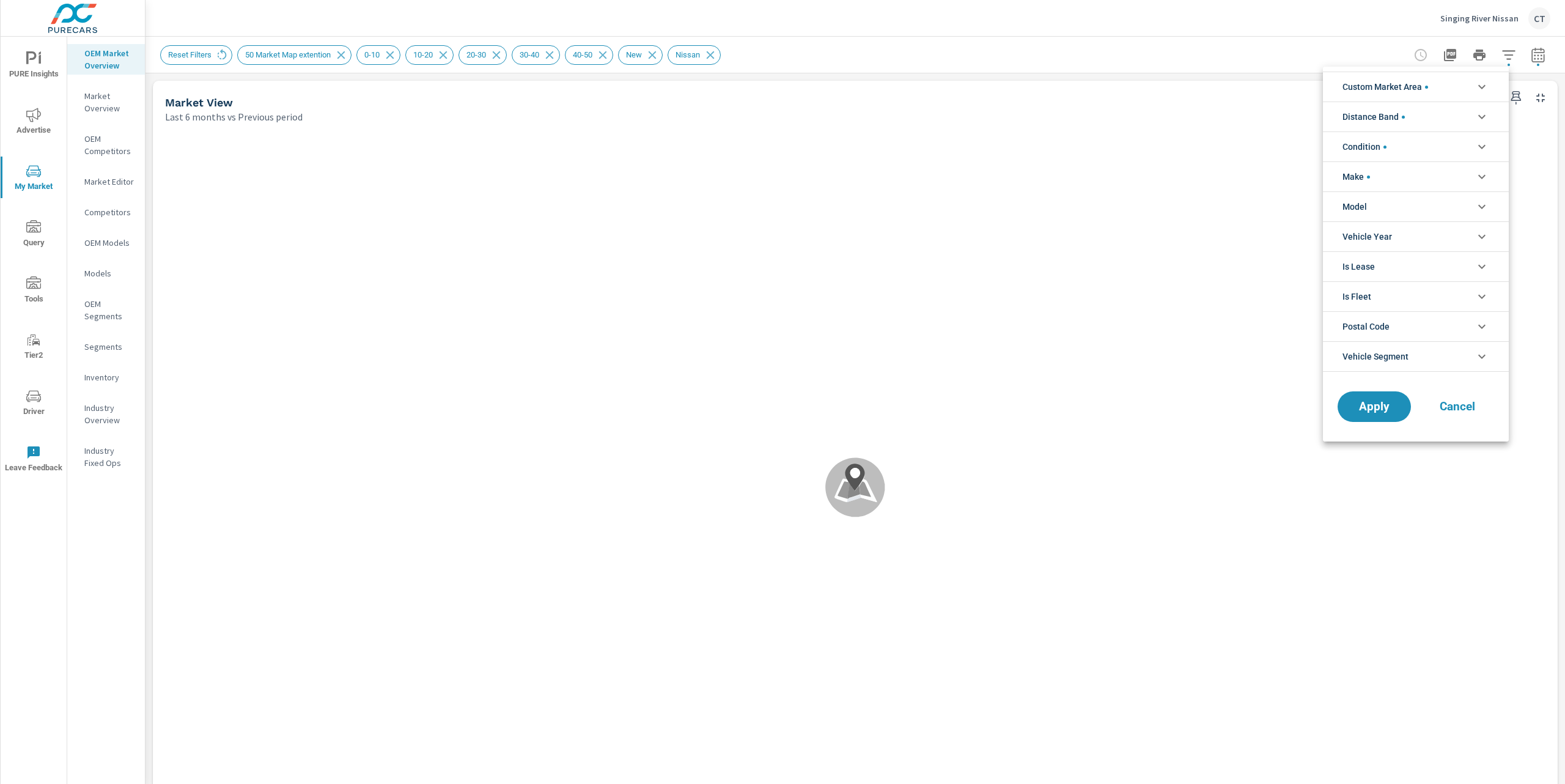
click at [1399, 207] on li "Model" at bounding box center [1416, 207] width 186 height 30
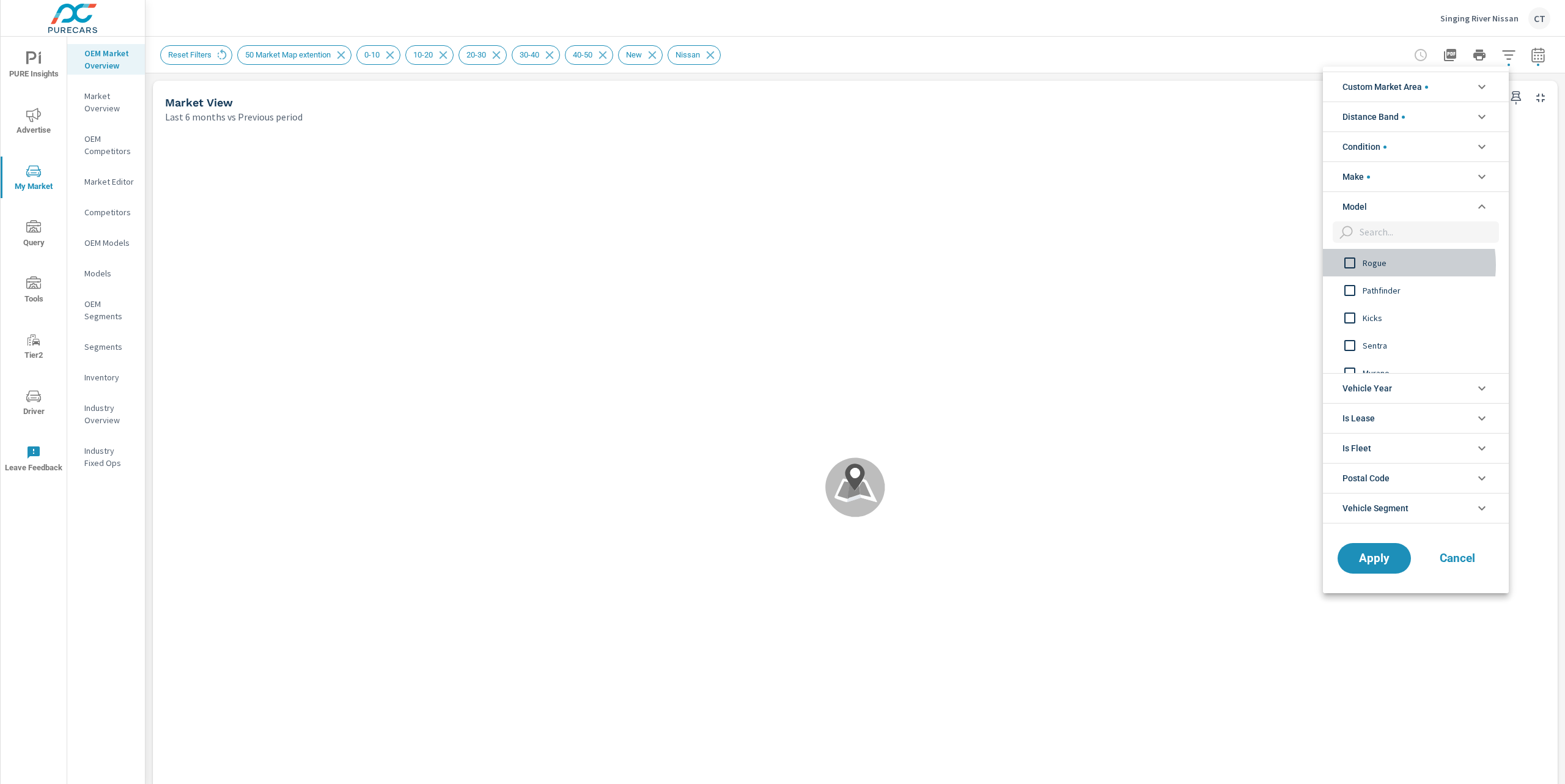
click at [1380, 266] on span "Rogue" at bounding box center [1429, 262] width 134 height 14
click at [1385, 558] on span "Apply" at bounding box center [1374, 558] width 50 height 11
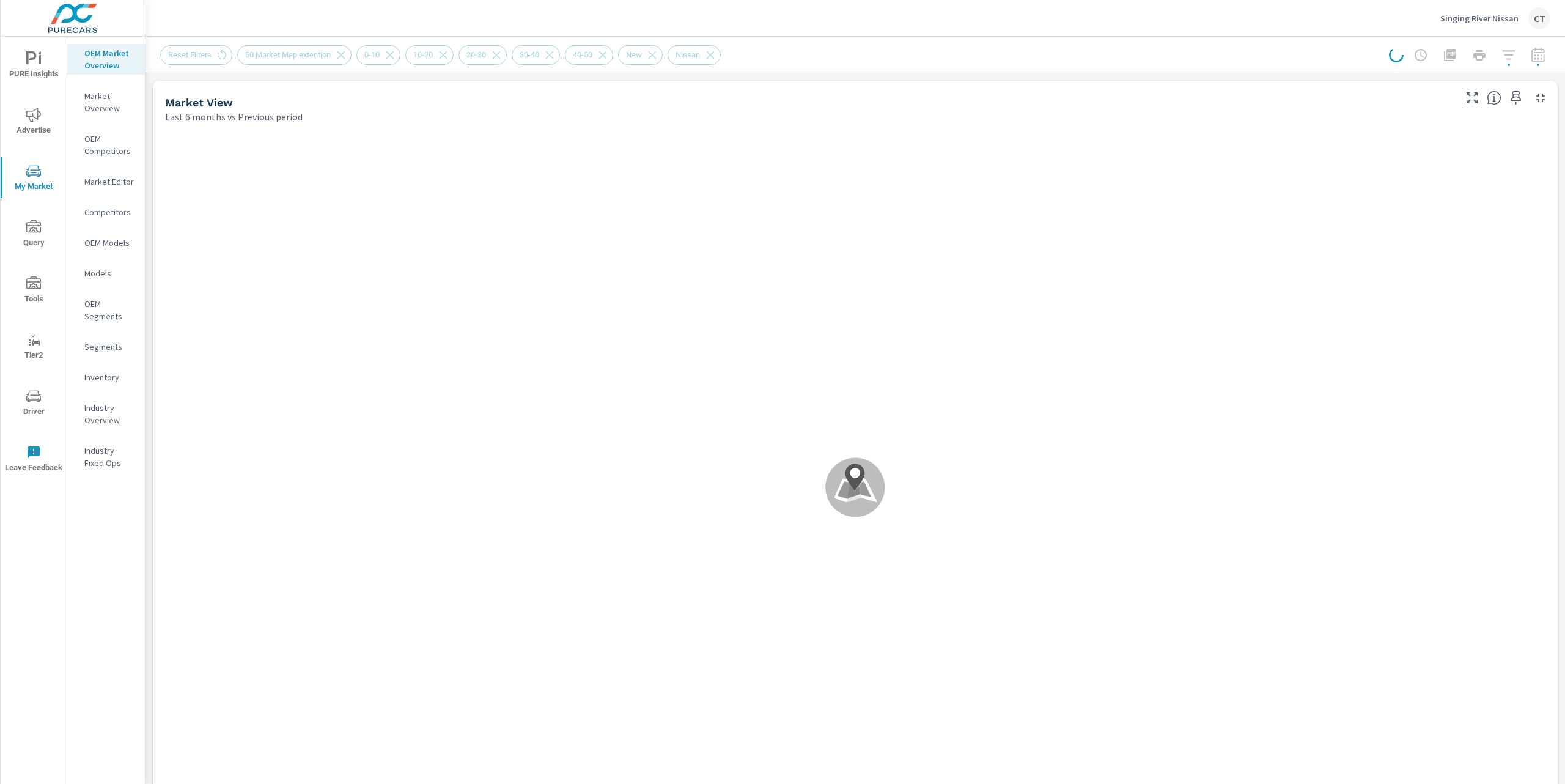
click at [1478, 55] on div at bounding box center [1470, 55] width 161 height 24
click at [1325, 33] on div "Singing River Nissan CT" at bounding box center [854, 18] width 1390 height 36
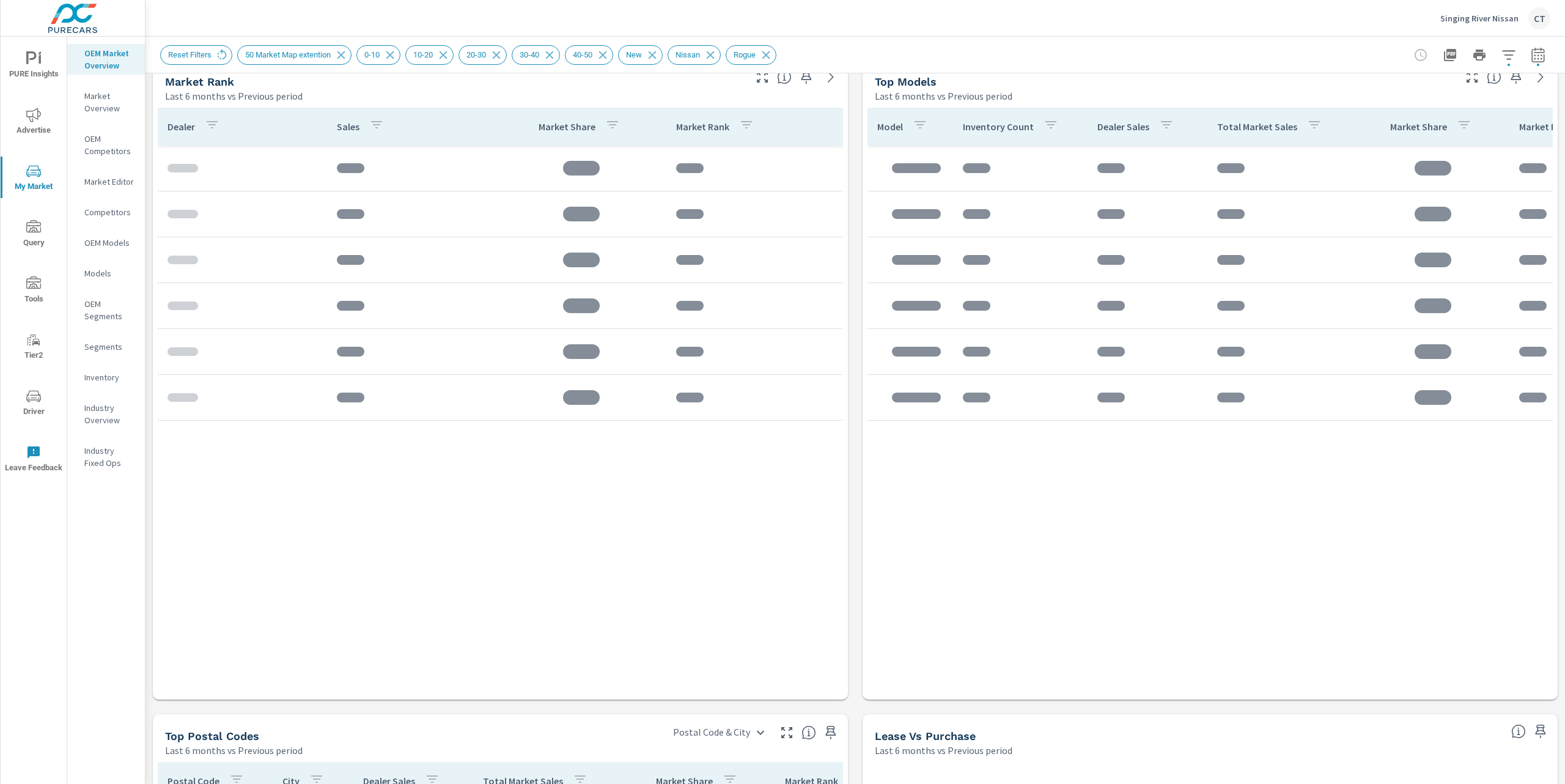
scroll to position [785, 0]
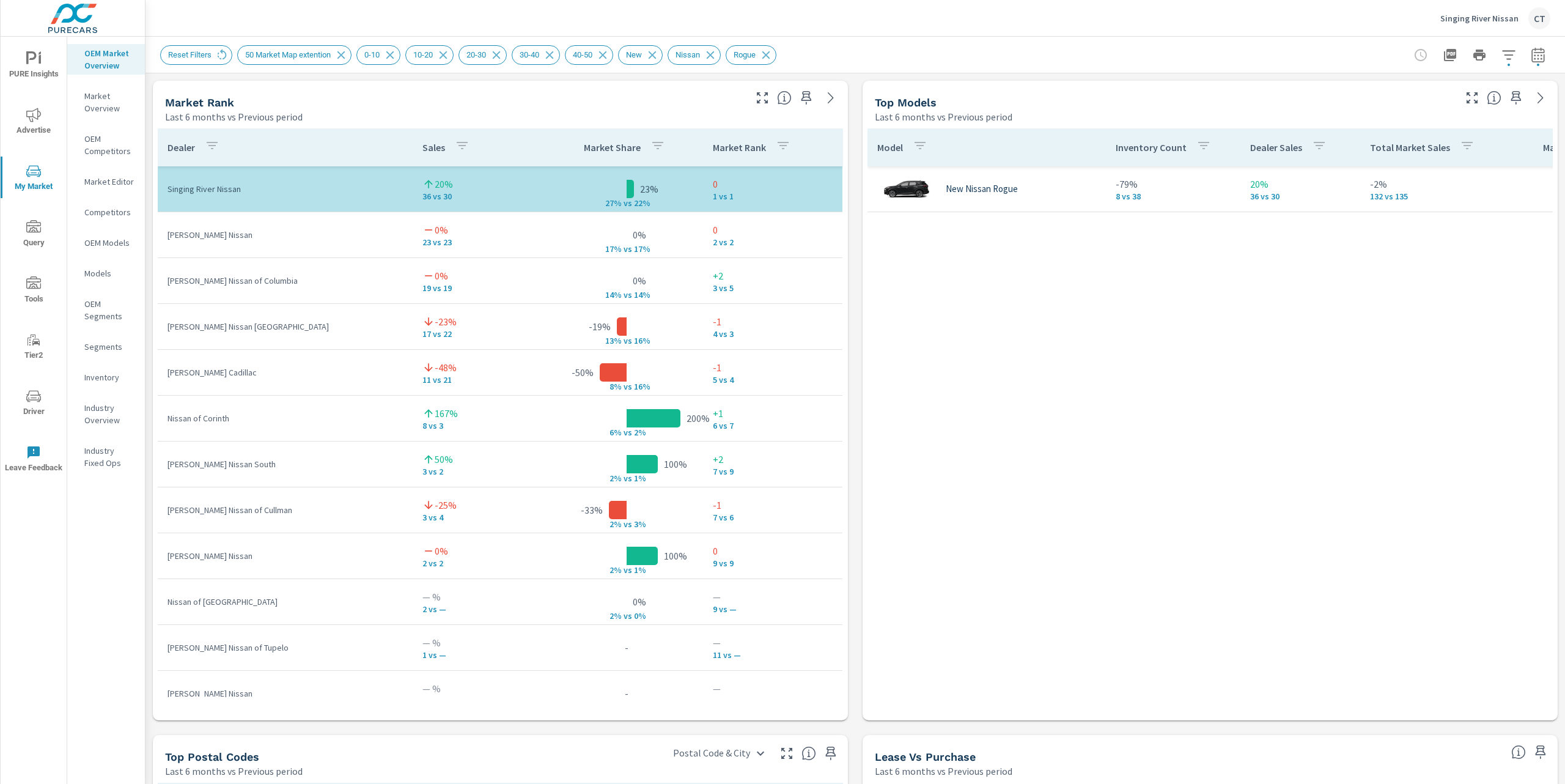
click at [1157, 406] on div "Model Inventory Count Dealer Sales Total Market Sales Market Share Market Rank …" at bounding box center [1210, 412] width 686 height 569
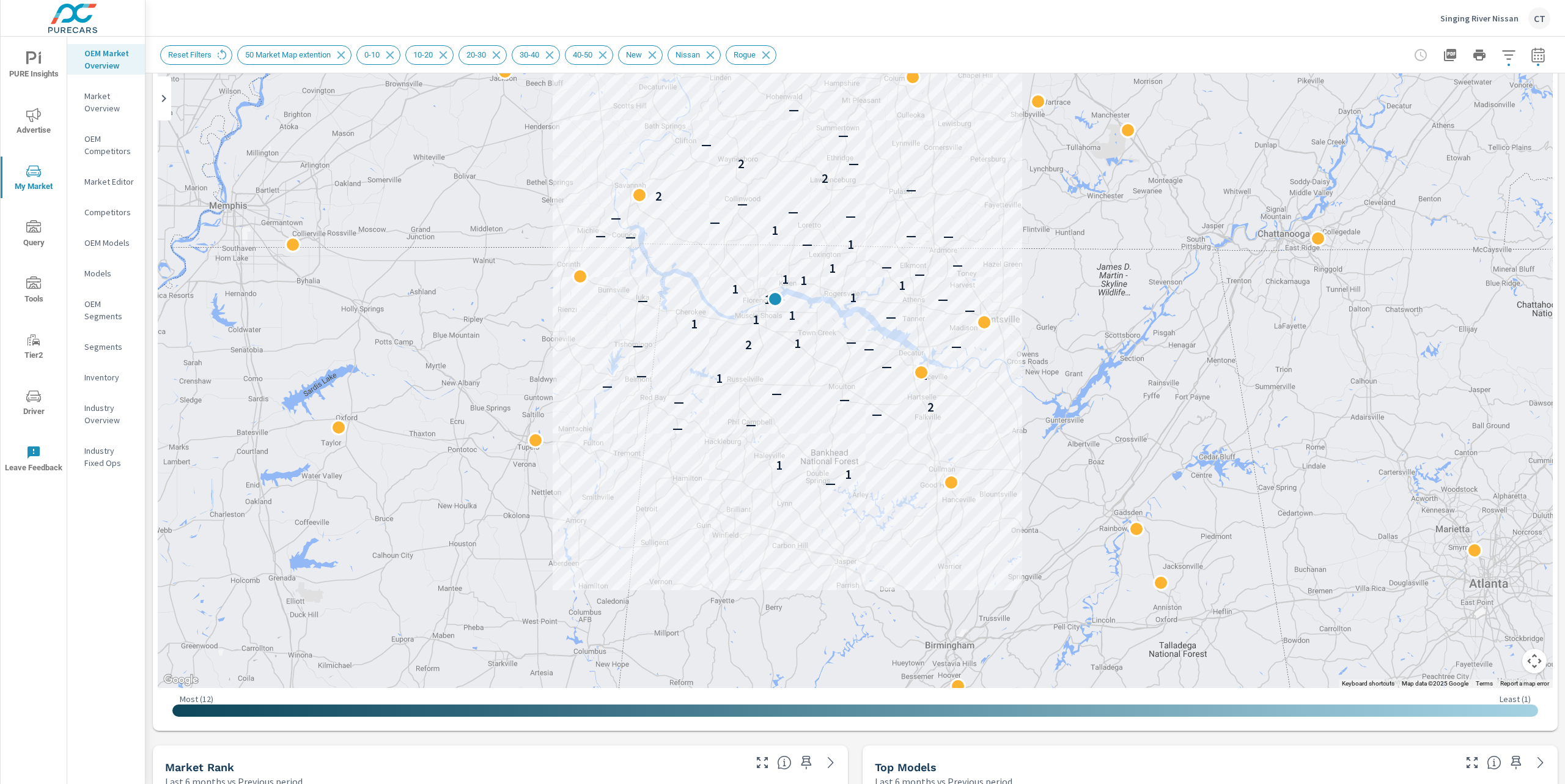
scroll to position [30, 0]
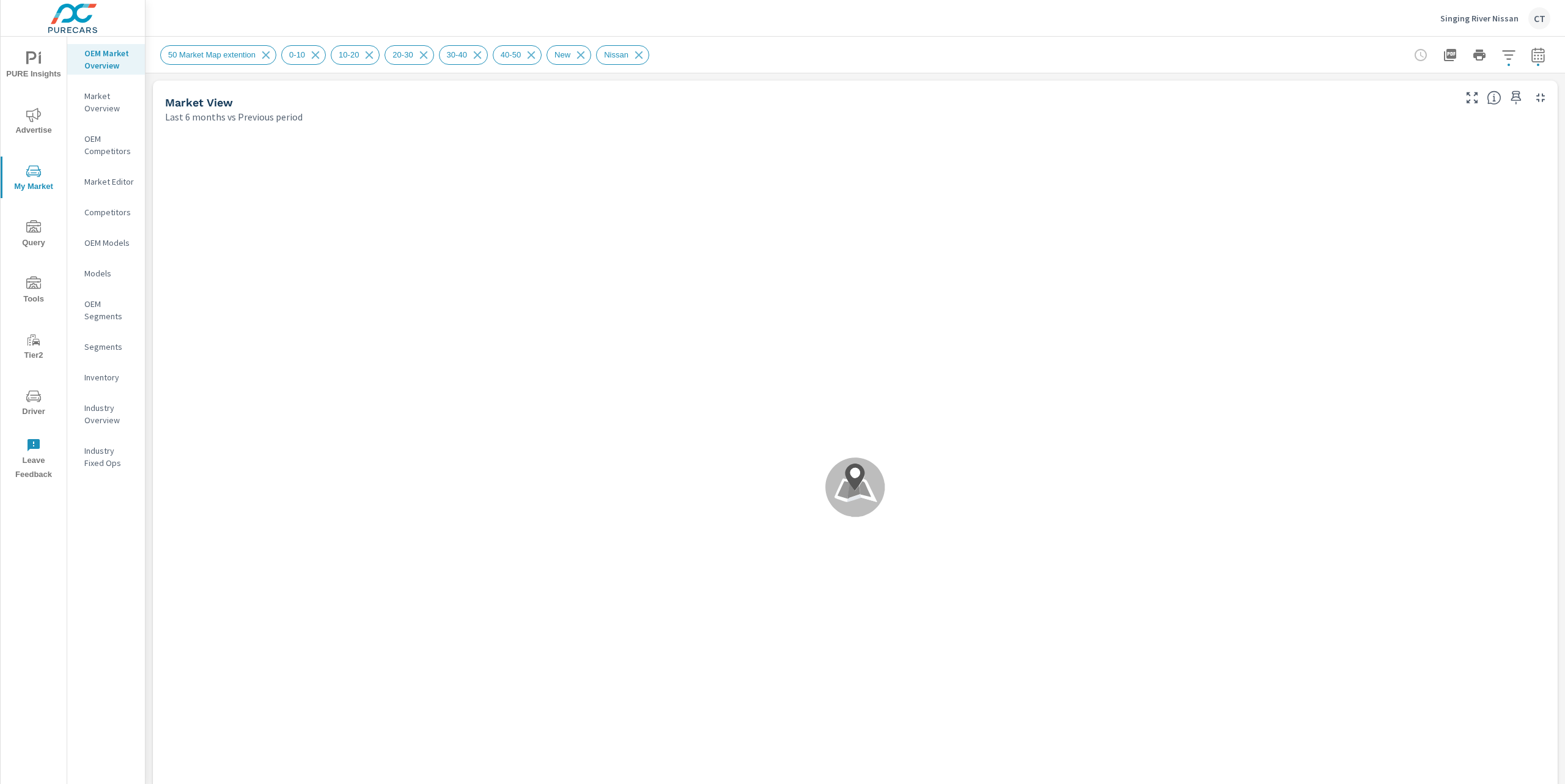
click at [873, 50] on div "50 Market Map extention 0-10 10-20 [PHONE_NUMBER] 40-50 New Nissan" at bounding box center [769, 55] width 1219 height 20
click at [1504, 63] on button "button" at bounding box center [1509, 55] width 24 height 24
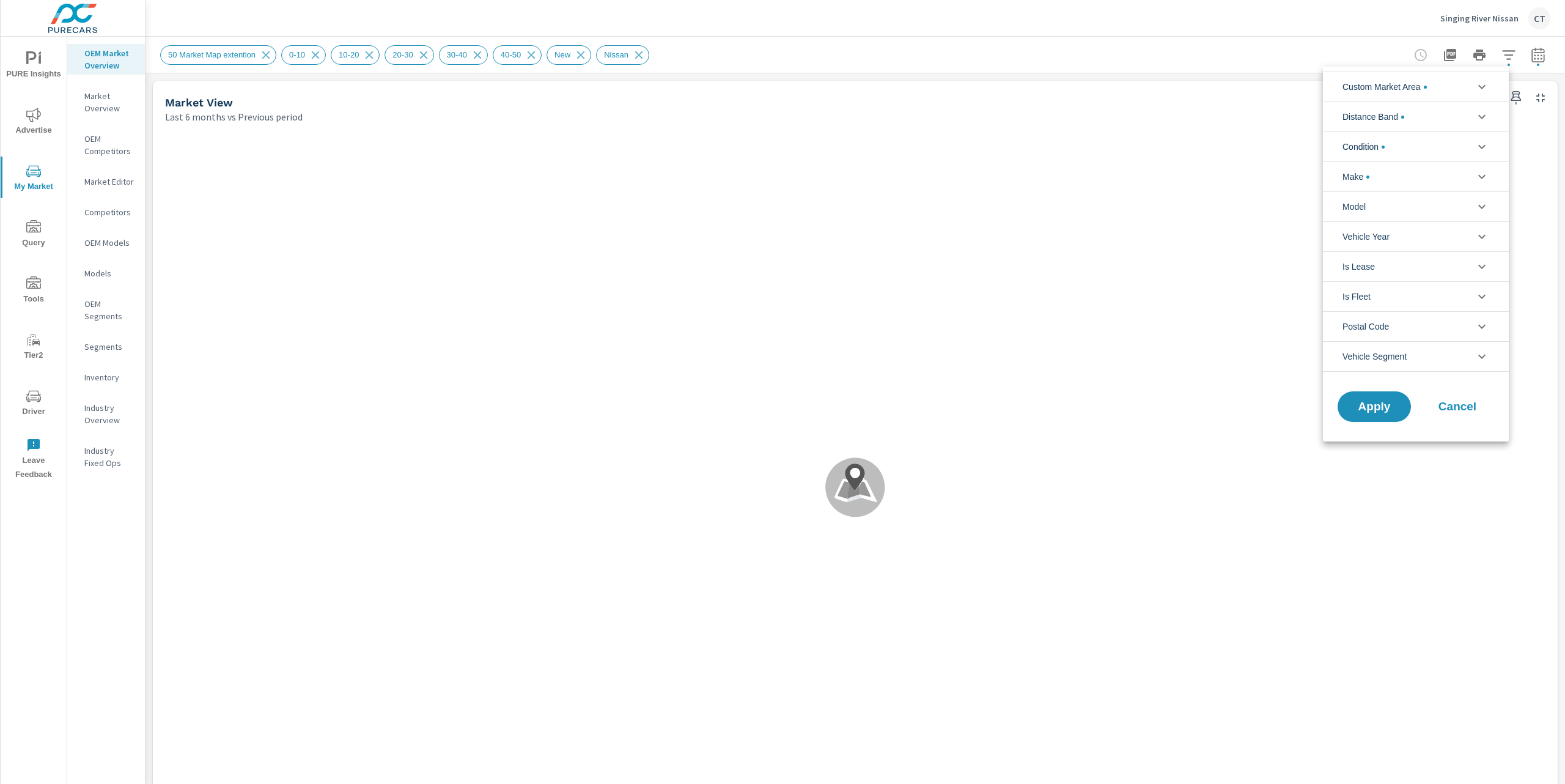
click at [1416, 211] on li "Model" at bounding box center [1416, 207] width 186 height 30
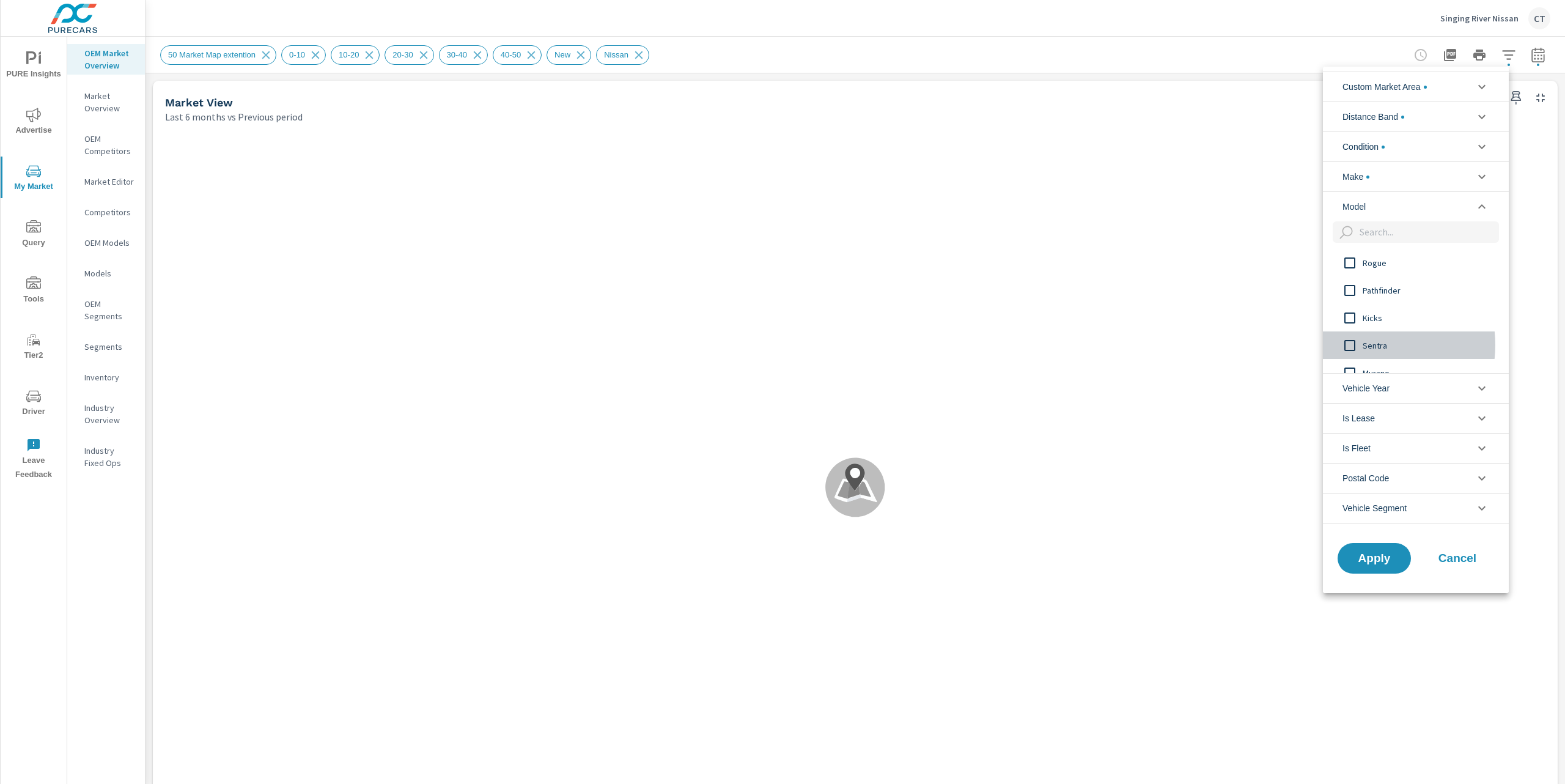
click at [1364, 346] on span "Sentra" at bounding box center [1429, 345] width 134 height 14
click at [1376, 561] on span "Apply" at bounding box center [1374, 558] width 50 height 11
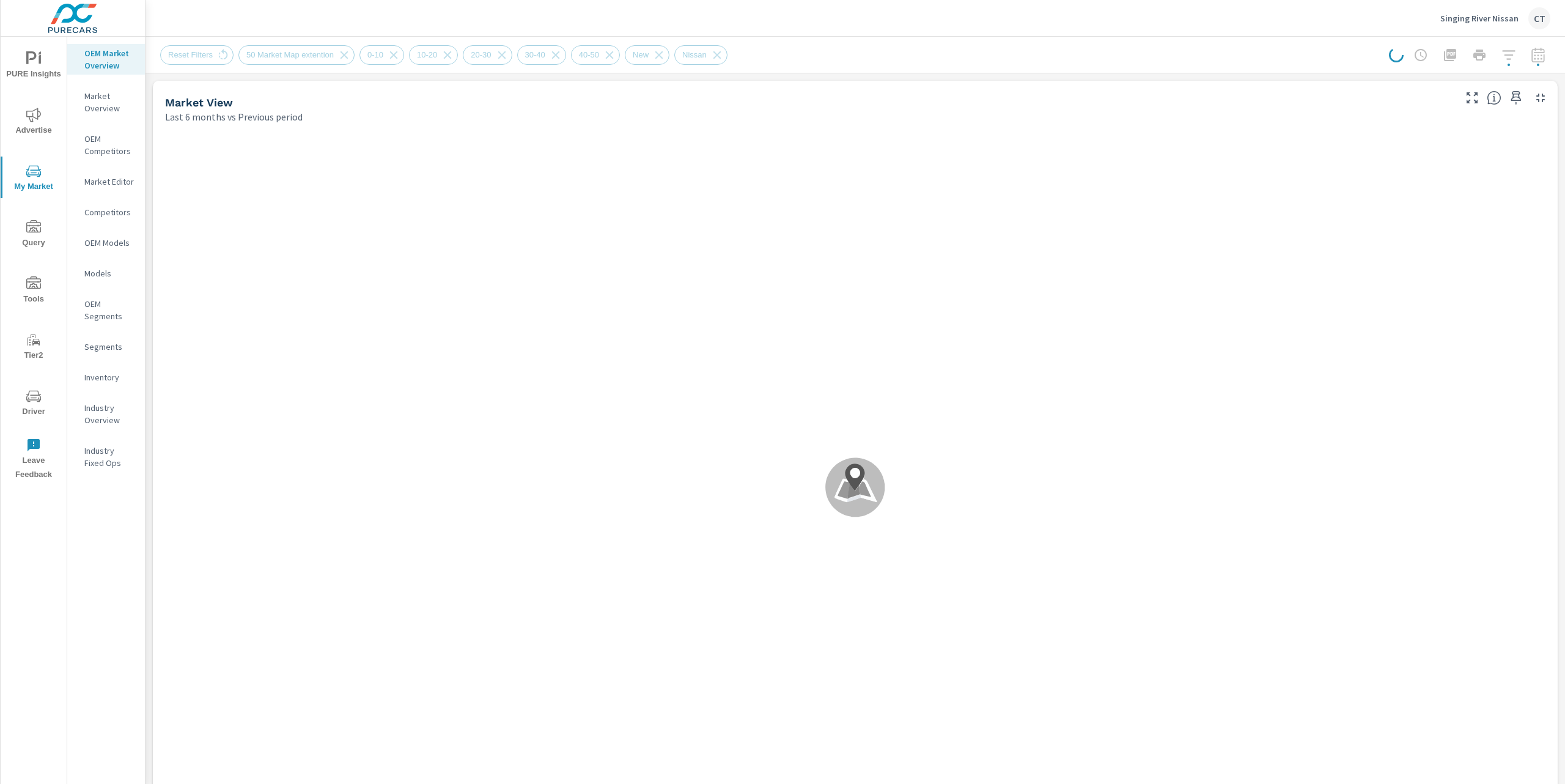
click at [1209, 52] on div "Reset Filters 50 Market Map extention 0-10 10-20 [PHONE_NUMBER] 40-50 New Nissan" at bounding box center [759, 55] width 1199 height 20
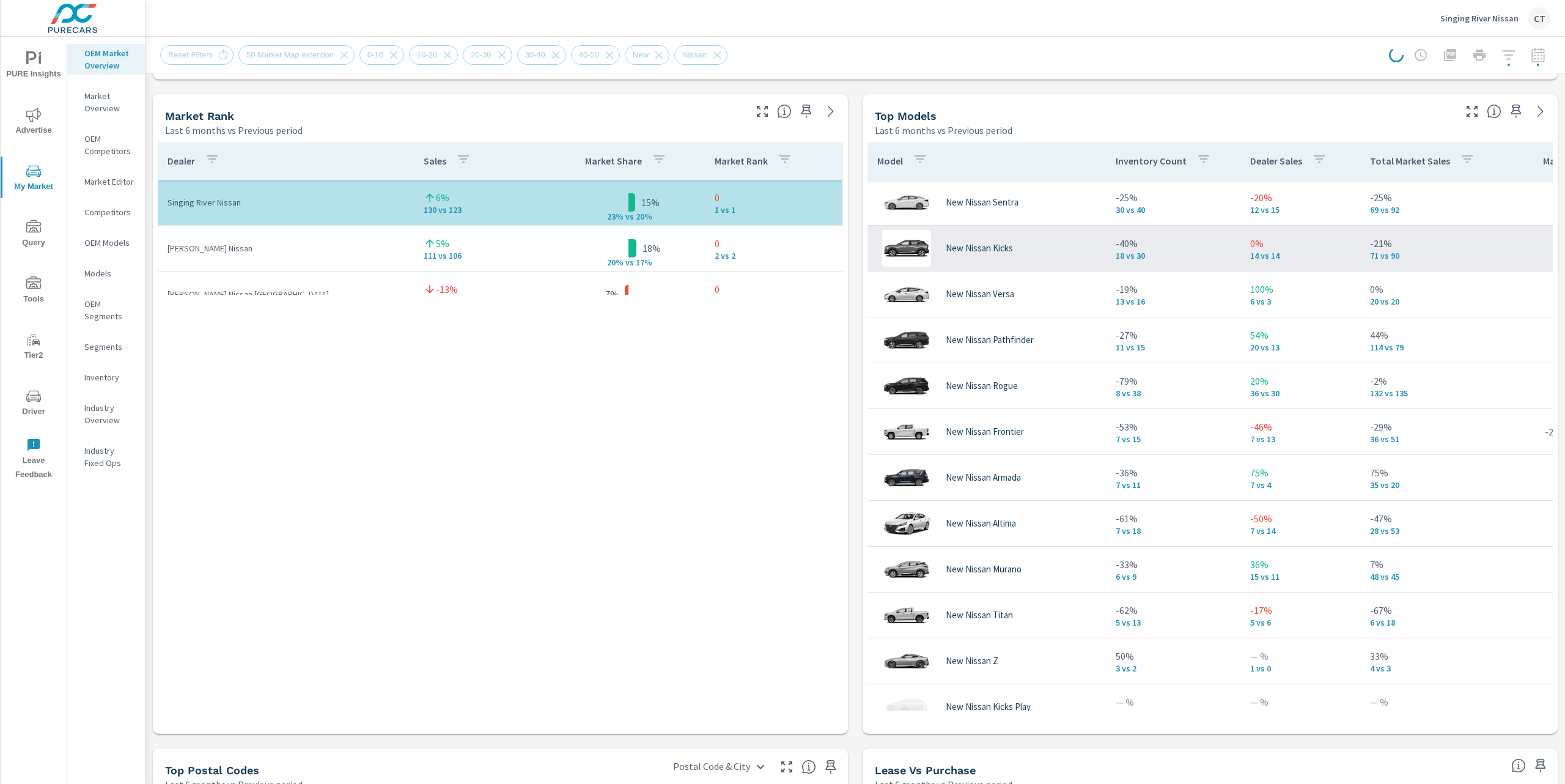
scroll to position [0, 2]
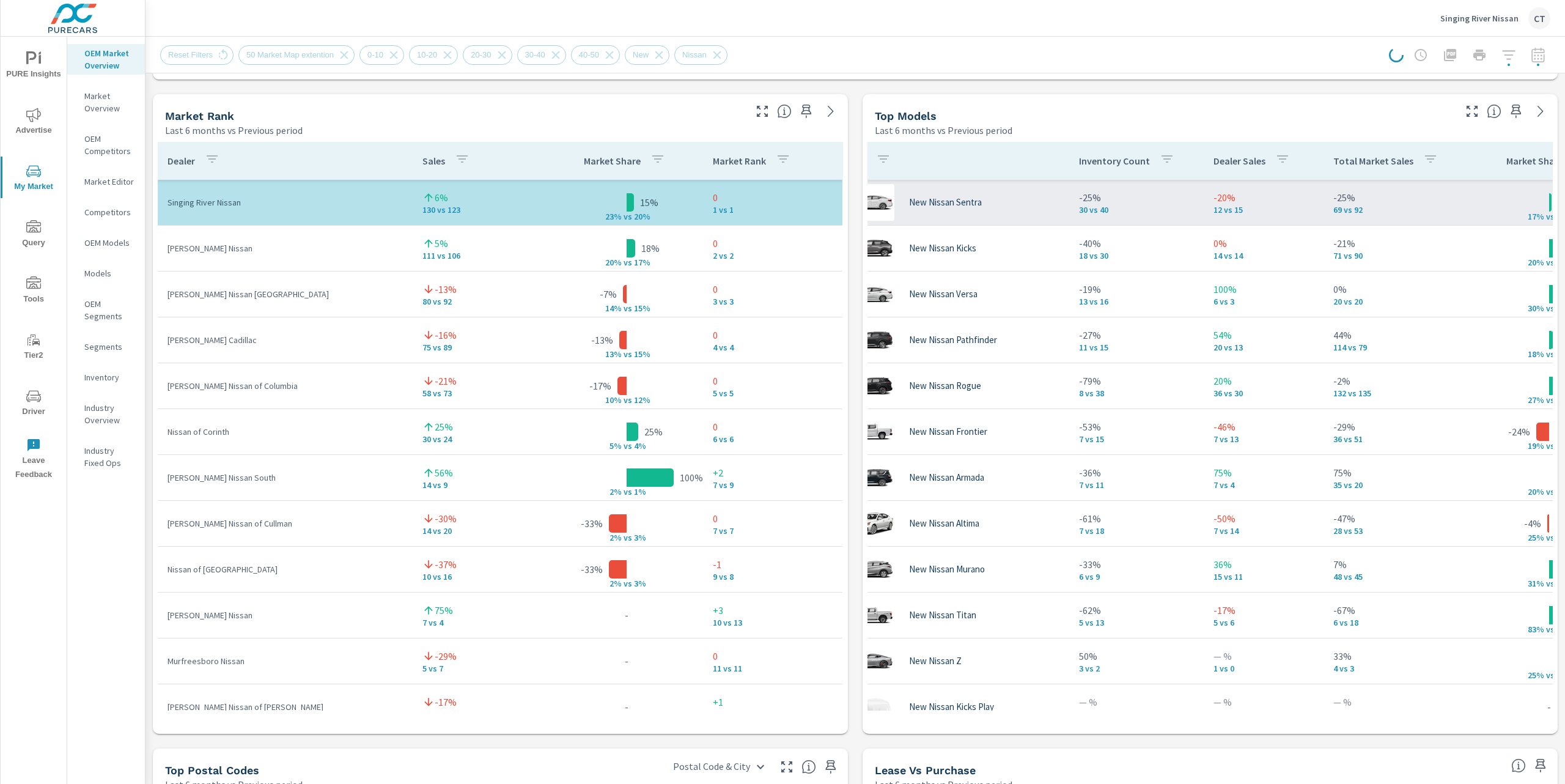
scroll to position [0, 35]
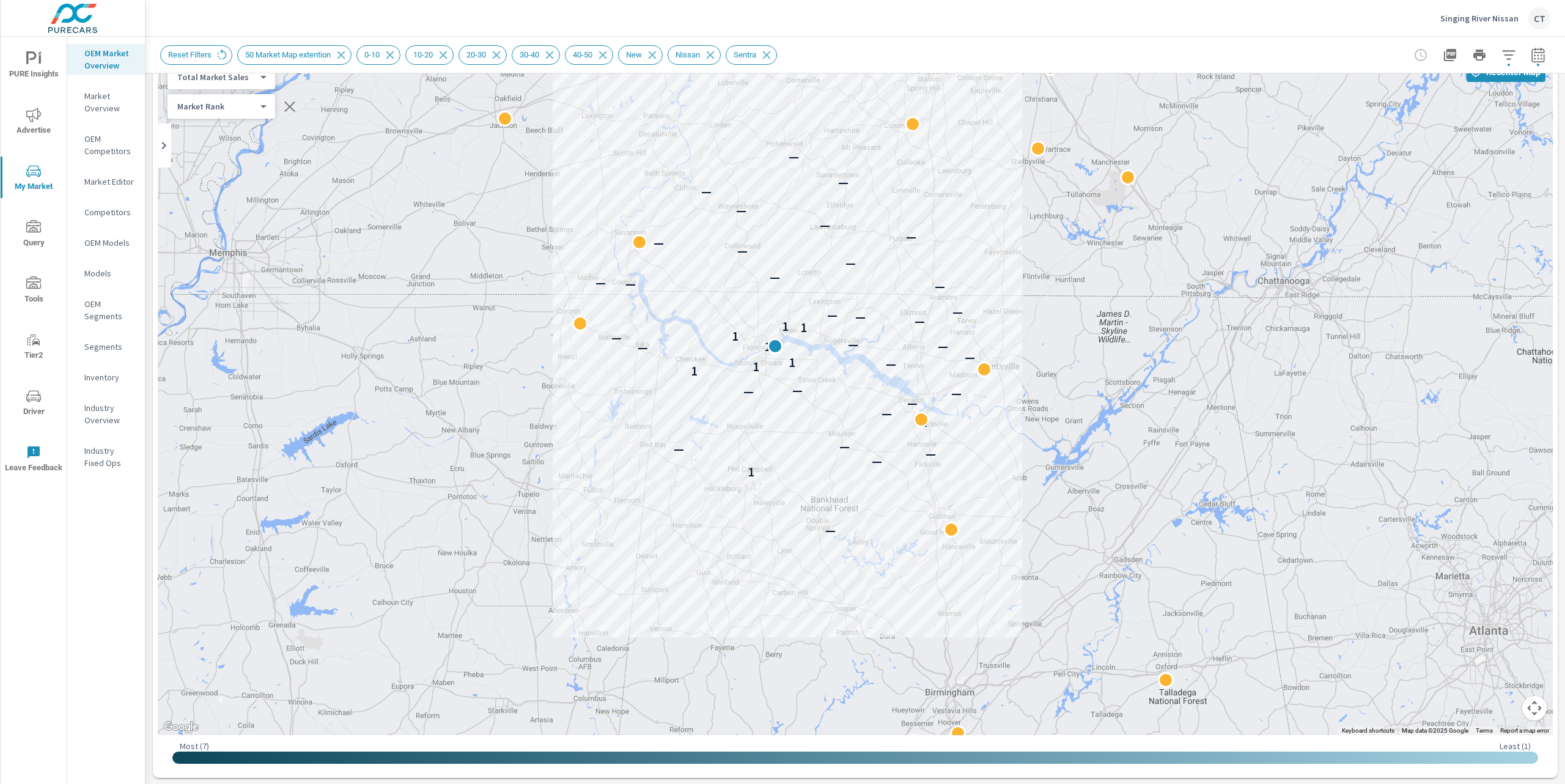
scroll to position [86, 0]
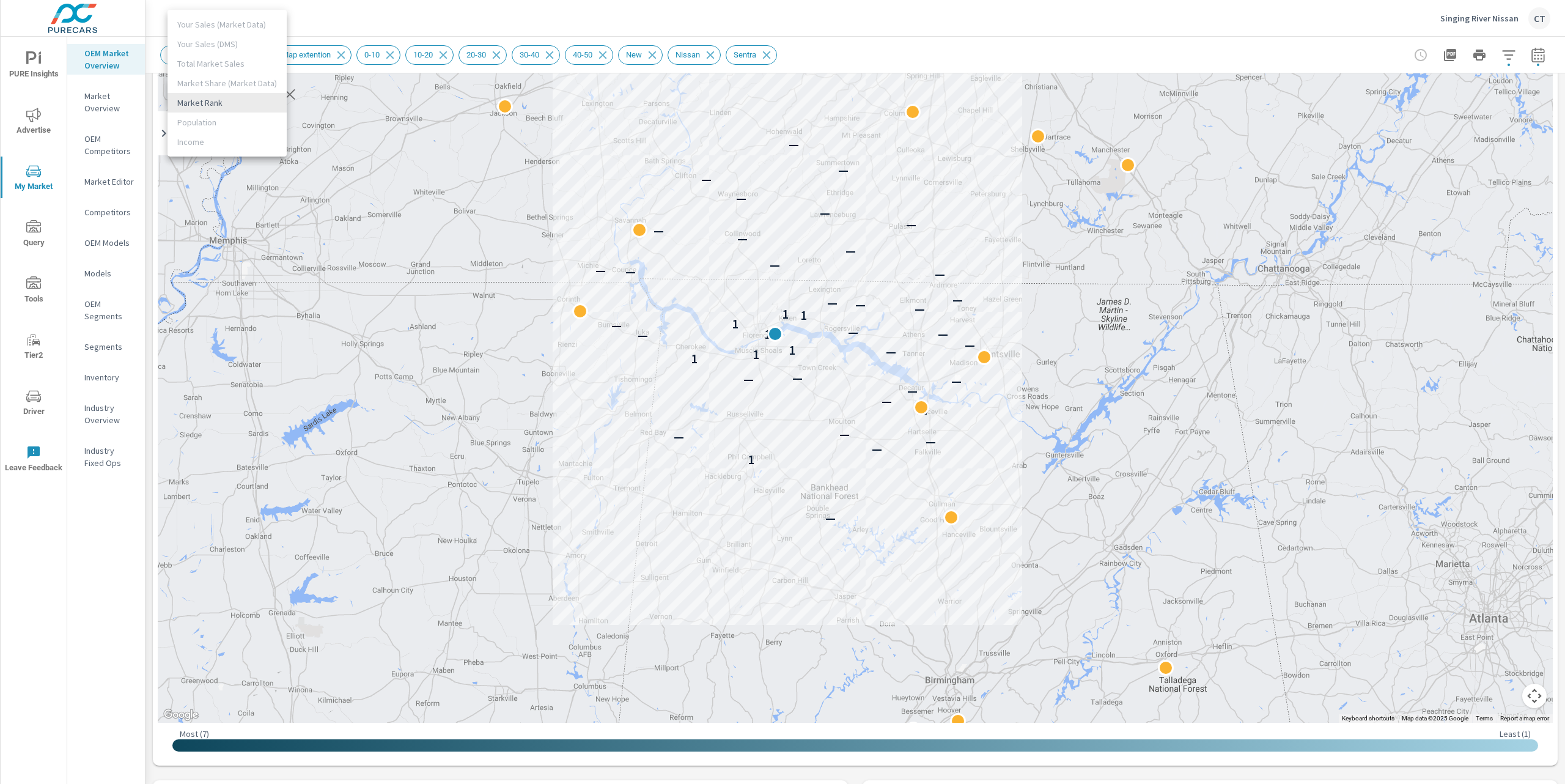
click at [258, 90] on body "PURE Insights Advertise My Market Query Tools Tier2 Driver Leave Feedback OEM M…" at bounding box center [782, 392] width 1565 height 784
click at [634, 149] on div at bounding box center [782, 392] width 1565 height 784
drag, startPoint x: 573, startPoint y: 162, endPoint x: 573, endPoint y: 203, distance: 41.0
drag, startPoint x: 588, startPoint y: 198, endPoint x: 575, endPoint y: 233, distance: 37.3
click at [575, 233] on div "— 1 — — — — — — — — — — 1 1 — 1 — — 1 — — — 1 1 1 — — — — — — — — — — — — — — —…" at bounding box center [855, 382] width 1395 height 679
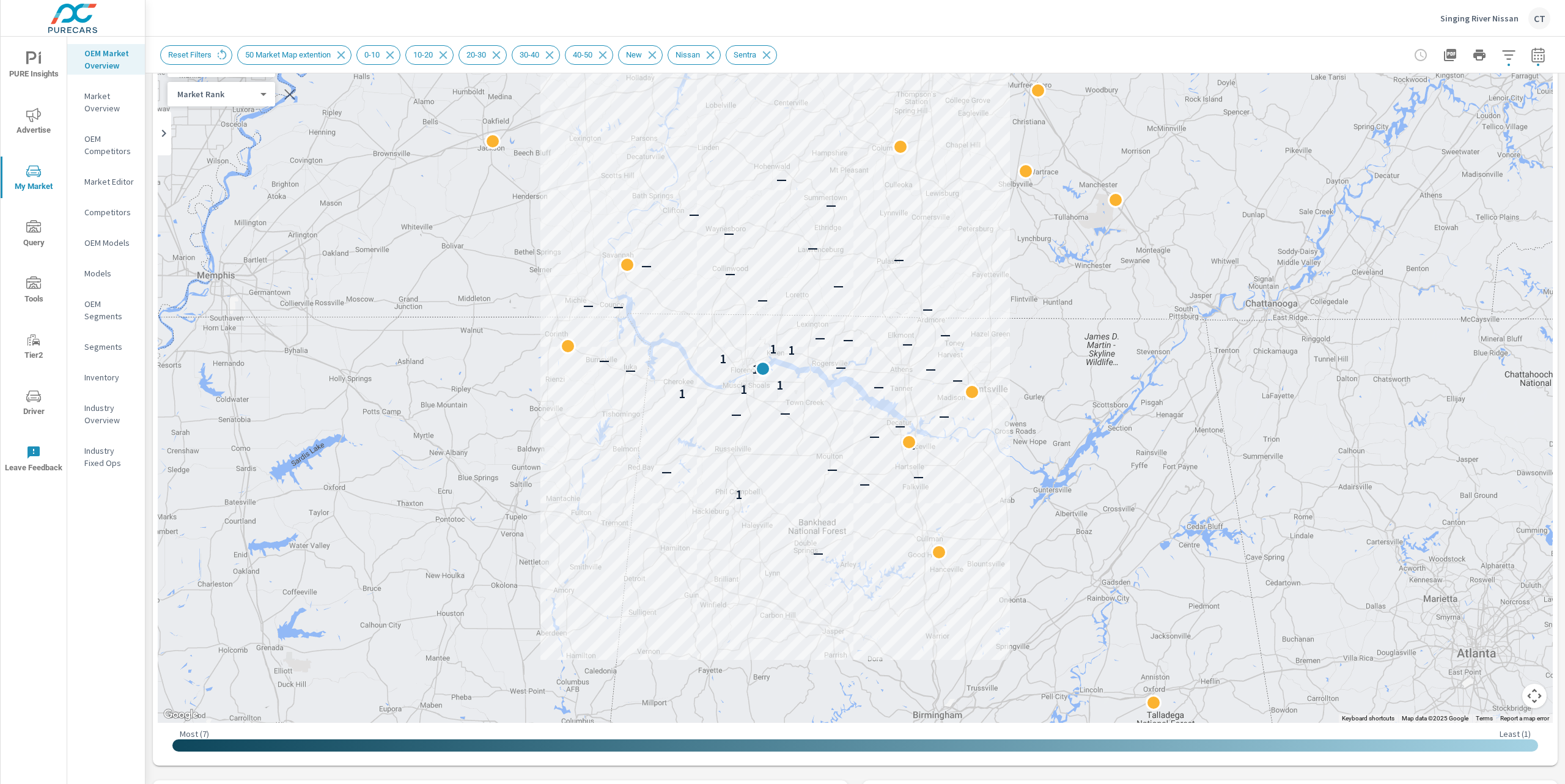
click at [575, 233] on div "— 1 — — — — — — — — — — 1 1 — 1 — — 1 — — — 1 1 1 — — — — — — — — — — — — — — —…" at bounding box center [855, 382] width 1395 height 679
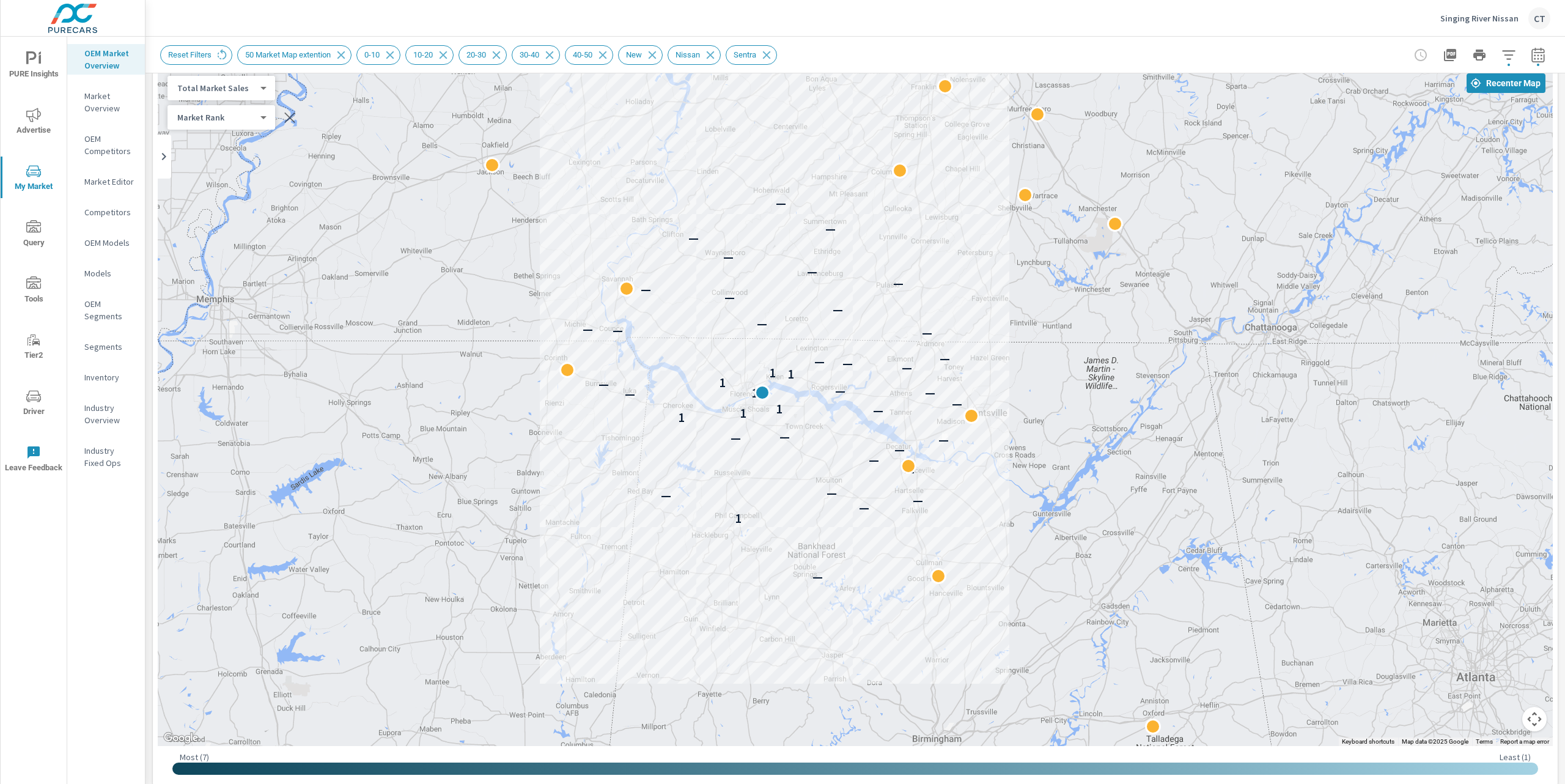
scroll to position [60, 0]
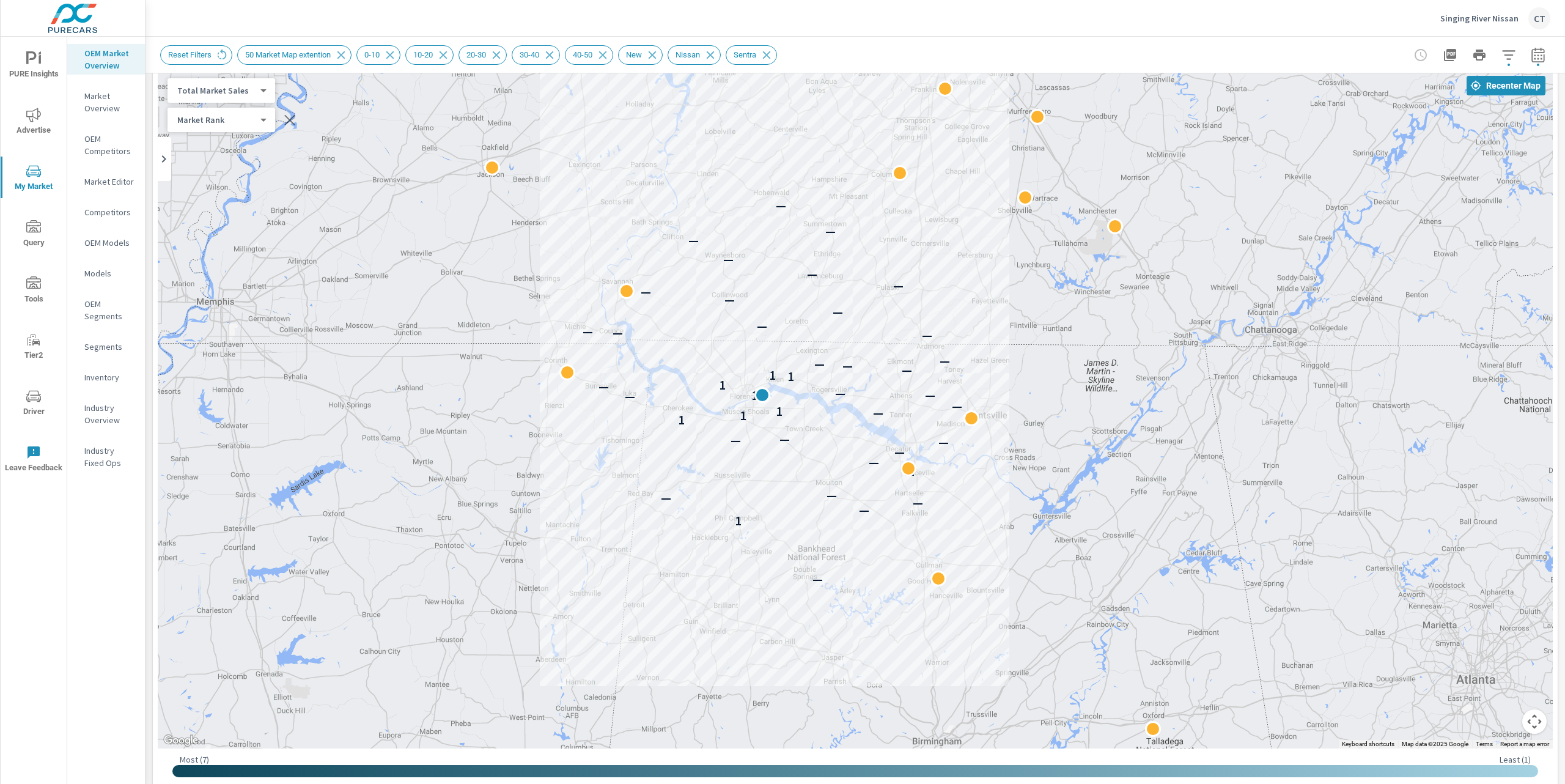
click at [241, 92] on body "PURE Insights Advertise My Market Query Tools Tier2 Driver Leave Feedback OEM M…" at bounding box center [782, 392] width 1565 height 784
click at [232, 66] on li "Your Sales (DMS)" at bounding box center [226, 70] width 119 height 20
click at [220, 90] on body "PURE Insights Advertise My Market Query Tools Tier2 Driver Leave Feedback OEM M…" at bounding box center [782, 392] width 1565 height 784
click at [220, 68] on li "Your Sales (Market Data)" at bounding box center [226, 70] width 119 height 20
click at [220, 88] on body "PURE Insights Advertise My Market Query Tools Tier2 Driver Leave Feedback OEM M…" at bounding box center [782, 392] width 1565 height 784
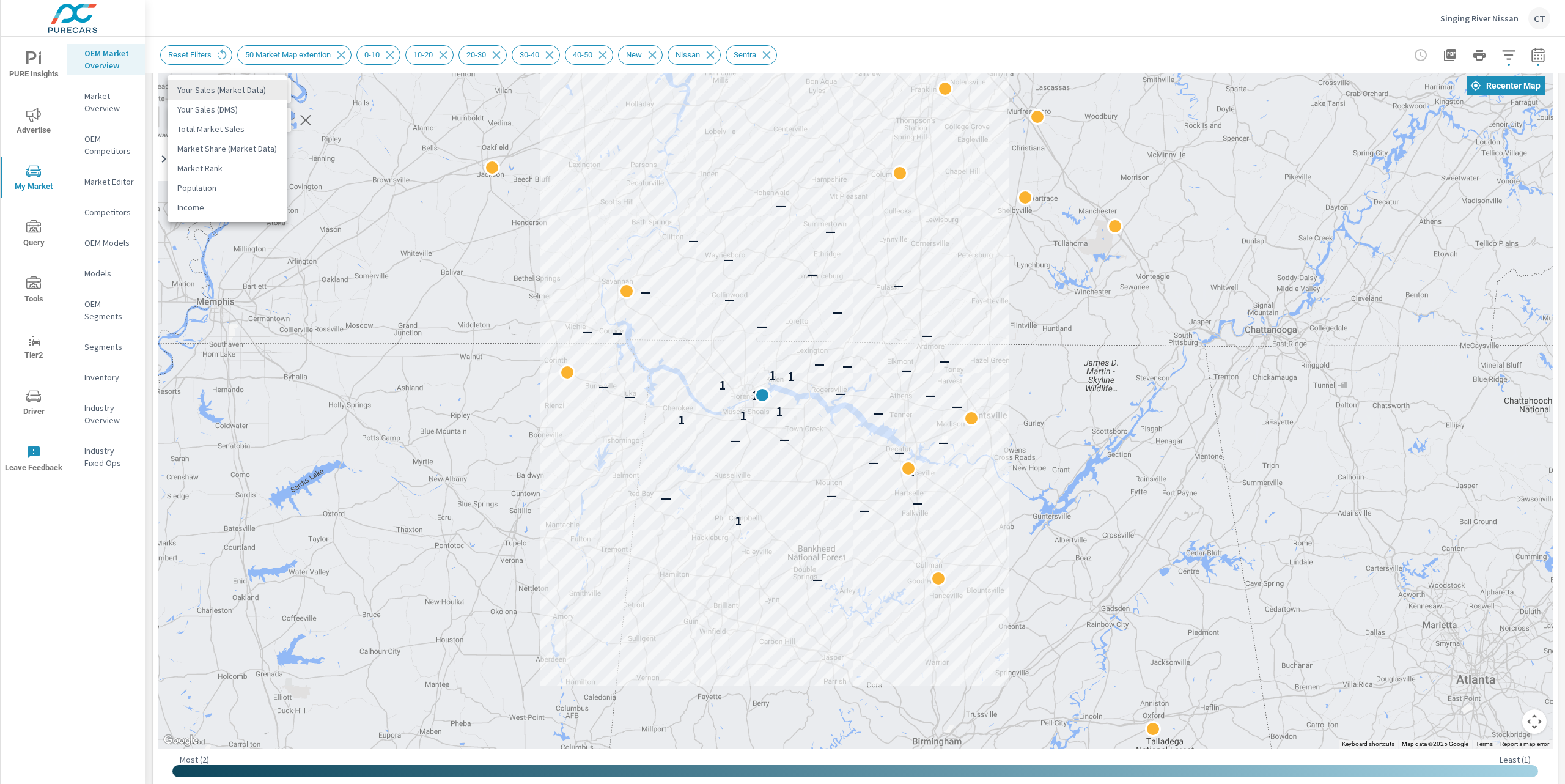
click at [212, 189] on li "Population" at bounding box center [226, 188] width 119 height 20
click at [239, 96] on div "Population 5 ​" at bounding box center [221, 90] width 108 height 24
click at [242, 87] on body "PURE Insights Advertise My Market Query Tools Tier2 Driver Leave Feedback OEM M…" at bounding box center [782, 392] width 1565 height 784
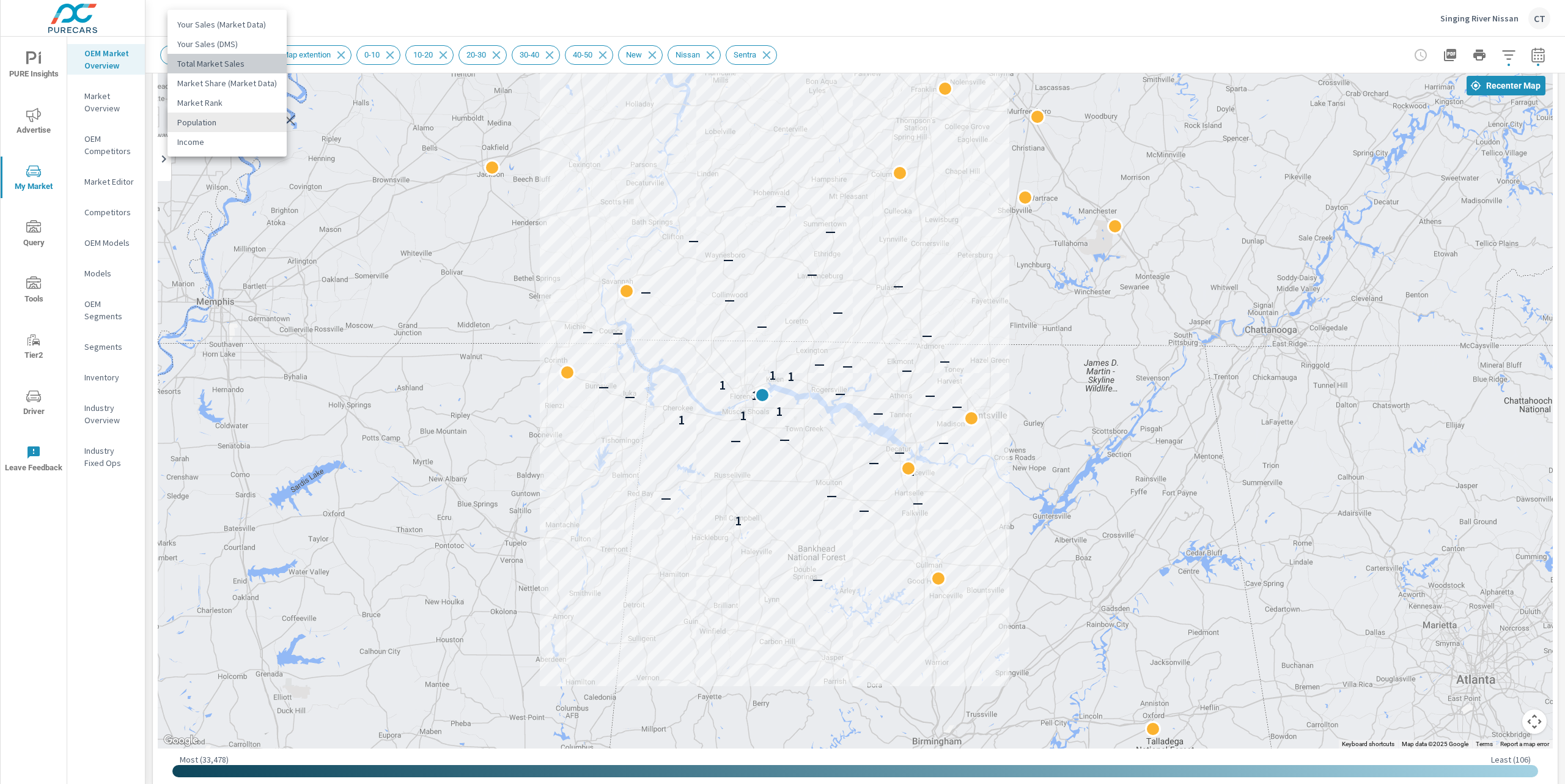
click at [243, 65] on li "Total Market Sales" at bounding box center [226, 64] width 119 height 20
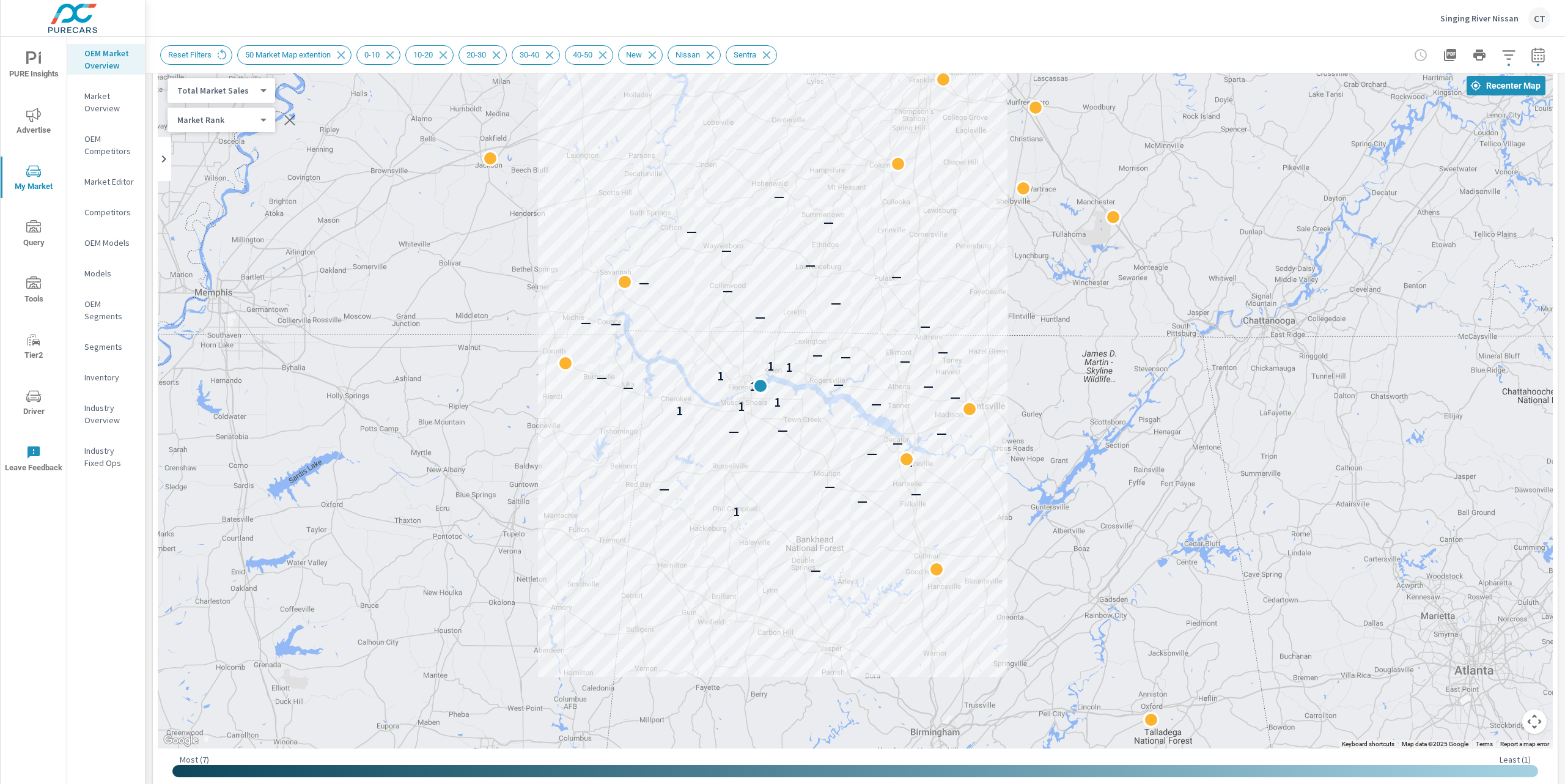
drag, startPoint x: 1060, startPoint y: 489, endPoint x: 1057, endPoint y: 480, distance: 9.5
click at [1057, 480] on div "— 1 — — — — — — — — — — 1 1 — 1 — — 1 — — — 1 1 1 — — — — — — — — — — — — — — —…" at bounding box center [1441, 729] width 1174 height 661
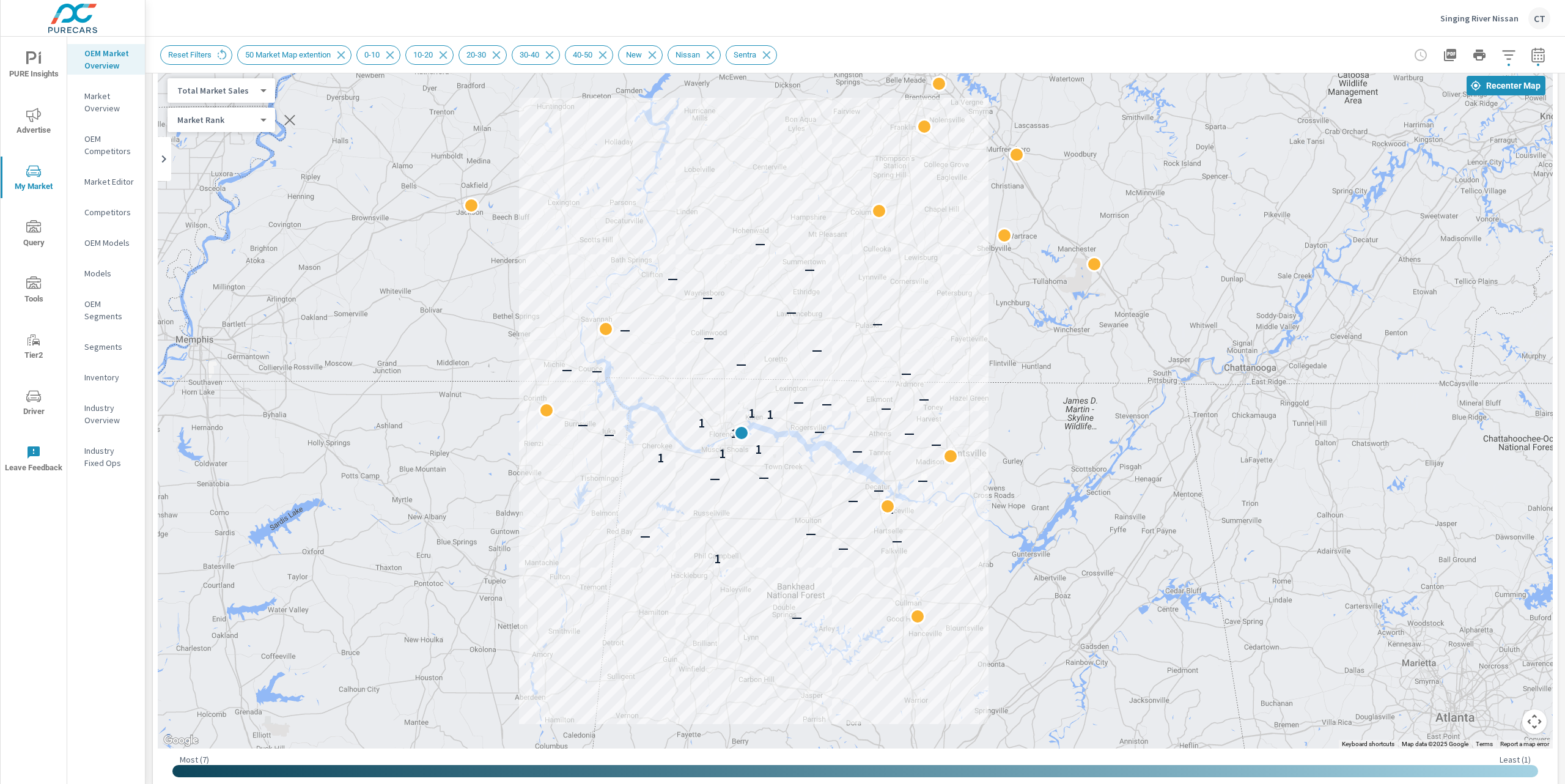
drag, startPoint x: 1070, startPoint y: 538, endPoint x: 1050, endPoint y: 586, distance: 52.0
click at [1050, 586] on div "— 1 — — — — — — — — — — 1 1 — 1 — — 1 — — — 1 1 1 — — — — — — — — — — — — — — —…" at bounding box center [1423, 786] width 1174 height 661
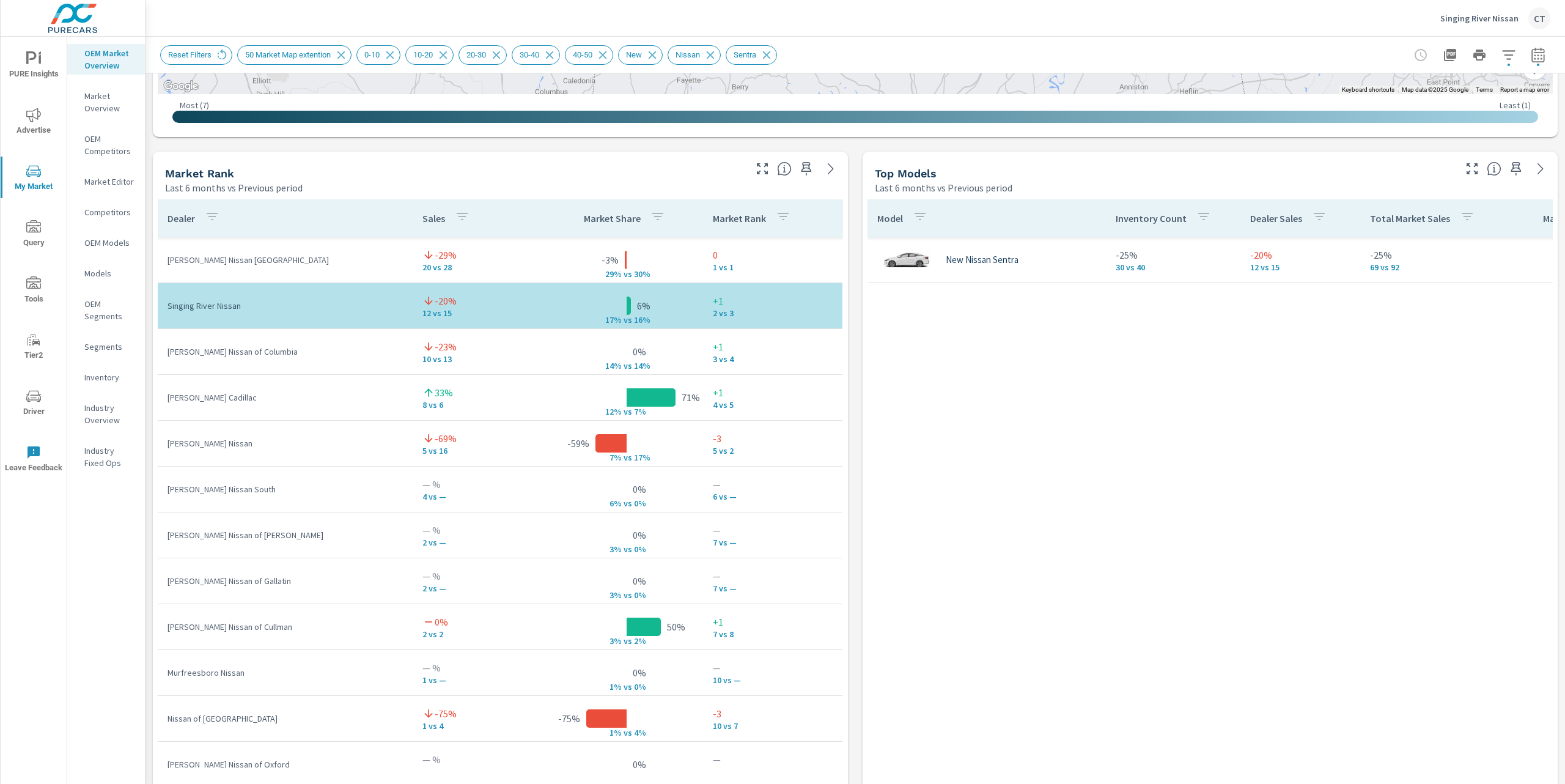
scroll to position [764, 0]
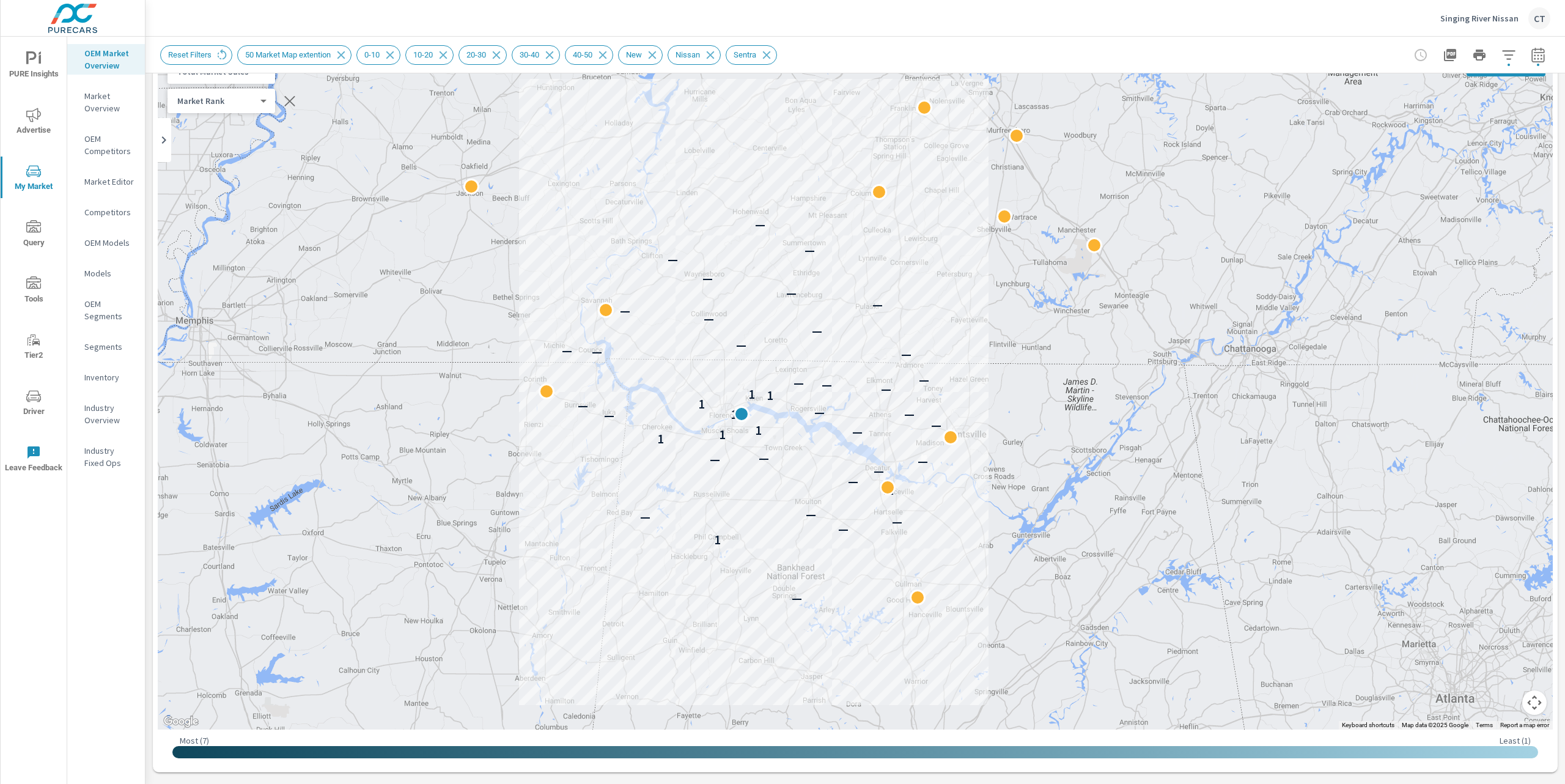
scroll to position [123, 0]
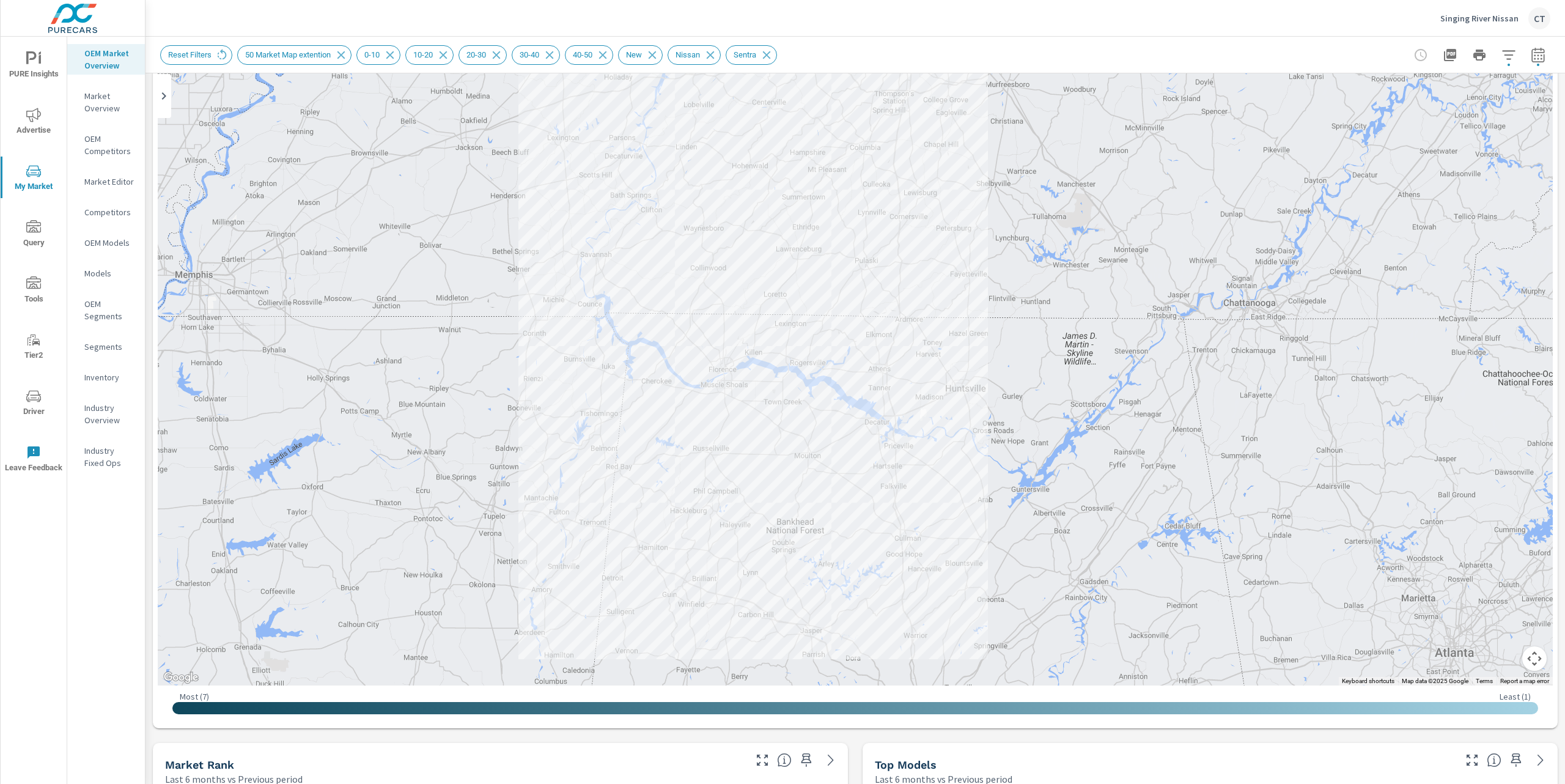
drag, startPoint x: 1100, startPoint y: 467, endPoint x: 1076, endPoint y: 426, distance: 47.5
click at [1076, 426] on div "— 1 — — — — — — — — — — 1 1 — 1 — — 1 — — — 1 1 1 — — — — — — — — — — — — — — —…" at bounding box center [1442, 674] width 1174 height 661
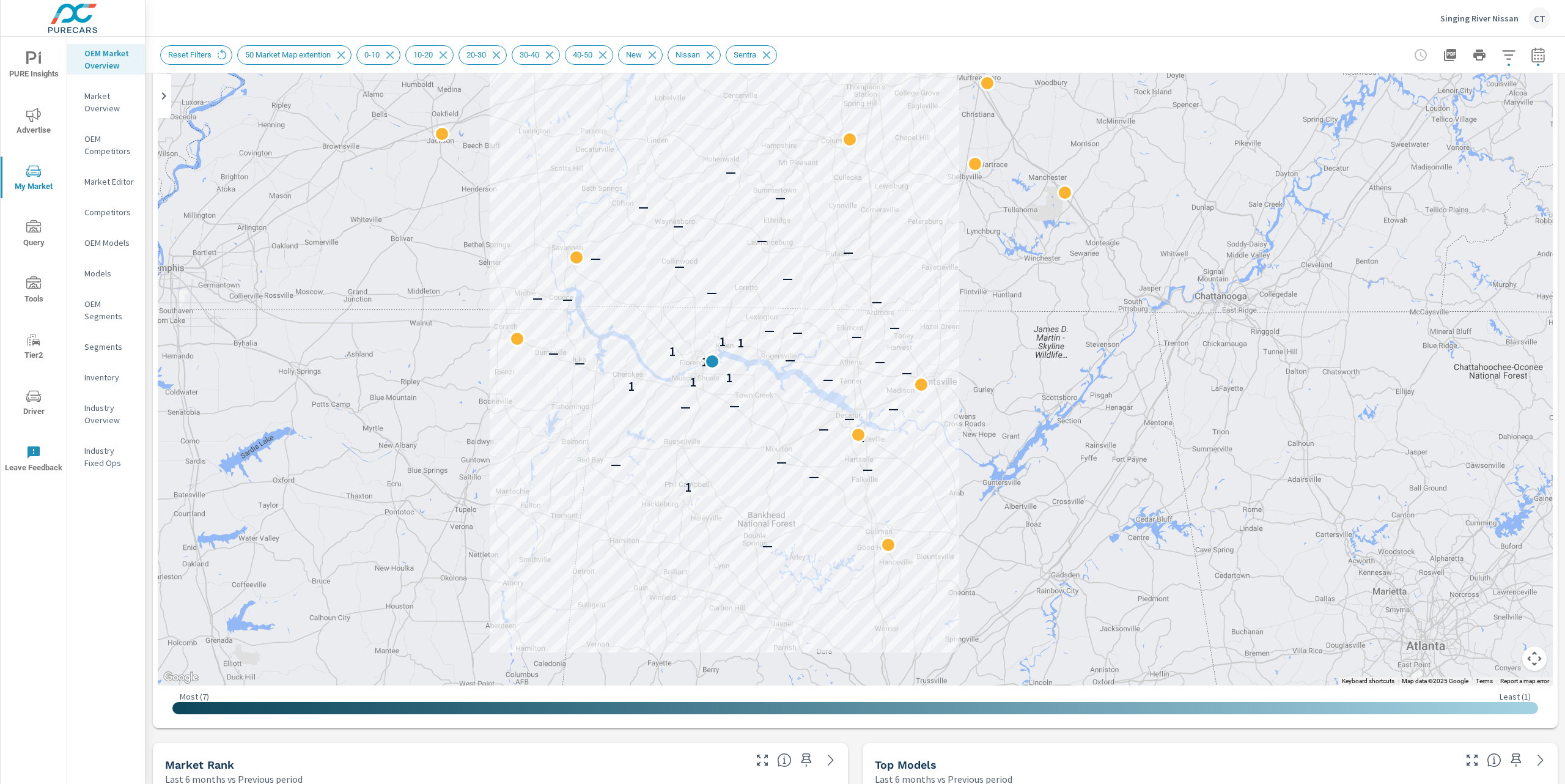
drag, startPoint x: 1249, startPoint y: 207, endPoint x: 1236, endPoint y: 248, distance: 43.0
click at [1244, 239] on div "— 1 — — — — — — — — — — 1 1 — 1 — — 1 — — — 1 1 1 — — — — — — — — — — — — — — —…" at bounding box center [855, 345] width 1395 height 679
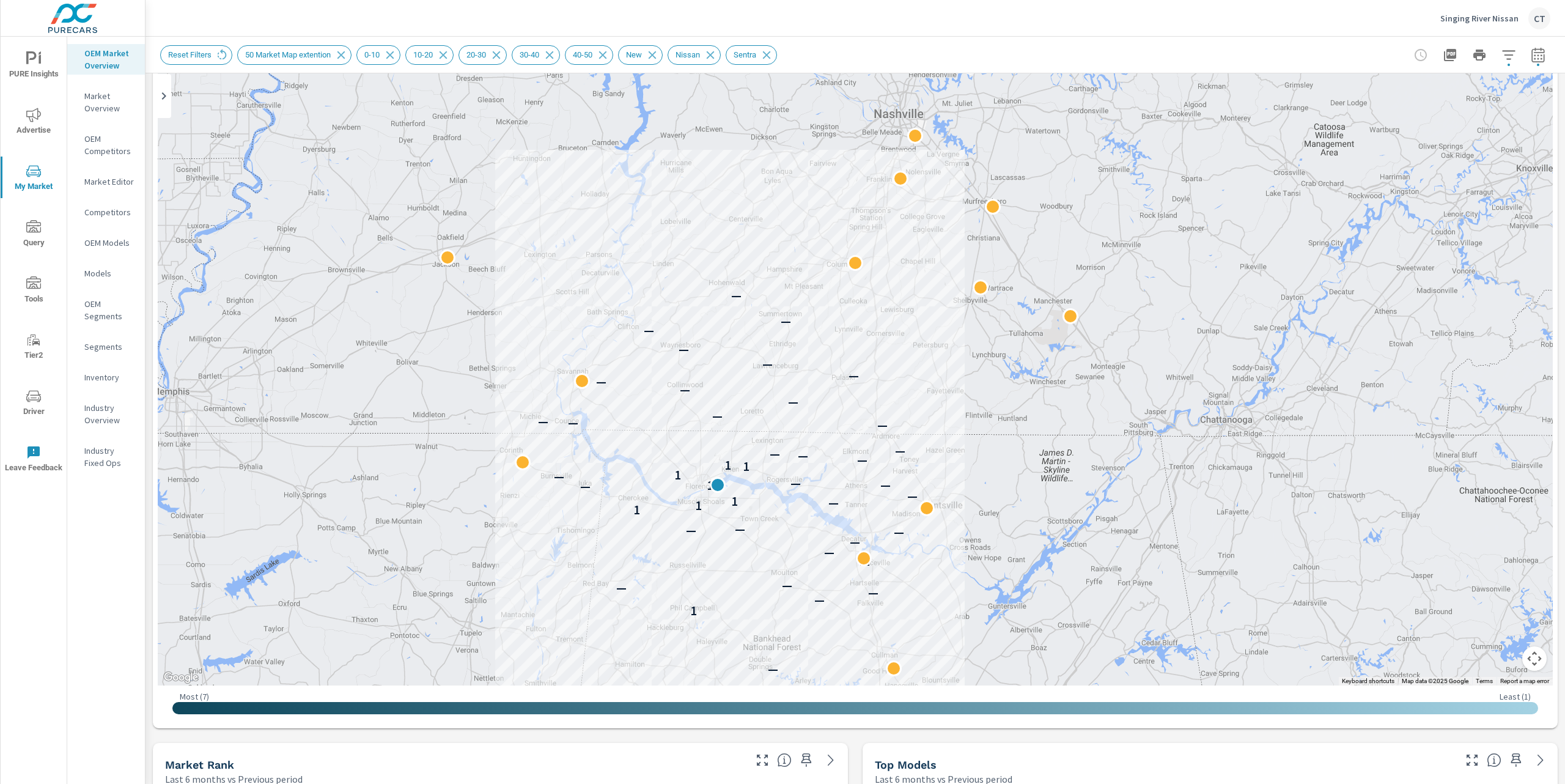
drag, startPoint x: 1057, startPoint y: 255, endPoint x: 1063, endPoint y: 381, distance: 126.1
click at [1063, 381] on div "— 1 — — — — — — — — — — 1 1 — 1 — — 1 — — — 1 1 1 — — — — — — — — — — — — — — —…" at bounding box center [855, 345] width 1395 height 679
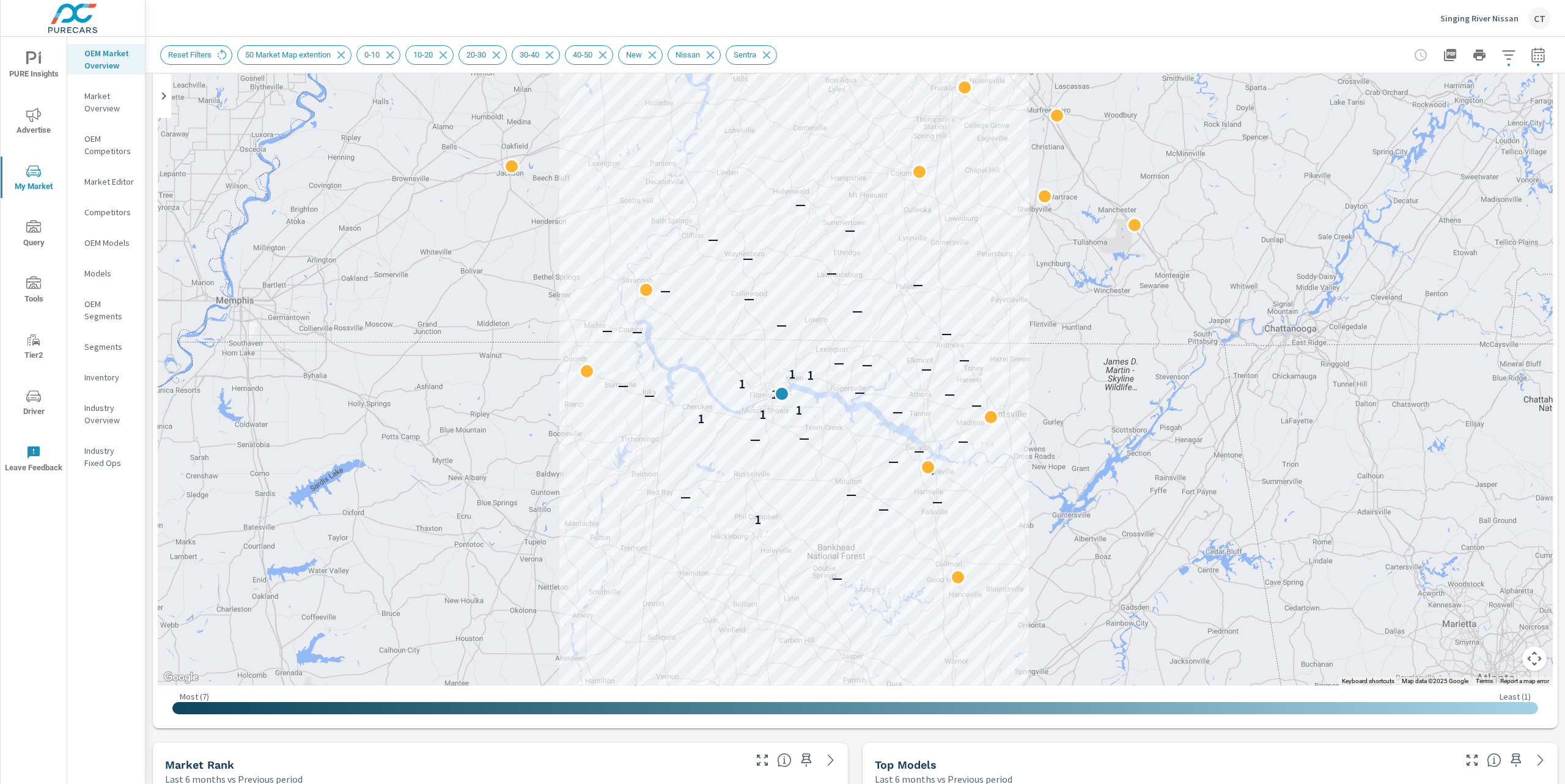
drag, startPoint x: 1206, startPoint y: 536, endPoint x: 1268, endPoint y: 439, distance: 115.1
click at [1268, 439] on div "— 1 — — — — — — — — — — 1 1 — 1 — — 1 — — — 1 1 1 — — — — — — — — — — — — — — —…" at bounding box center [1506, 582] width 1174 height 661
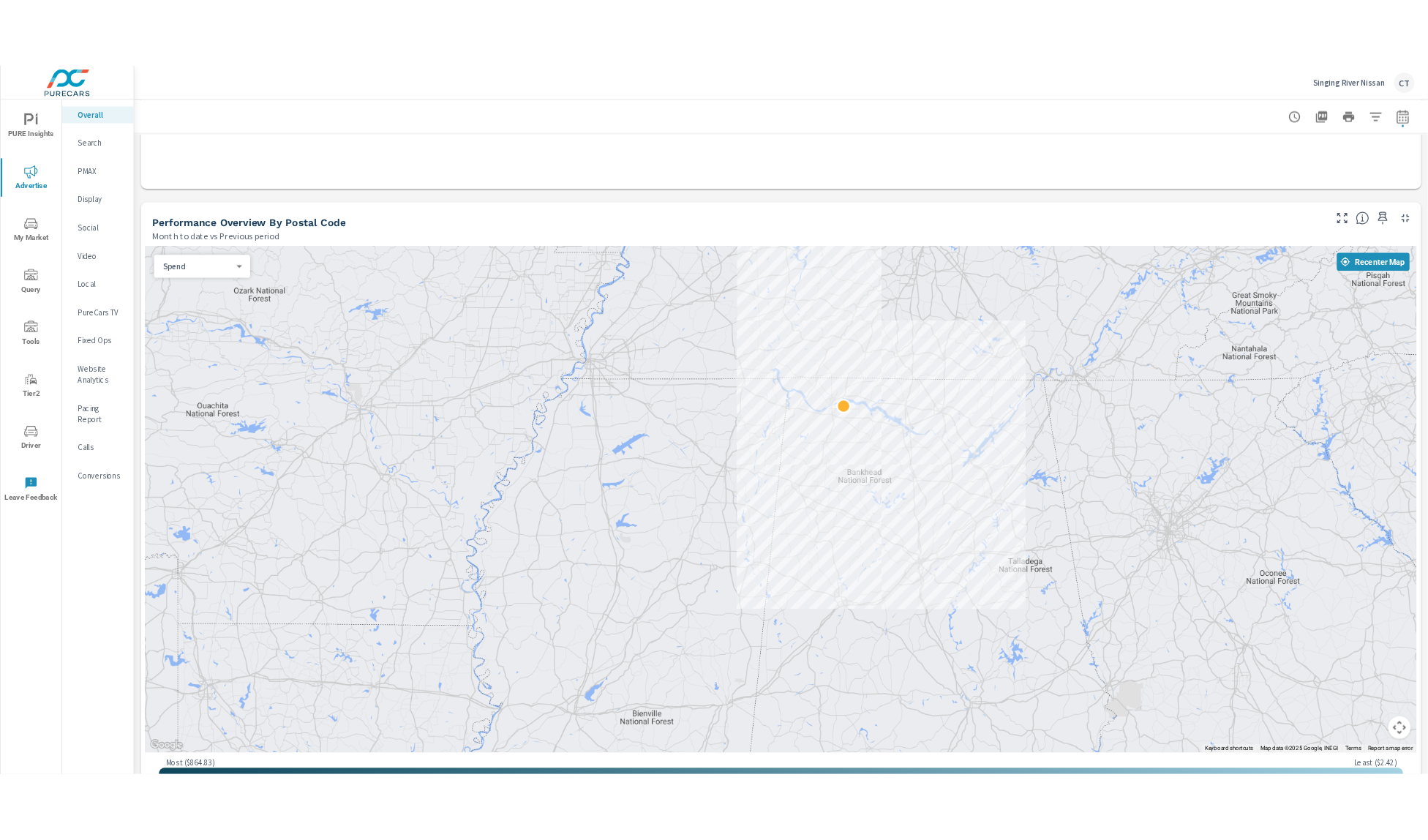
scroll to position [546, 0]
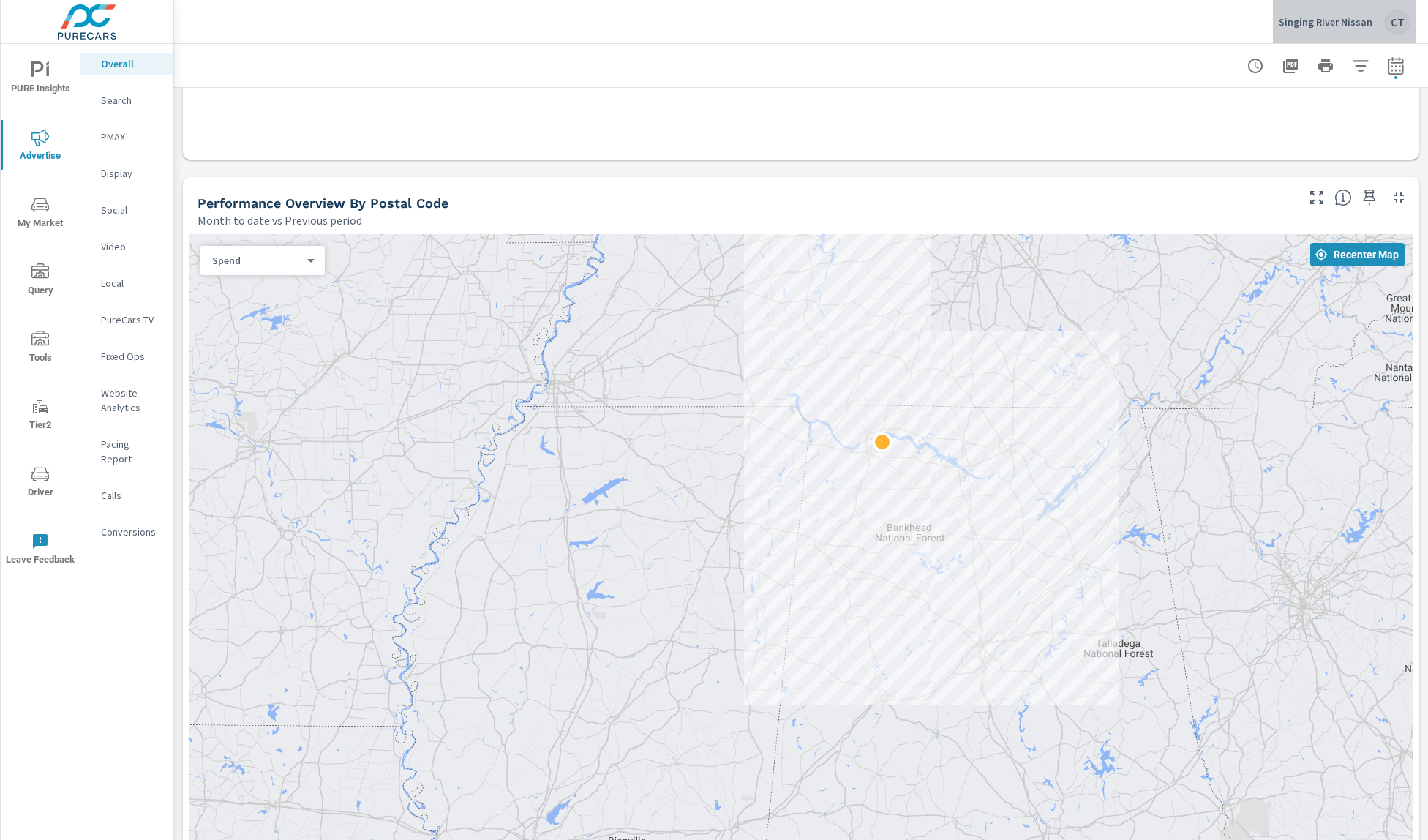
click at [1367, 15] on p "Singing River Nissan" at bounding box center [1326, 22] width 93 height 14
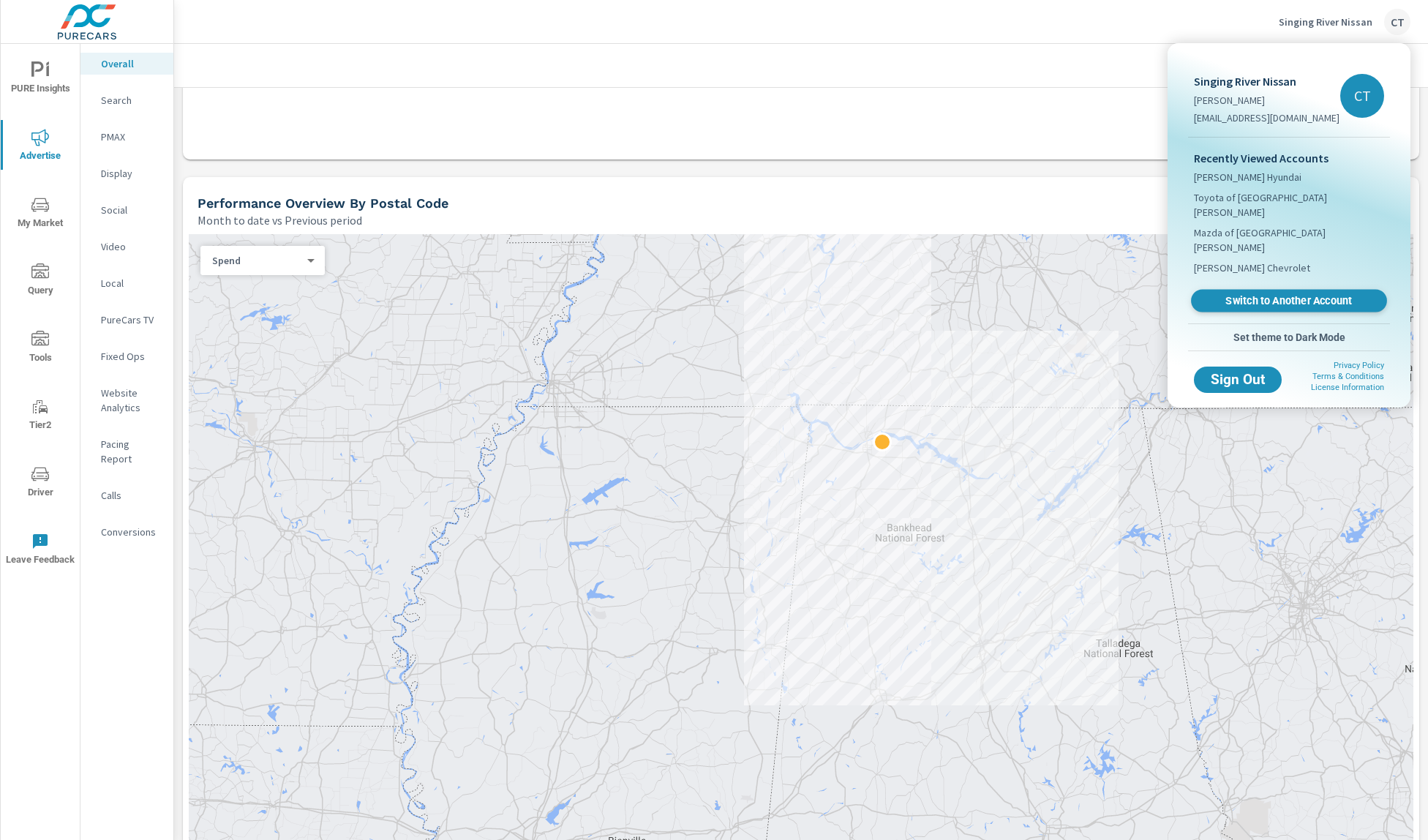
click at [1253, 294] on span "Switch to Another Account" at bounding box center [1289, 300] width 180 height 14
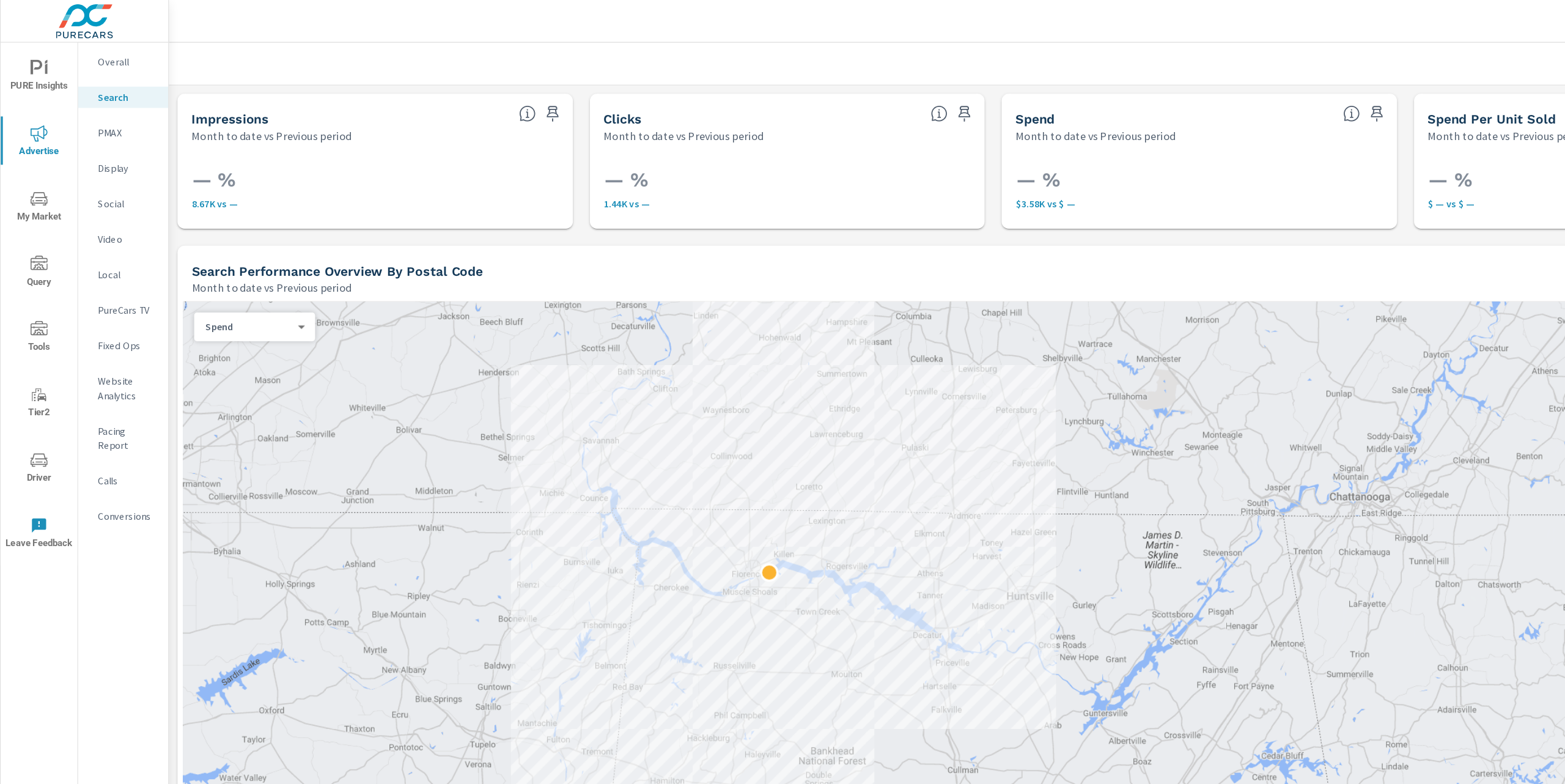
scroll to position [204, 0]
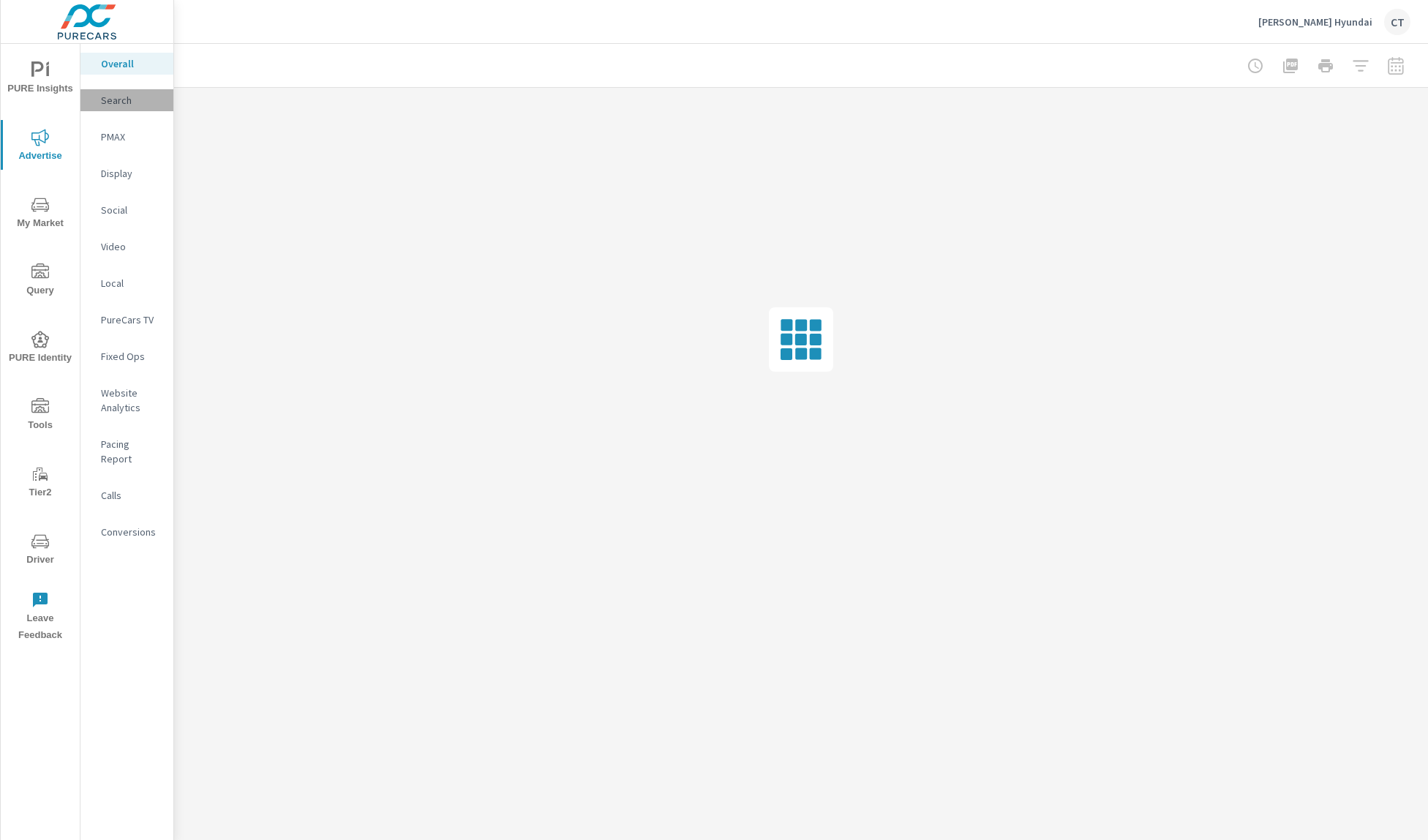
click at [158, 108] on div "Search" at bounding box center [127, 100] width 92 height 22
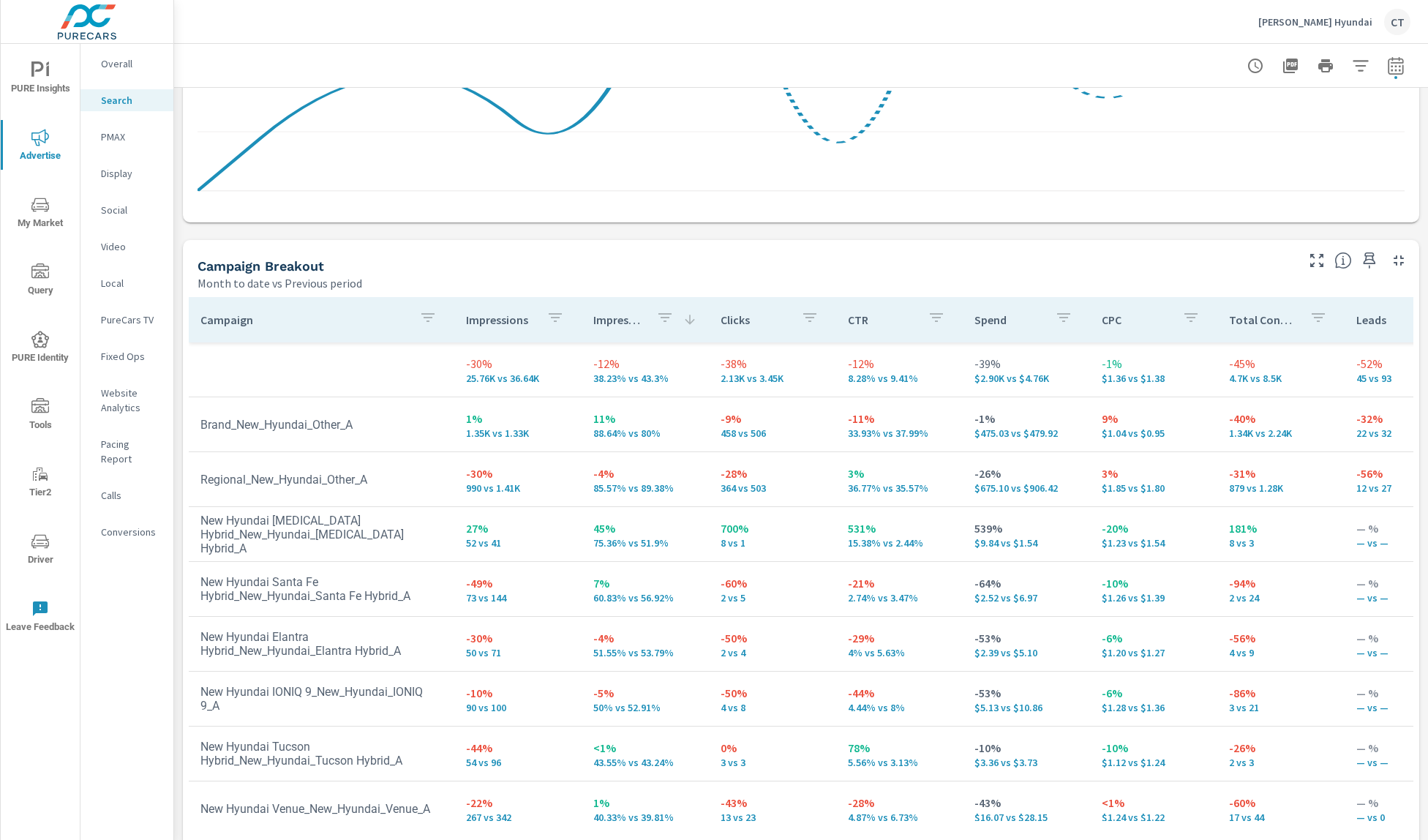
scroll to position [1283, 0]
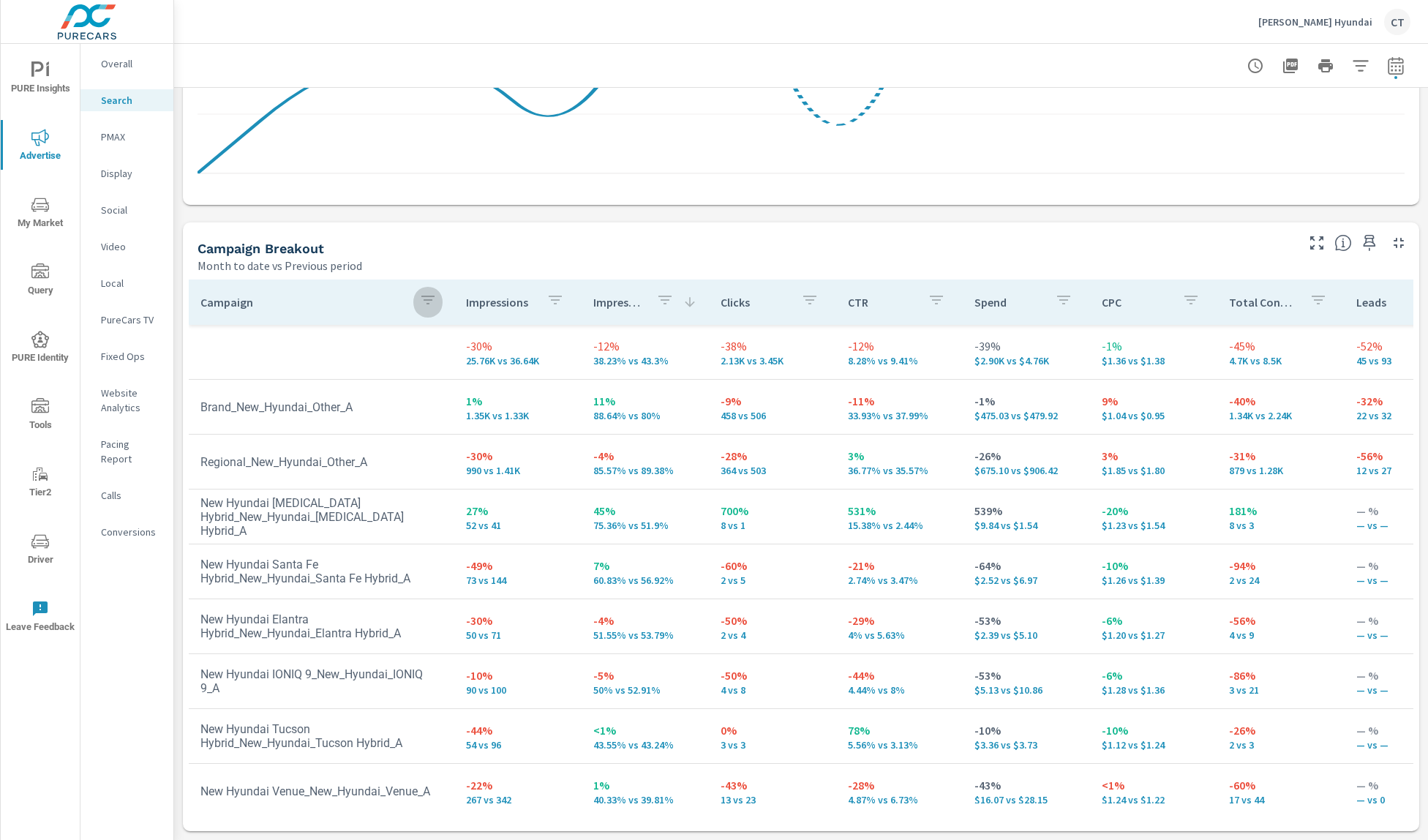
click at [423, 297] on icon "button" at bounding box center [427, 299] width 17 height 17
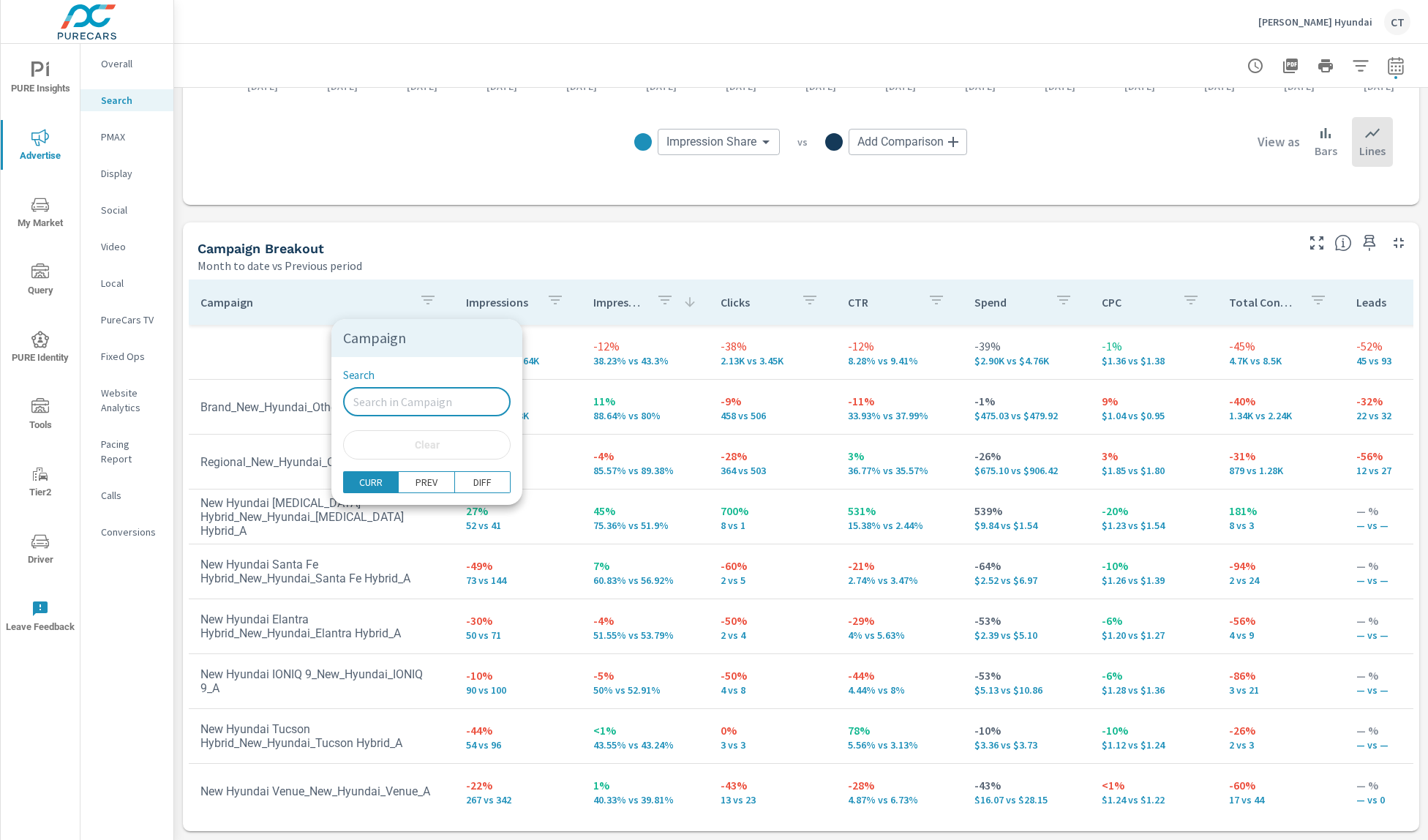
click at [456, 399] on input "Search" at bounding box center [427, 401] width 168 height 29
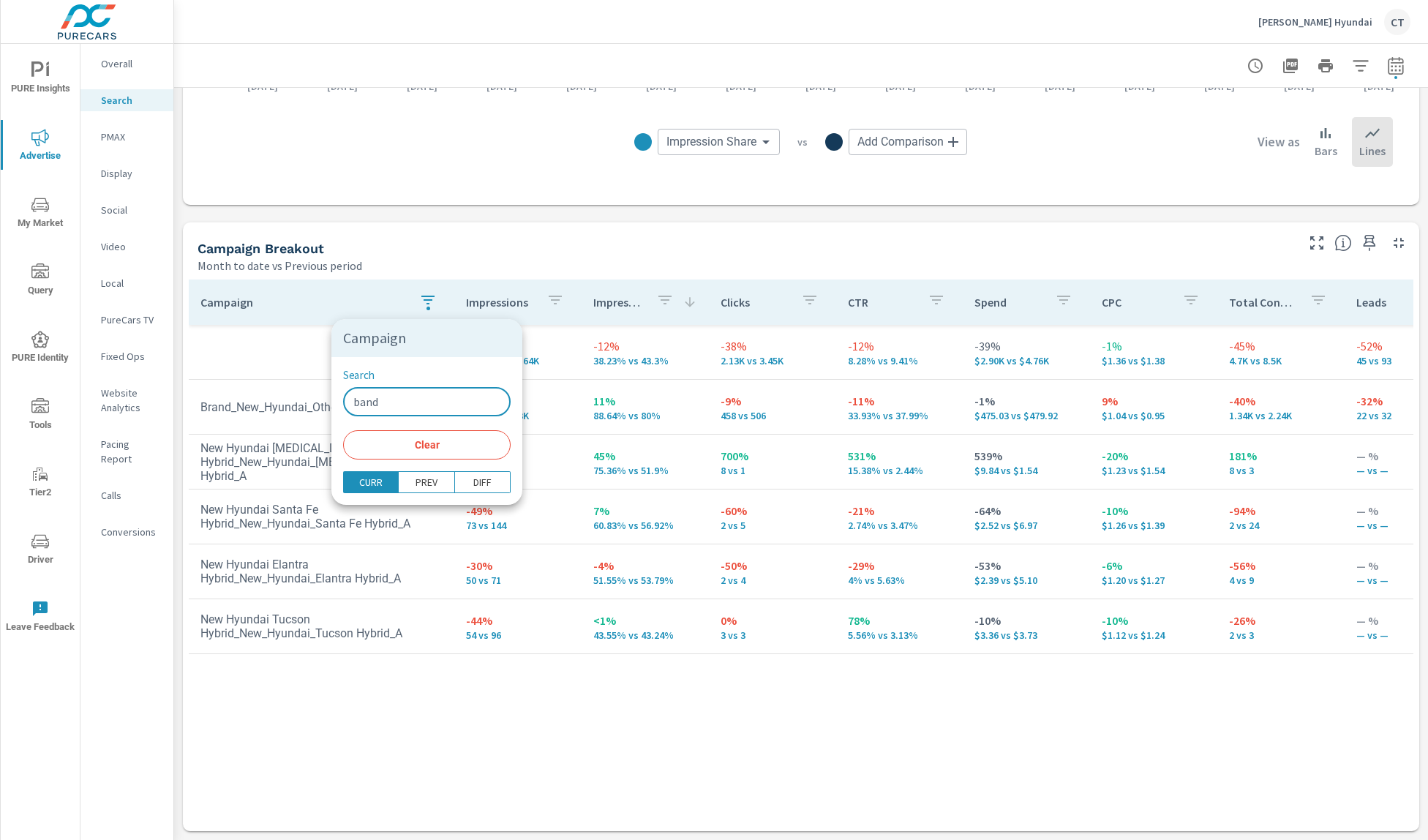
click at [366, 407] on input "band" at bounding box center [427, 401] width 168 height 29
type input "brand"
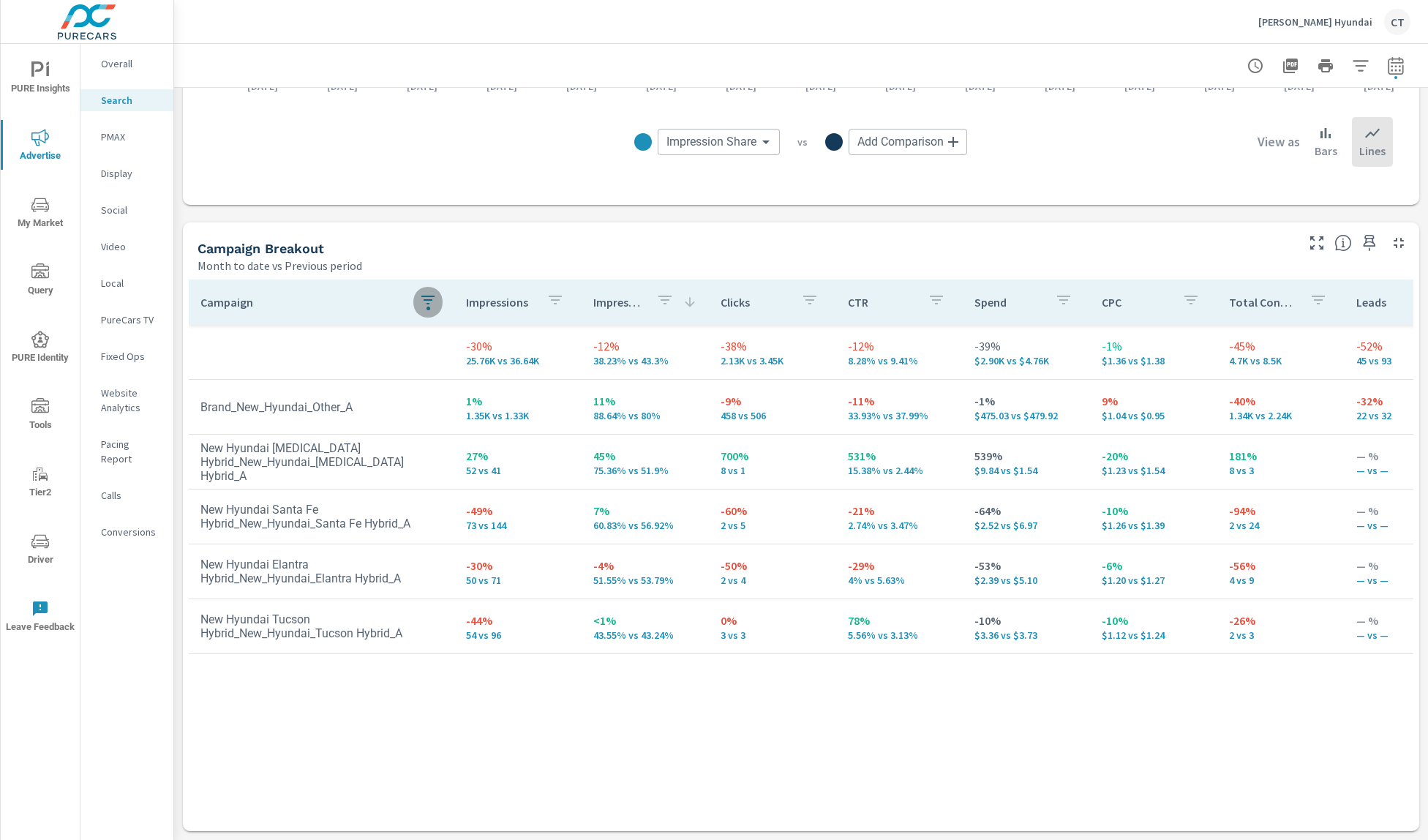
click at [435, 304] on button "button" at bounding box center [428, 302] width 29 height 34
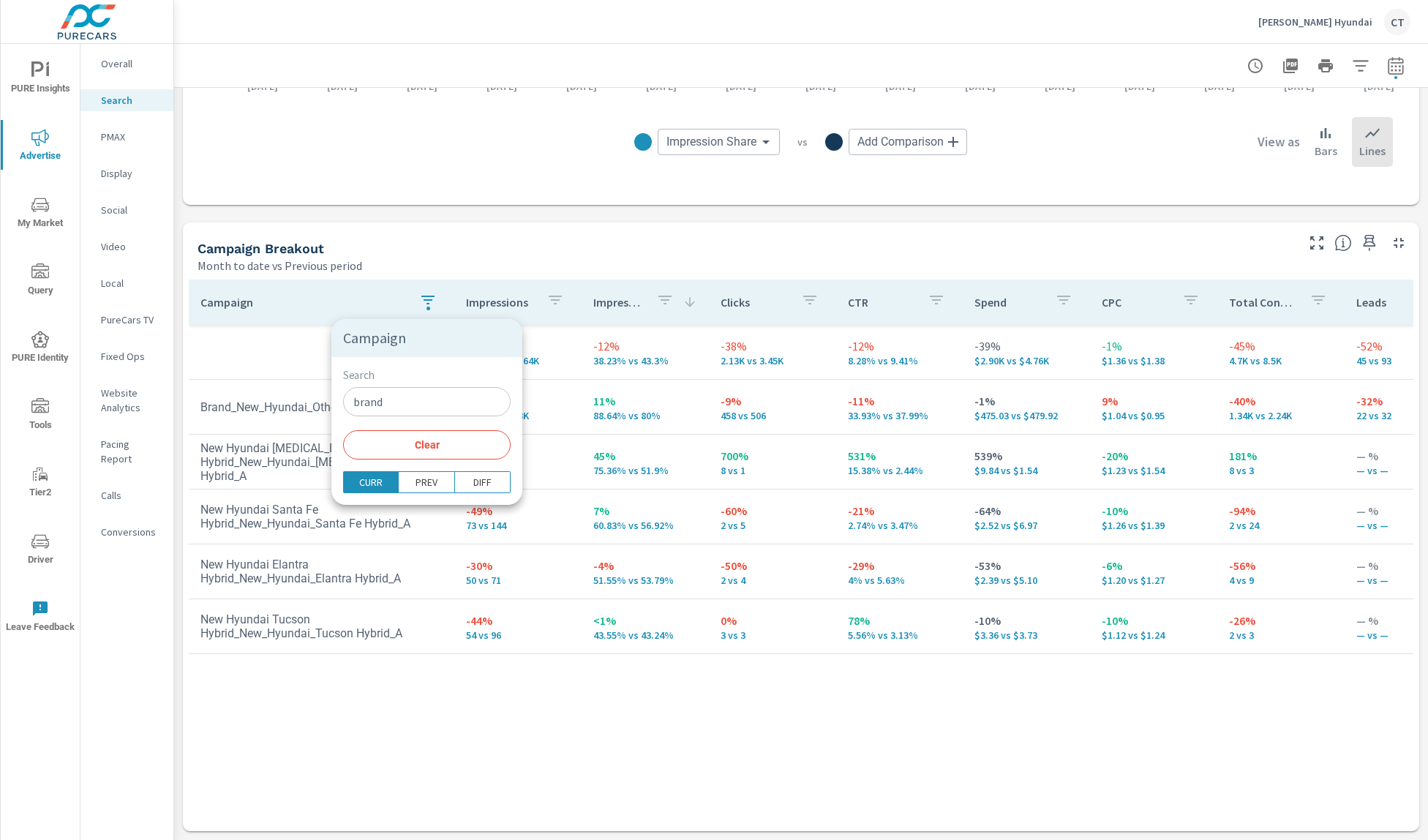
click at [434, 450] on span "Clear" at bounding box center [426, 444] width 150 height 14
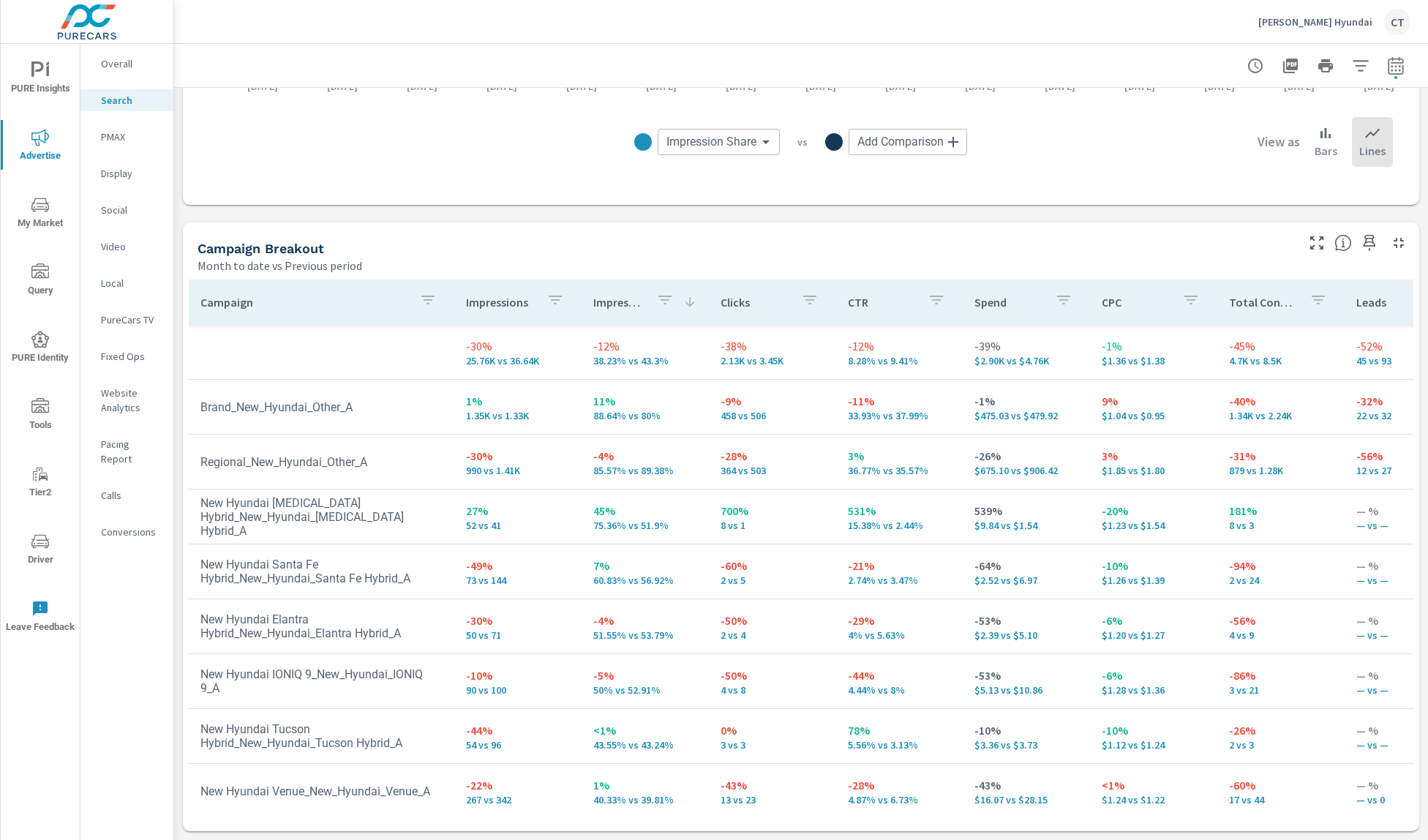
click at [837, 710] on td "78% 5.56% vs 3.13%" at bounding box center [899, 736] width 127 height 53
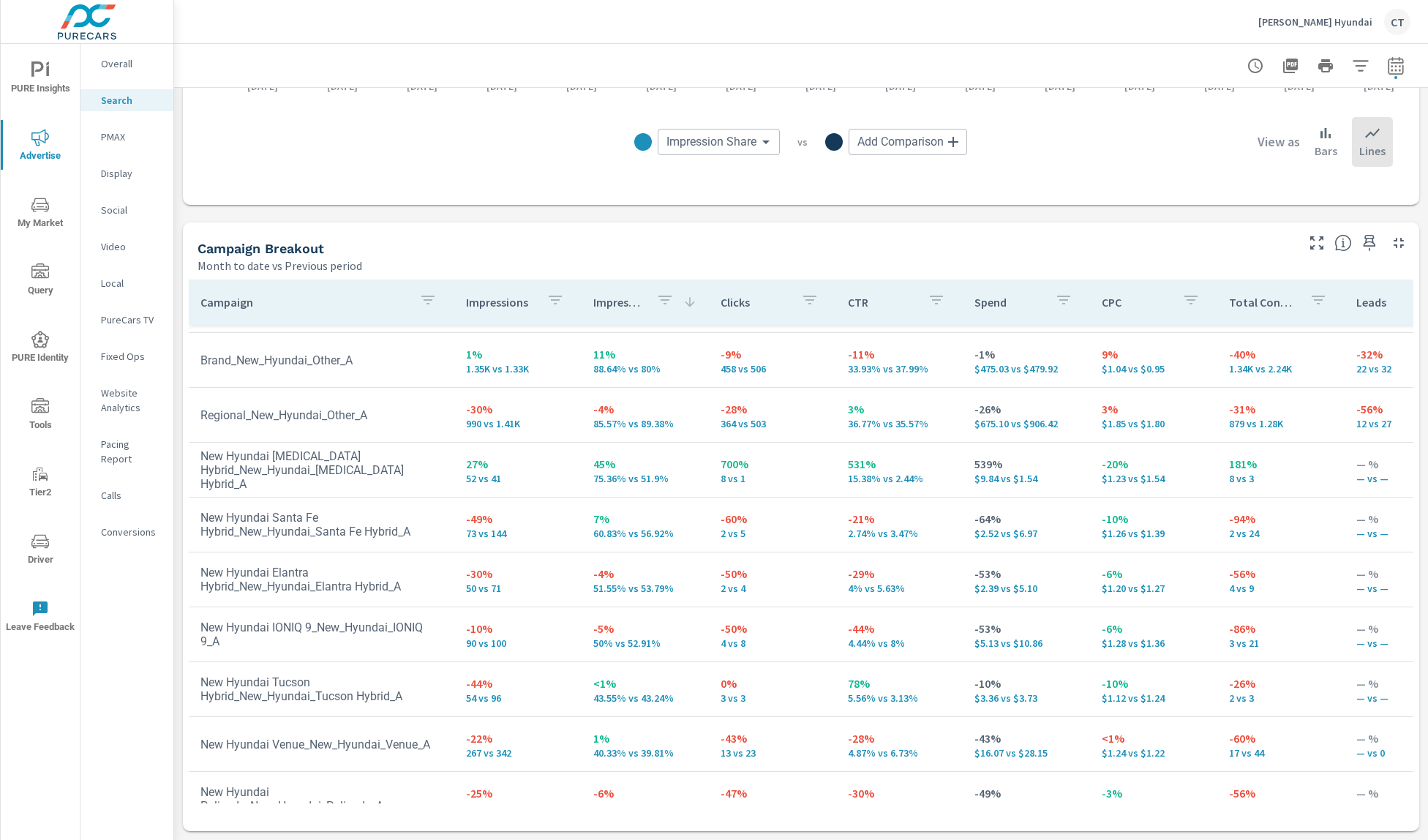
scroll to position [43, 0]
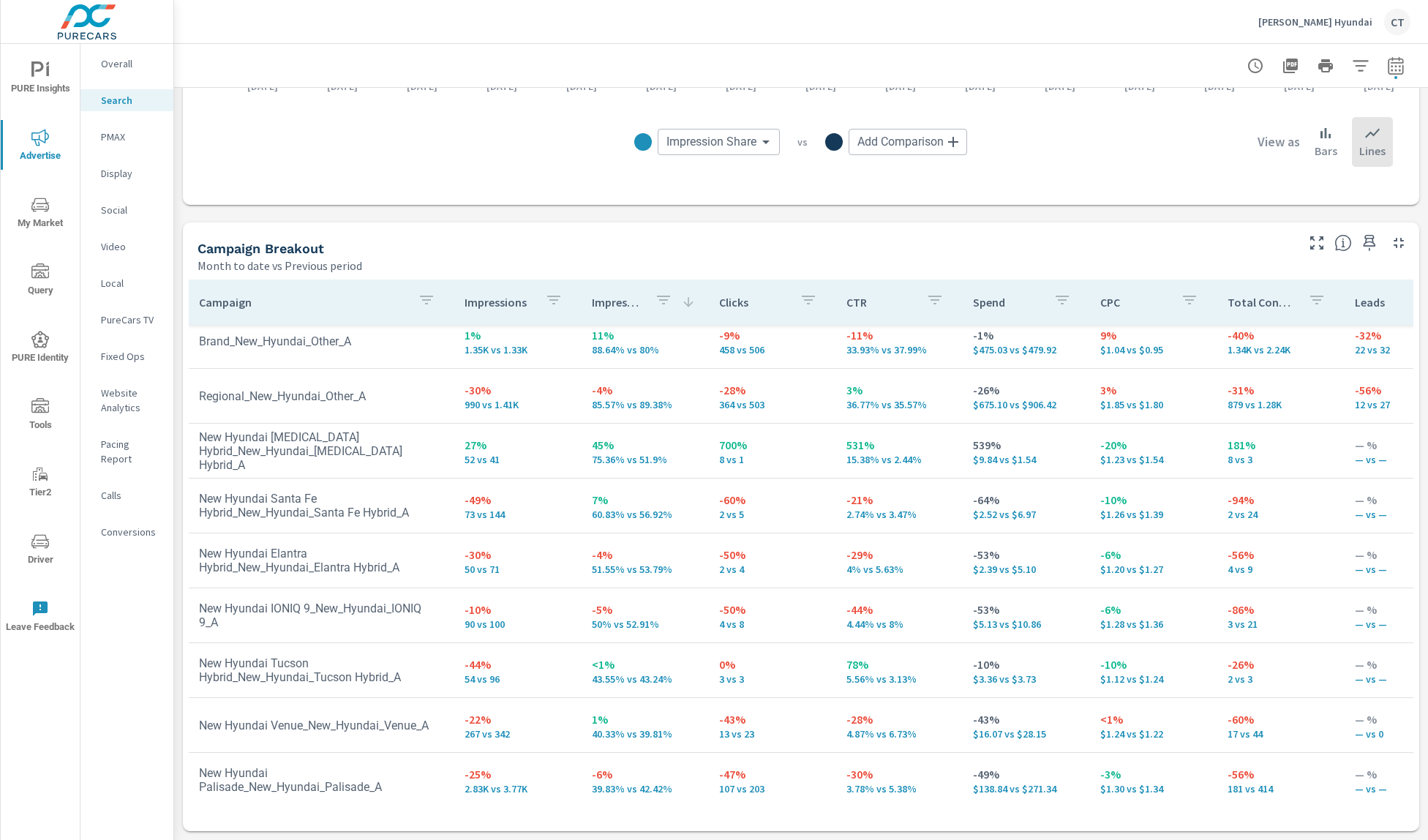
scroll to position [56, 2]
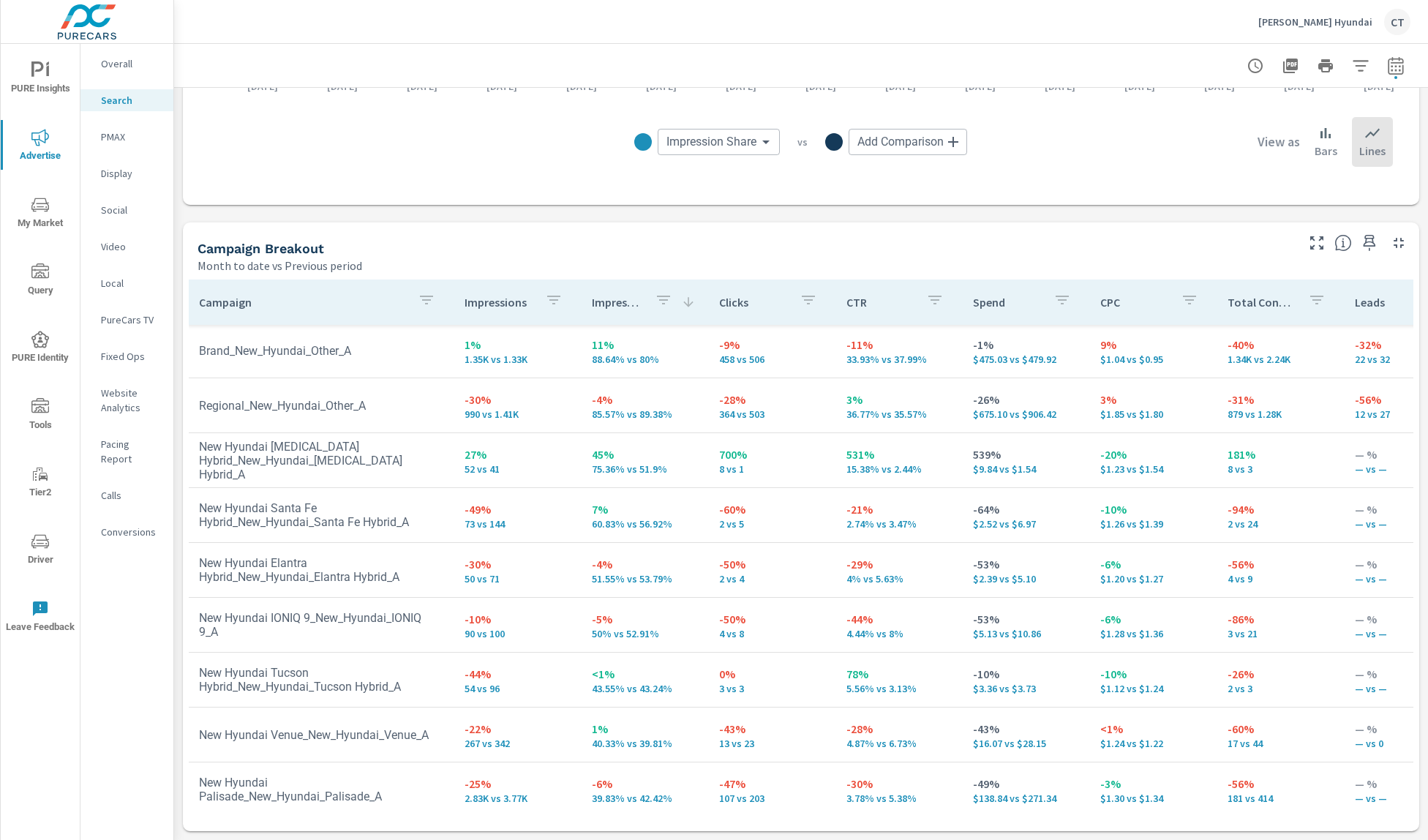
click at [127, 137] on p "PMAX" at bounding box center [131, 137] width 61 height 14
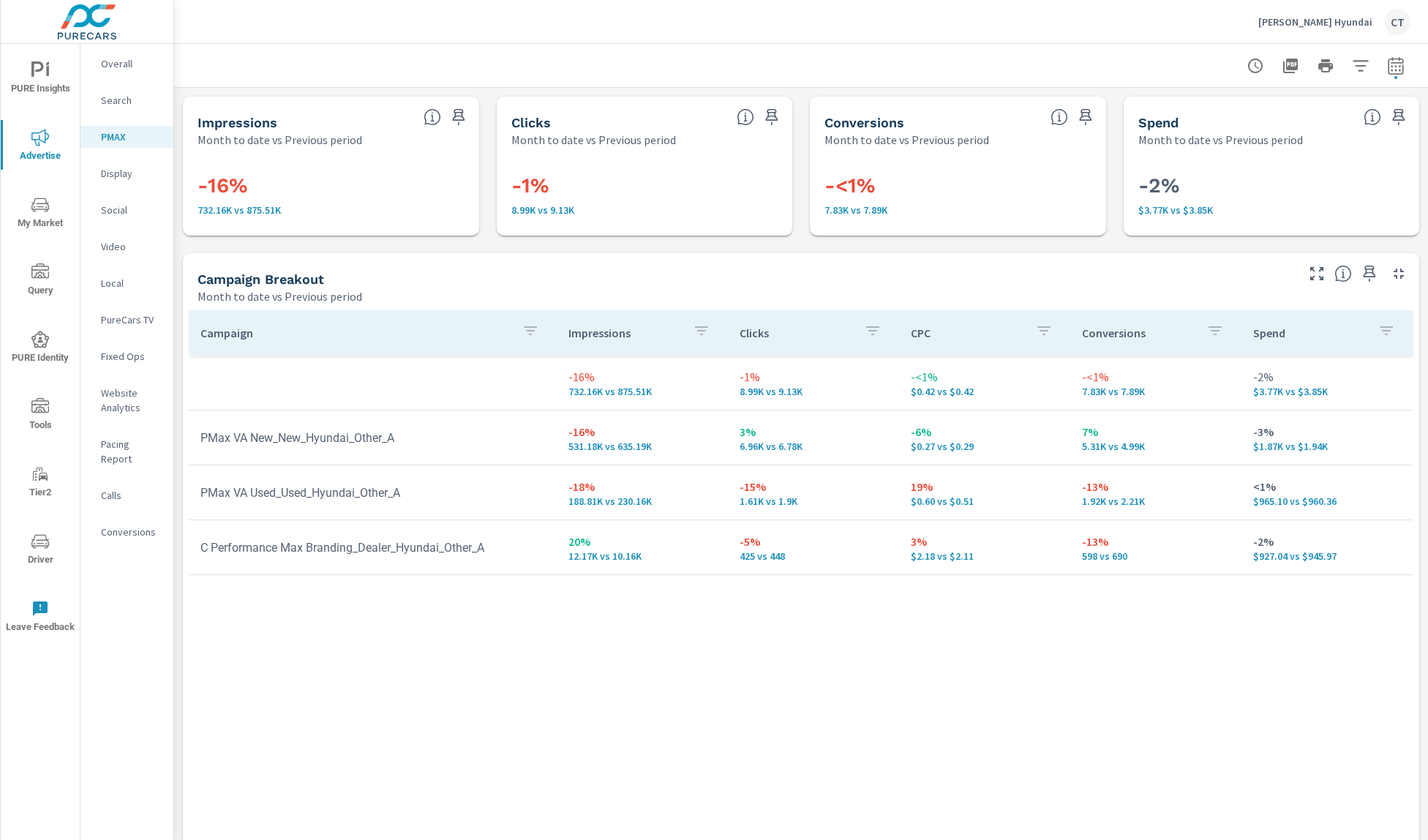
click at [138, 110] on div "Search" at bounding box center [127, 100] width 92 height 22
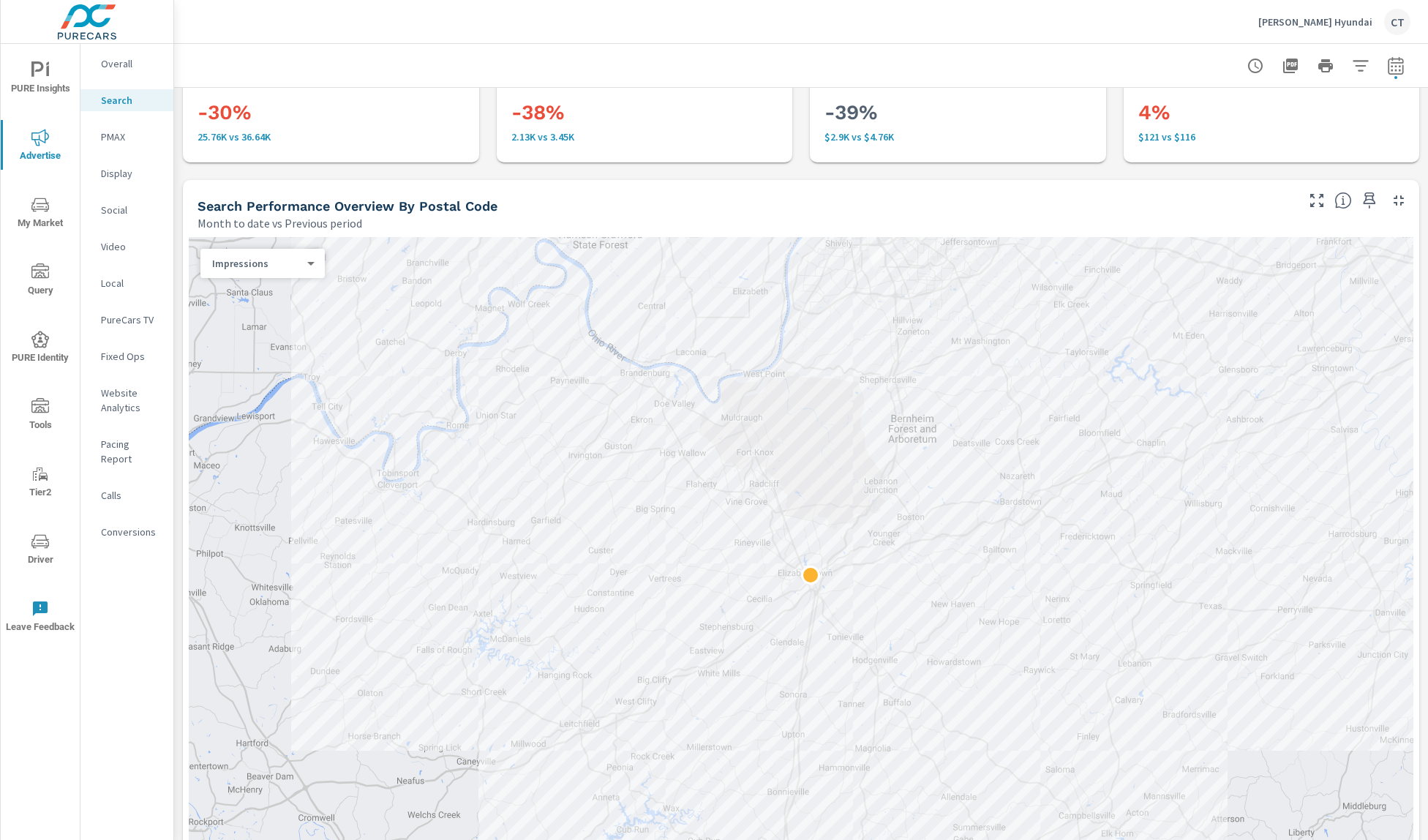
scroll to position [71, 0]
drag, startPoint x: 1287, startPoint y: 455, endPoint x: 1217, endPoint y: 373, distance: 107.8
click at [1217, 373] on div at bounding box center [801, 567] width 1225 height 657
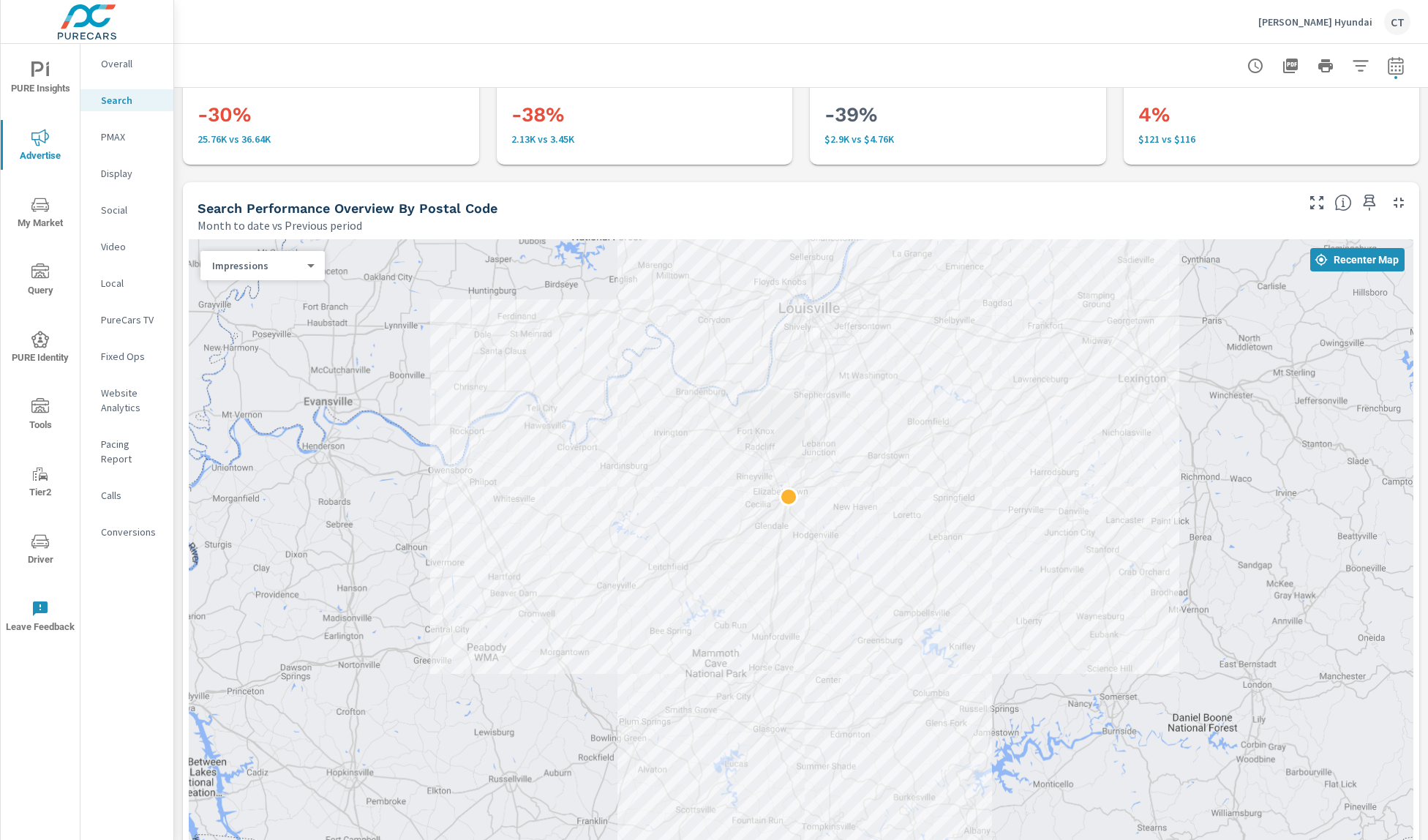
drag, startPoint x: 1237, startPoint y: 411, endPoint x: 1072, endPoint y: 479, distance: 178.5
click at [1072, 479] on div at bounding box center [801, 567] width 1225 height 657
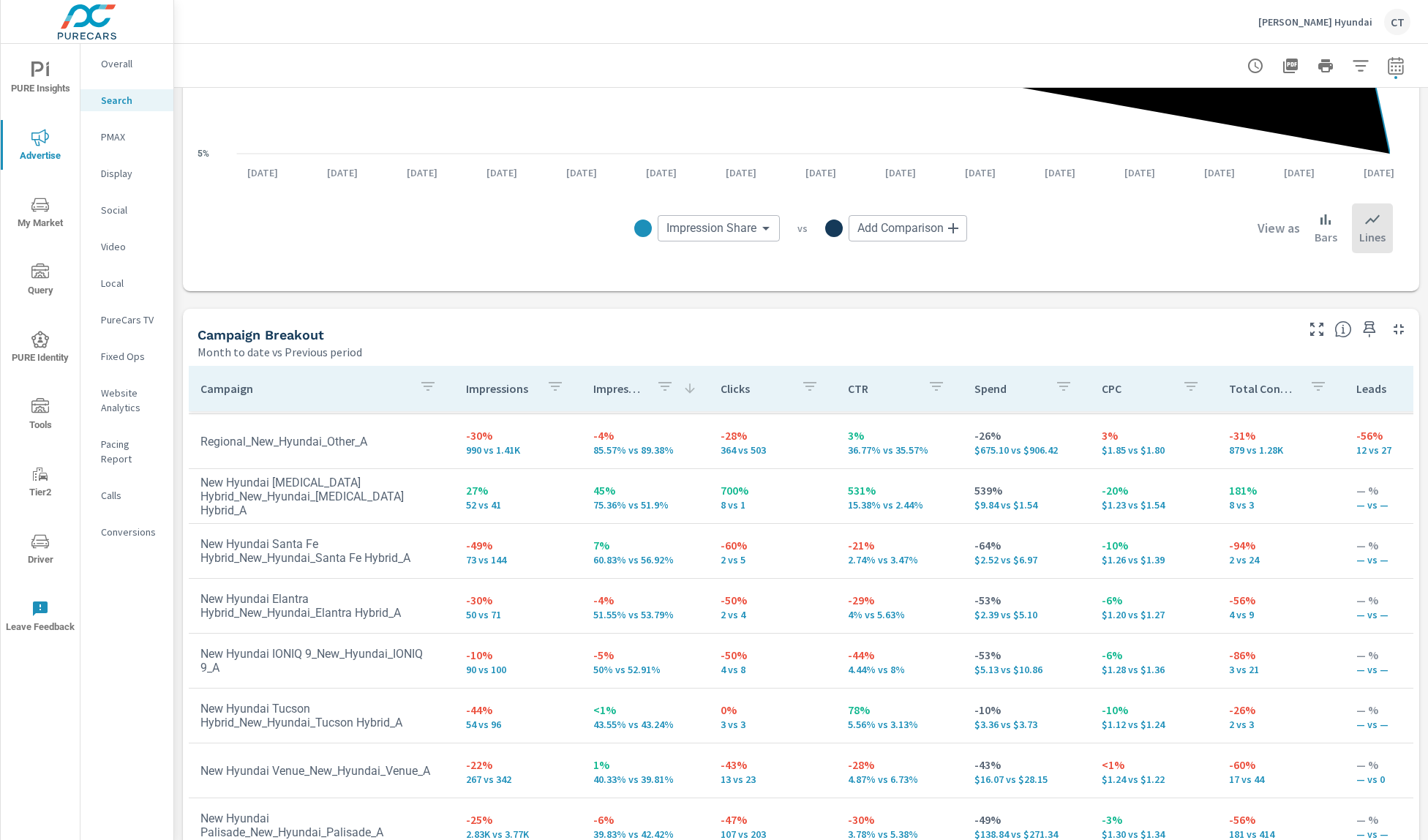
scroll to position [1283, 0]
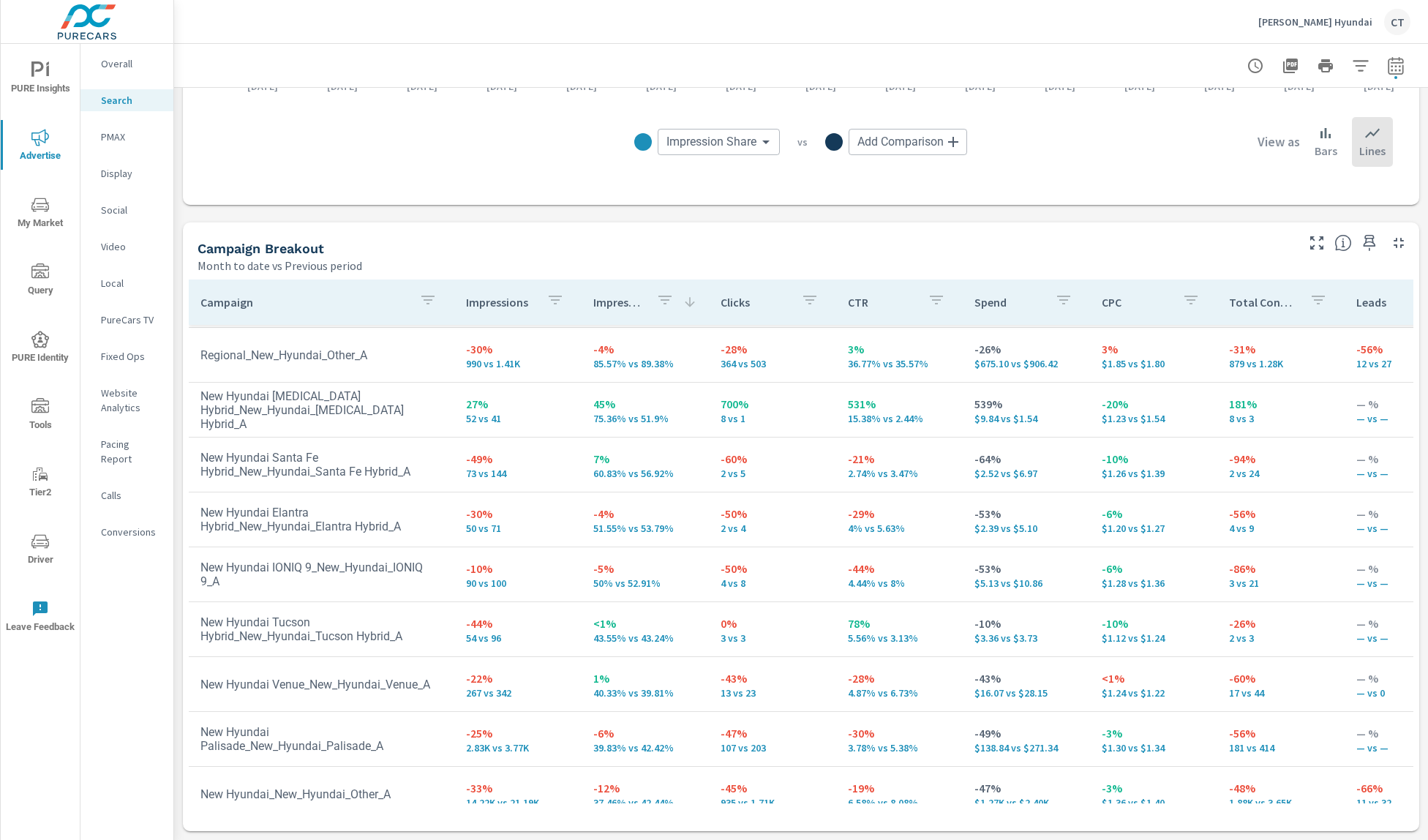
scroll to position [313, 0]
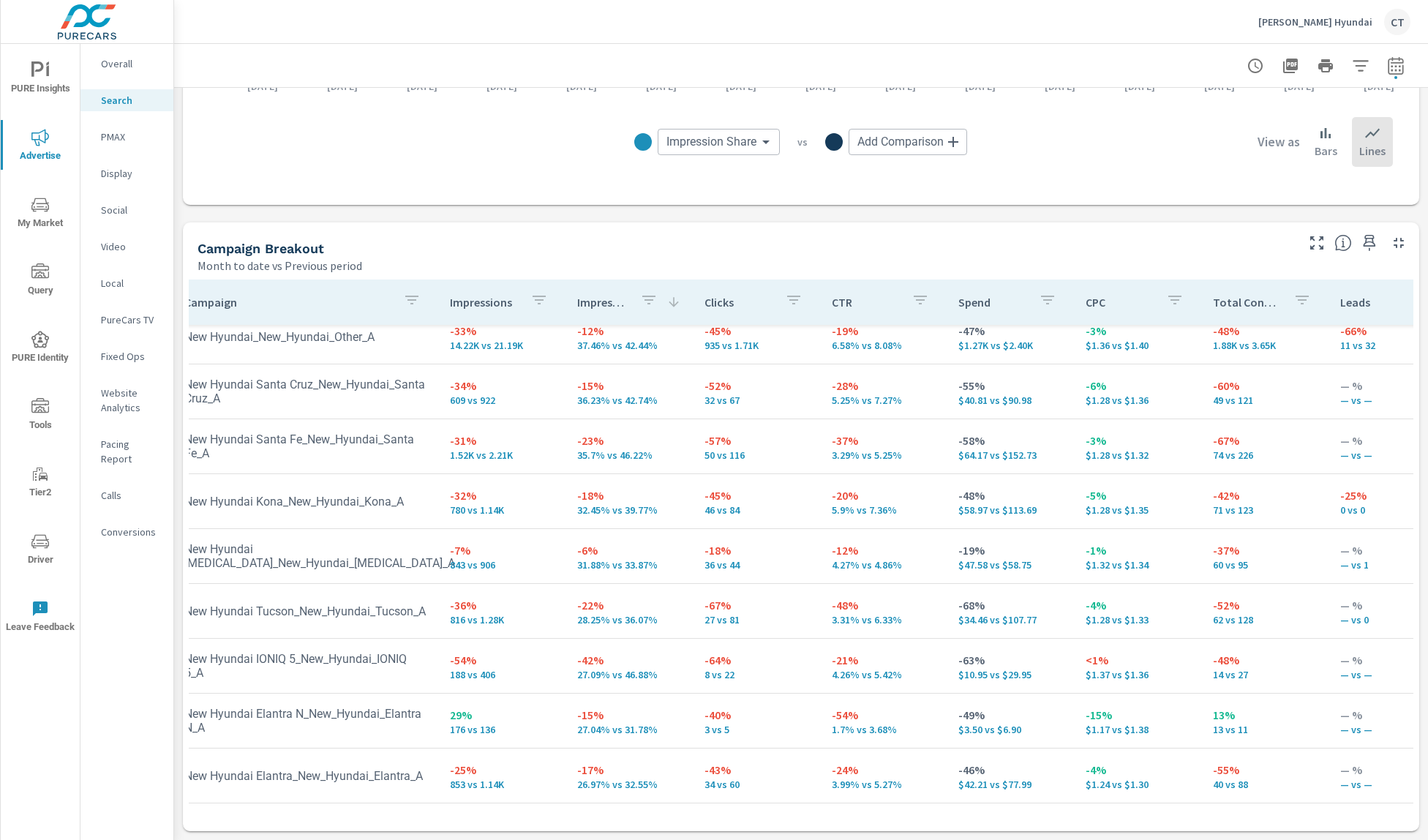
scroll to position [578, 0]
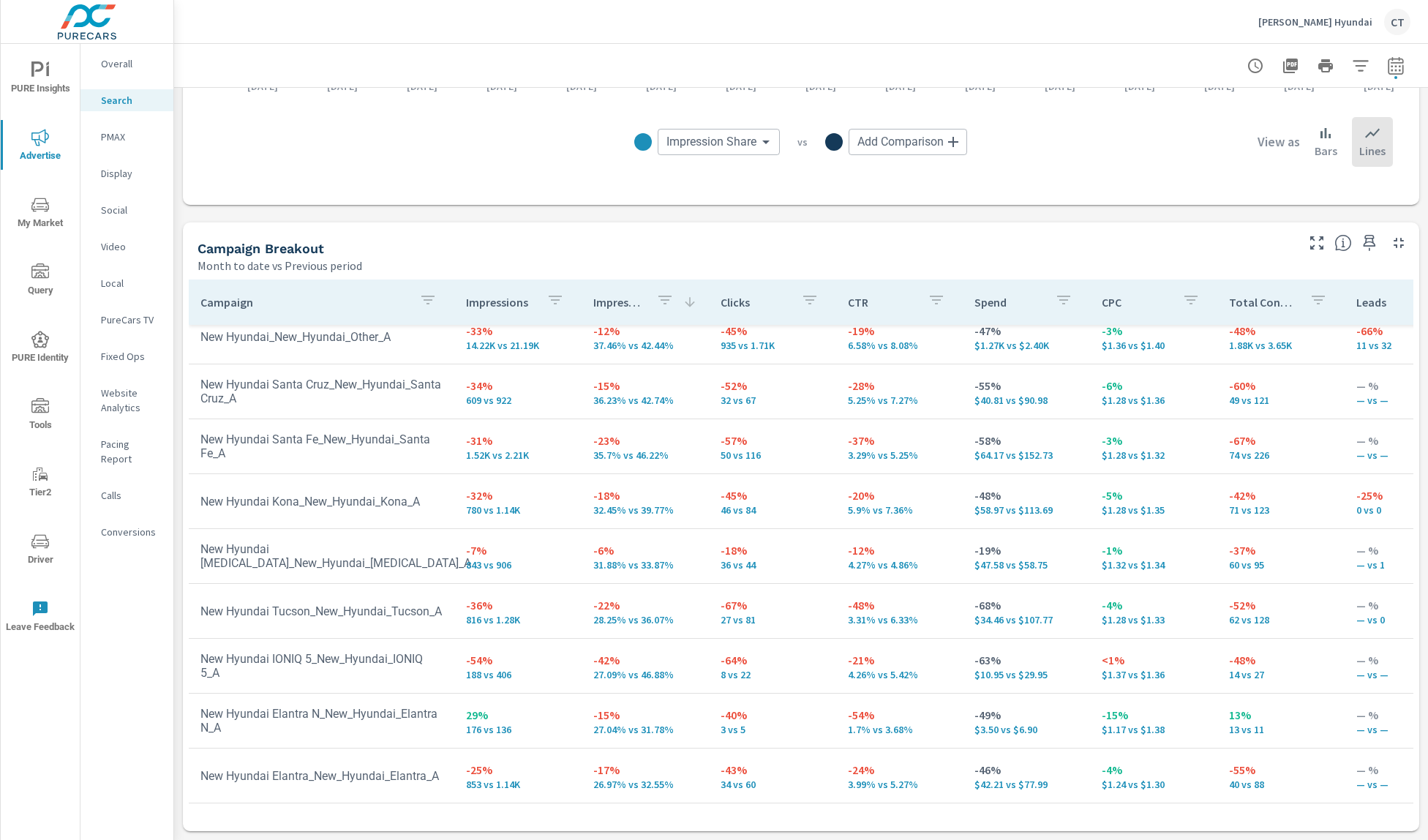
click at [124, 136] on p "PMAX" at bounding box center [131, 137] width 61 height 14
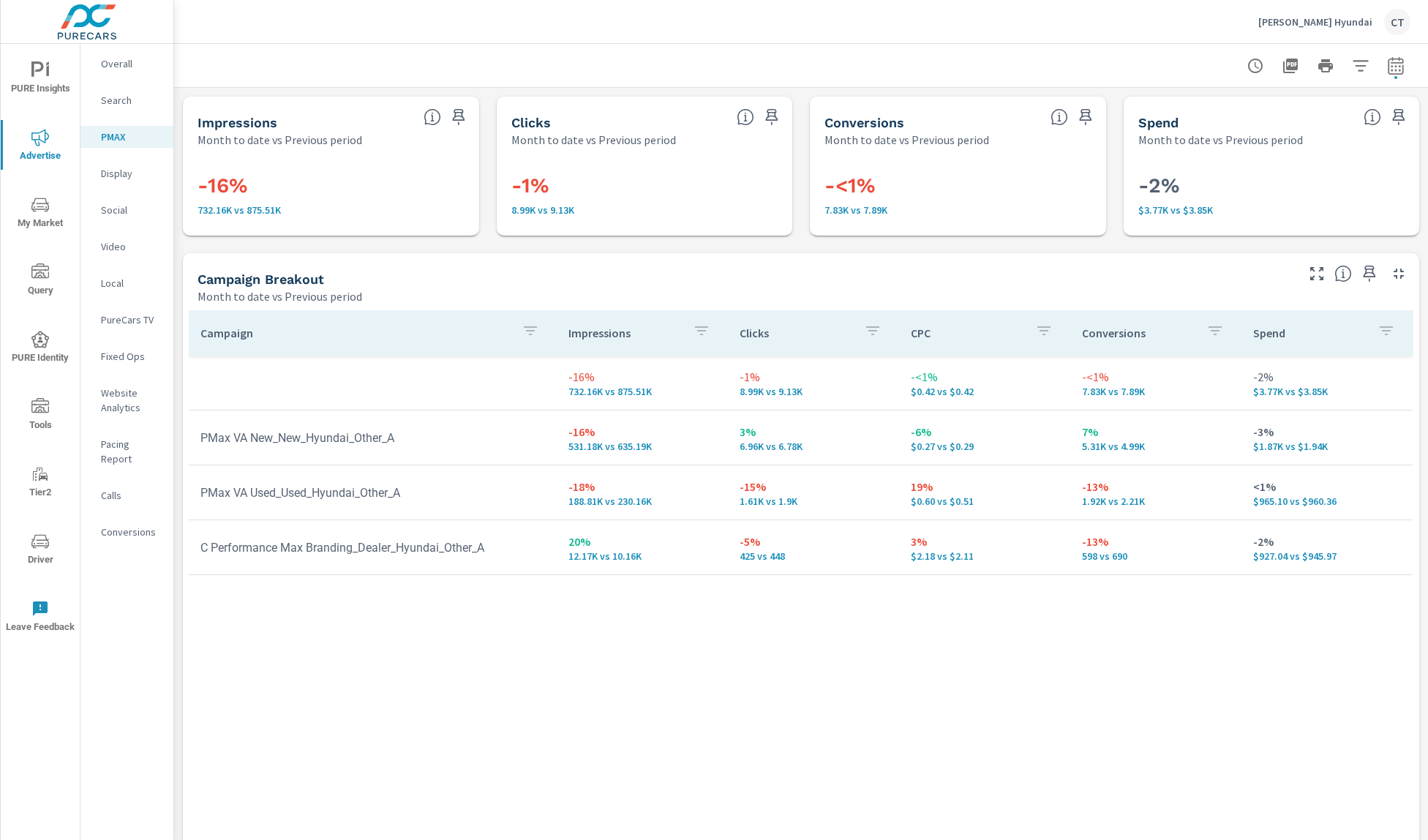
click at [835, 798] on div "Campaign Impressions Clicks CPC Conversions Spend -16% 732.16K vs 875.51K -1% 8…" at bounding box center [801, 572] width 1225 height 524
